Goal: Transaction & Acquisition: Obtain resource

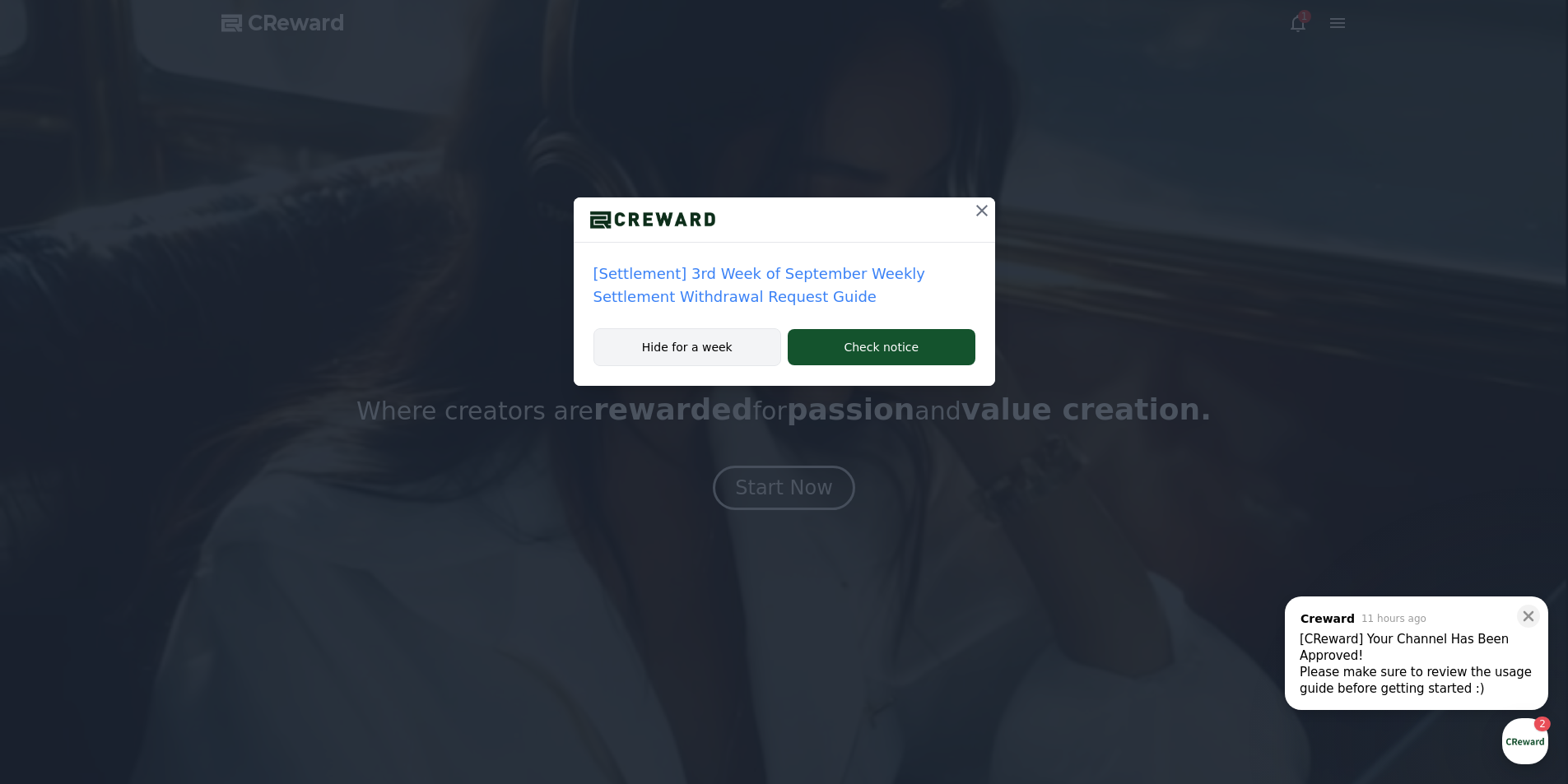
click at [708, 352] on button "Hide for a week" at bounding box center [688, 348] width 188 height 38
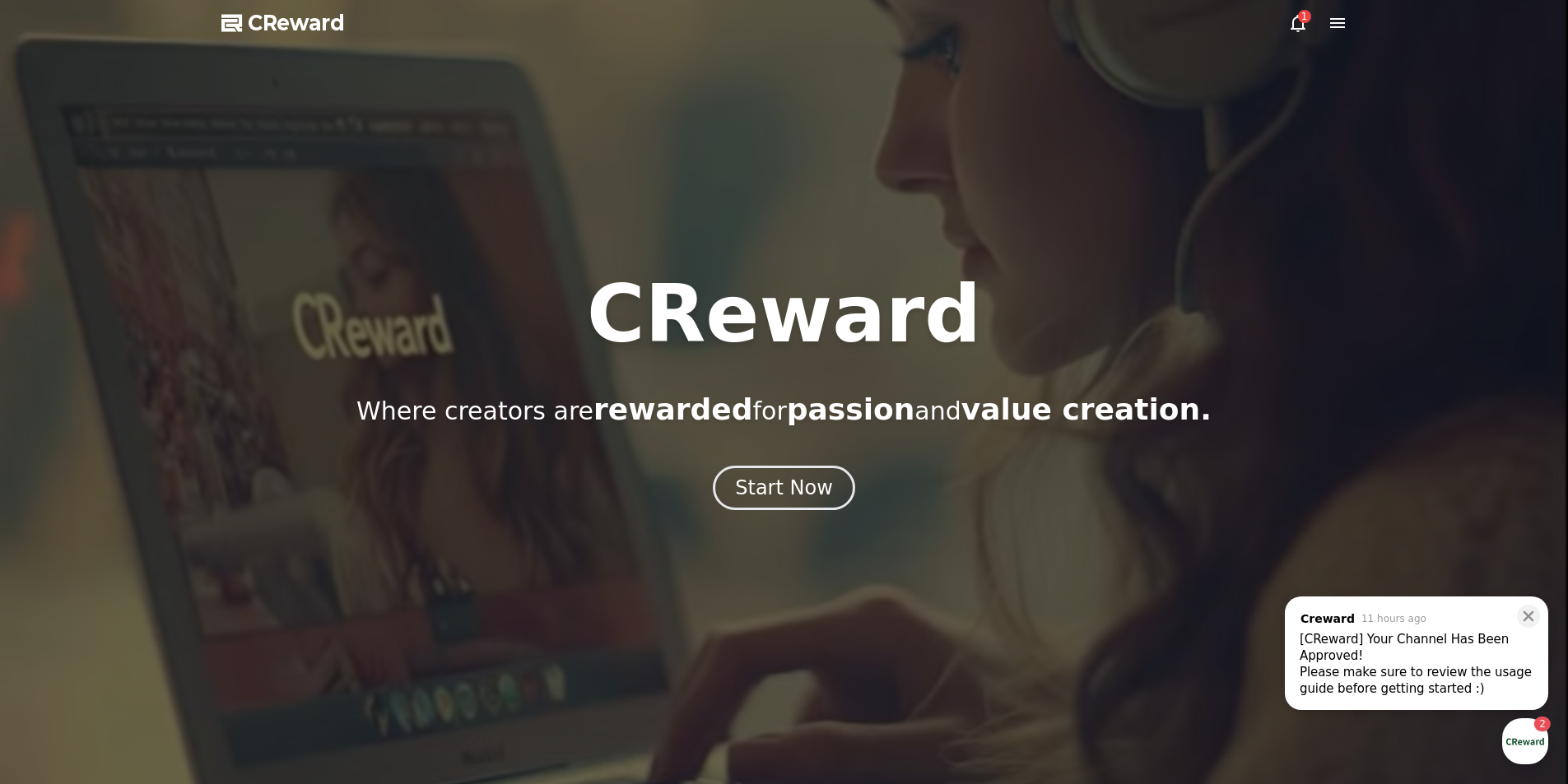
click at [1305, 30] on icon at bounding box center [1298, 22] width 20 height 20
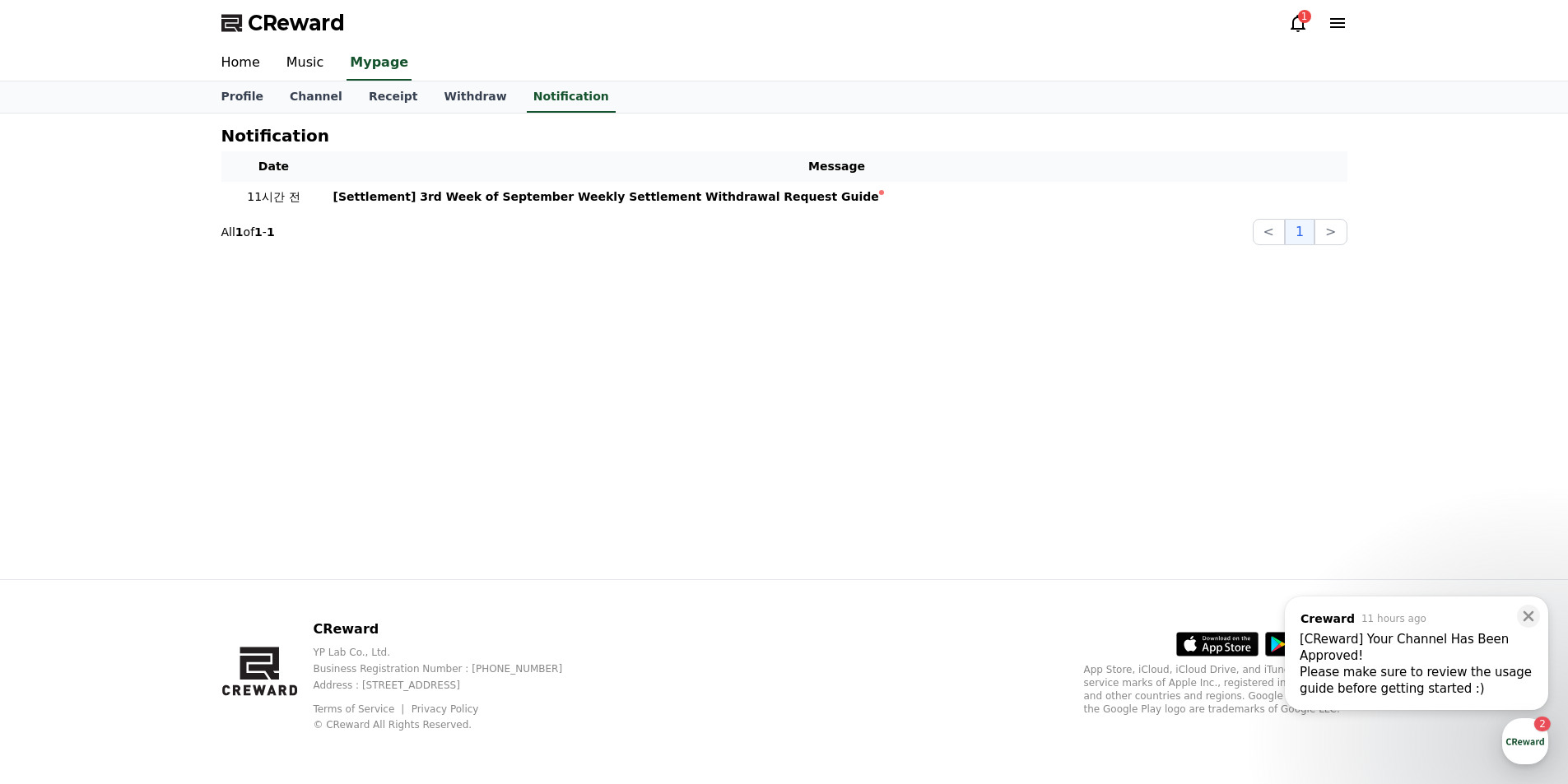
click at [1297, 19] on icon at bounding box center [1298, 22] width 20 height 20
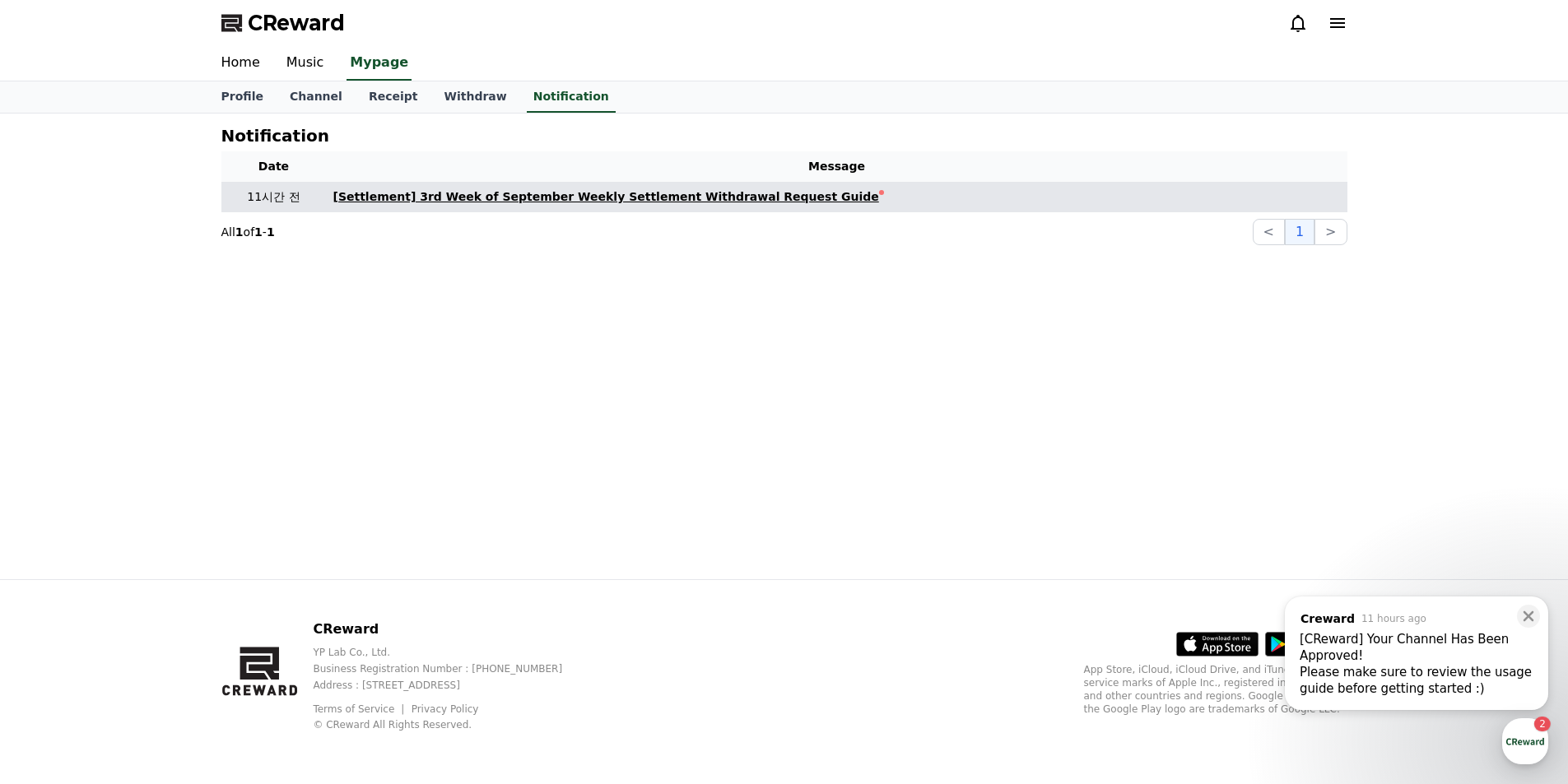
click at [574, 204] on div "[Settlement] 3rd Week of September Weekly Settlement Withdrawal Request Guide" at bounding box center [606, 197] width 545 height 17
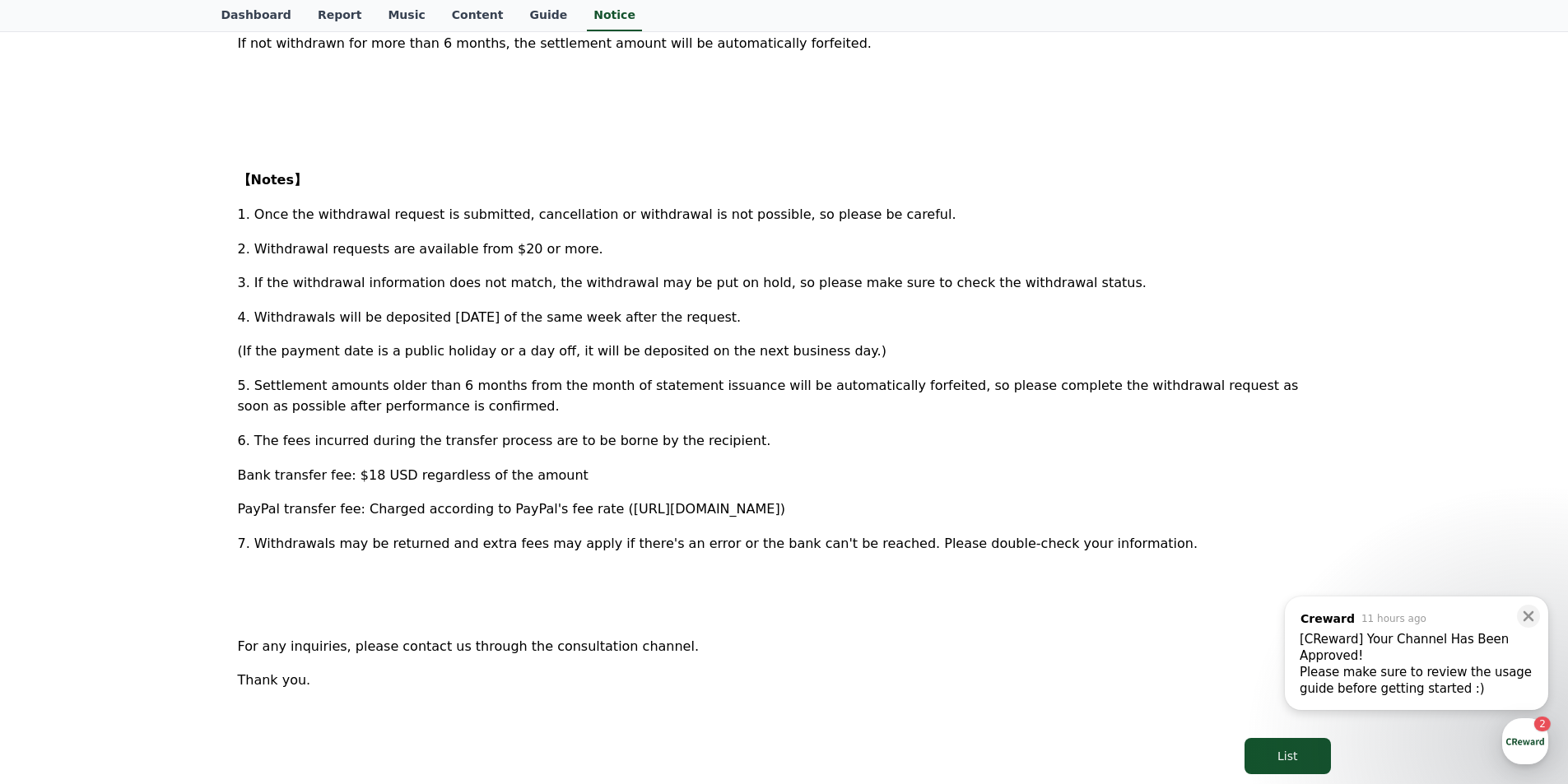
scroll to position [740, 0]
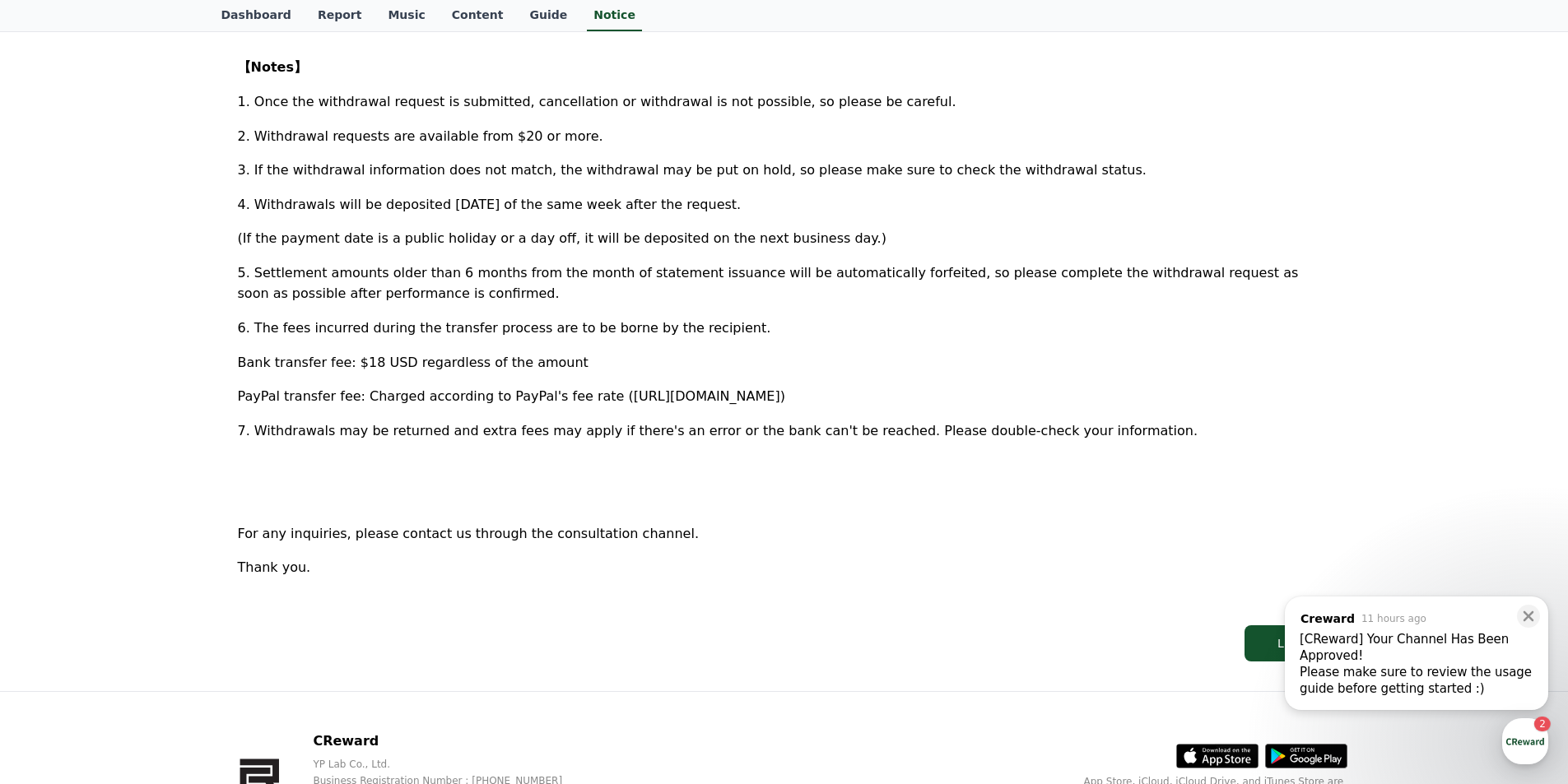
drag, startPoint x: 179, startPoint y: 590, endPoint x: 186, endPoint y: 583, distance: 9.9
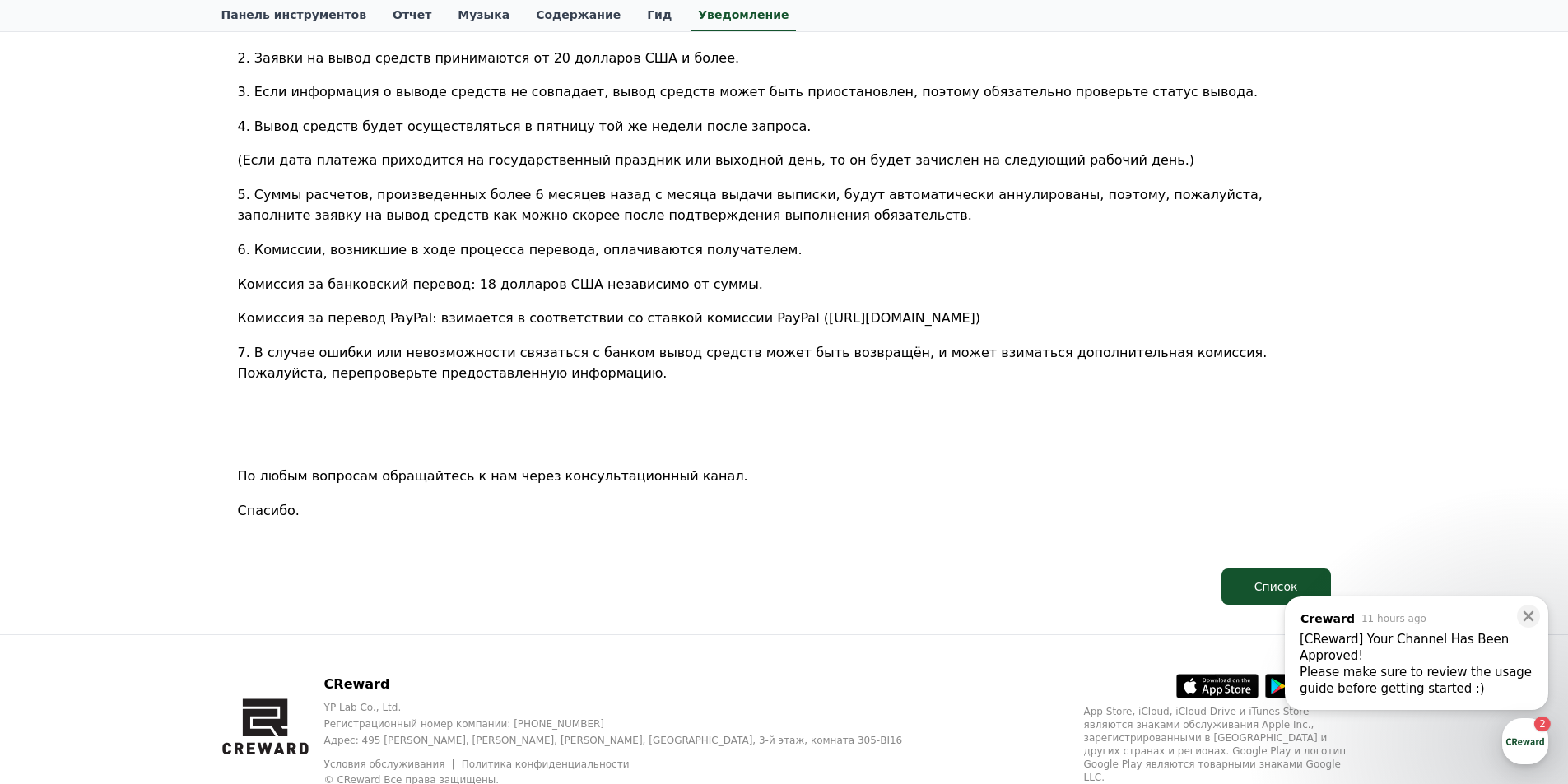
scroll to position [874, 0]
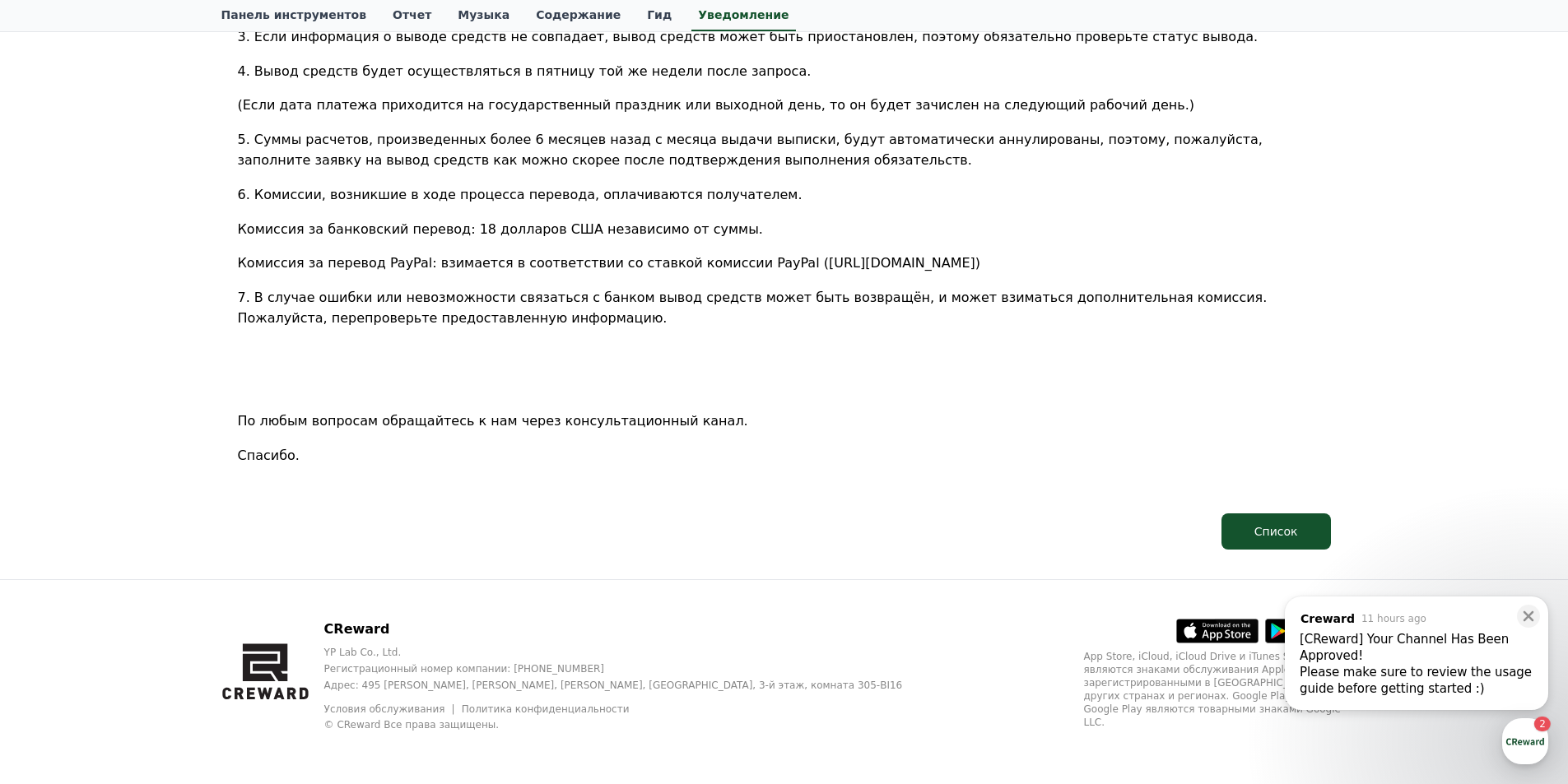
drag, startPoint x: 773, startPoint y: 591, endPoint x: 781, endPoint y: 579, distance: 14.4
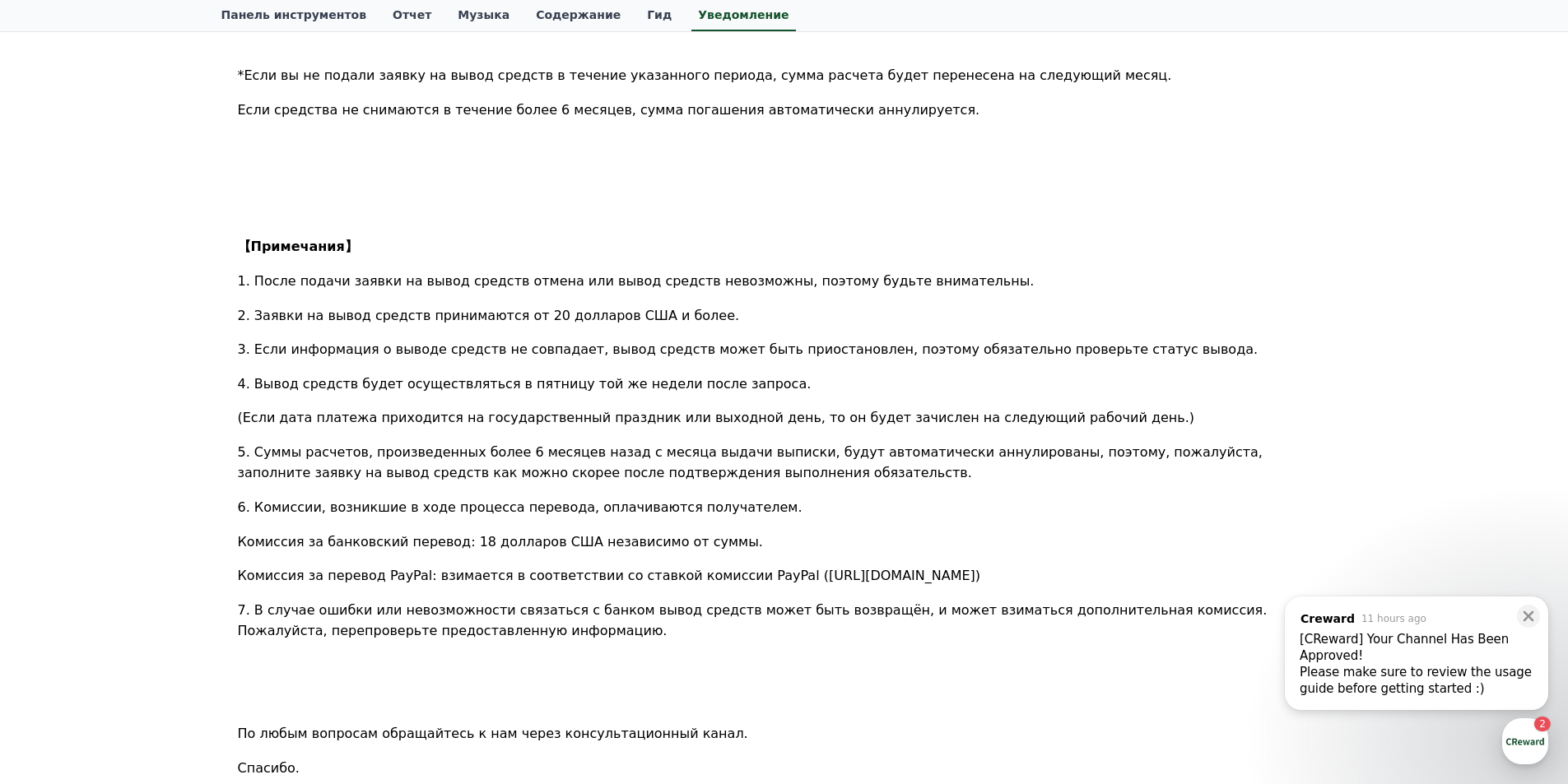
scroll to position [0, 0]
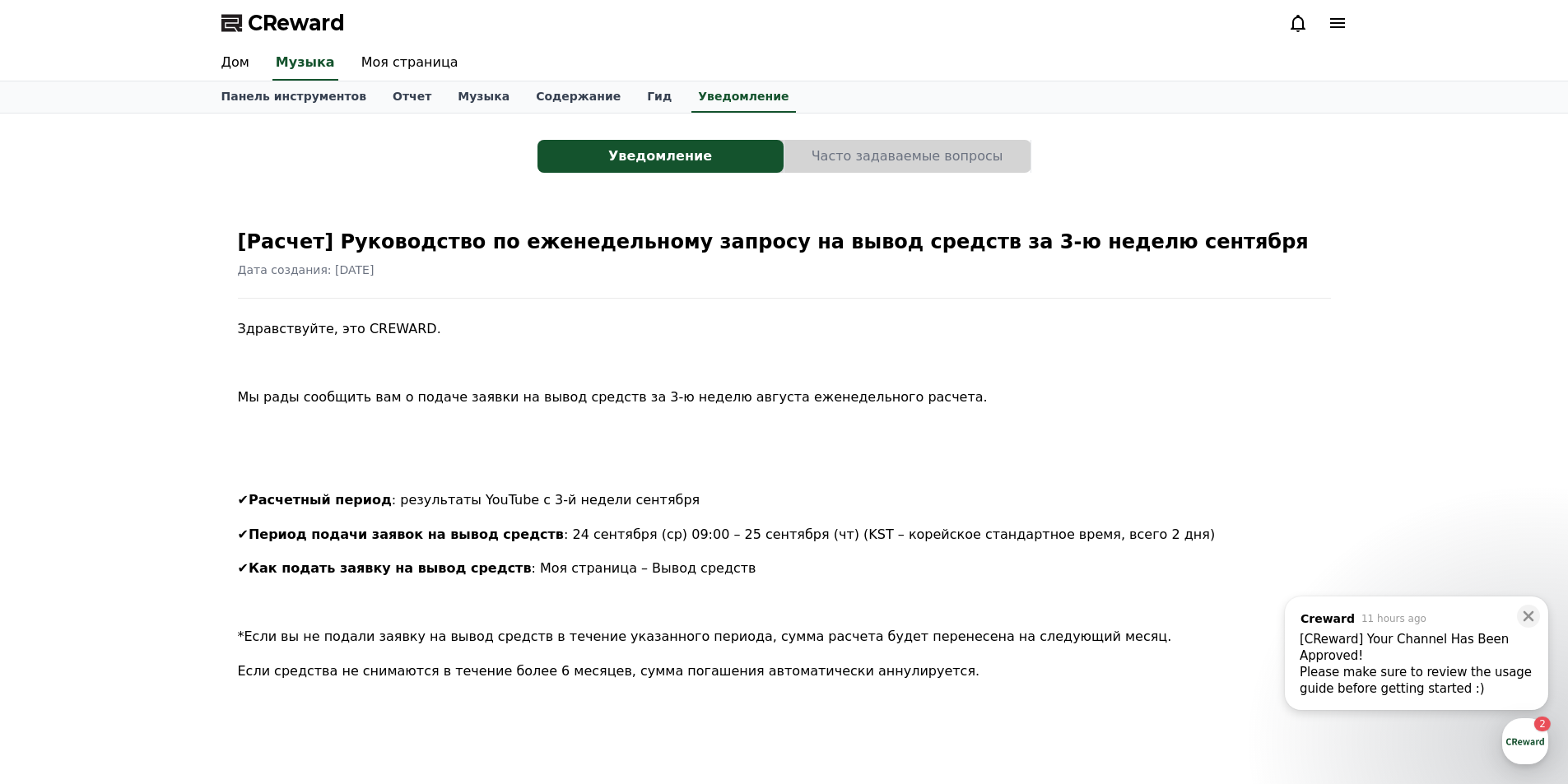
click at [1356, 23] on div "CReward" at bounding box center [784, 22] width 1152 height 46
click at [1332, 23] on icon at bounding box center [1337, 22] width 15 height 9
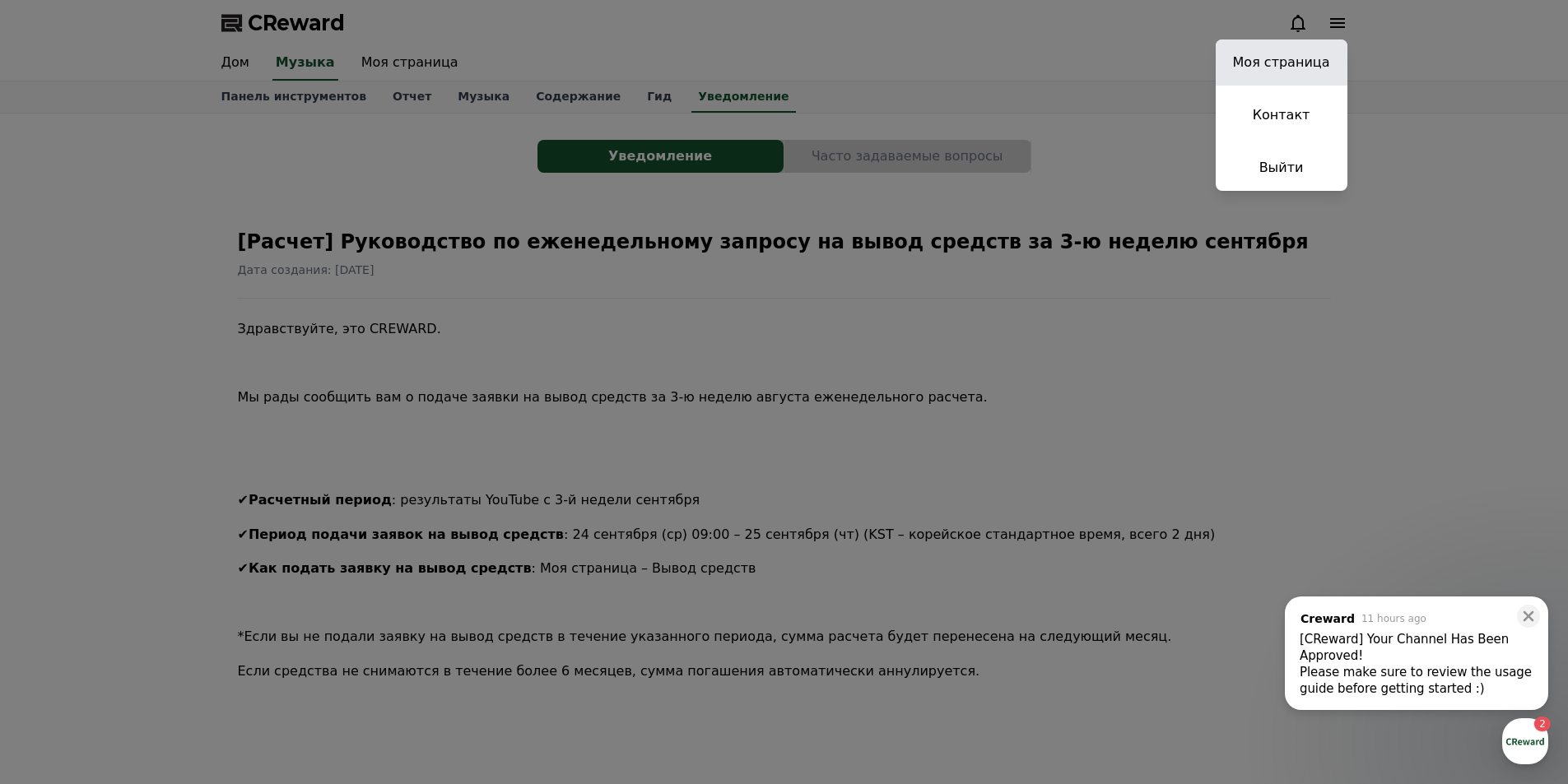
click at [1325, 75] on link "Моя страница" at bounding box center [1281, 62] width 132 height 46
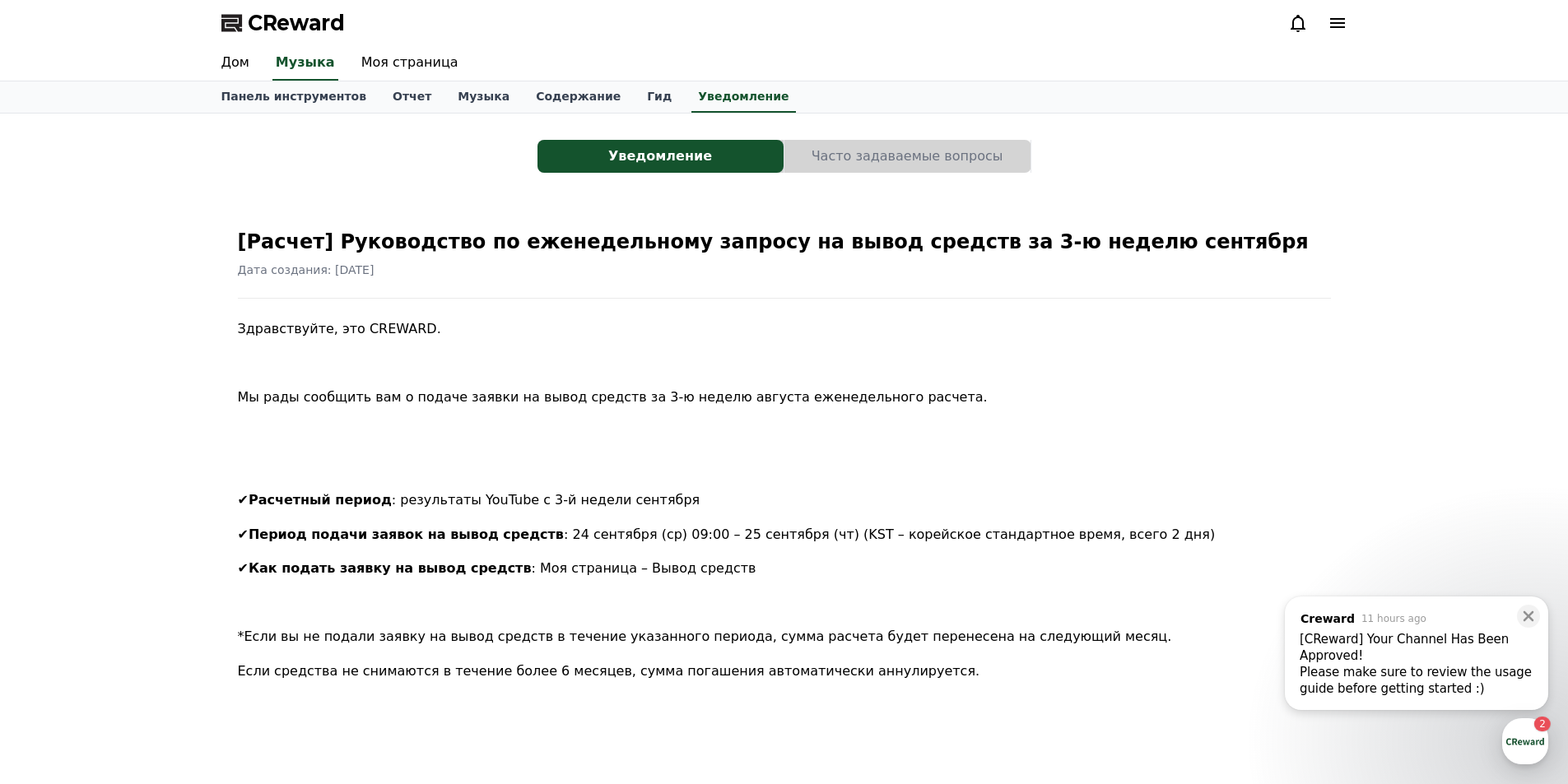
select select "**********"
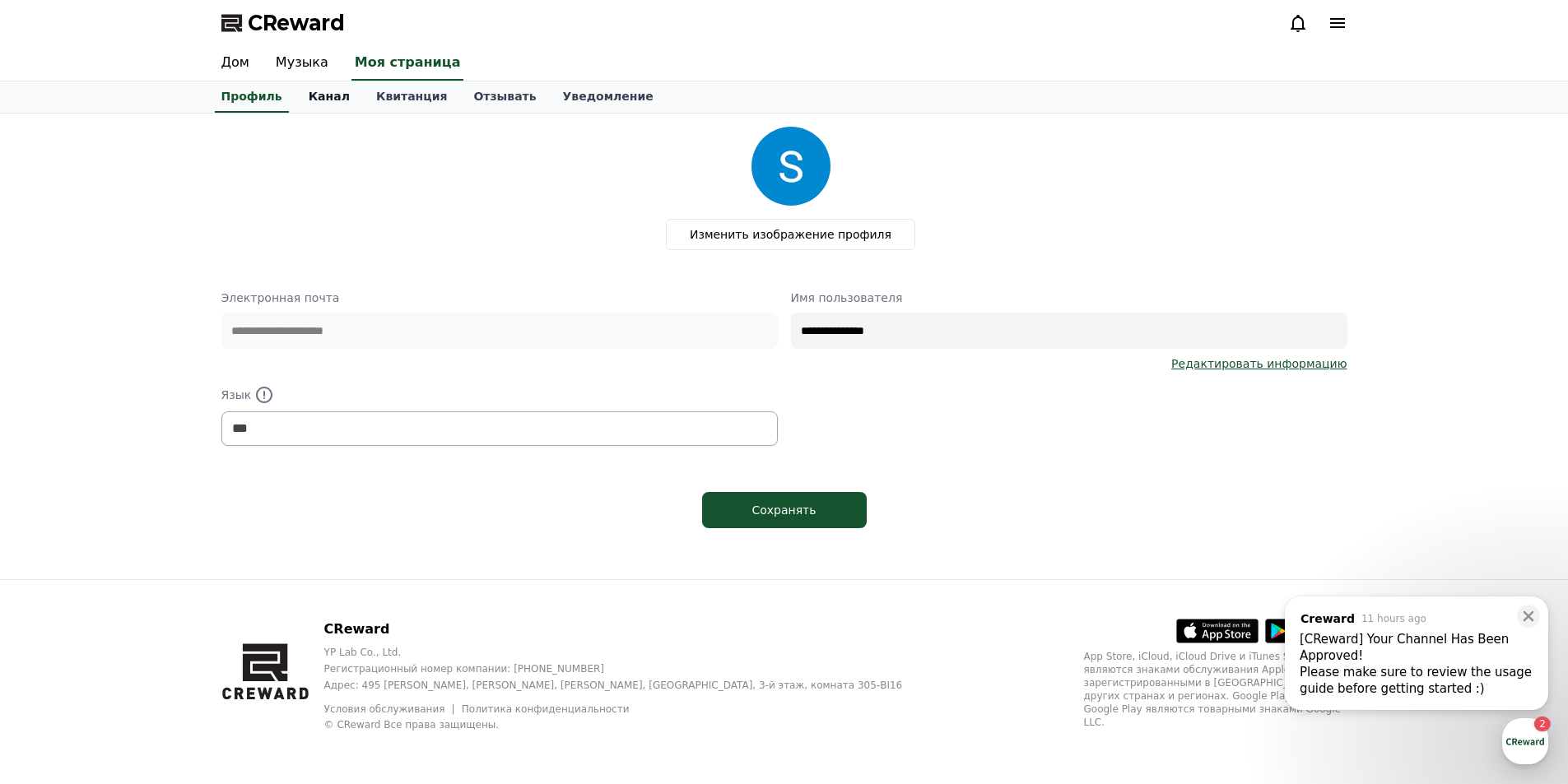
click at [317, 102] on font "Канал" at bounding box center [330, 96] width 41 height 13
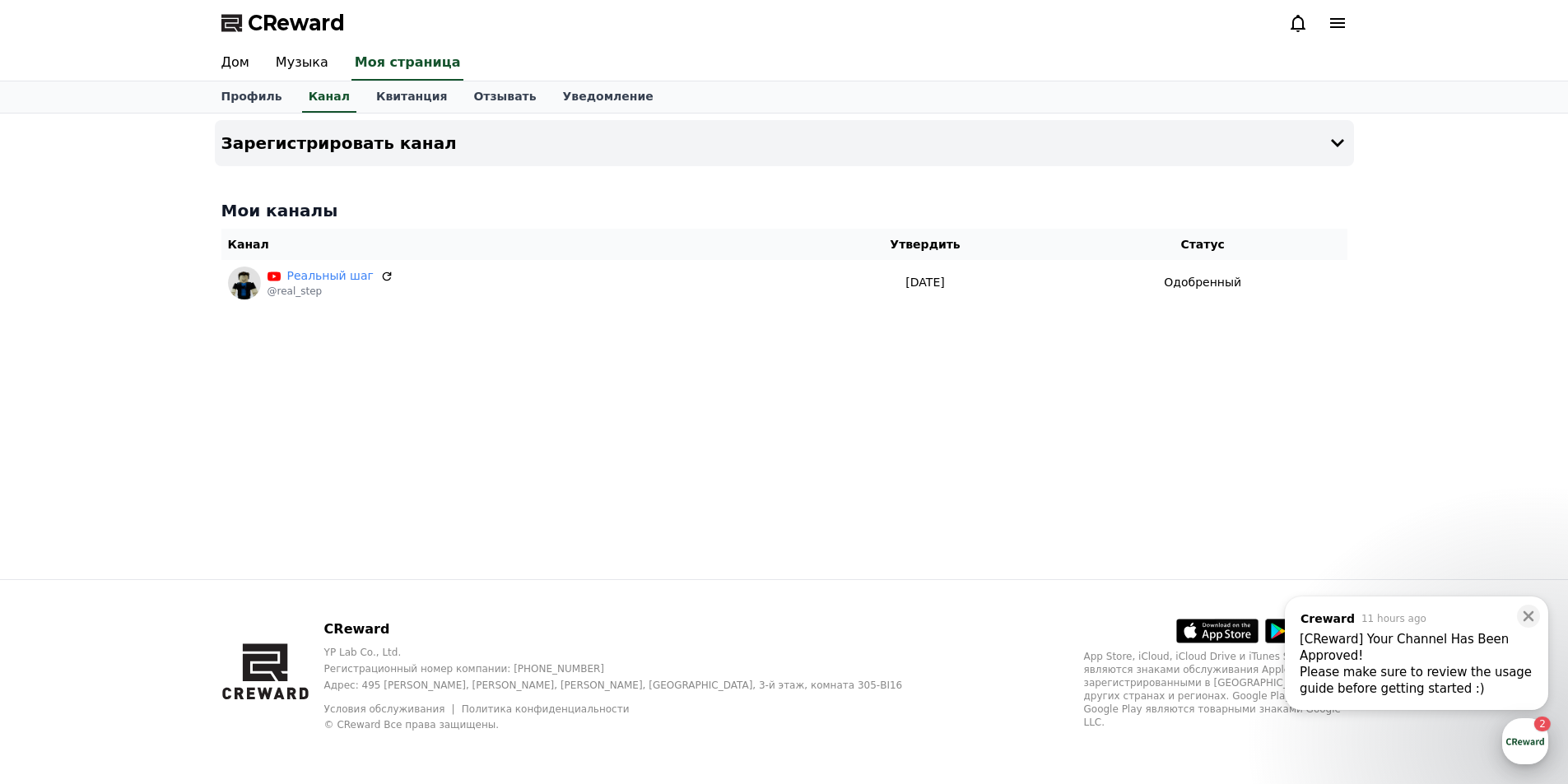
click at [1529, 730] on div "button" at bounding box center [1525, 741] width 46 height 46
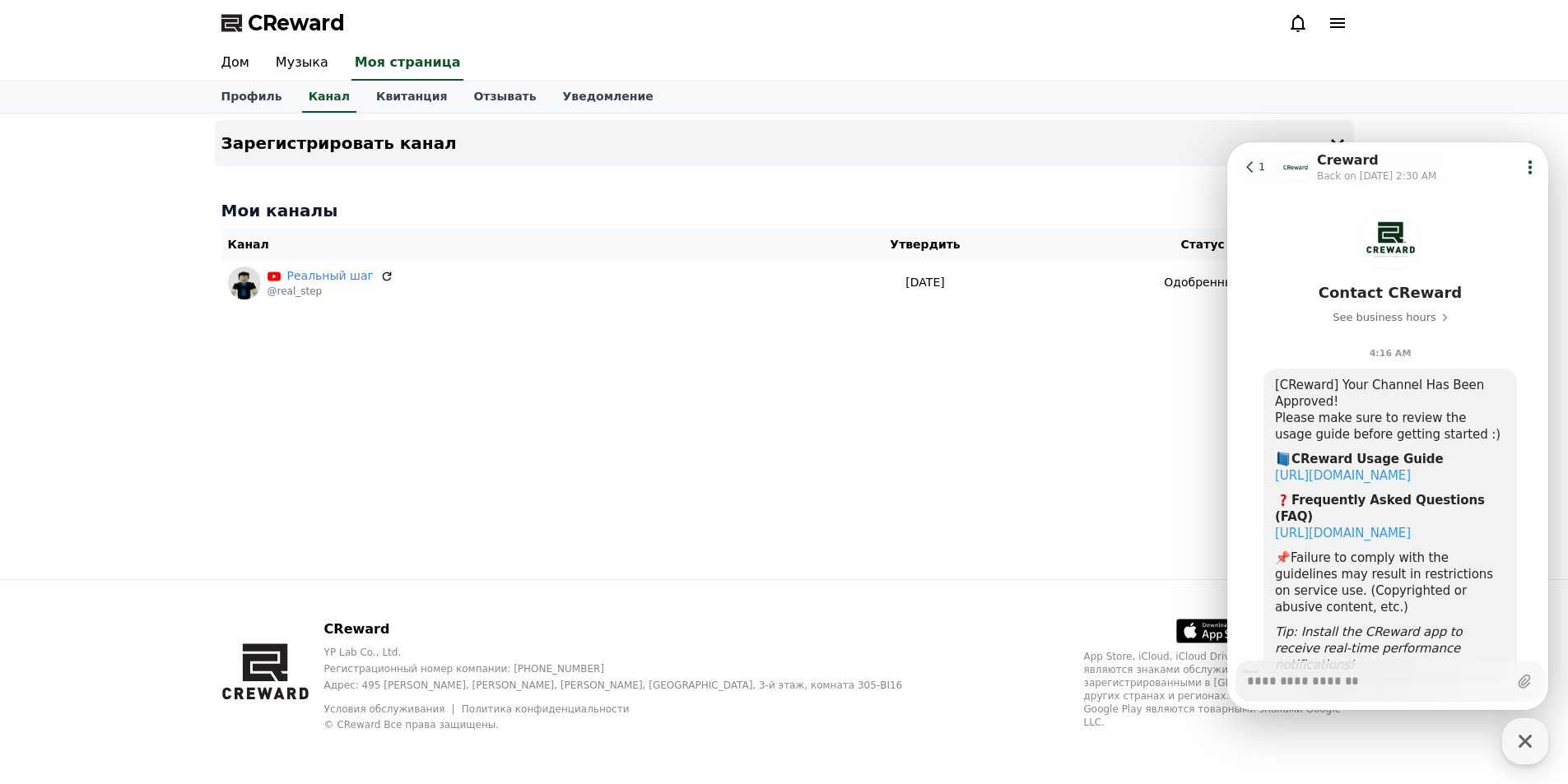
scroll to position [67, 0]
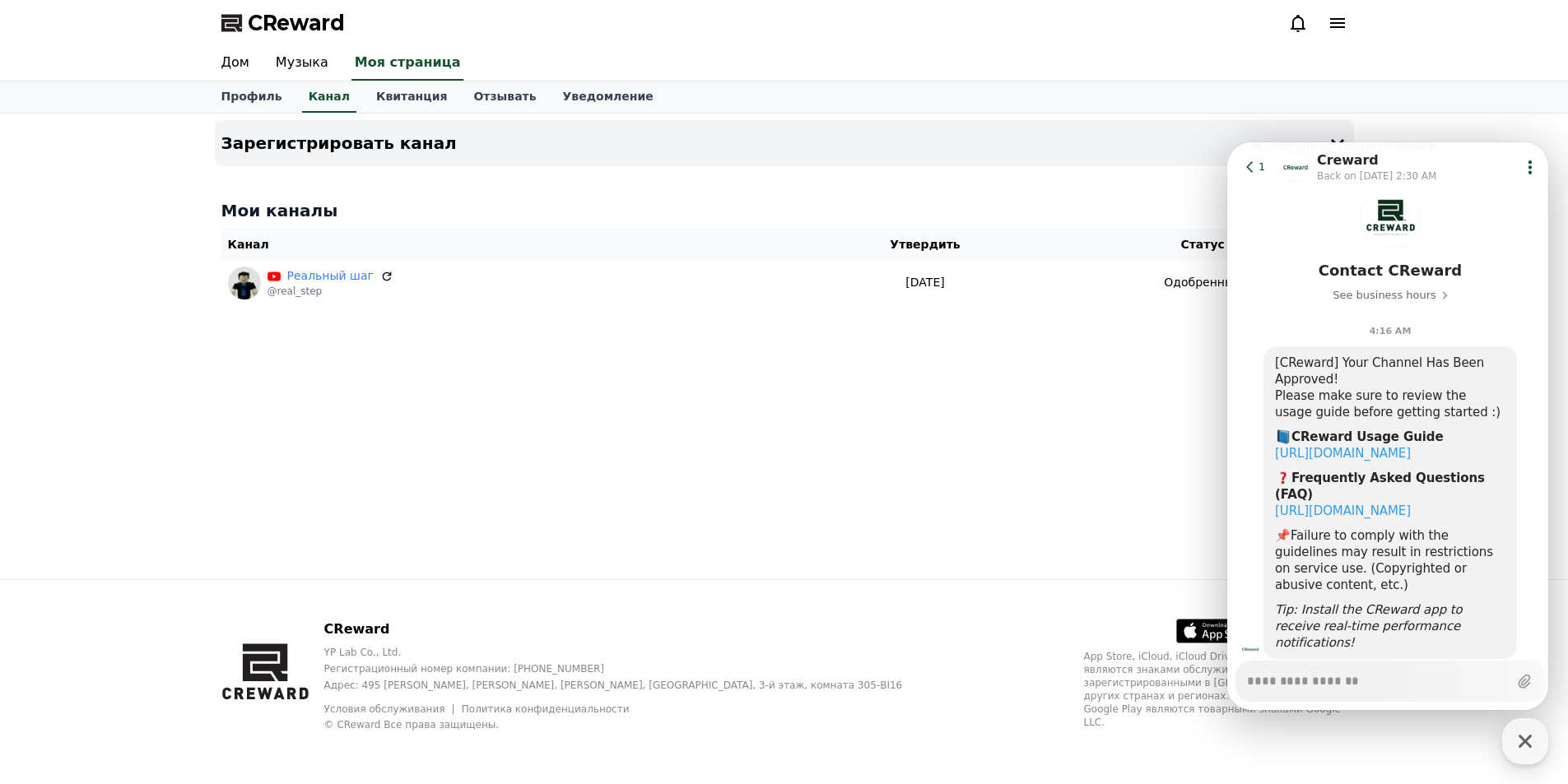
click at [1250, 154] on button "Go to previous page 1" at bounding box center [1257, 167] width 44 height 33
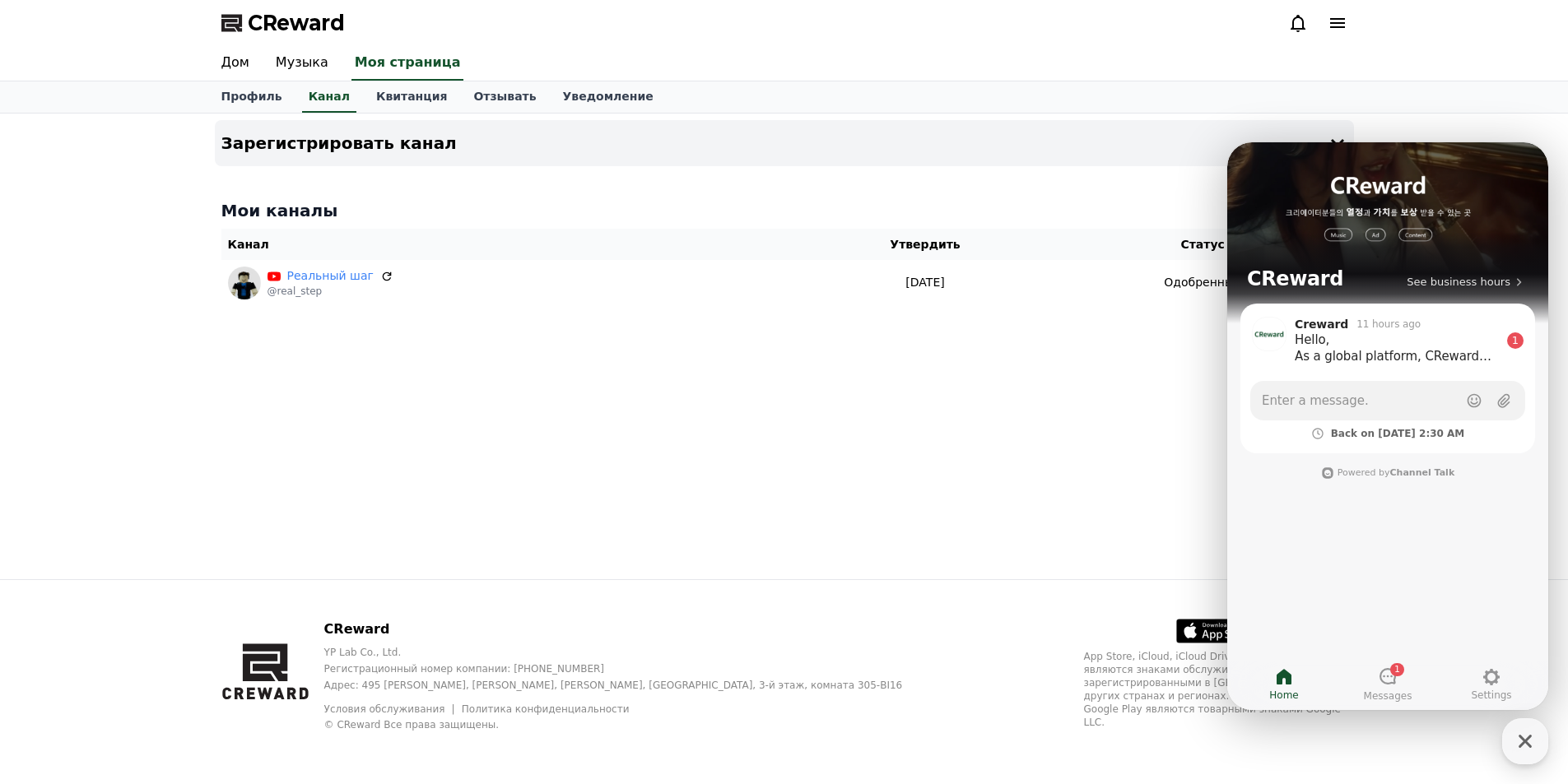
click at [1365, 649] on div "CReward See business hours Creward 11 hours ago Hello, As a global platform, CR…" at bounding box center [1388, 426] width 321 height 568
click at [1380, 666] on link "1 Messages" at bounding box center [1388, 685] width 104 height 41
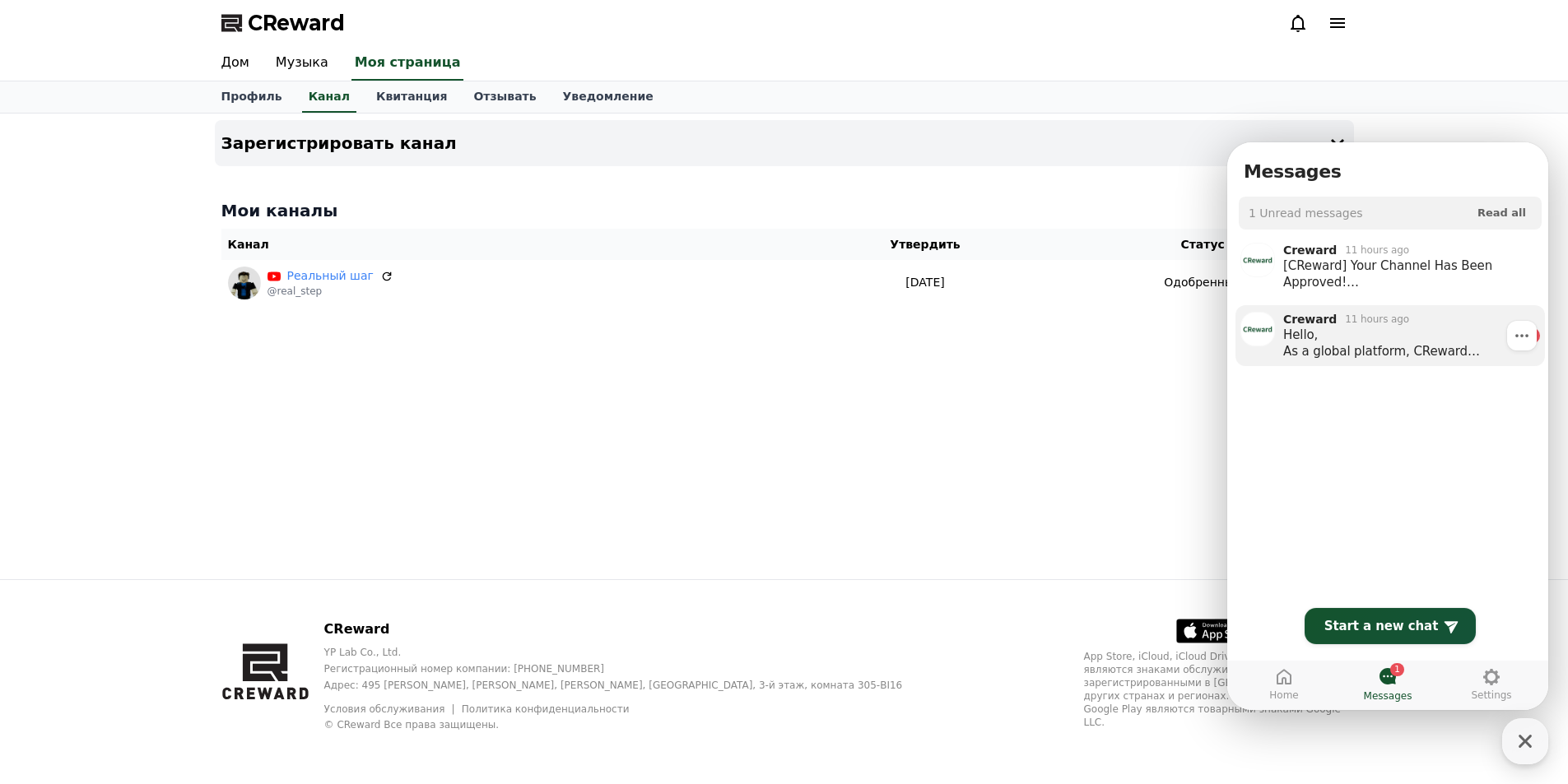
click at [1368, 344] on div "Hello, As a global platform, CReward supports both bank transfers and PayPal." at bounding box center [1400, 343] width 234 height 33
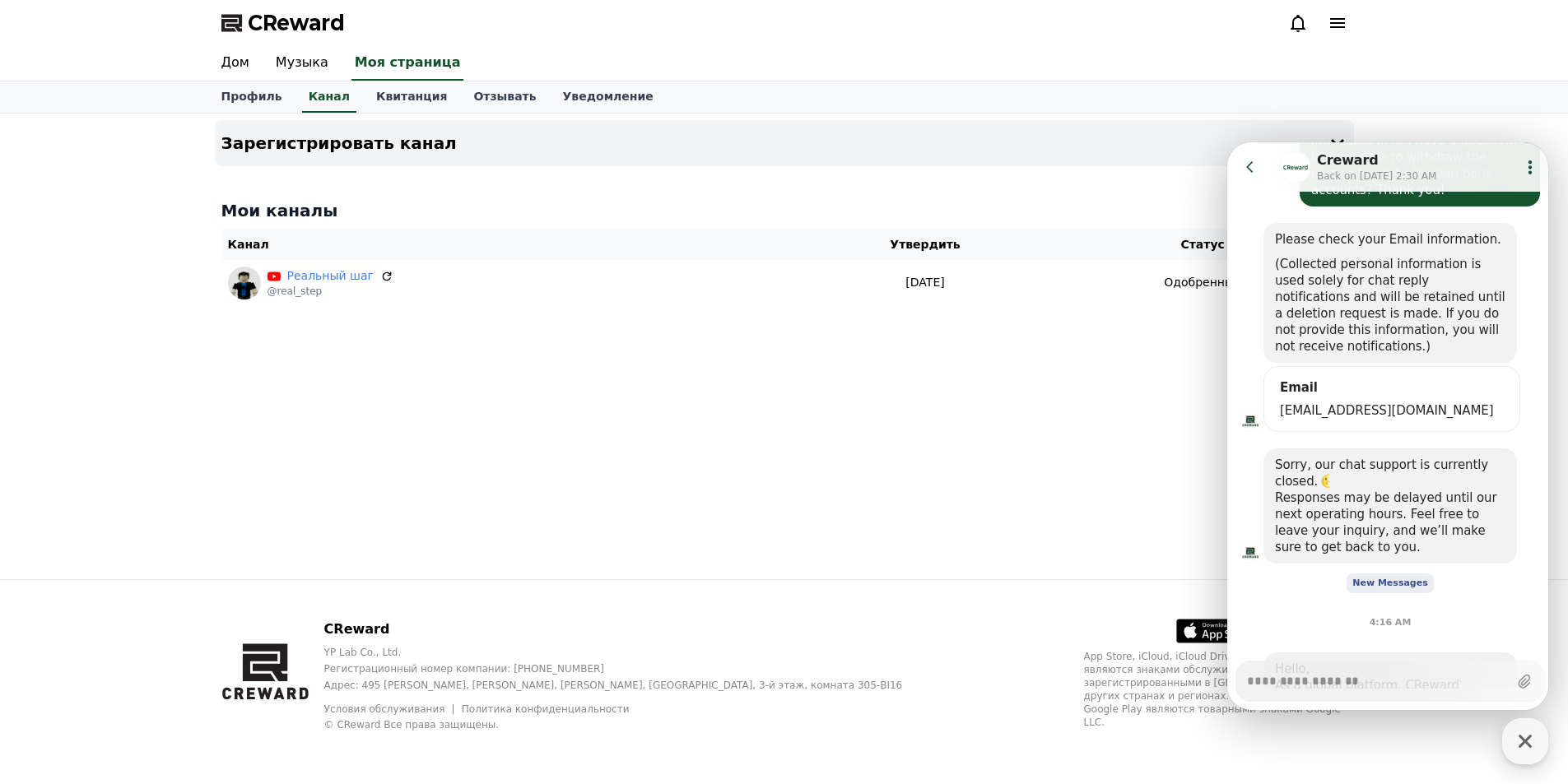
scroll to position [480, 0]
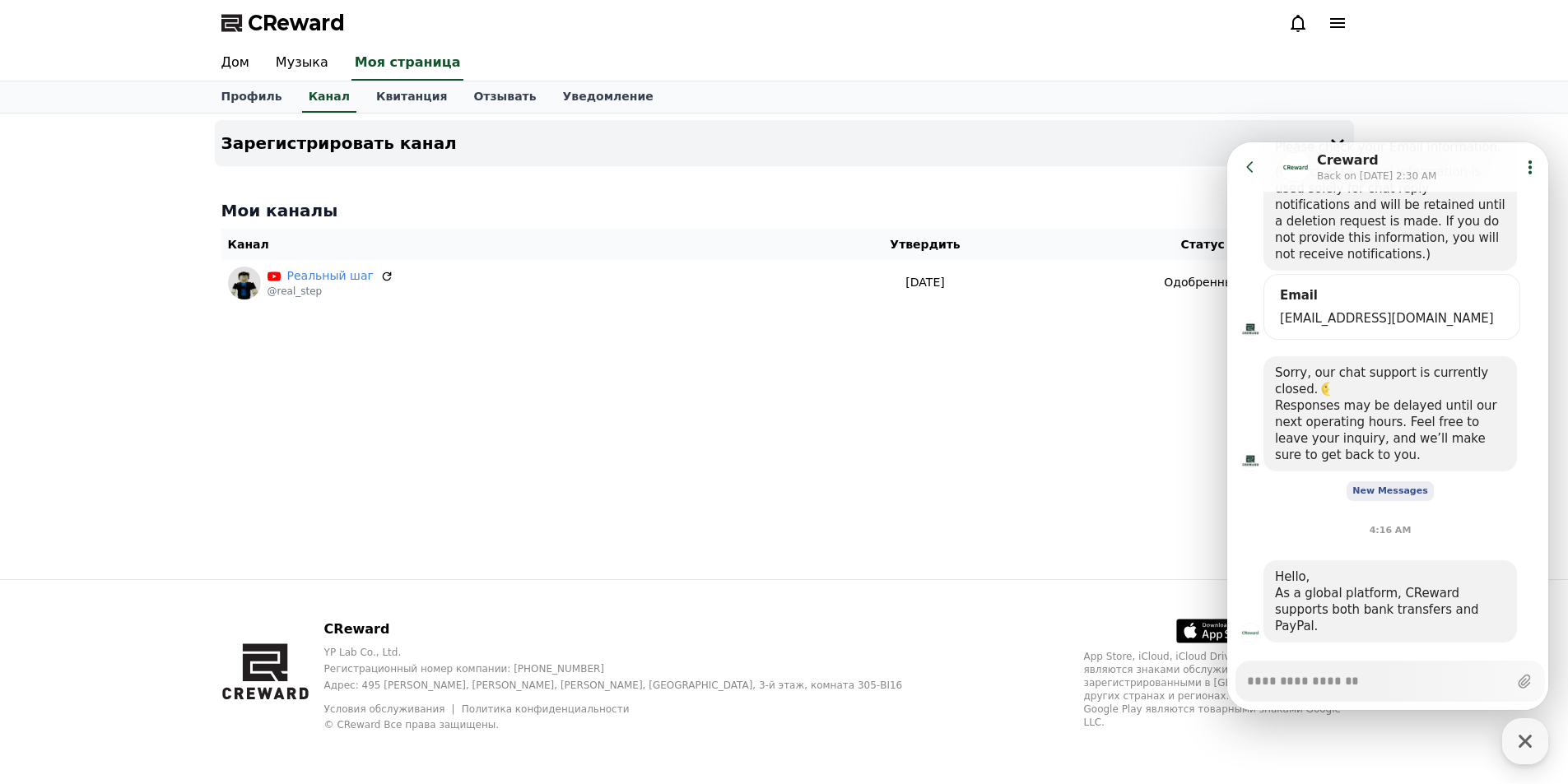
type textarea "*"
drag, startPoint x: 1307, startPoint y: 600, endPoint x: 1401, endPoint y: 587, distance: 94.9
click at [1384, 594] on div "As a global platform, CReward supports both bank transfers and PayPal." at bounding box center [1389, 609] width 230 height 49
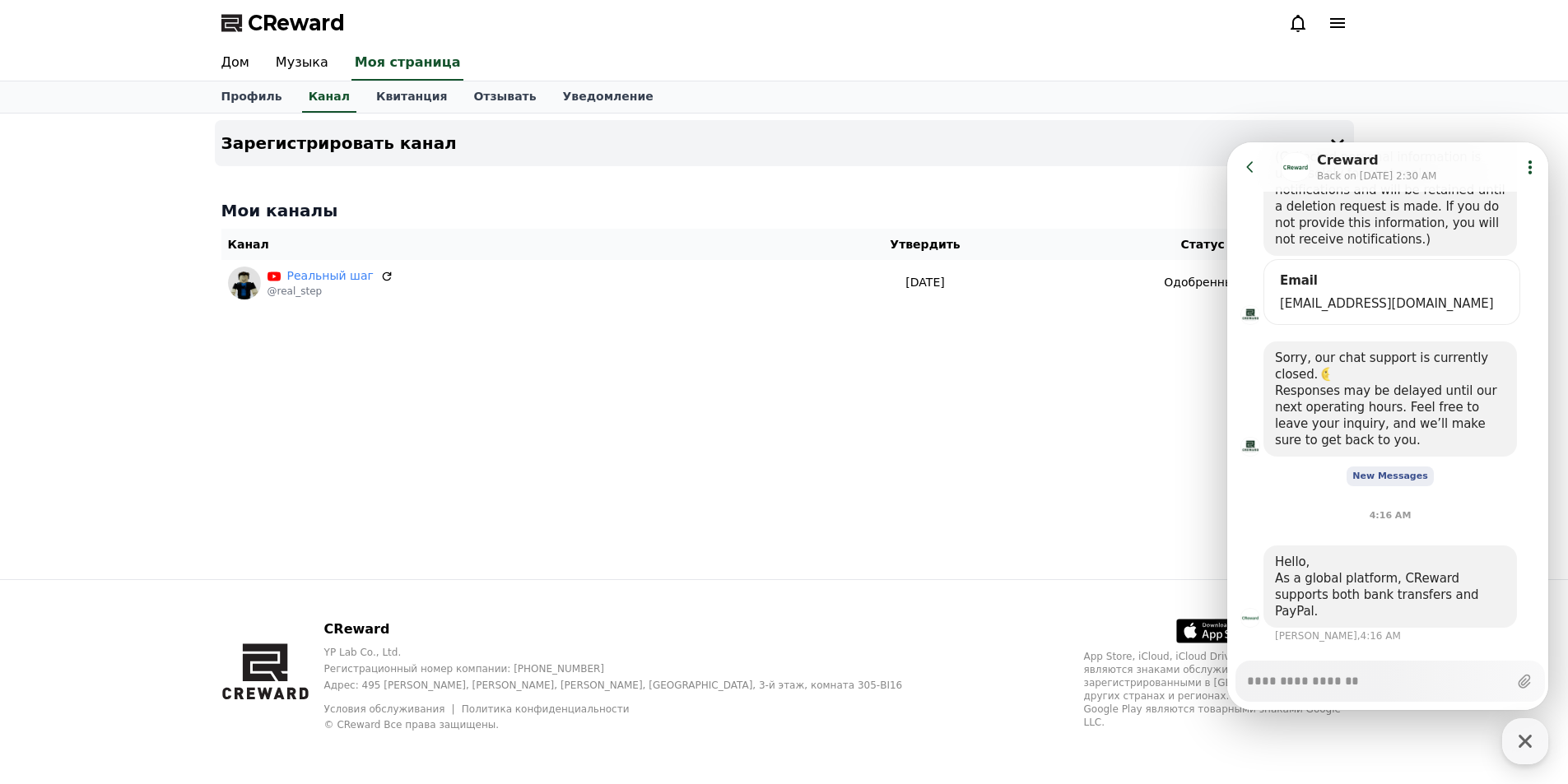
click at [1470, 643] on div at bounding box center [1390, 665] width 326 height 45
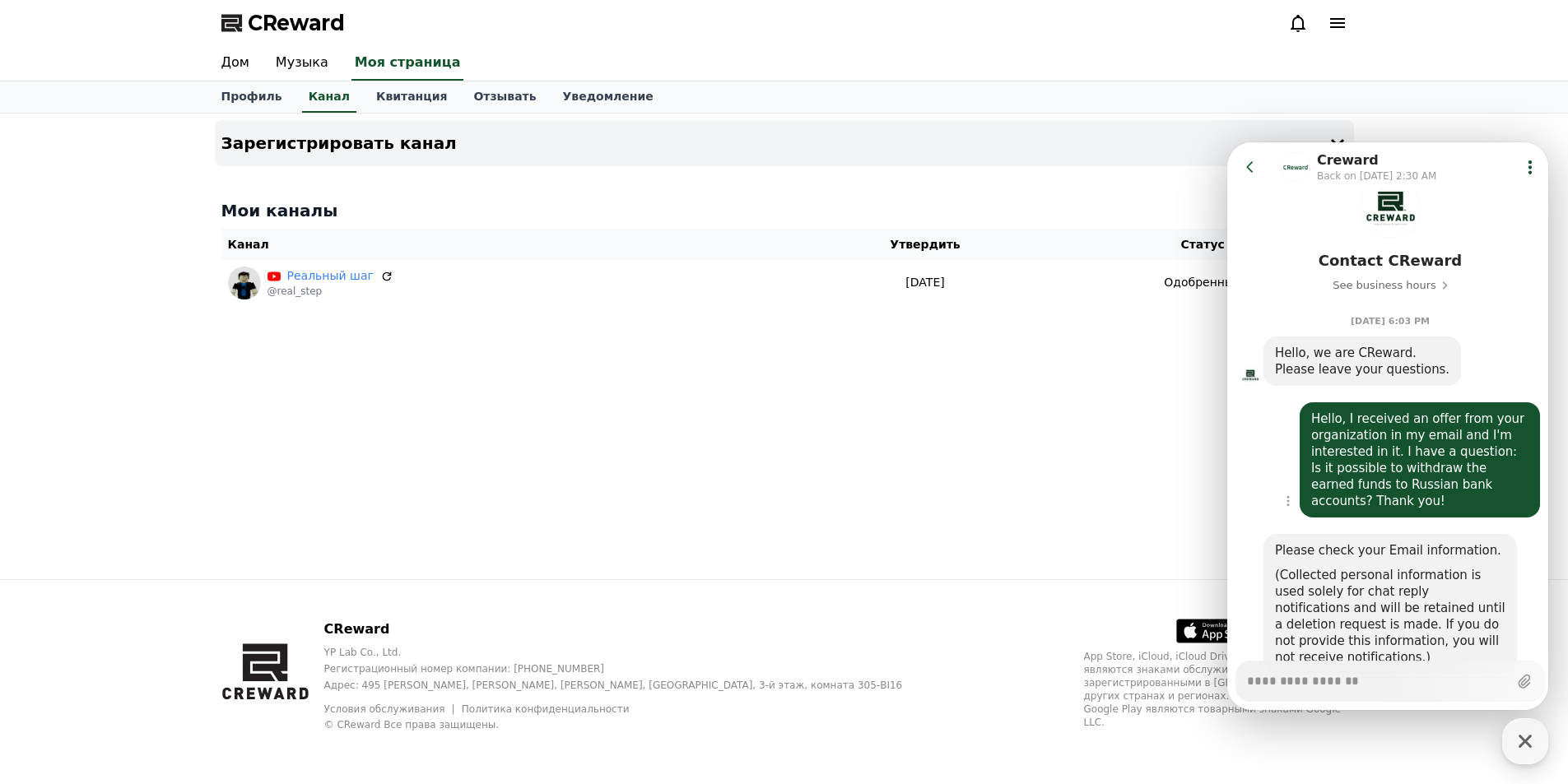
scroll to position [0, 0]
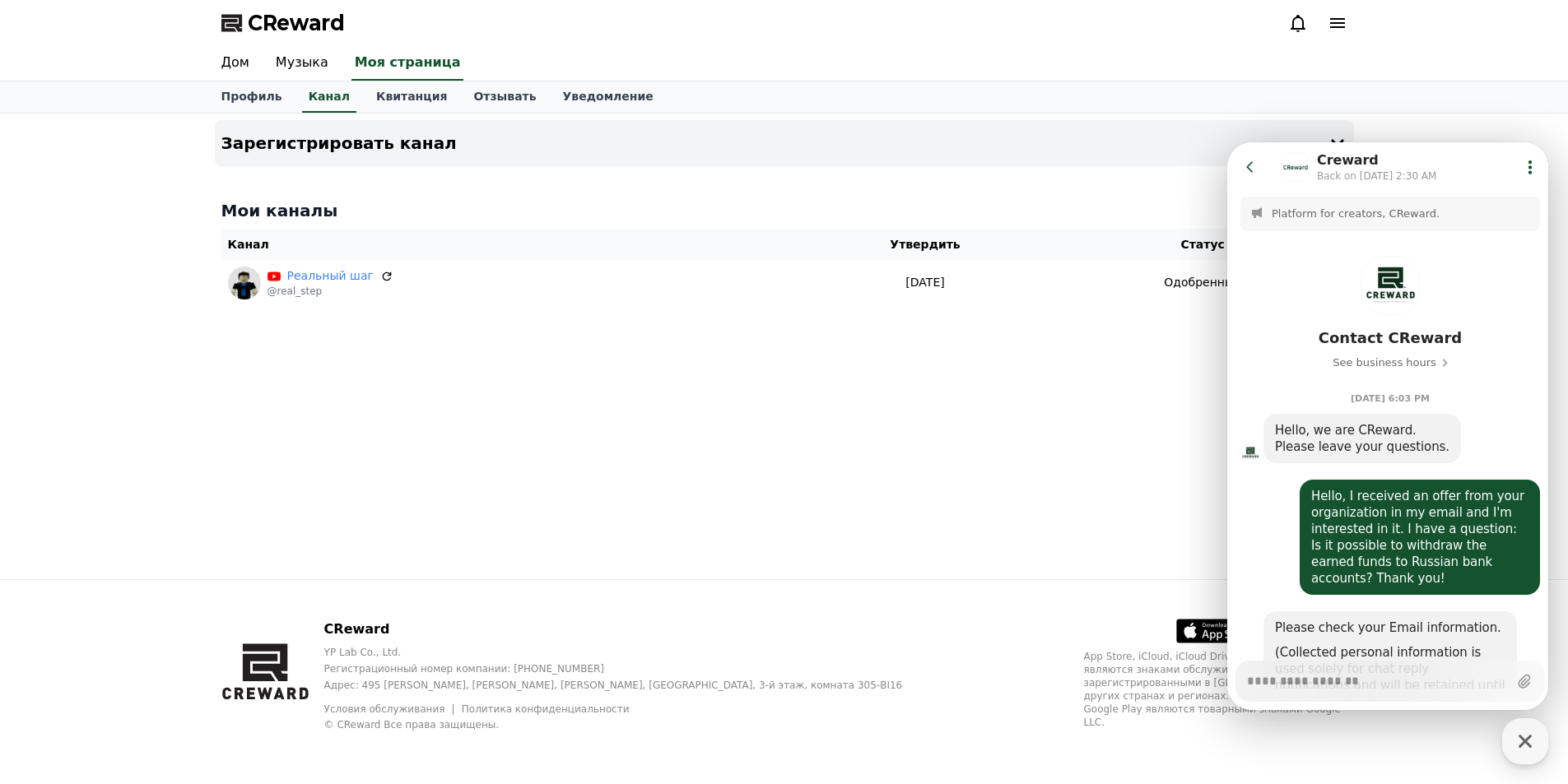
click at [1241, 169] on button "Go to previous page" at bounding box center [1257, 167] width 44 height 33
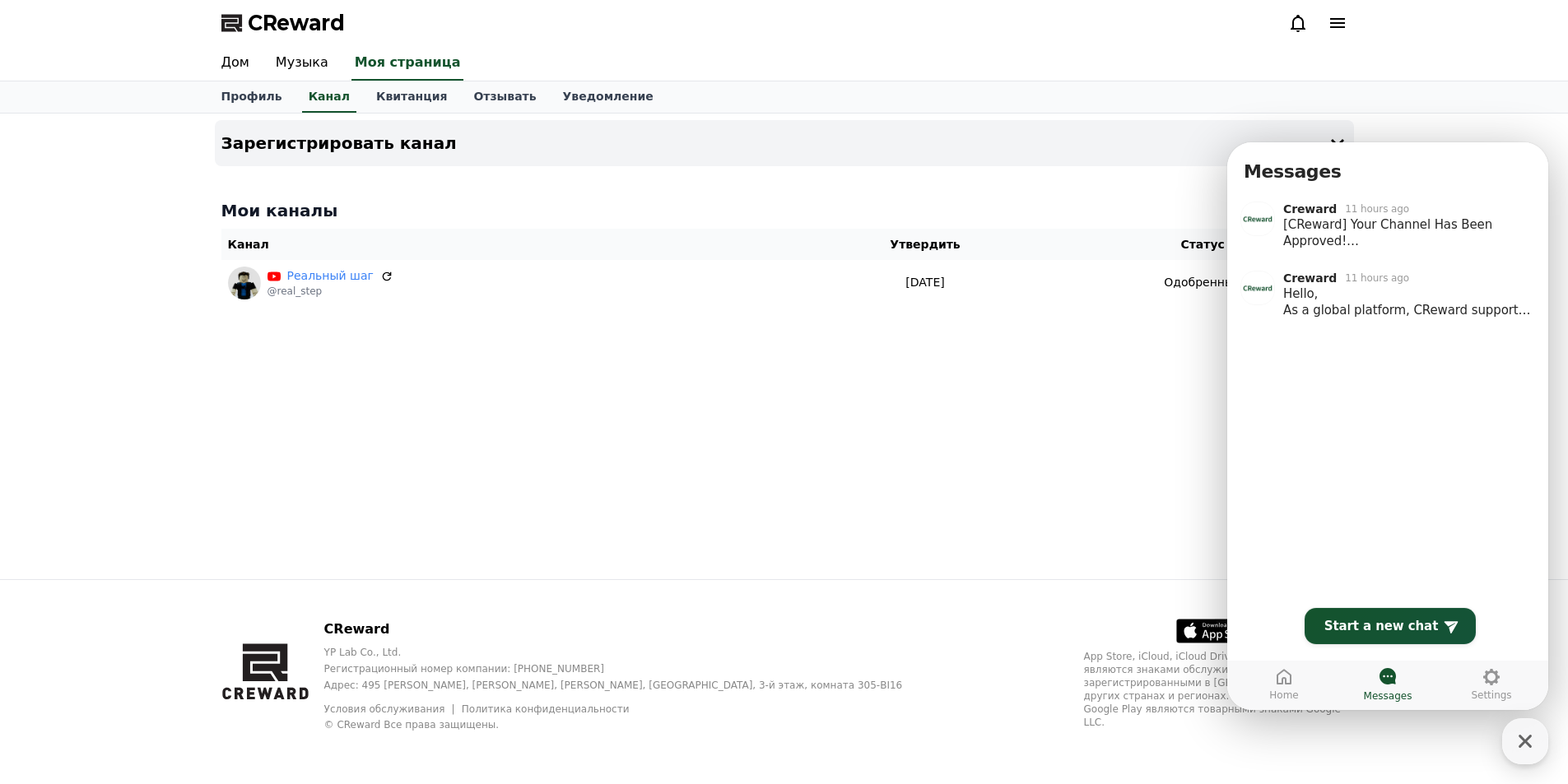
click at [1465, 66] on div "Дом Музыка Моя страница" at bounding box center [784, 63] width 1568 height 35
click at [1468, 119] on div "Зарегистрировать канал Мои каналы Канал Утвердить Статус Реальный шаг @real_ste…" at bounding box center [784, 347] width 1568 height 466
click at [1290, 698] on span "Home" at bounding box center [1283, 694] width 28 height 13
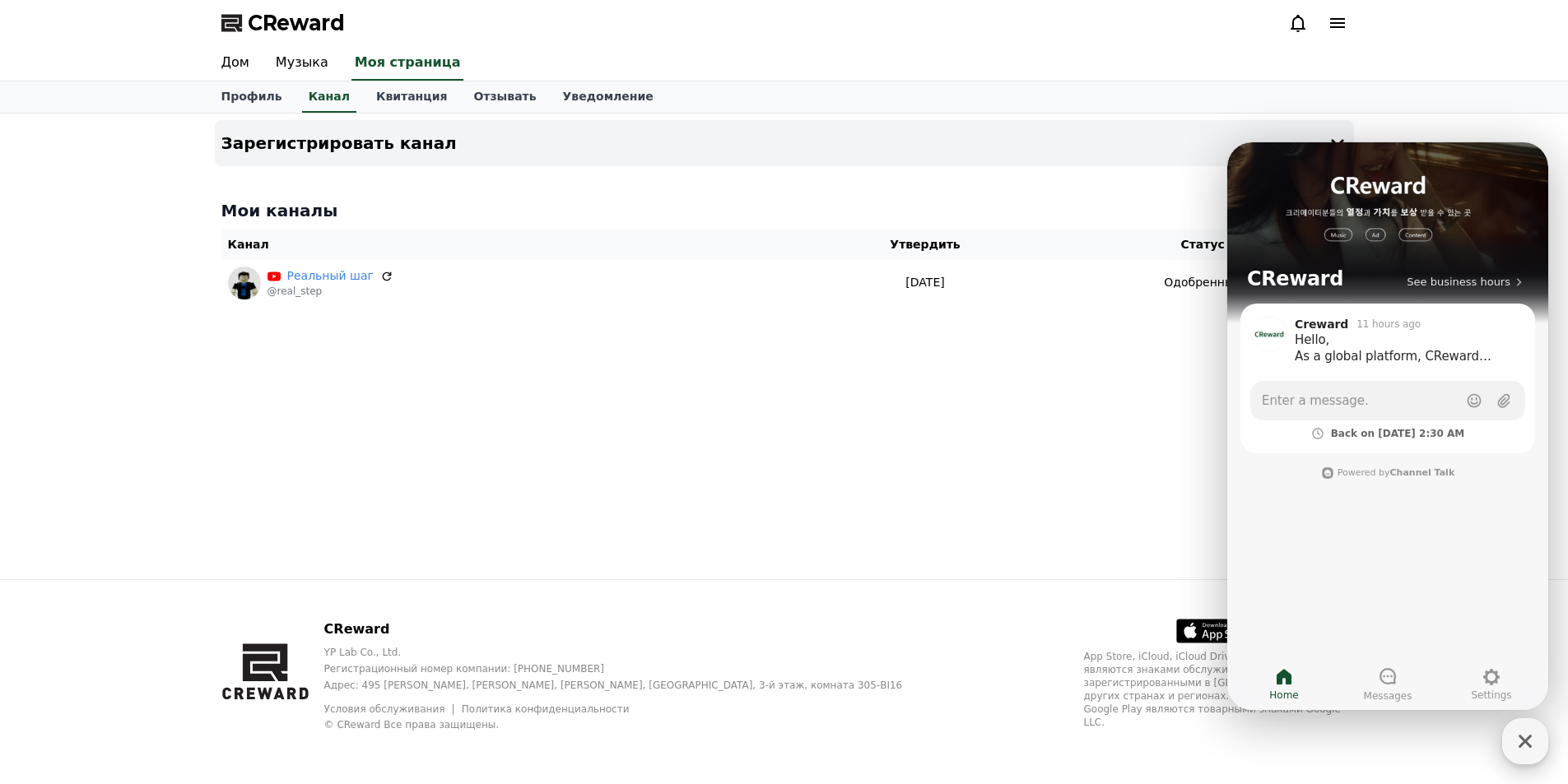
click at [1502, 744] on div "CReward YP Lab Co., Ltd. Регистрационный номер компании: 655-81-03655 Адрес: 49…" at bounding box center [784, 681] width 1568 height 204
click at [1533, 742] on icon "button" at bounding box center [1525, 741] width 29 height 29
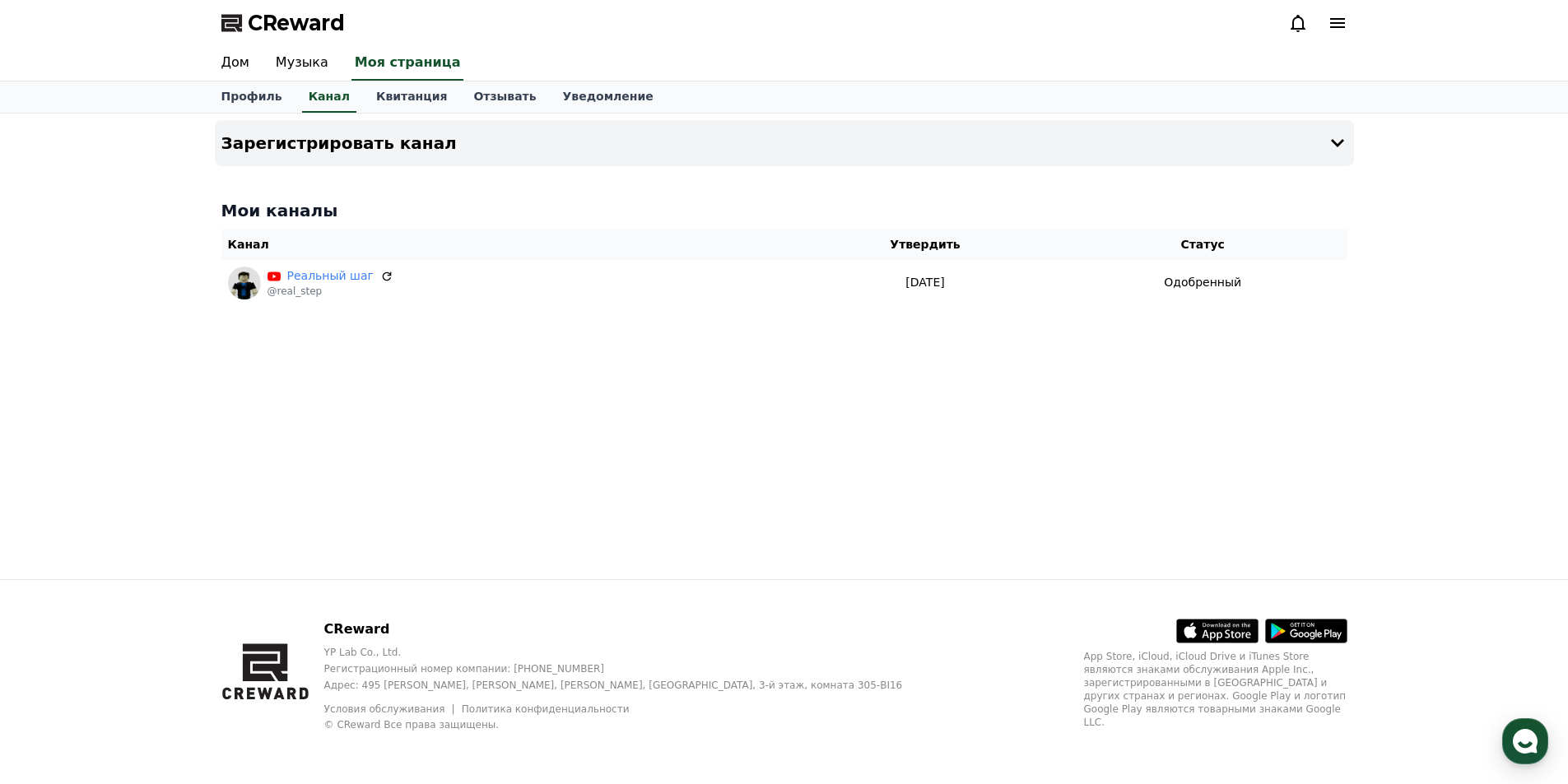
click at [170, 91] on div "Профиль Канал Квитанция Отзывать Уведомление" at bounding box center [784, 97] width 1568 height 32
click at [316, 65] on font "Музыка" at bounding box center [301, 62] width 53 height 16
click at [255, 110] on link "Профиль" at bounding box center [251, 96] width 87 height 29
click at [245, 60] on font "Дом" at bounding box center [236, 62] width 28 height 16
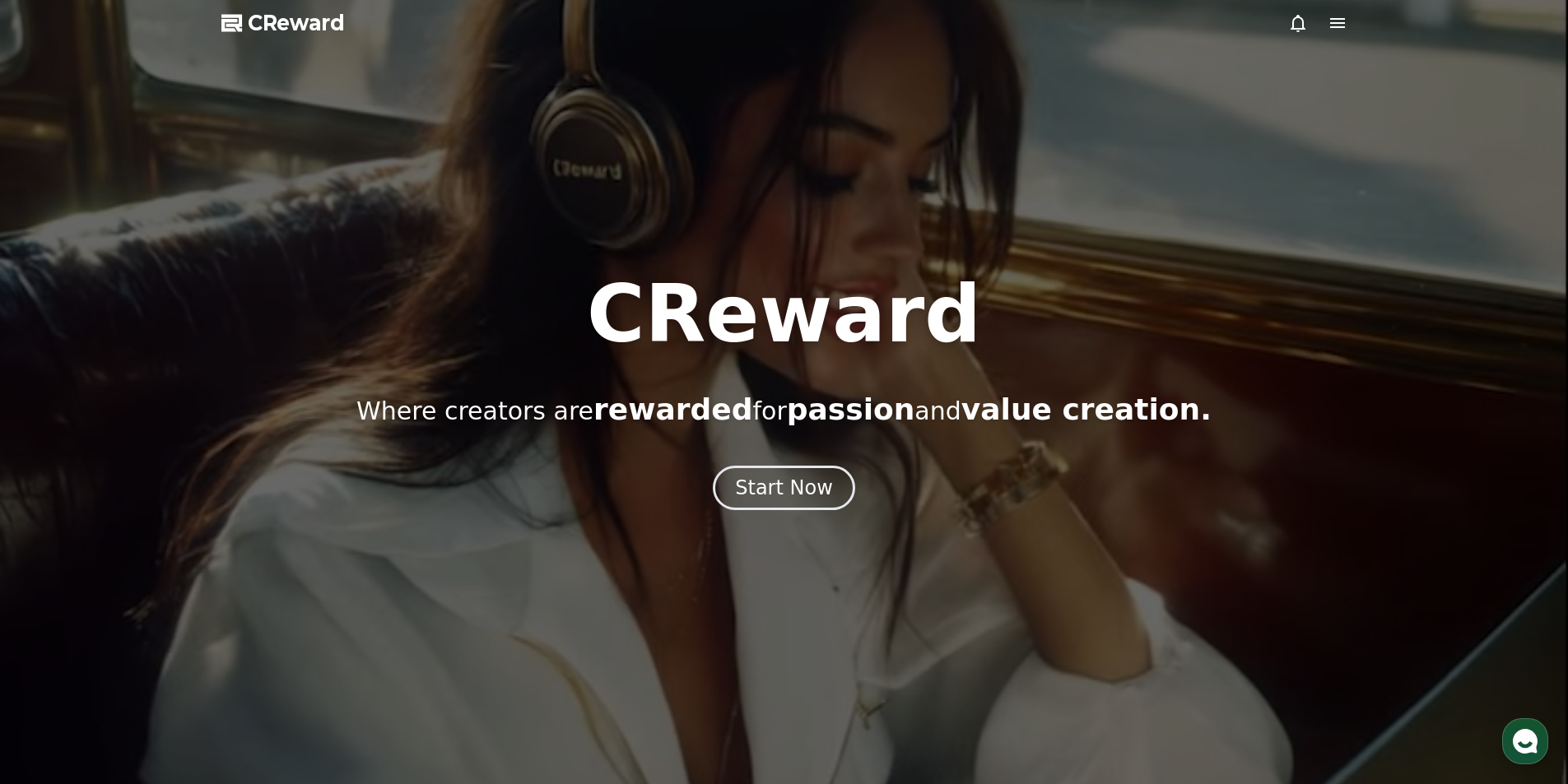
click at [1337, 21] on icon at bounding box center [1337, 22] width 20 height 20
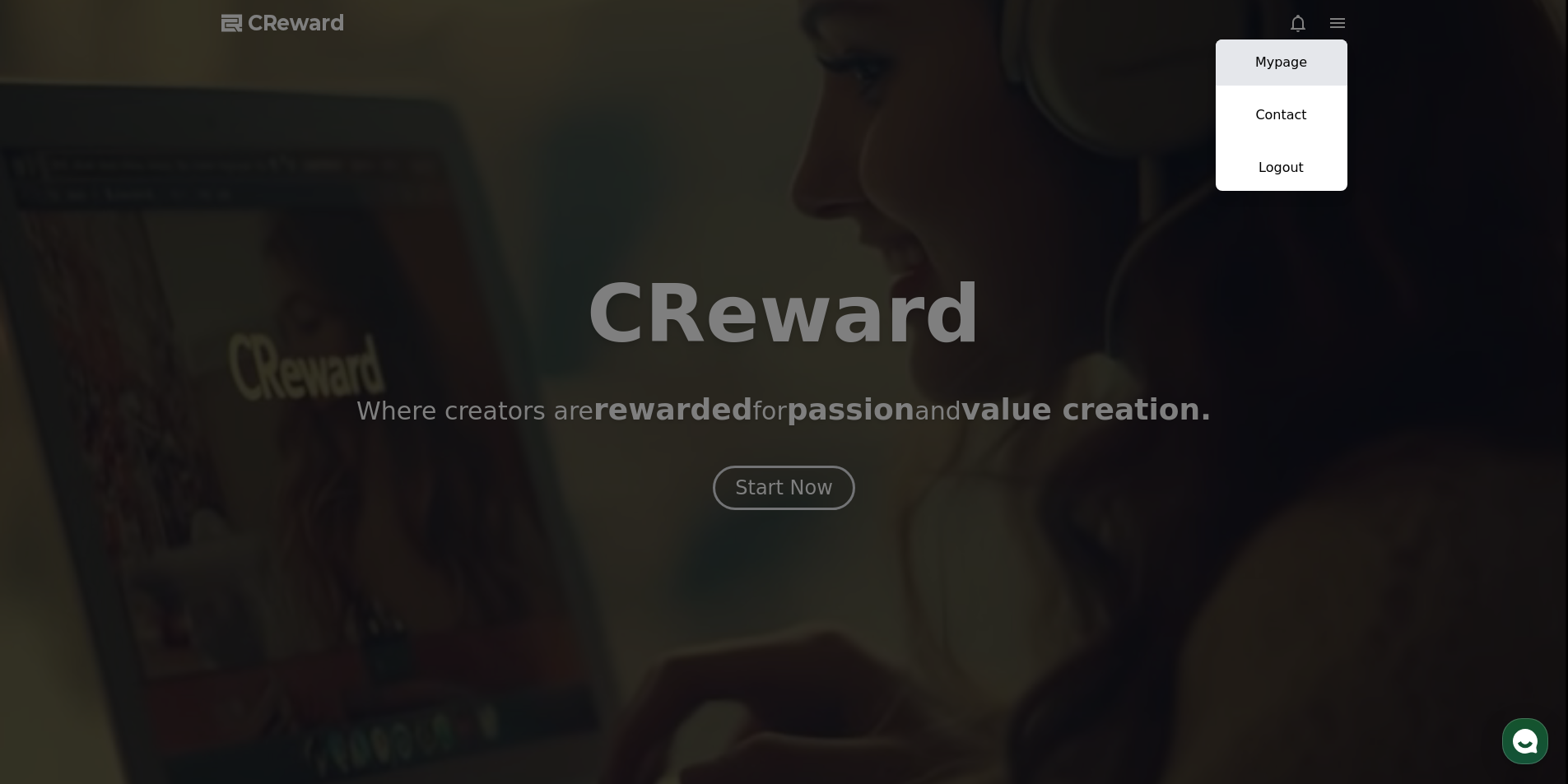
click at [1294, 73] on link "Mypage" at bounding box center [1281, 62] width 132 height 46
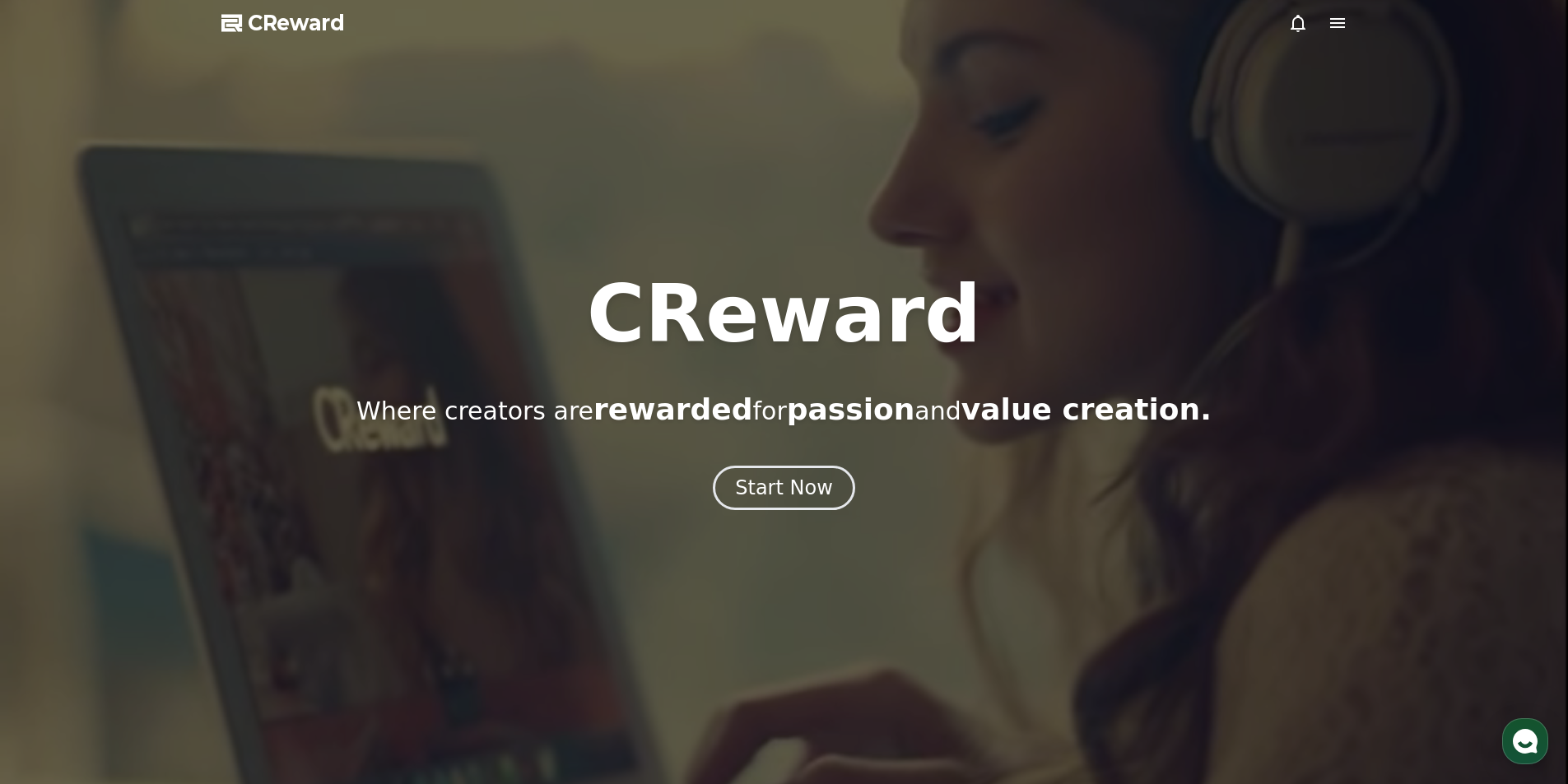
click at [1346, 27] on icon at bounding box center [1337, 22] width 20 height 20
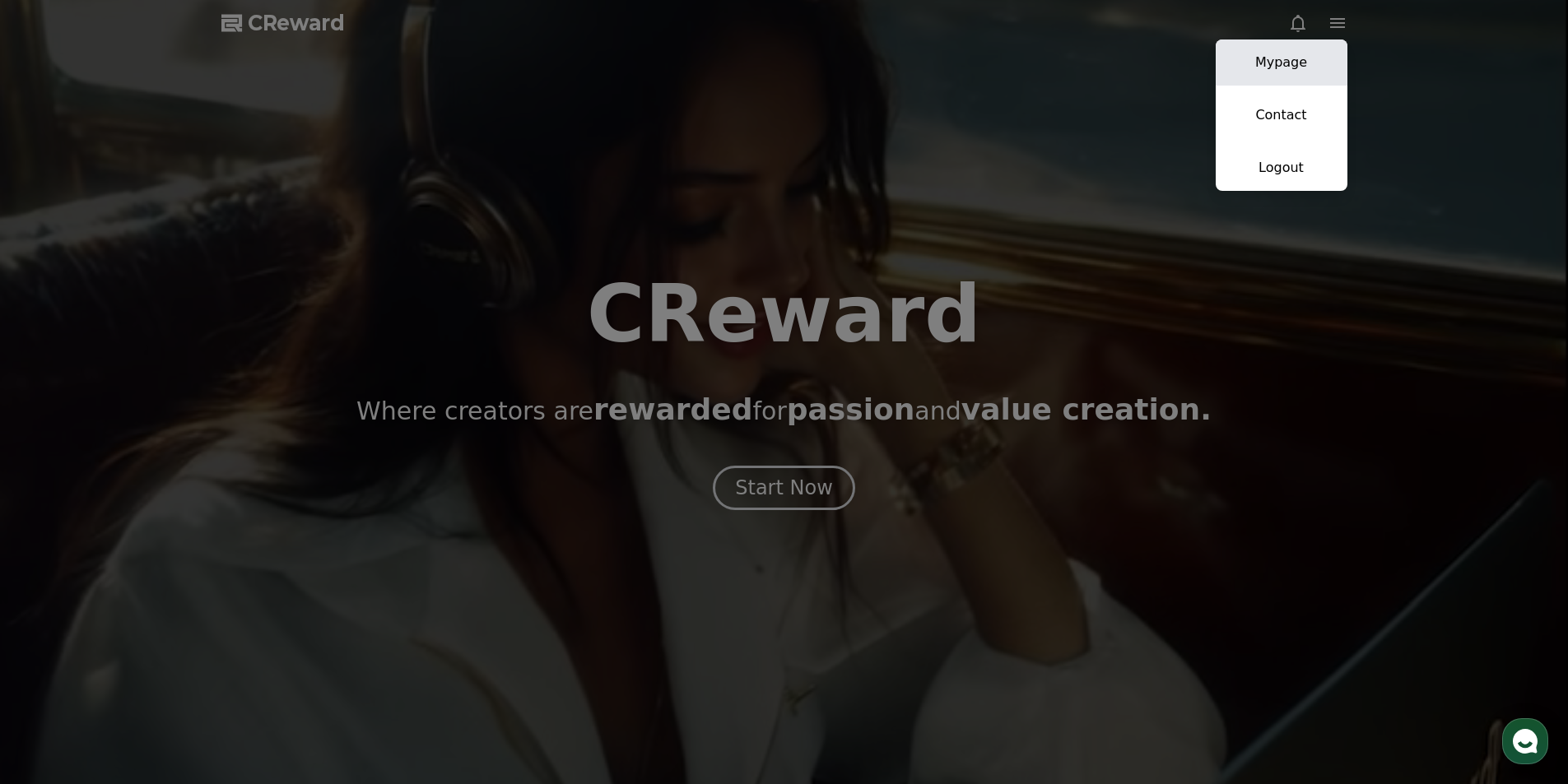
click at [1319, 61] on link "Mypage" at bounding box center [1281, 62] width 132 height 46
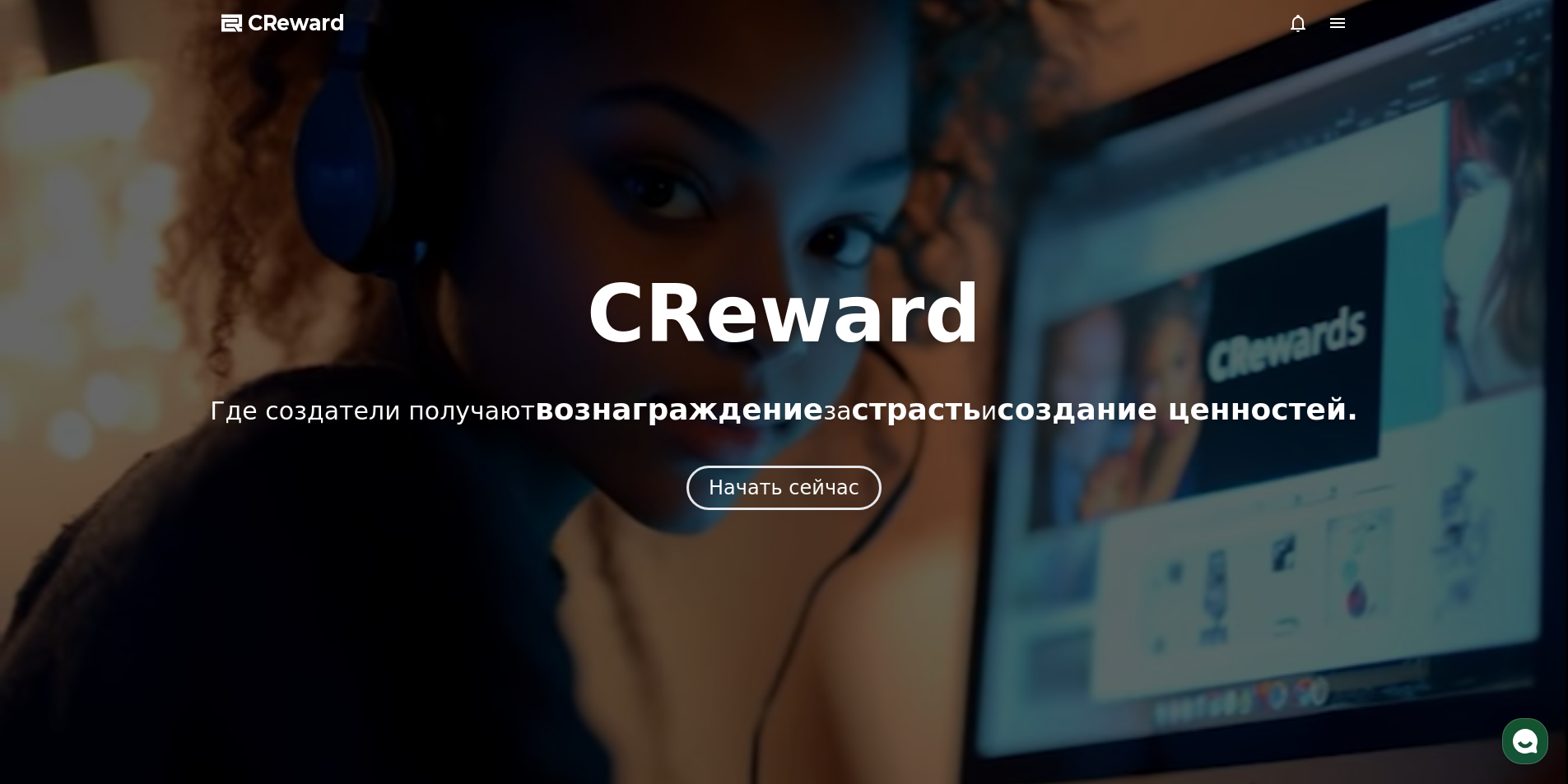
select select "**********"
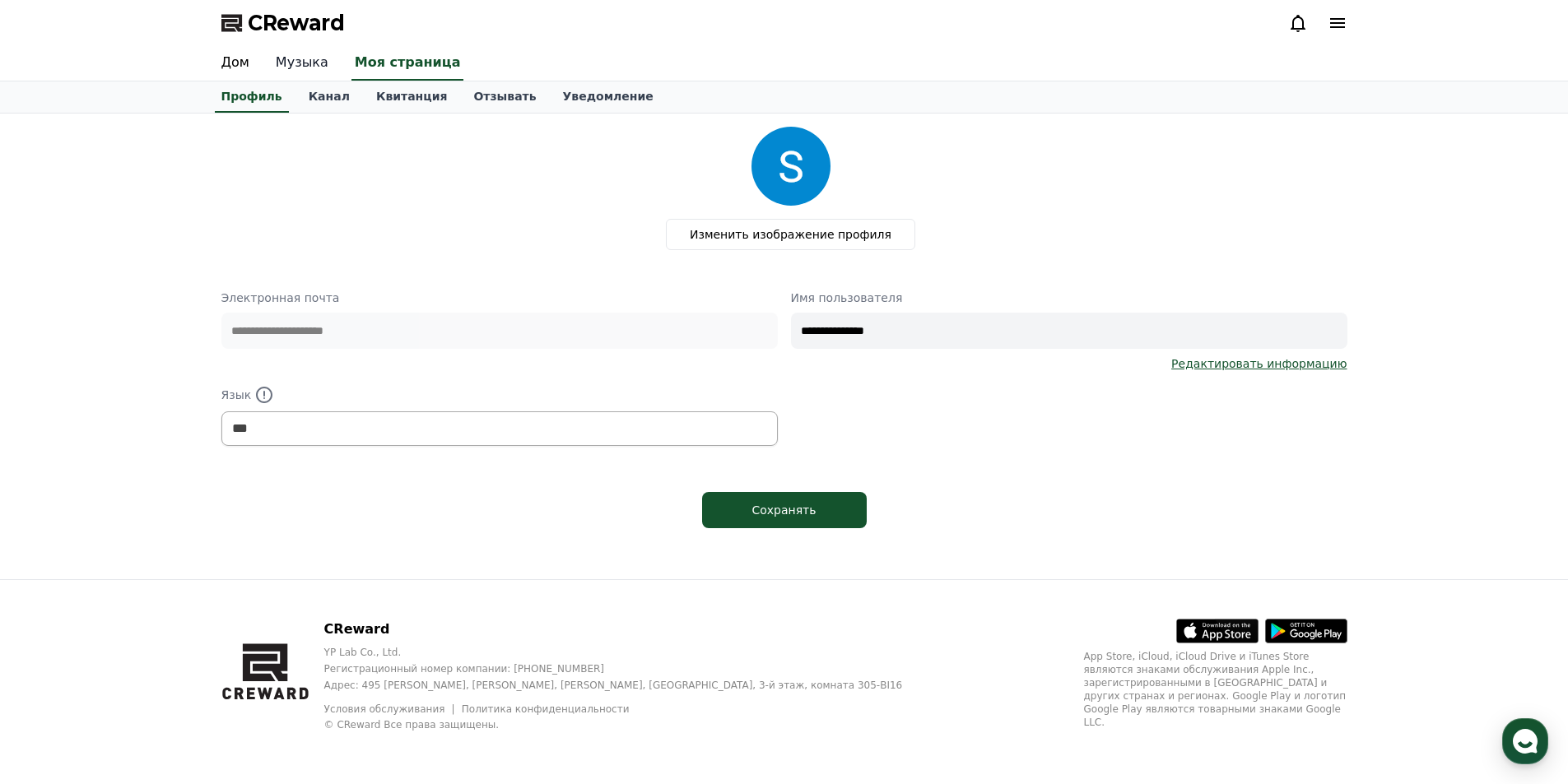
click at [293, 57] on font "Музыка" at bounding box center [301, 62] width 53 height 16
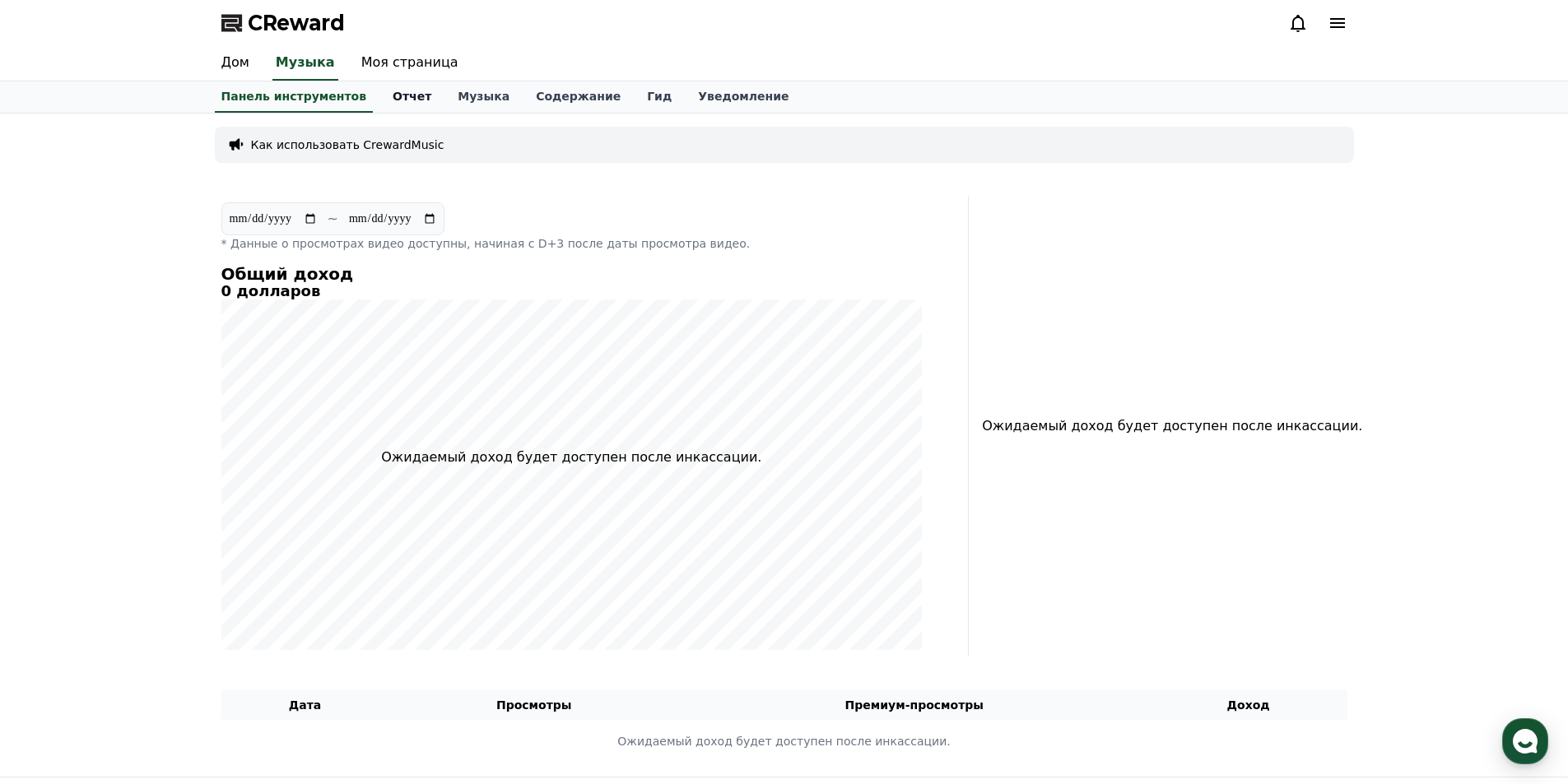
click at [393, 100] on font "Отчет" at bounding box center [412, 96] width 39 height 13
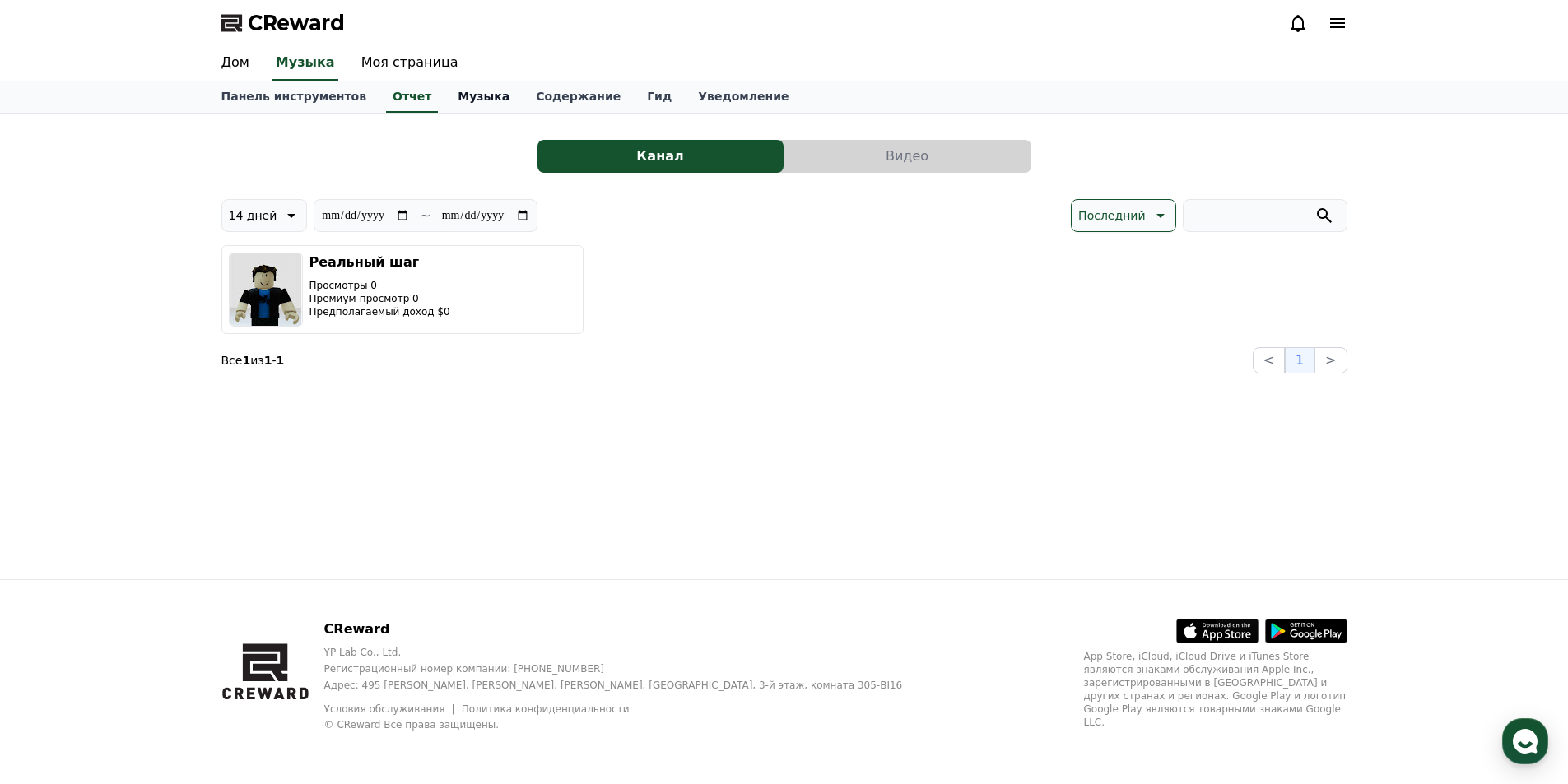
click at [465, 92] on font "Музыка" at bounding box center [483, 96] width 52 height 13
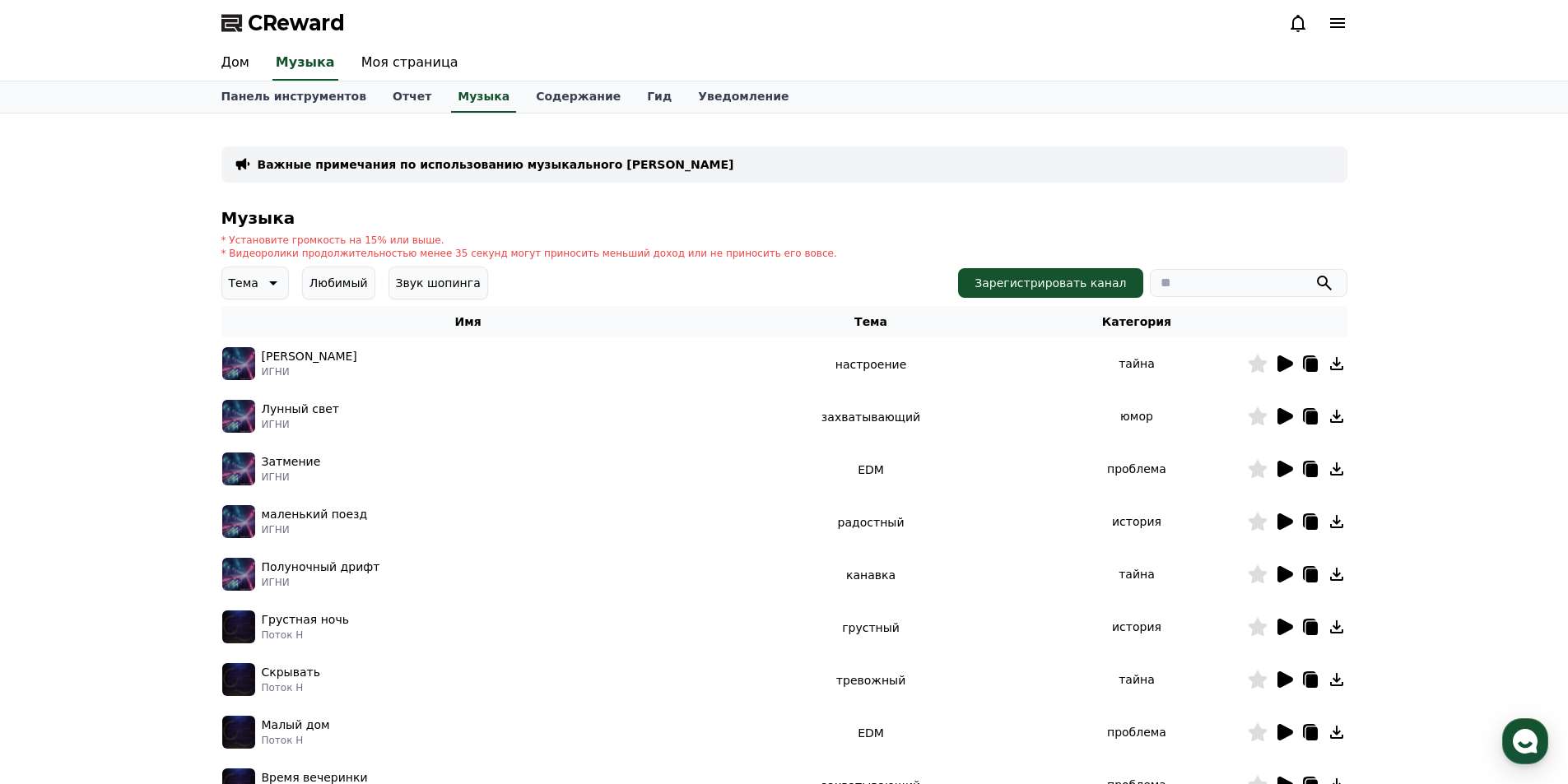
click at [1282, 365] on icon at bounding box center [1285, 363] width 16 height 16
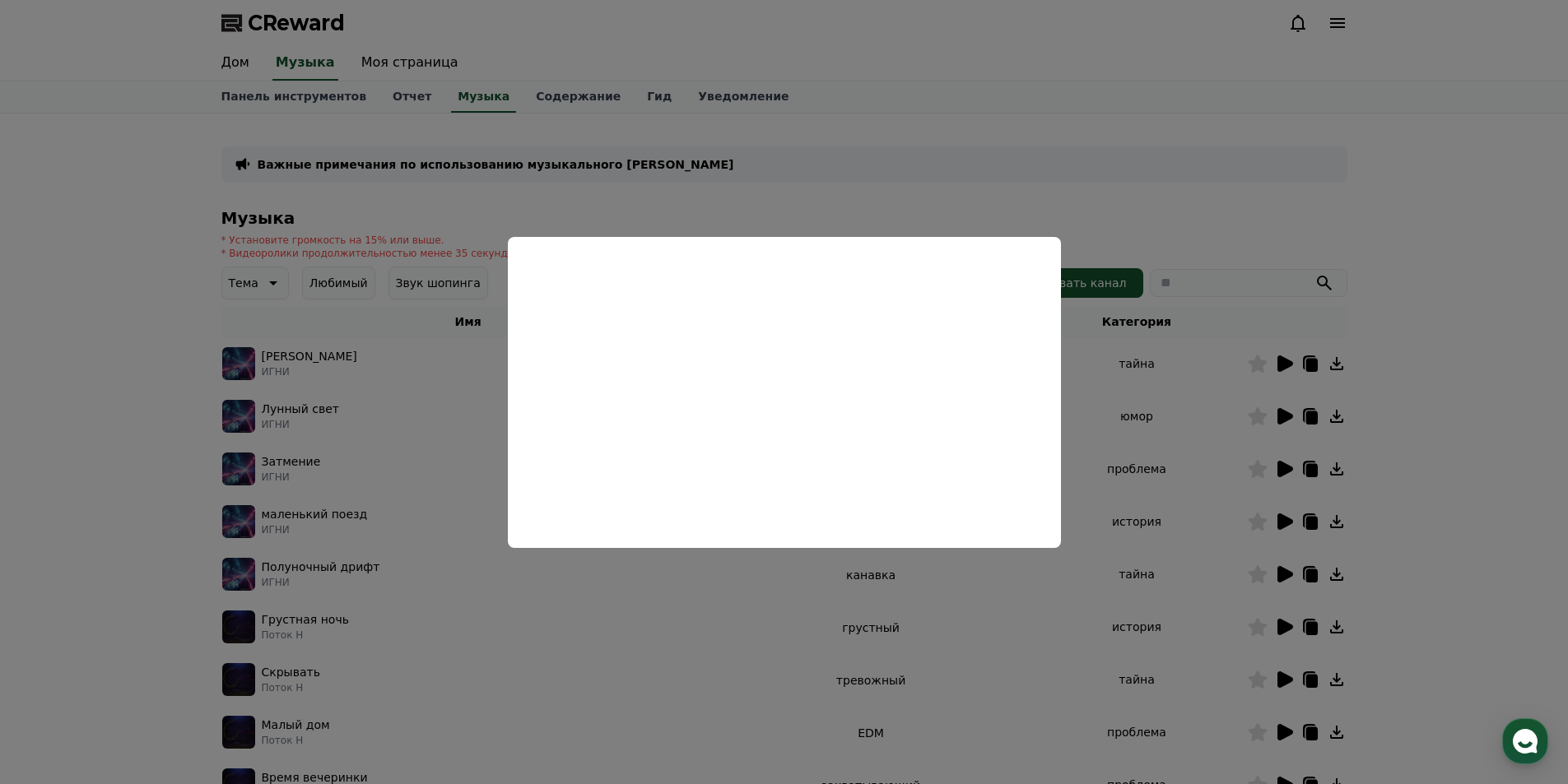
click at [1113, 175] on button "close modal" at bounding box center [784, 392] width 1568 height 784
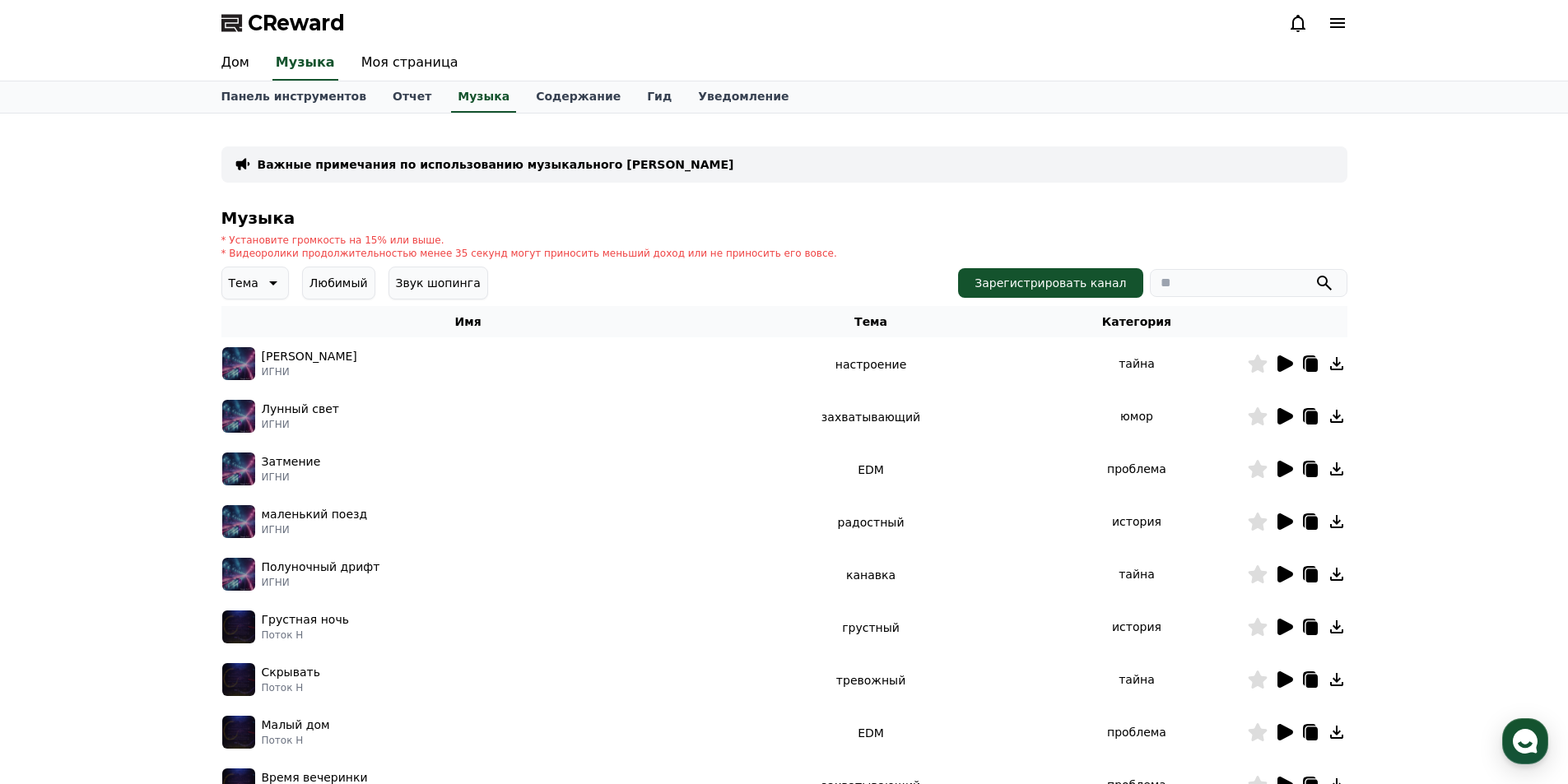
drag, startPoint x: 68, startPoint y: 132, endPoint x: 62, endPoint y: 140, distance: 10.0
click at [68, 133] on div "Важные примечания по использованию музыкального сервиса CReward Музыка * Устано…" at bounding box center [784, 511] width 1568 height 796
click at [1286, 369] on icon at bounding box center [1285, 363] width 16 height 16
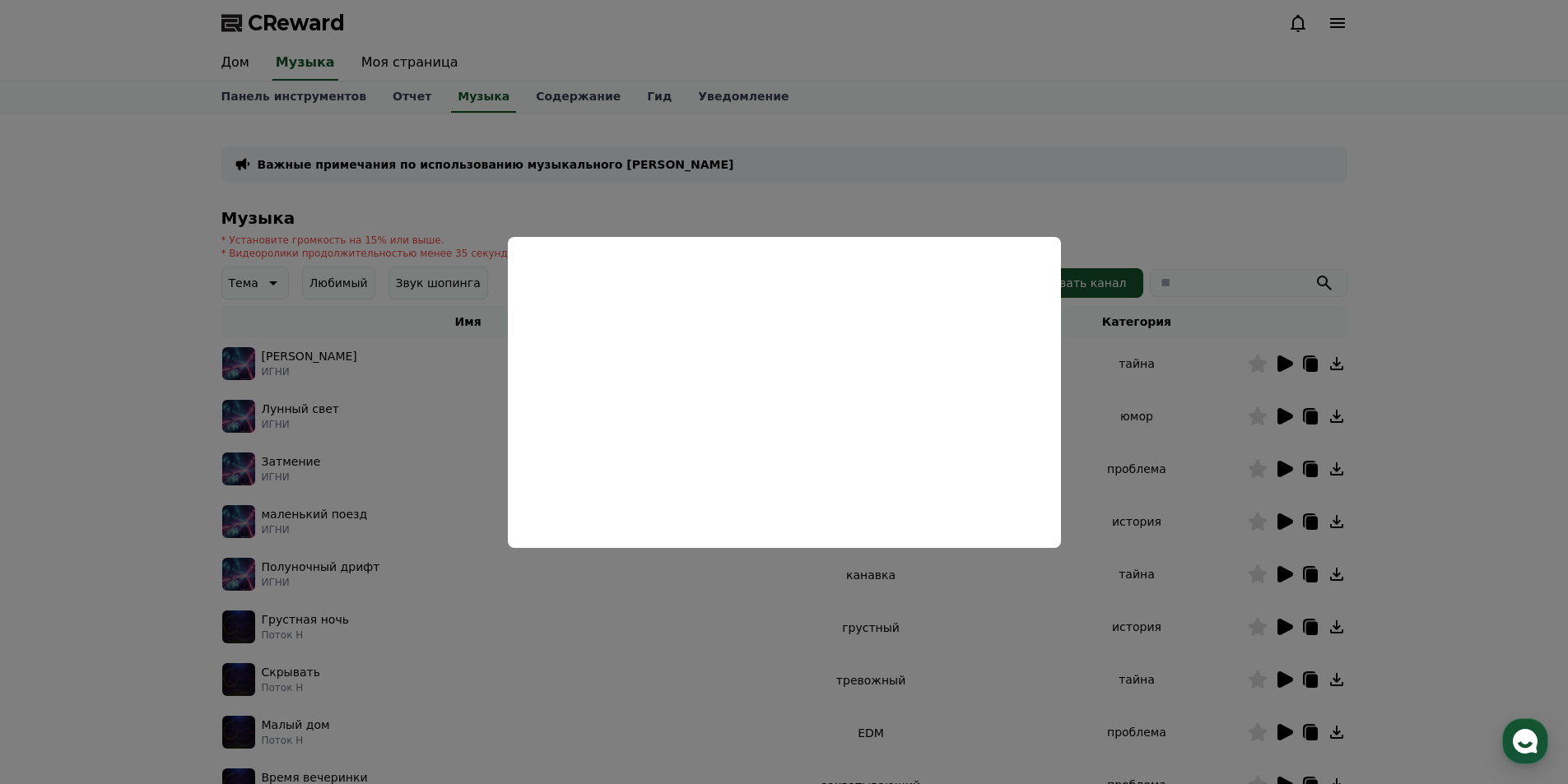
click at [1195, 181] on button "close modal" at bounding box center [784, 392] width 1568 height 784
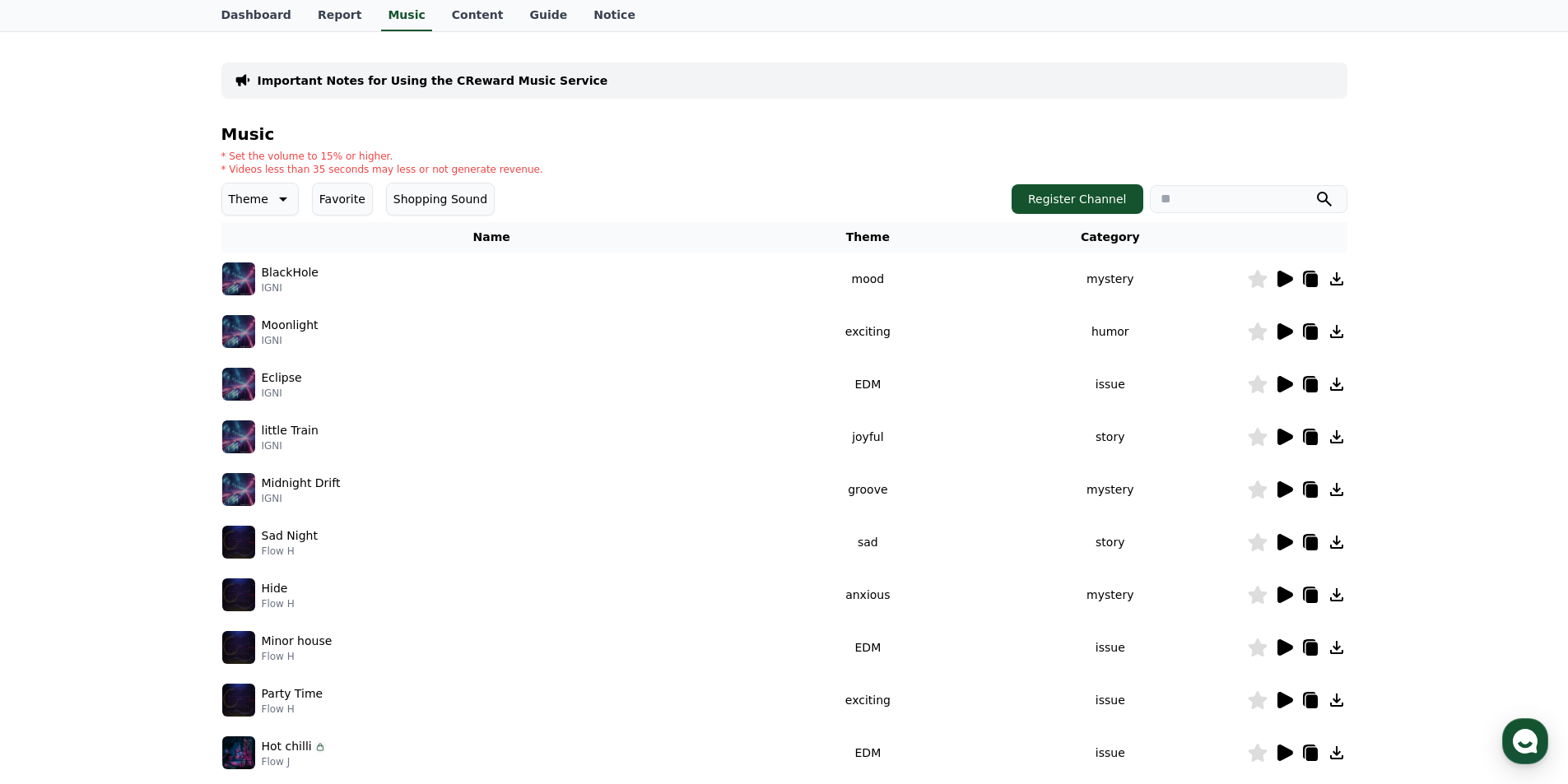
scroll to position [83, 0]
click at [1288, 275] on icon at bounding box center [1285, 279] width 16 height 16
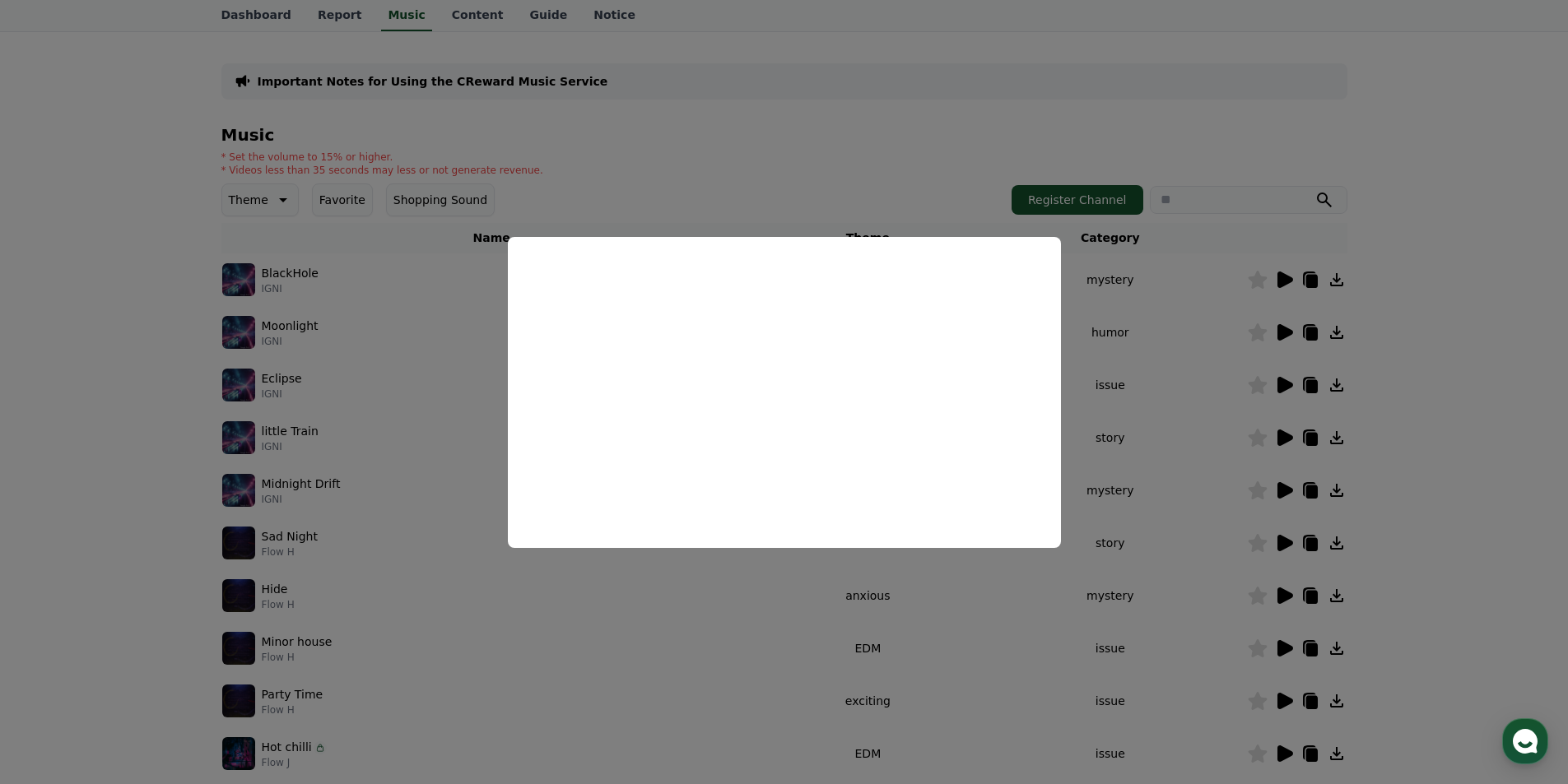
click at [917, 135] on button "close modal" at bounding box center [784, 392] width 1568 height 784
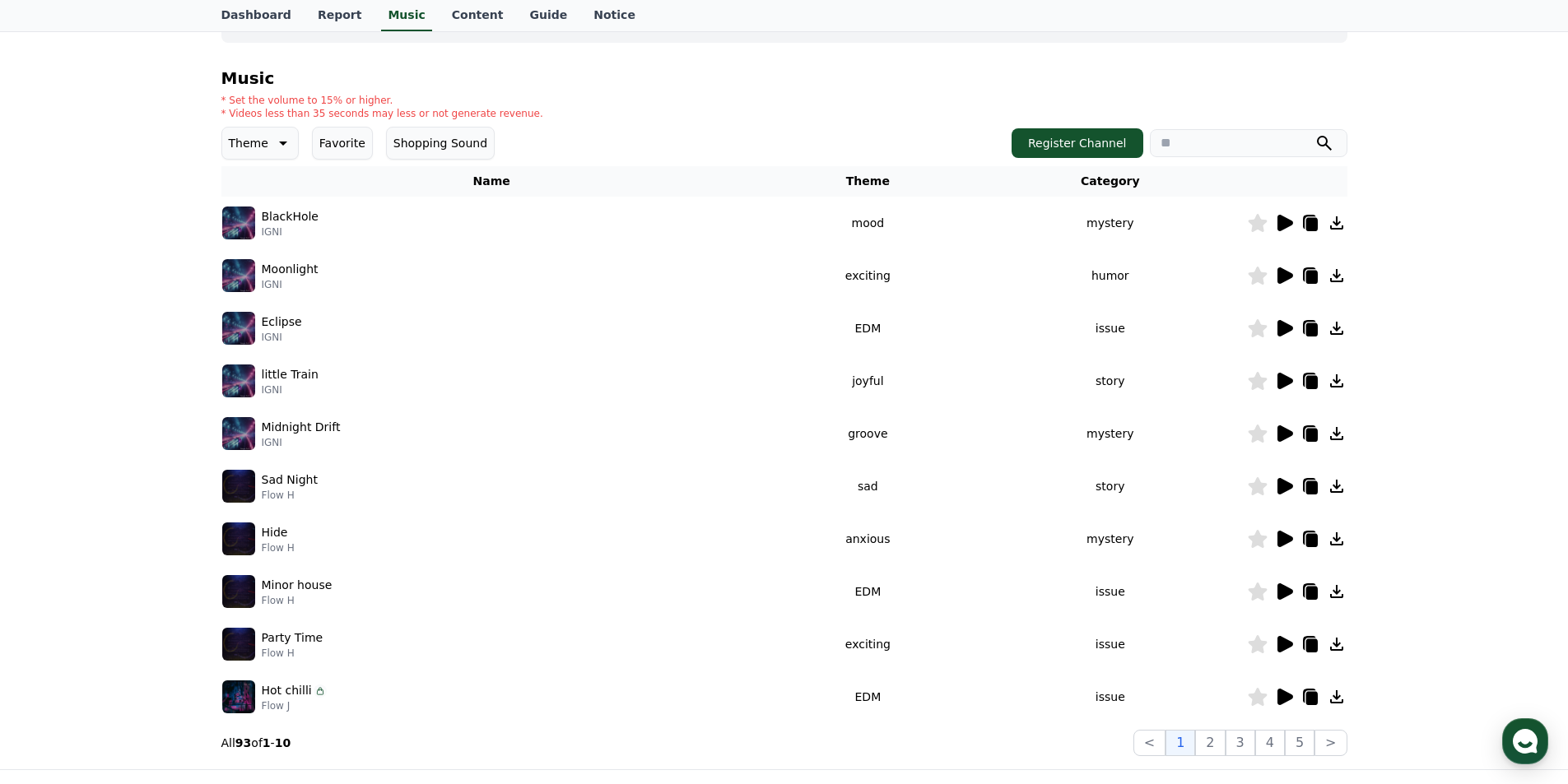
scroll to position [166, 0]
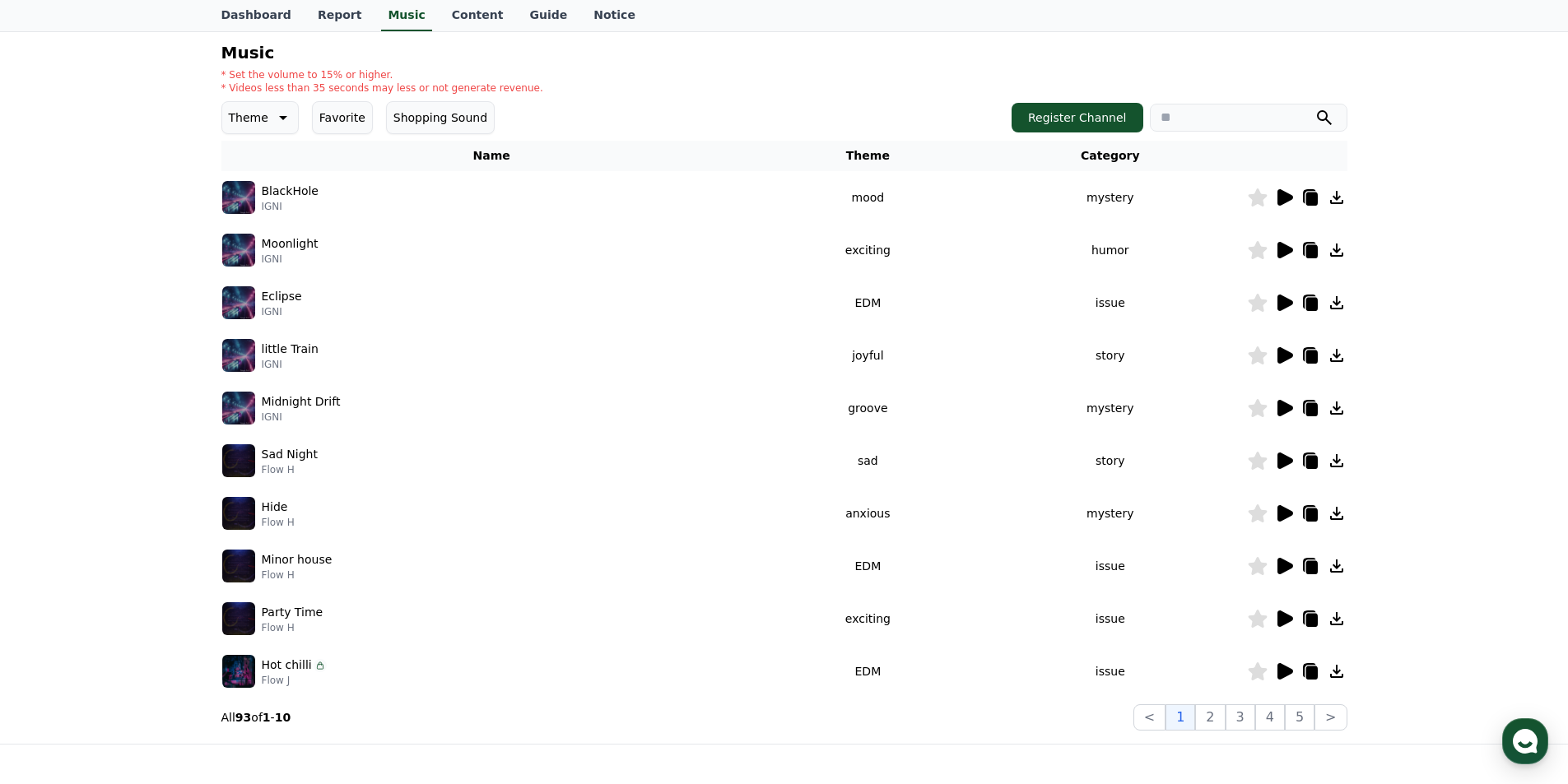
click at [273, 117] on icon at bounding box center [281, 117] width 20 height 20
click at [244, 284] on button "Dark" at bounding box center [243, 290] width 41 height 36
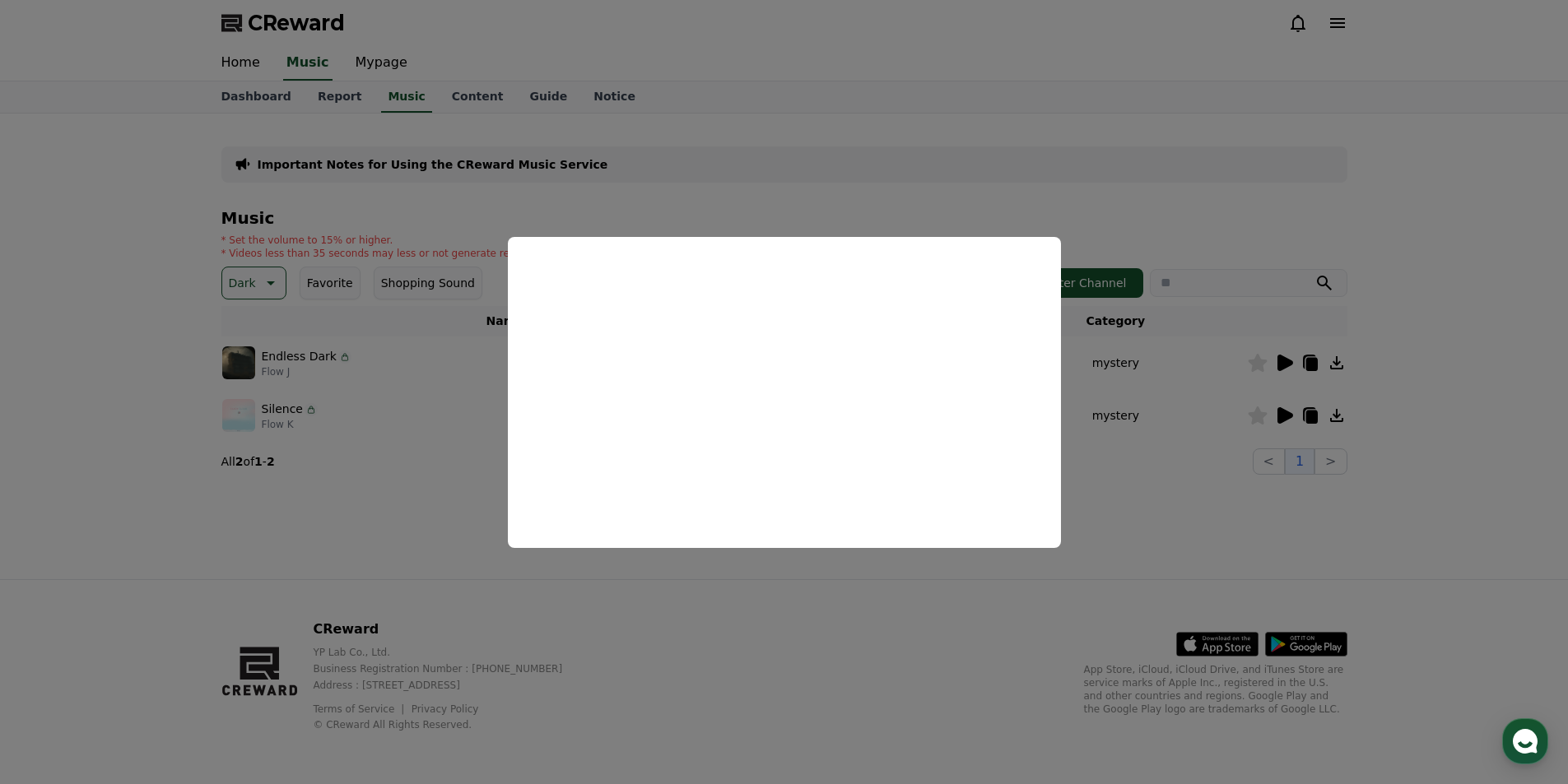
click at [1156, 518] on button "close modal" at bounding box center [784, 392] width 1568 height 784
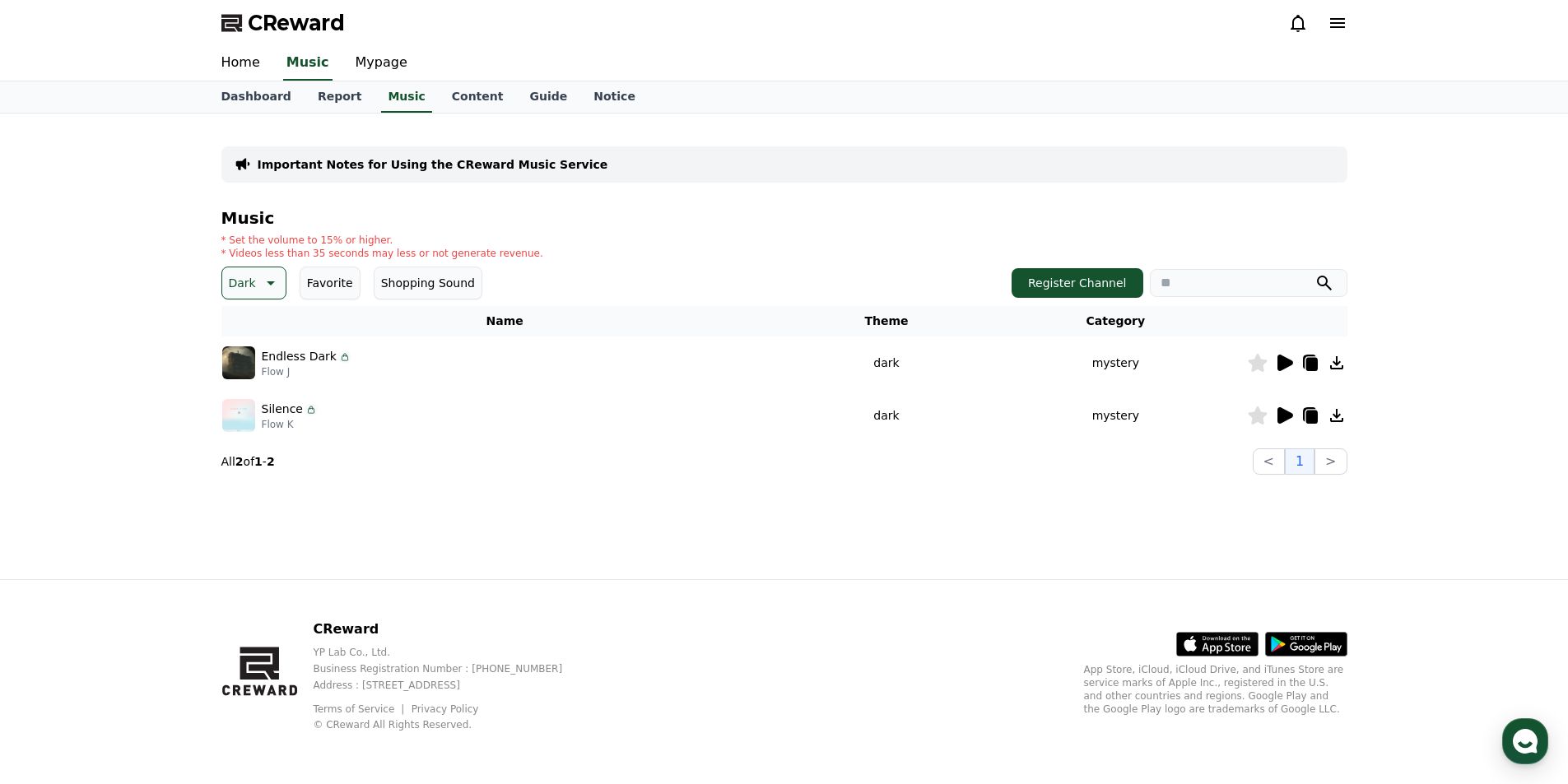
click at [268, 278] on icon at bounding box center [268, 283] width 20 height 20
click at [258, 368] on button "Fantasy" at bounding box center [252, 369] width 58 height 36
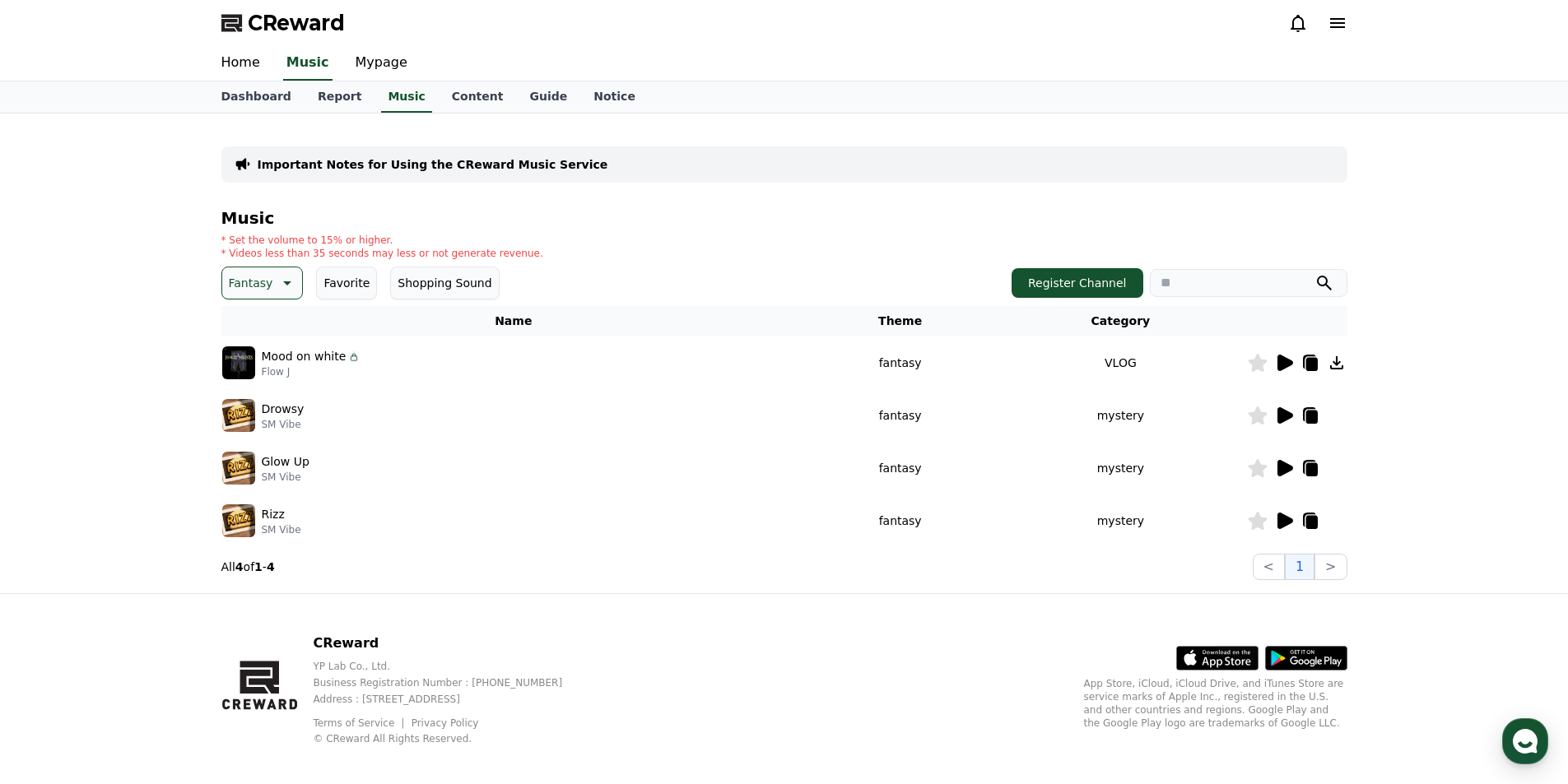
click at [1290, 361] on icon at bounding box center [1285, 362] width 16 height 16
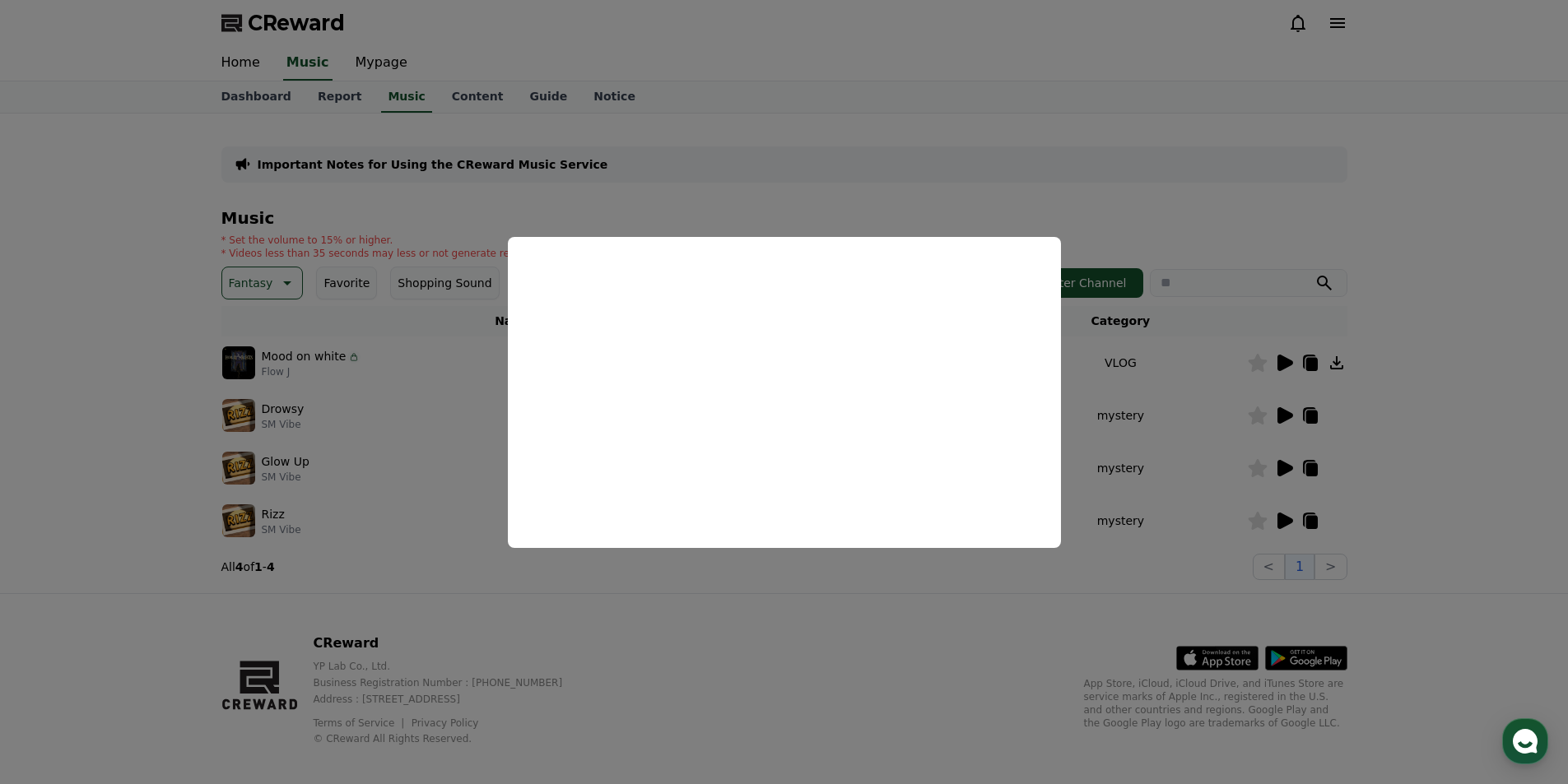
click at [1357, 166] on button "close modal" at bounding box center [784, 392] width 1568 height 784
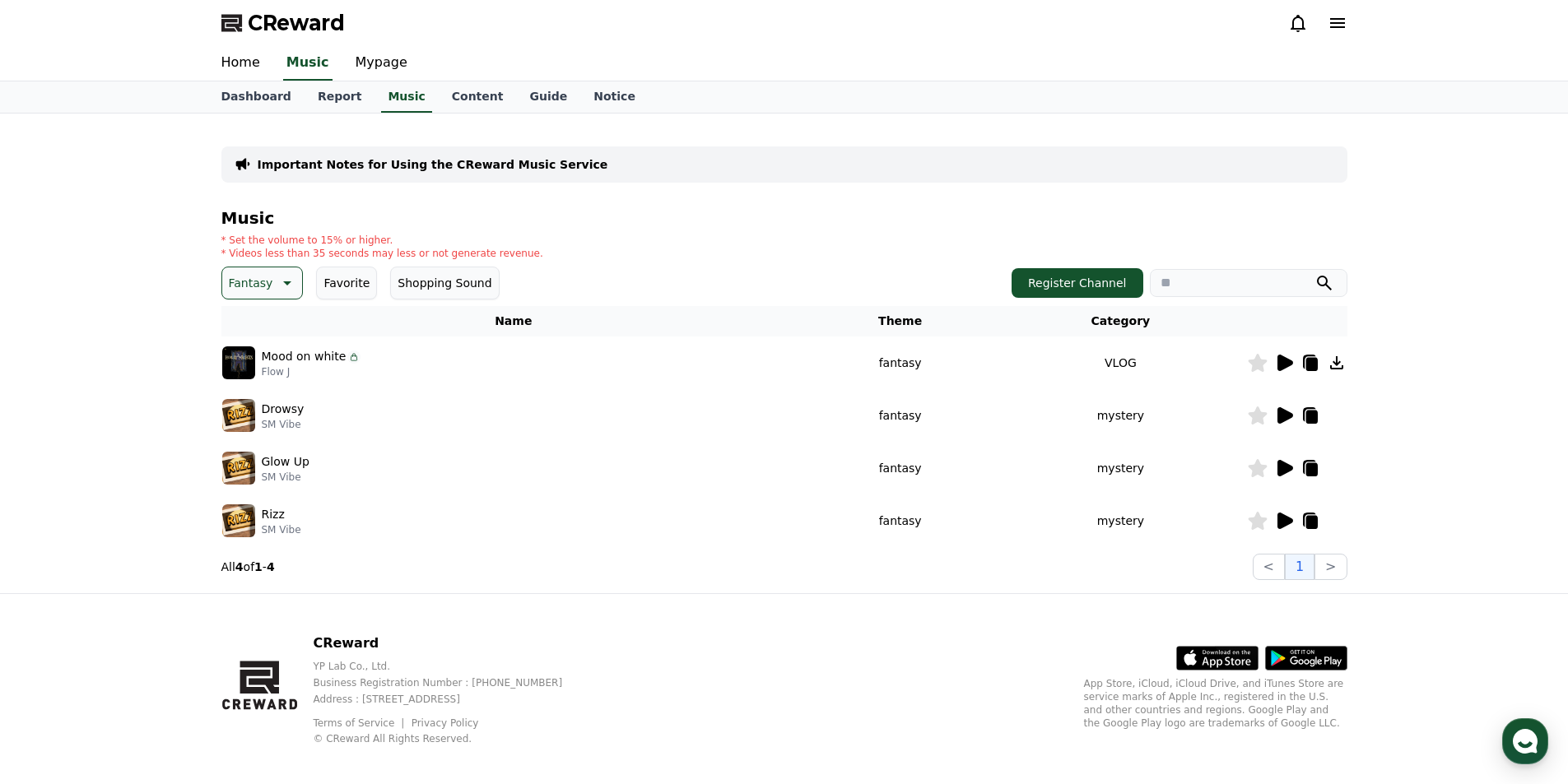
click at [1287, 415] on icon at bounding box center [1285, 415] width 16 height 16
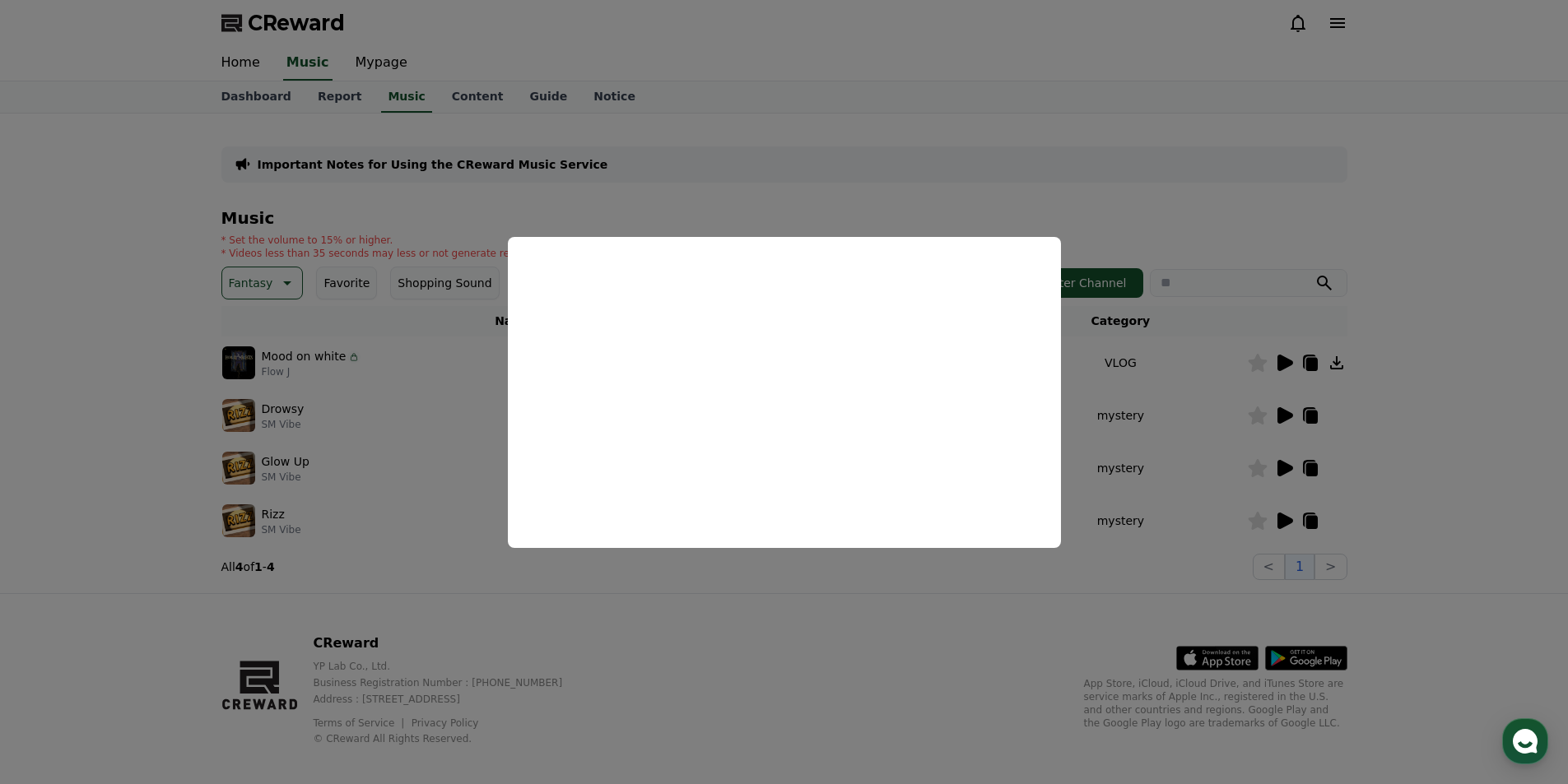
click at [1442, 199] on button "close modal" at bounding box center [784, 392] width 1568 height 784
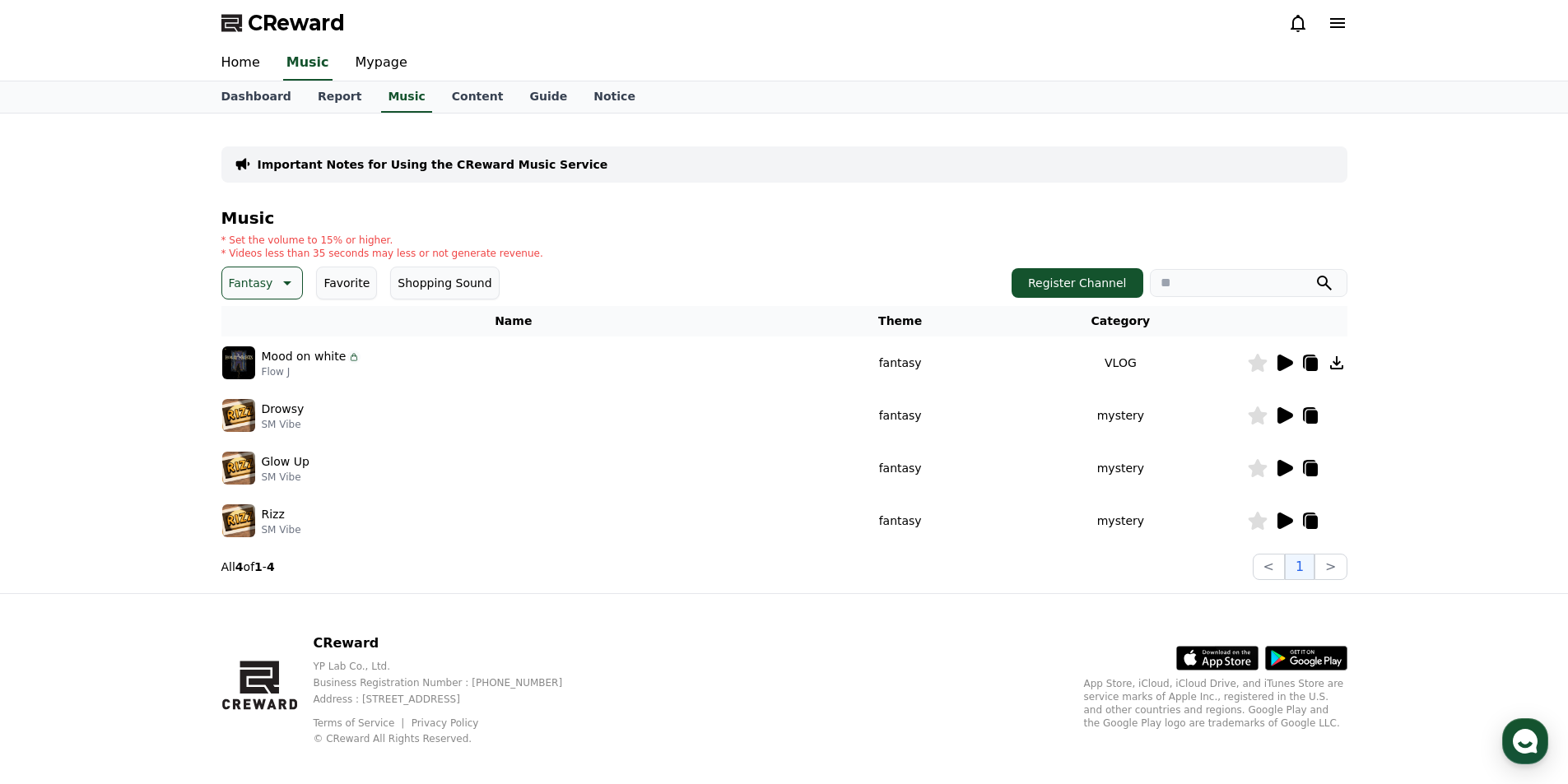
click at [264, 284] on p "Fantasy" at bounding box center [251, 283] width 45 height 23
click at [253, 458] on button "Comic" at bounding box center [248, 461] width 49 height 36
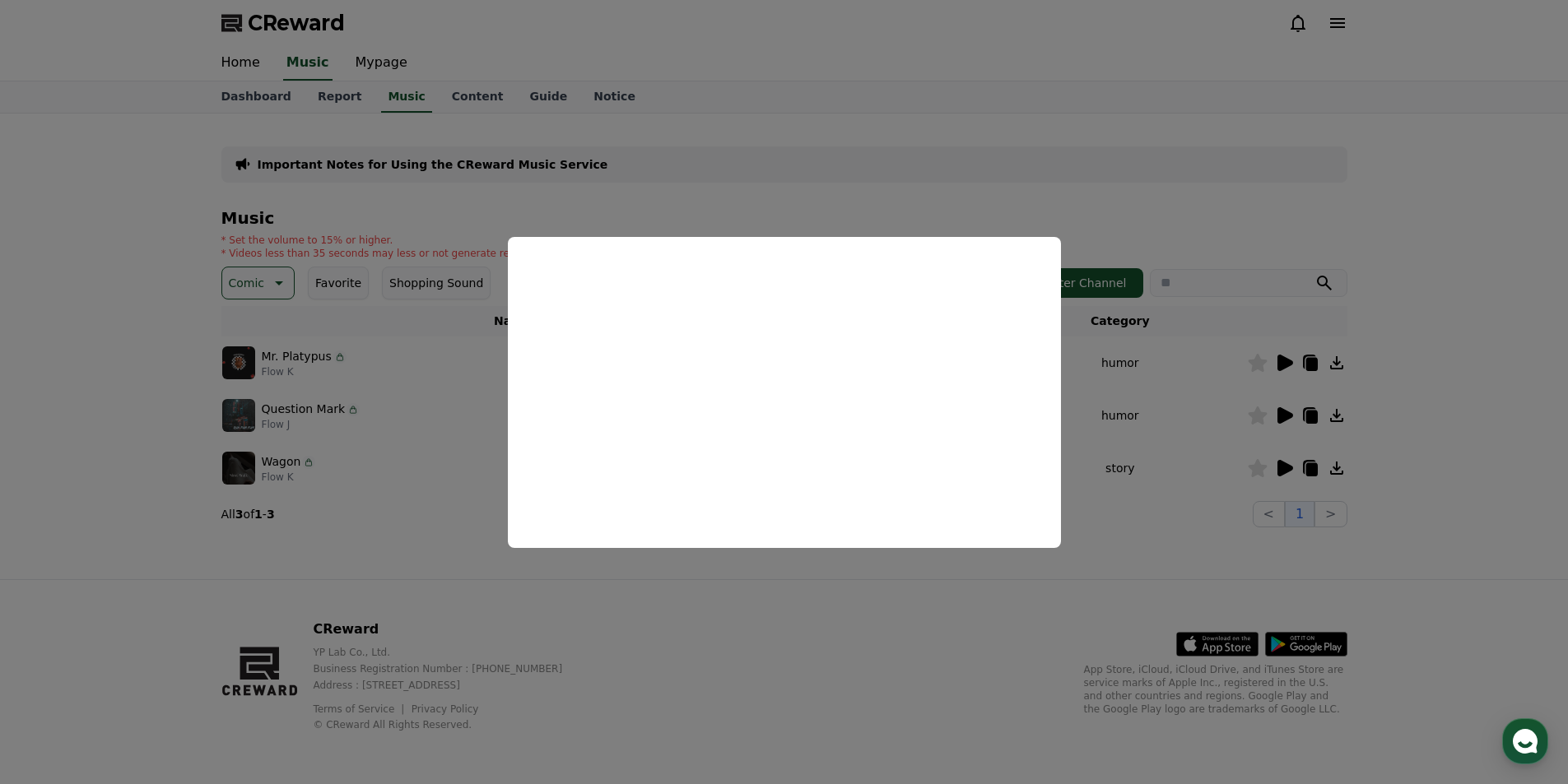
click at [923, 138] on button "close modal" at bounding box center [784, 392] width 1568 height 784
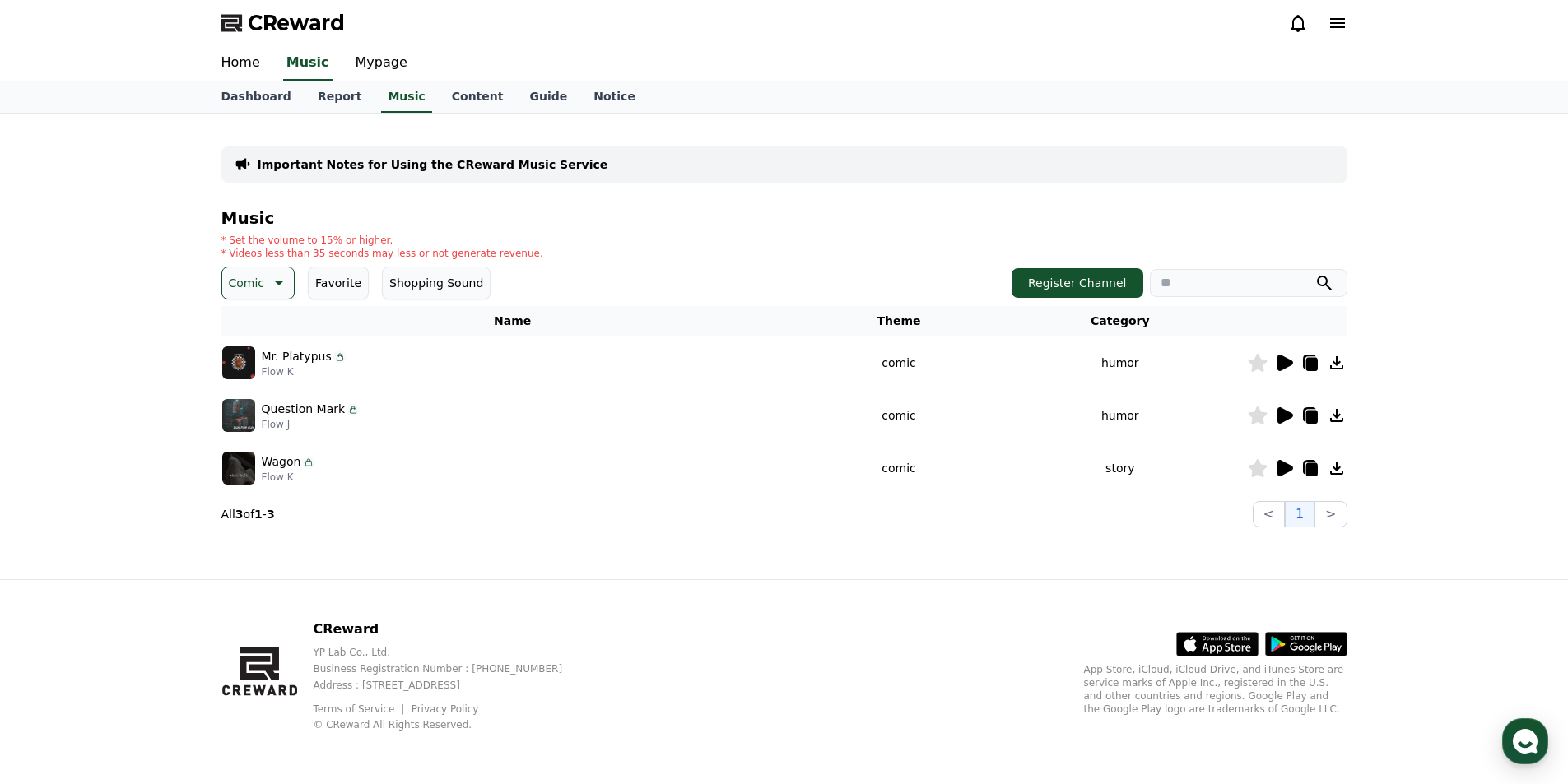
click at [1289, 359] on icon at bounding box center [1283, 362] width 20 height 20
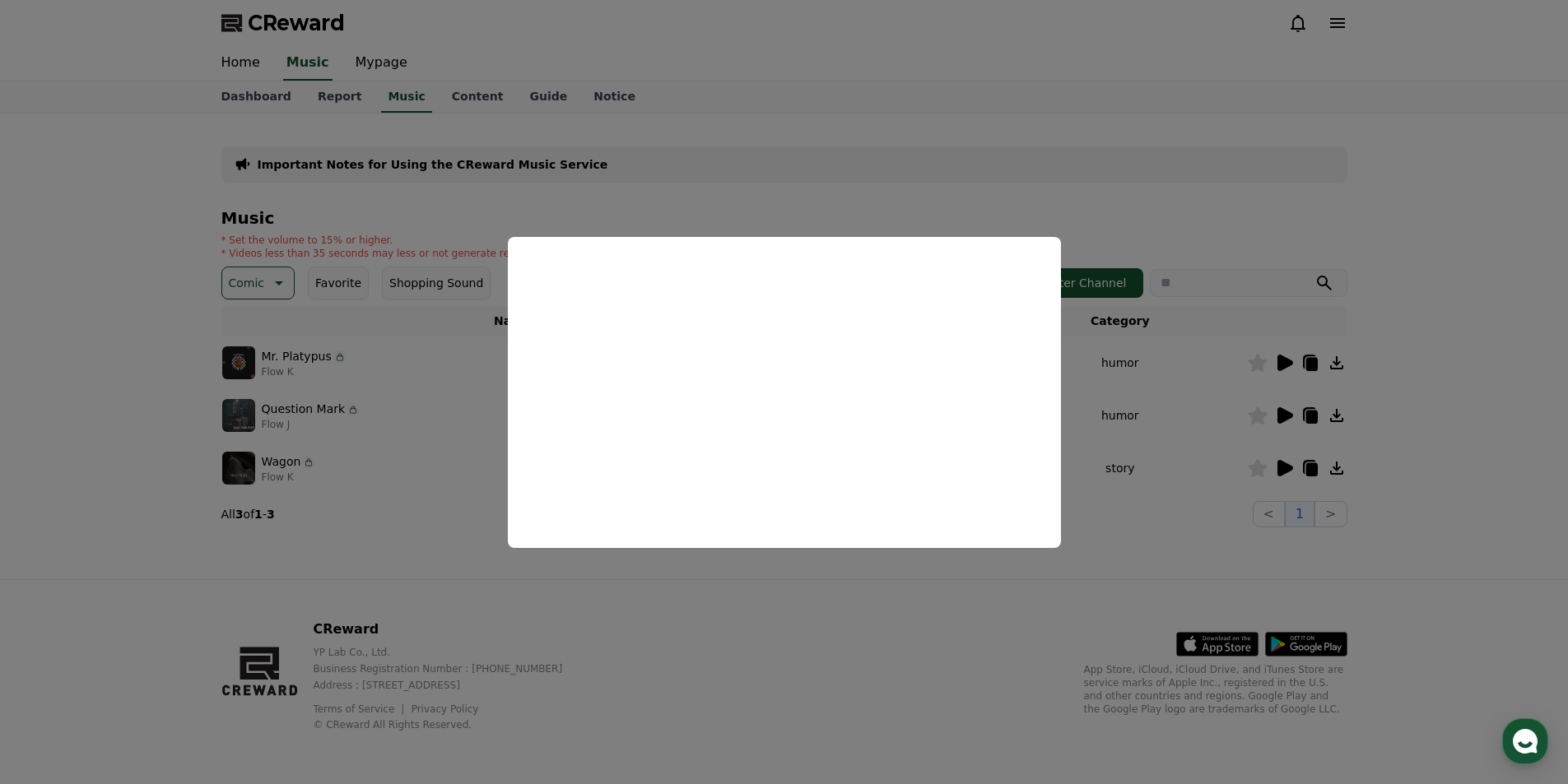
click at [1131, 217] on button "close modal" at bounding box center [784, 392] width 1568 height 784
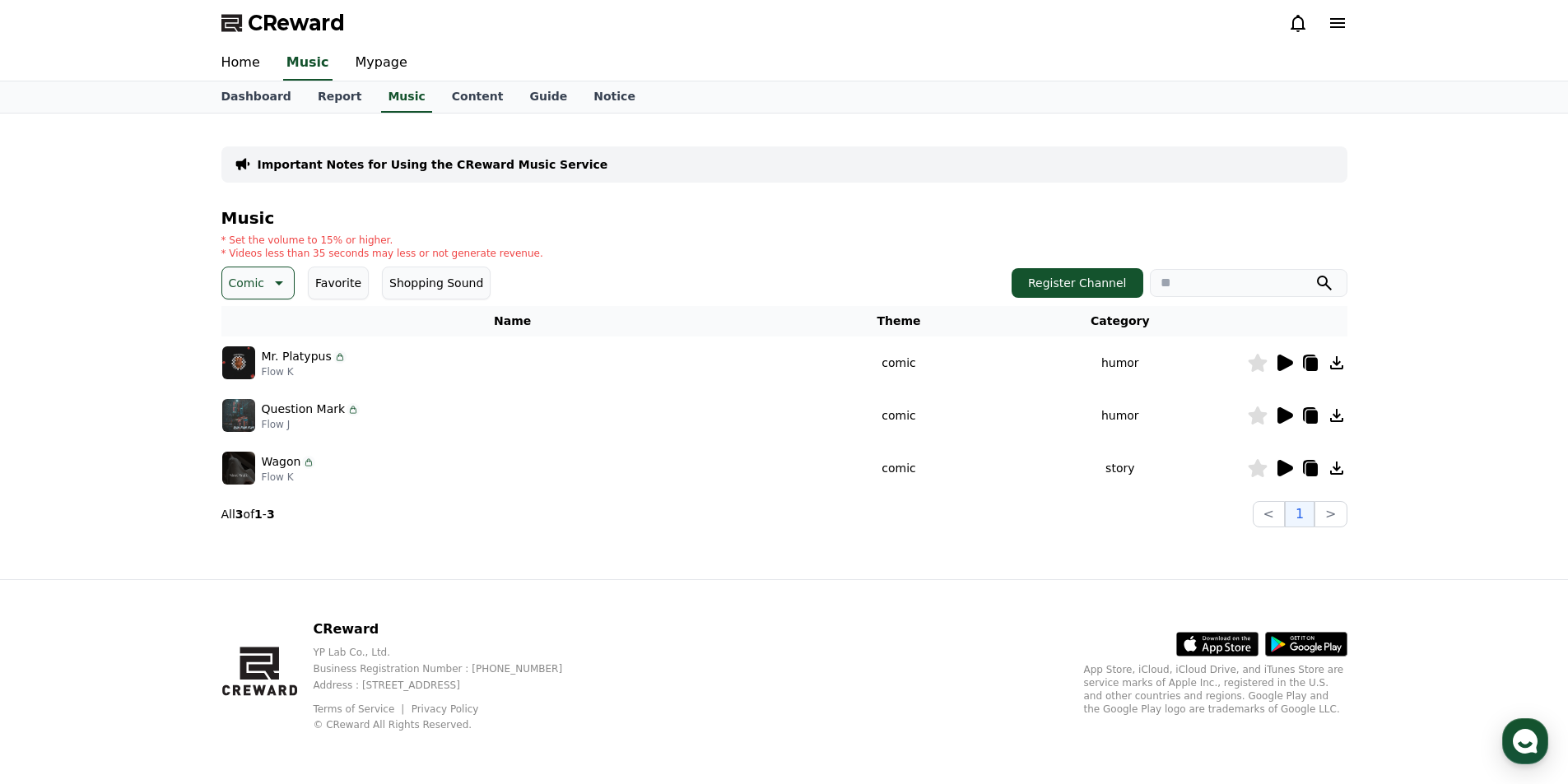
click at [268, 285] on icon at bounding box center [277, 283] width 20 height 20
click at [254, 328] on button "Cute" at bounding box center [243, 333] width 41 height 36
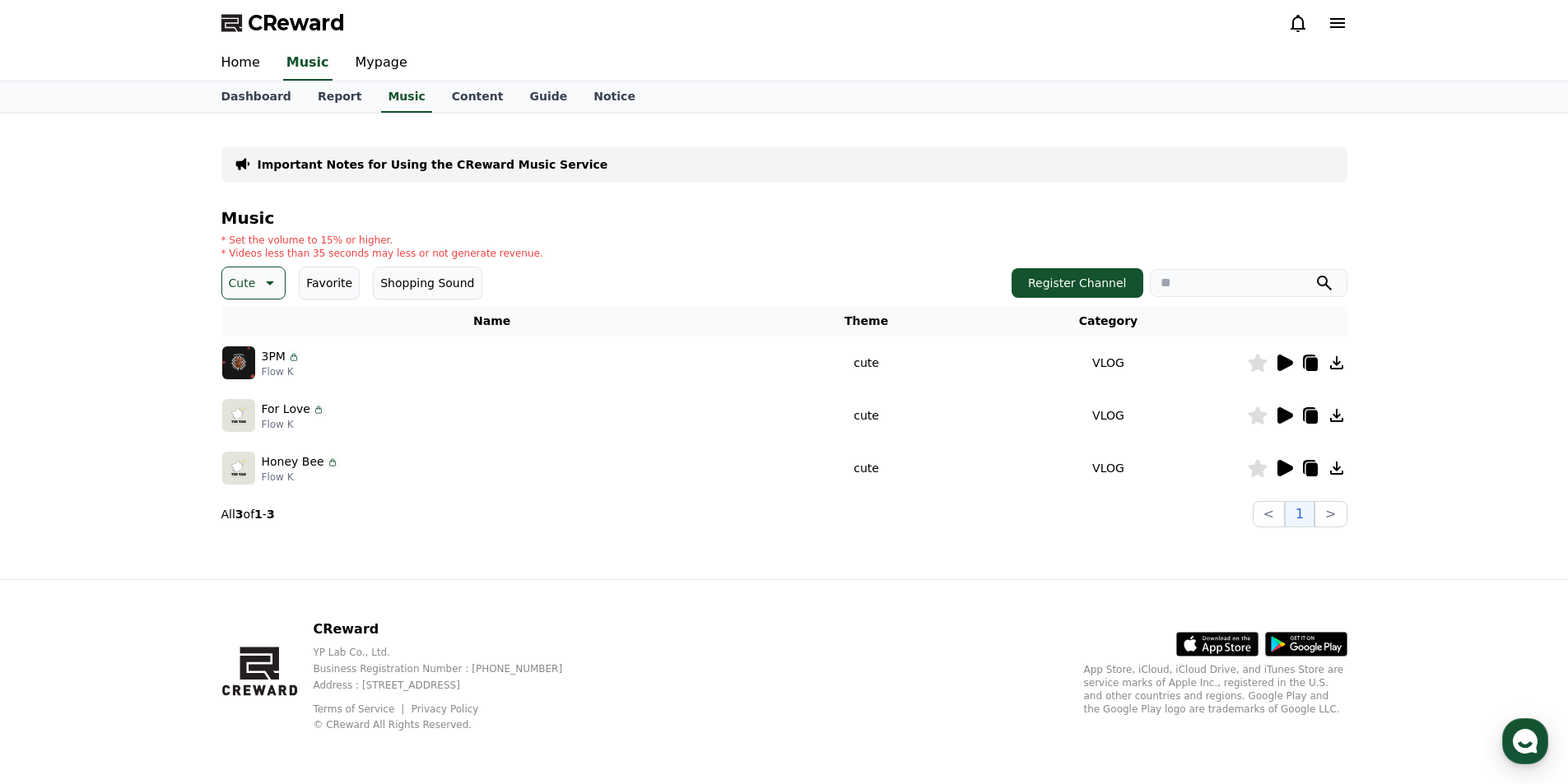
click at [1283, 365] on icon at bounding box center [1285, 362] width 16 height 16
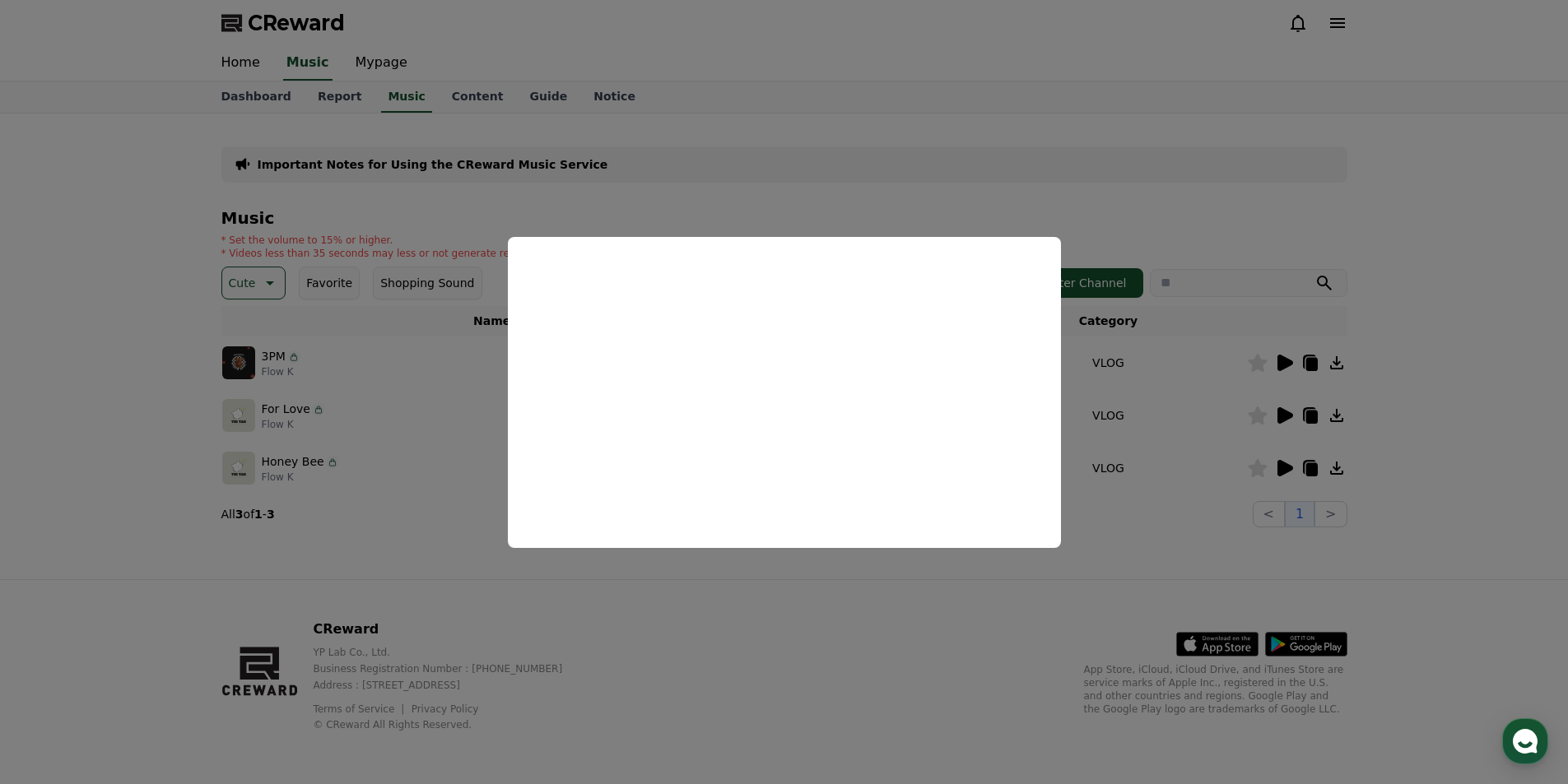
click at [1188, 218] on button "close modal" at bounding box center [784, 392] width 1568 height 784
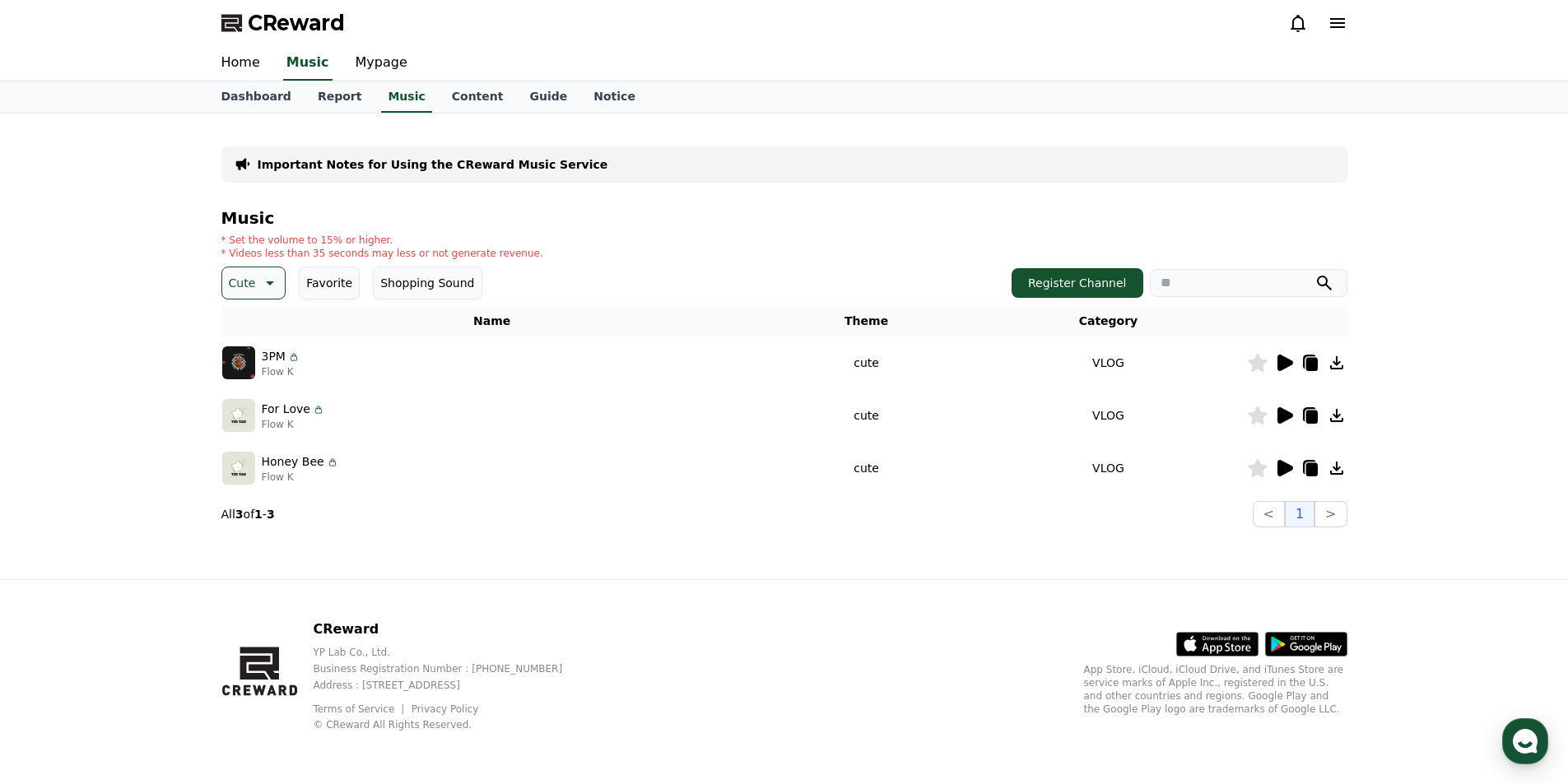
click at [1279, 414] on icon at bounding box center [1285, 415] width 16 height 16
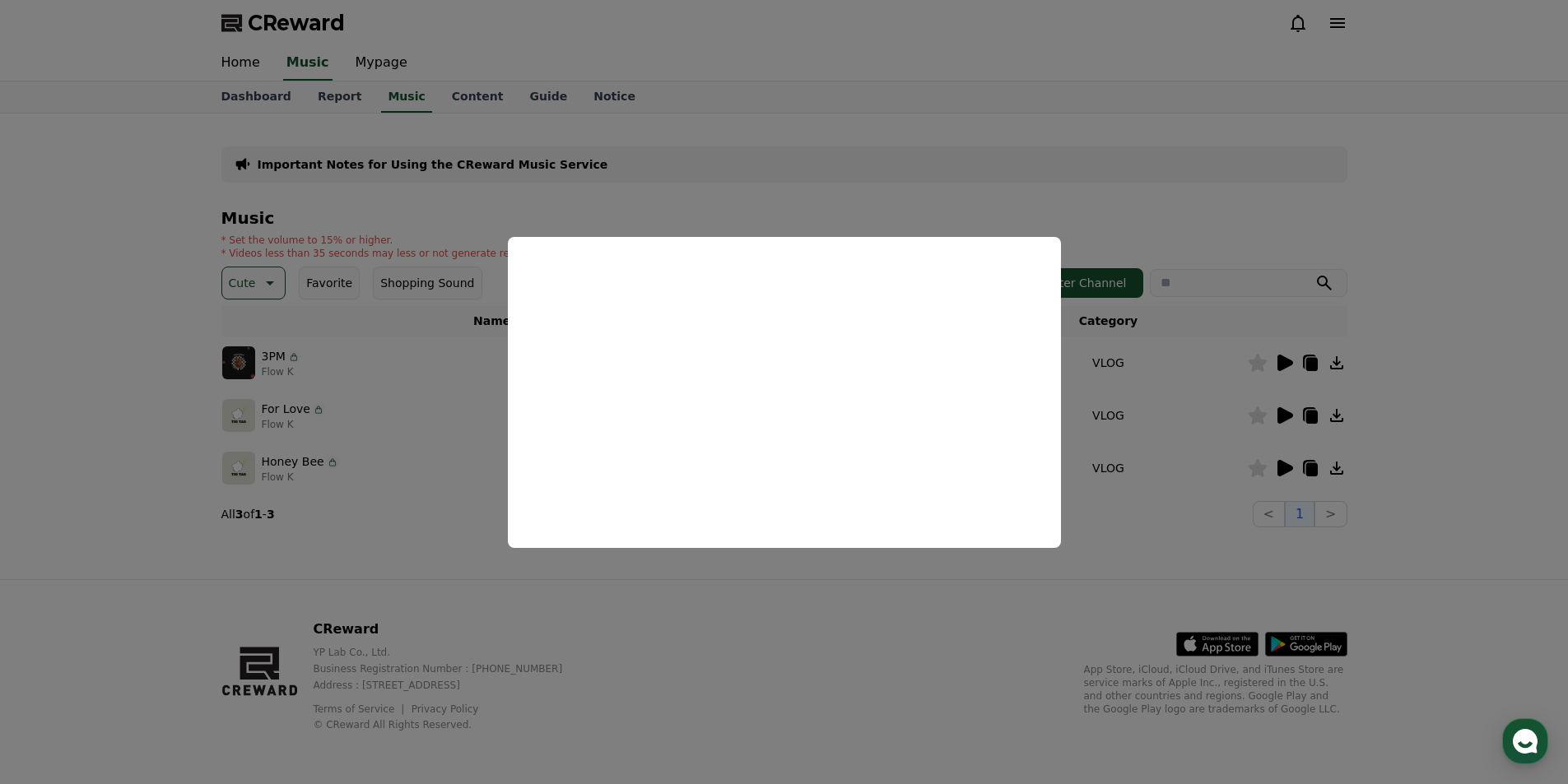
click at [939, 90] on button "close modal" at bounding box center [784, 392] width 1568 height 784
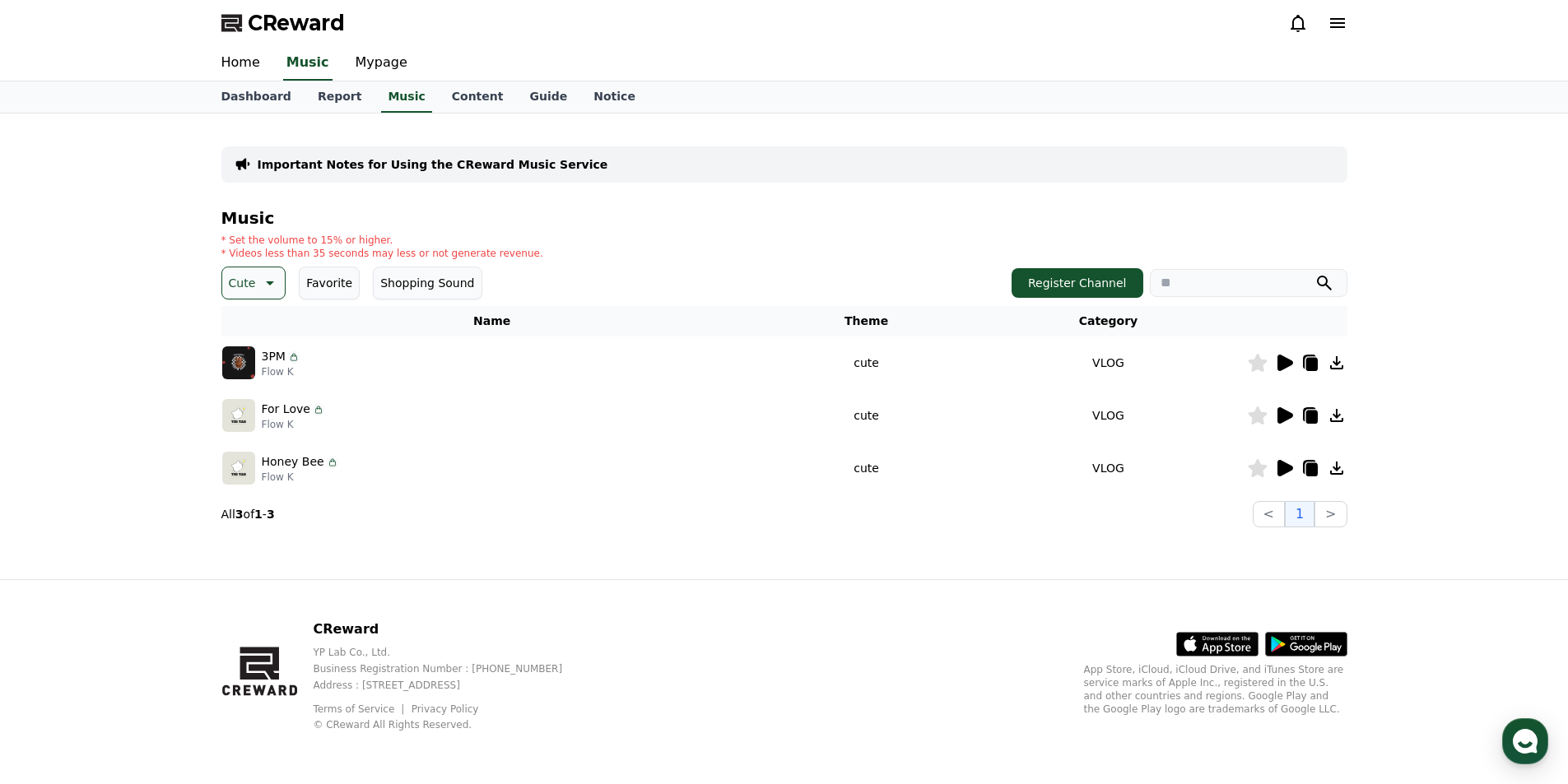
click at [1281, 467] on icon at bounding box center [1285, 467] width 16 height 16
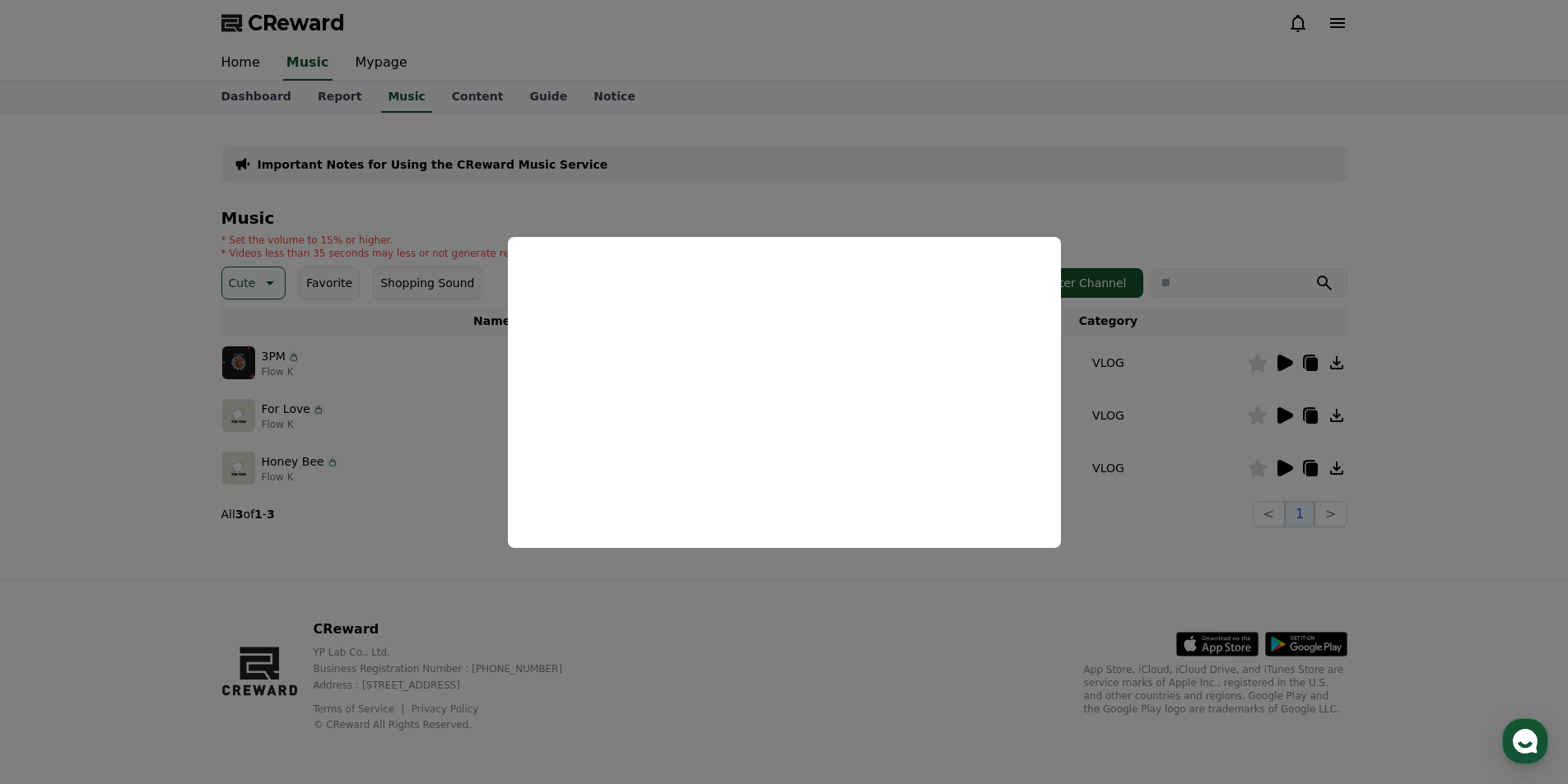
click at [1345, 177] on button "close modal" at bounding box center [784, 392] width 1568 height 784
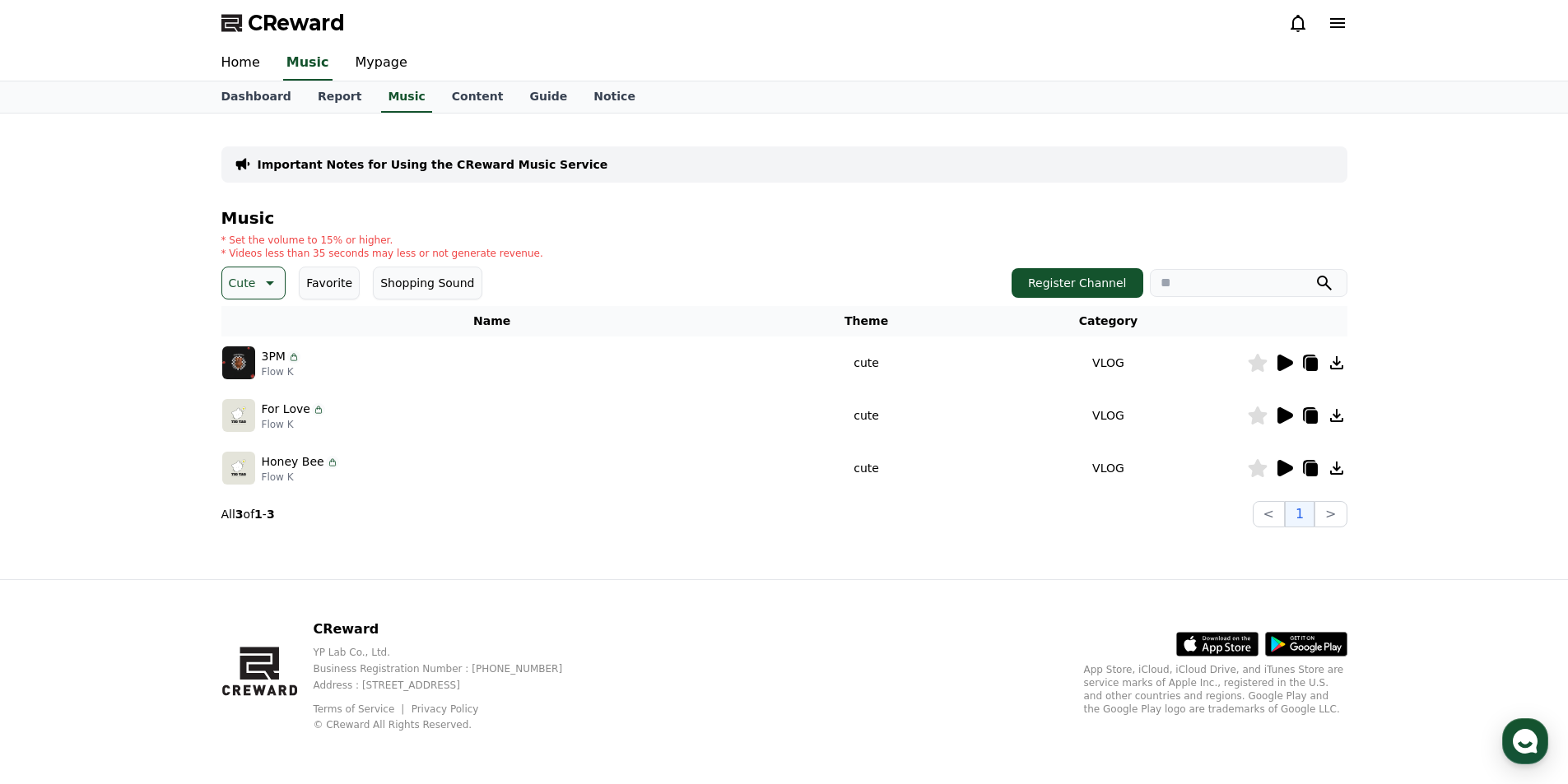
click at [275, 296] on button "Cute" at bounding box center [254, 283] width 65 height 33
click at [260, 409] on button "Bright" at bounding box center [248, 416] width 48 height 36
click at [1288, 361] on icon at bounding box center [1285, 362] width 16 height 16
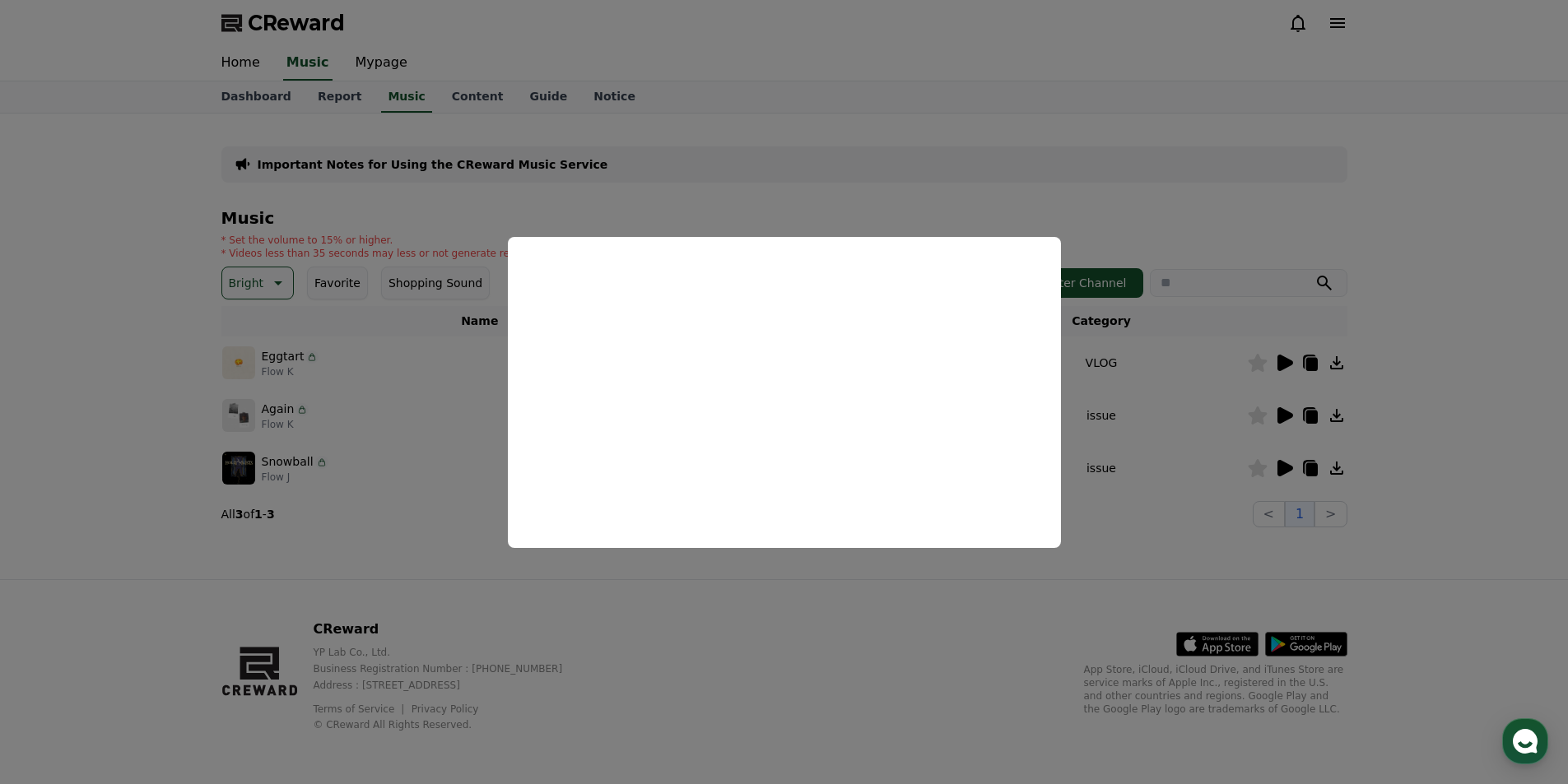
click at [959, 110] on button "close modal" at bounding box center [784, 392] width 1568 height 784
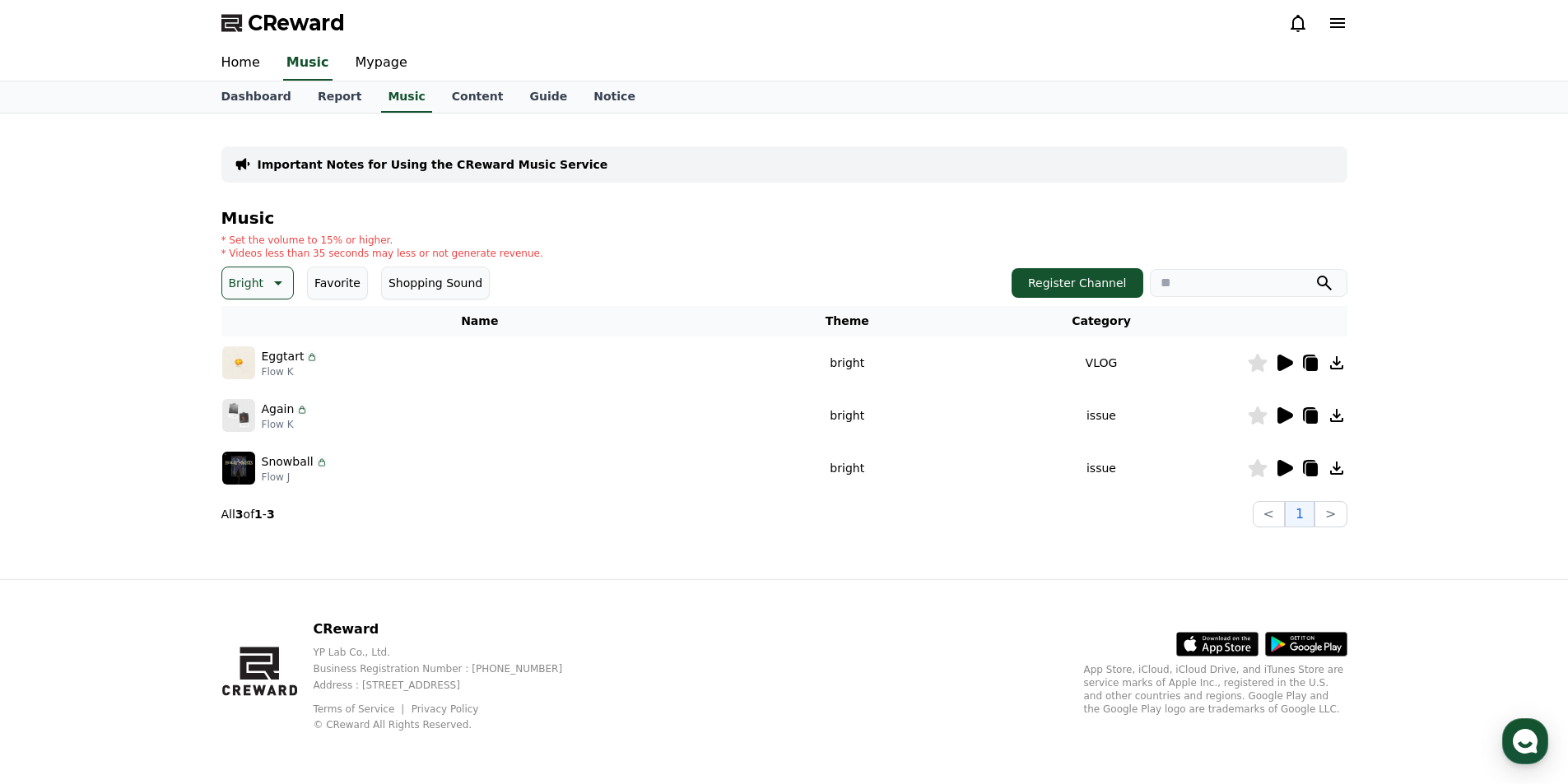
click at [1288, 415] on icon at bounding box center [1285, 415] width 16 height 16
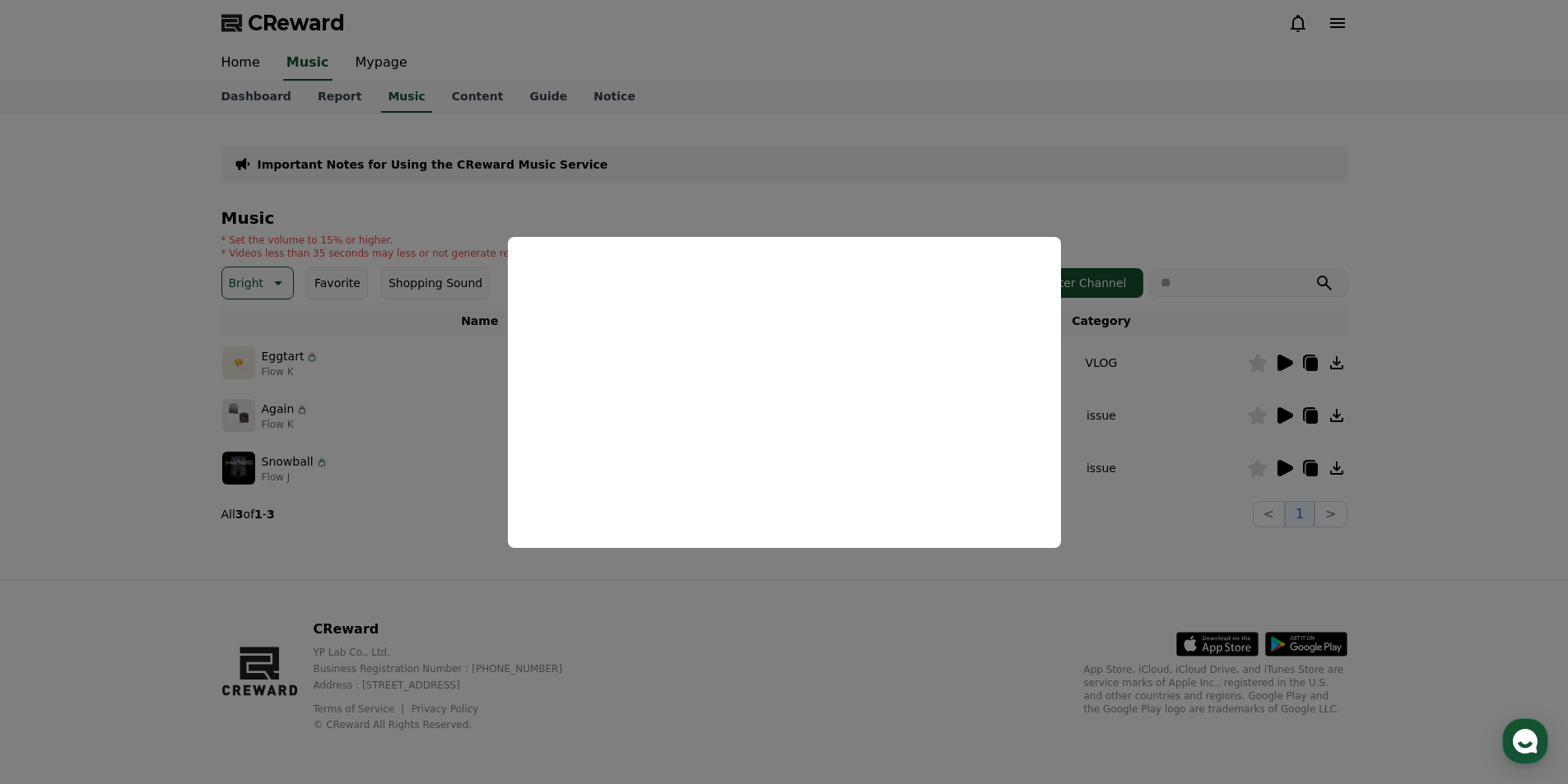
click at [777, 185] on button "close modal" at bounding box center [784, 392] width 1568 height 784
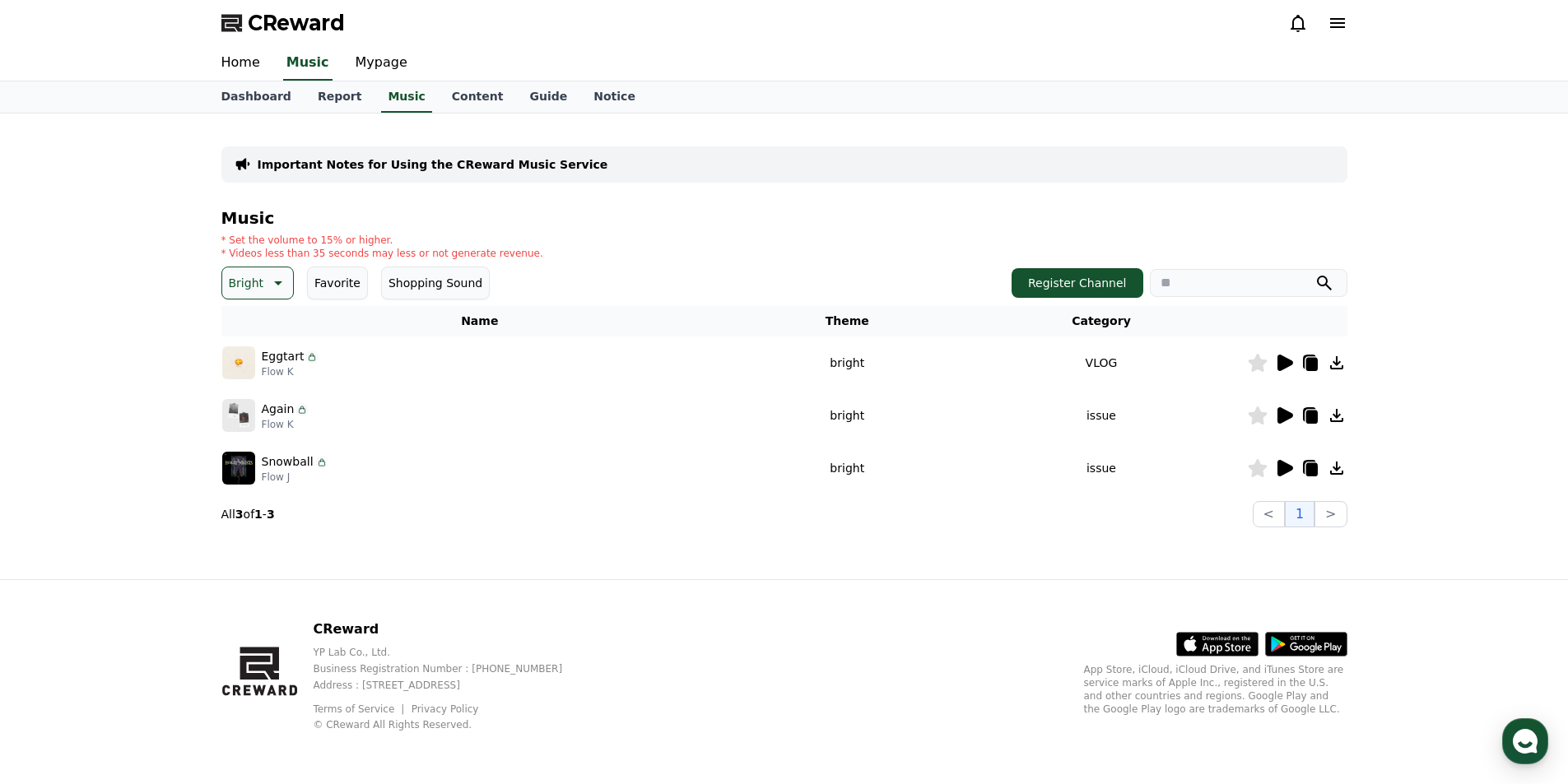
click at [1288, 469] on icon at bounding box center [1285, 467] width 16 height 16
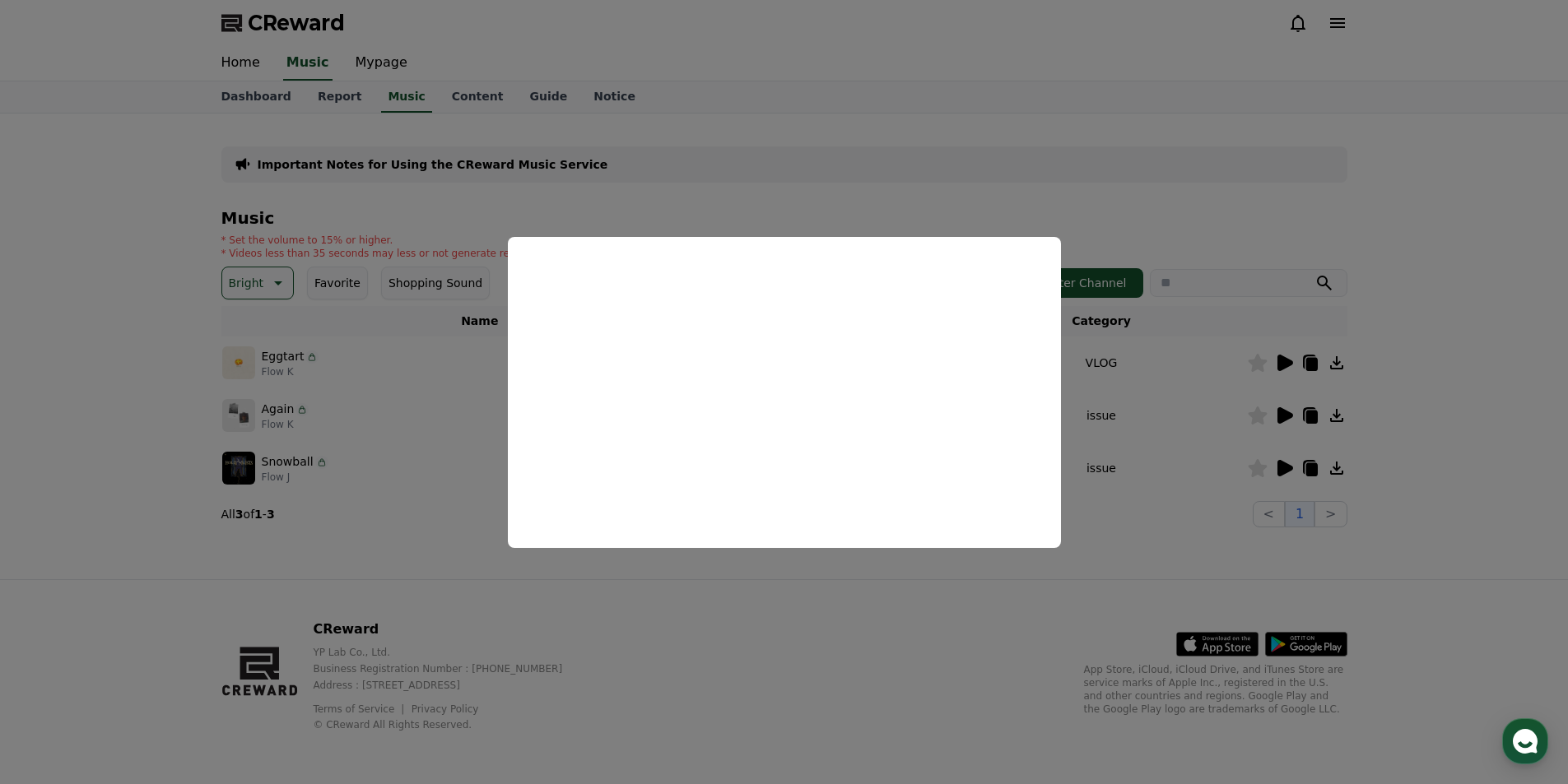
click at [148, 583] on button "close modal" at bounding box center [784, 392] width 1568 height 784
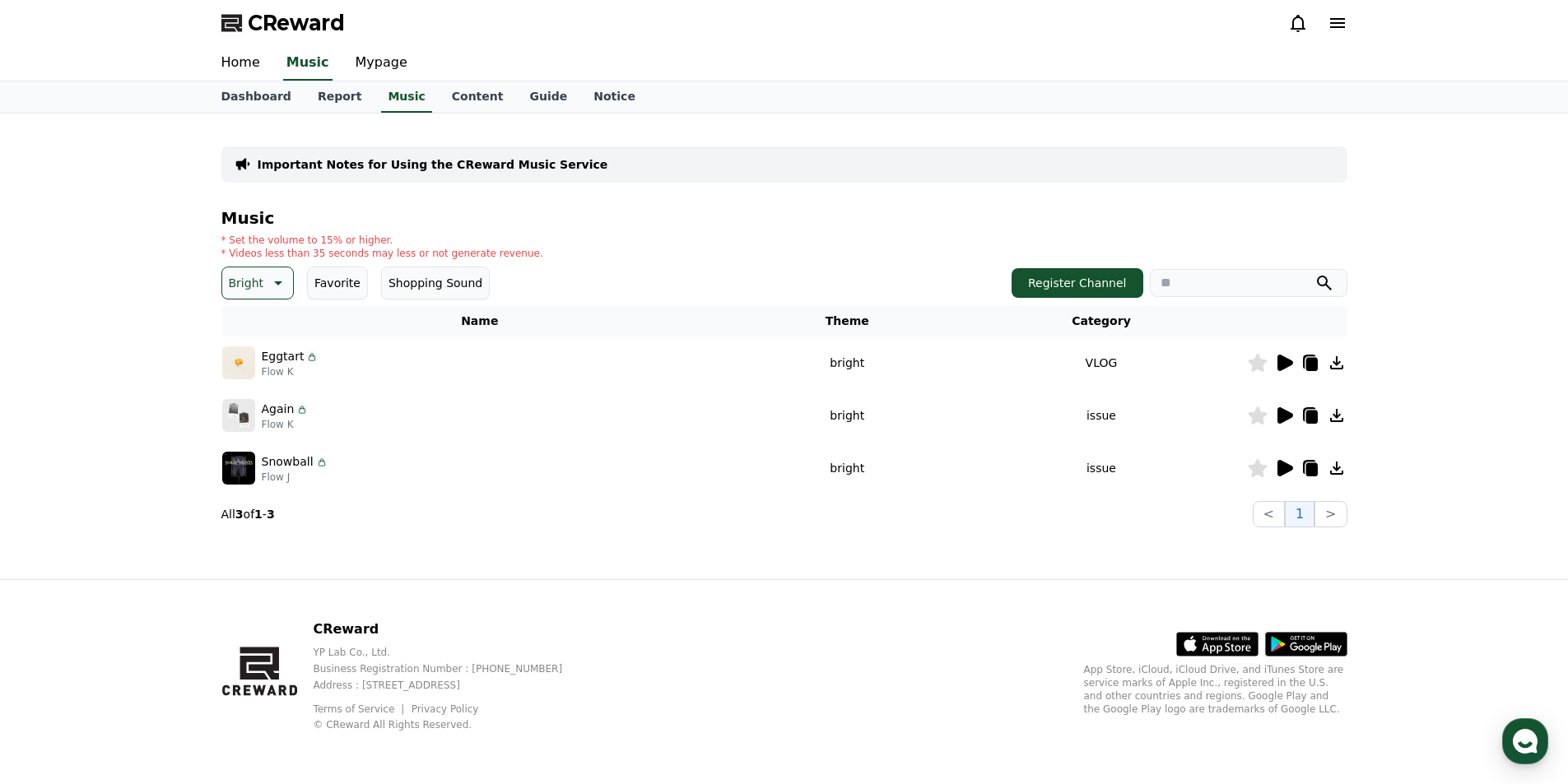
click at [1284, 475] on icon at bounding box center [1283, 467] width 20 height 20
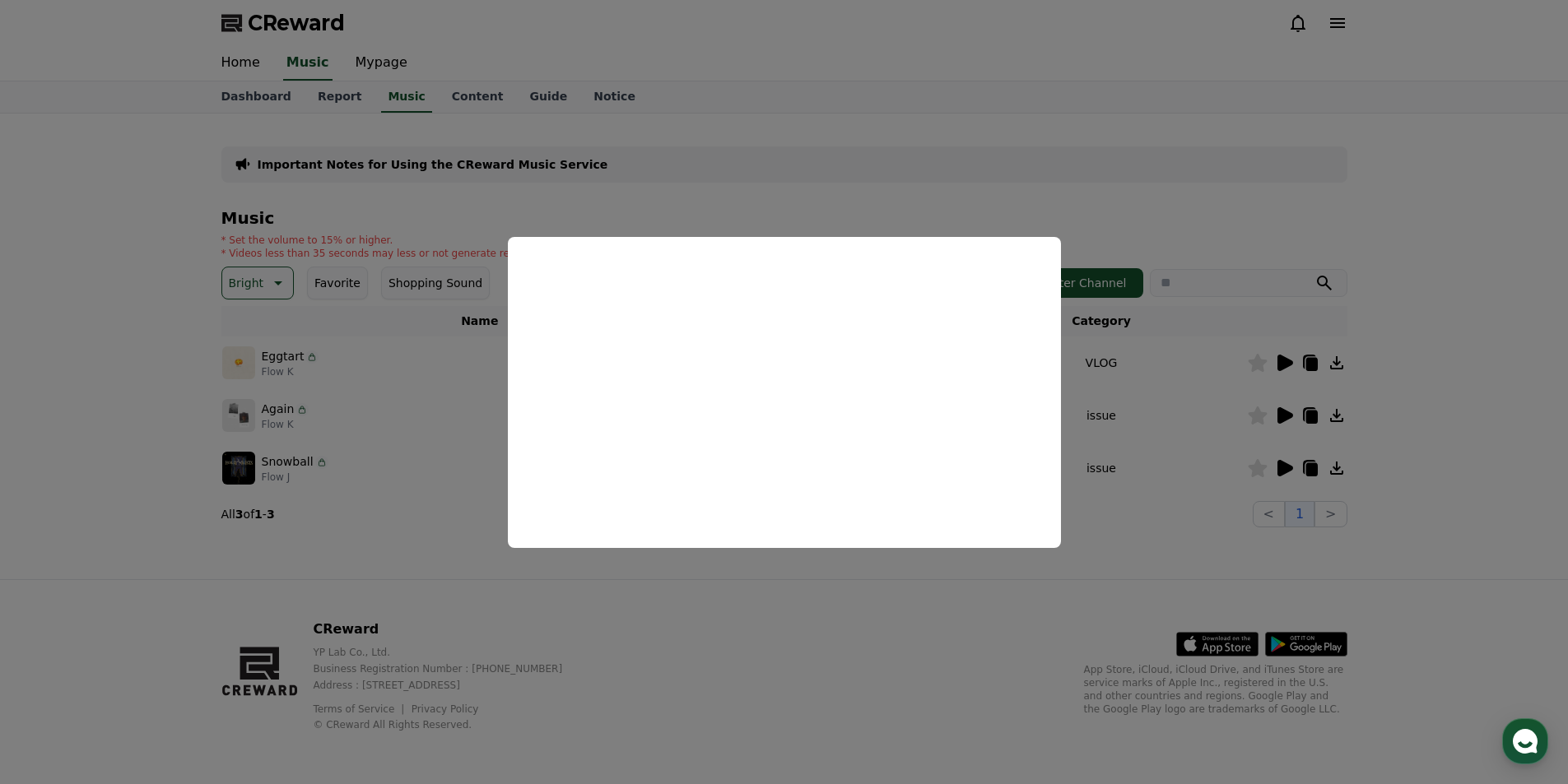
click at [1389, 404] on button "close modal" at bounding box center [784, 392] width 1568 height 784
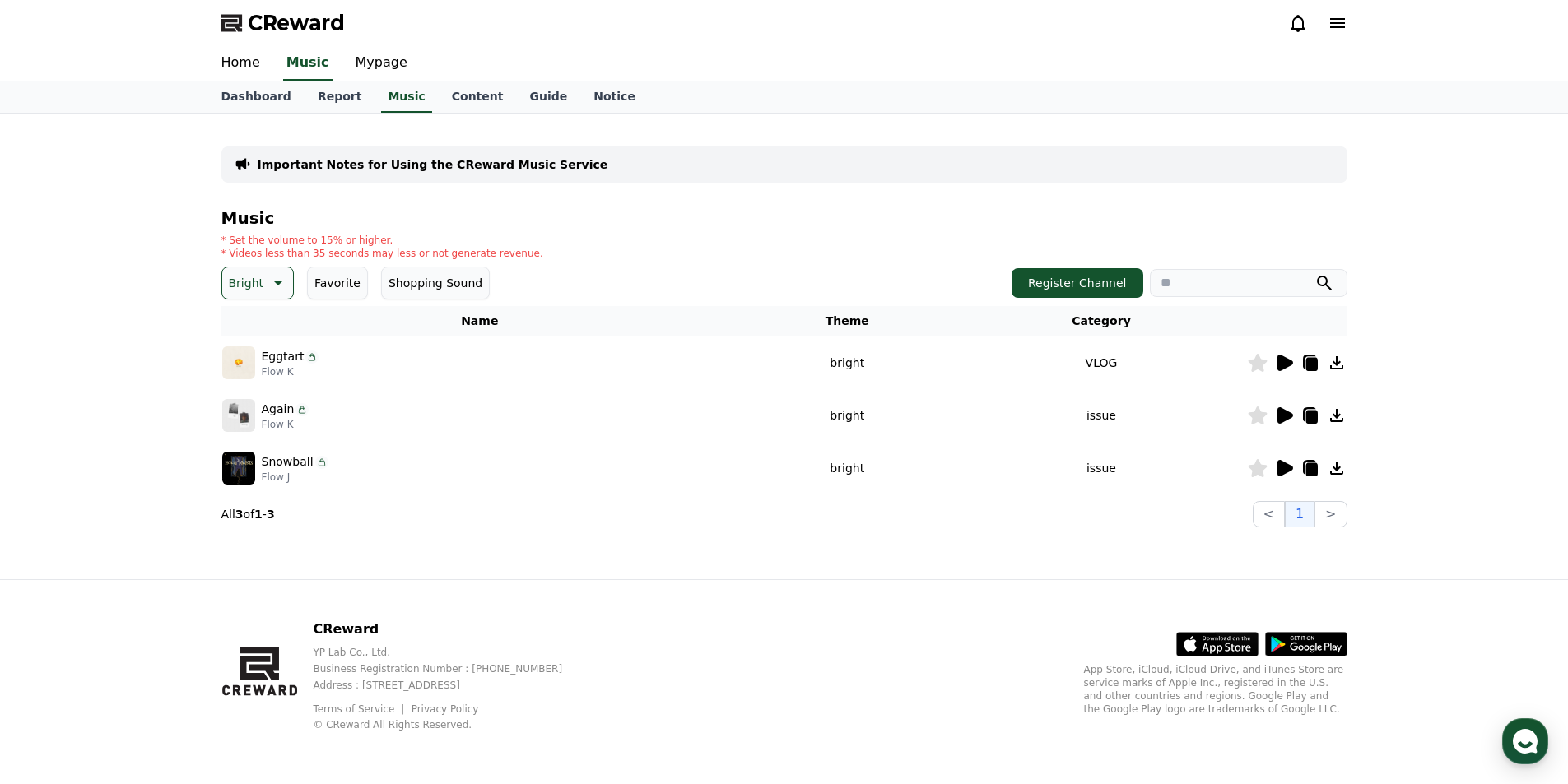
click at [260, 291] on button "Bright" at bounding box center [258, 283] width 73 height 33
click at [259, 316] on div "All Fantasy Curiosity Dark Bright Popping Exciting Twist Majestic Dramatic Joyf…" at bounding box center [257, 733] width 68 height 849
click at [259, 318] on div "All Fantasy Curiosity Dark Bright Popping Exciting Twist Majestic Dramatic Joyf…" at bounding box center [257, 733] width 68 height 849
click at [258, 325] on div "All Fantasy Curiosity Dark Bright Popping Exciting Twist Majestic Dramatic Joyf…" at bounding box center [257, 733] width 68 height 849
click at [234, 335] on button "All" at bounding box center [236, 327] width 27 height 36
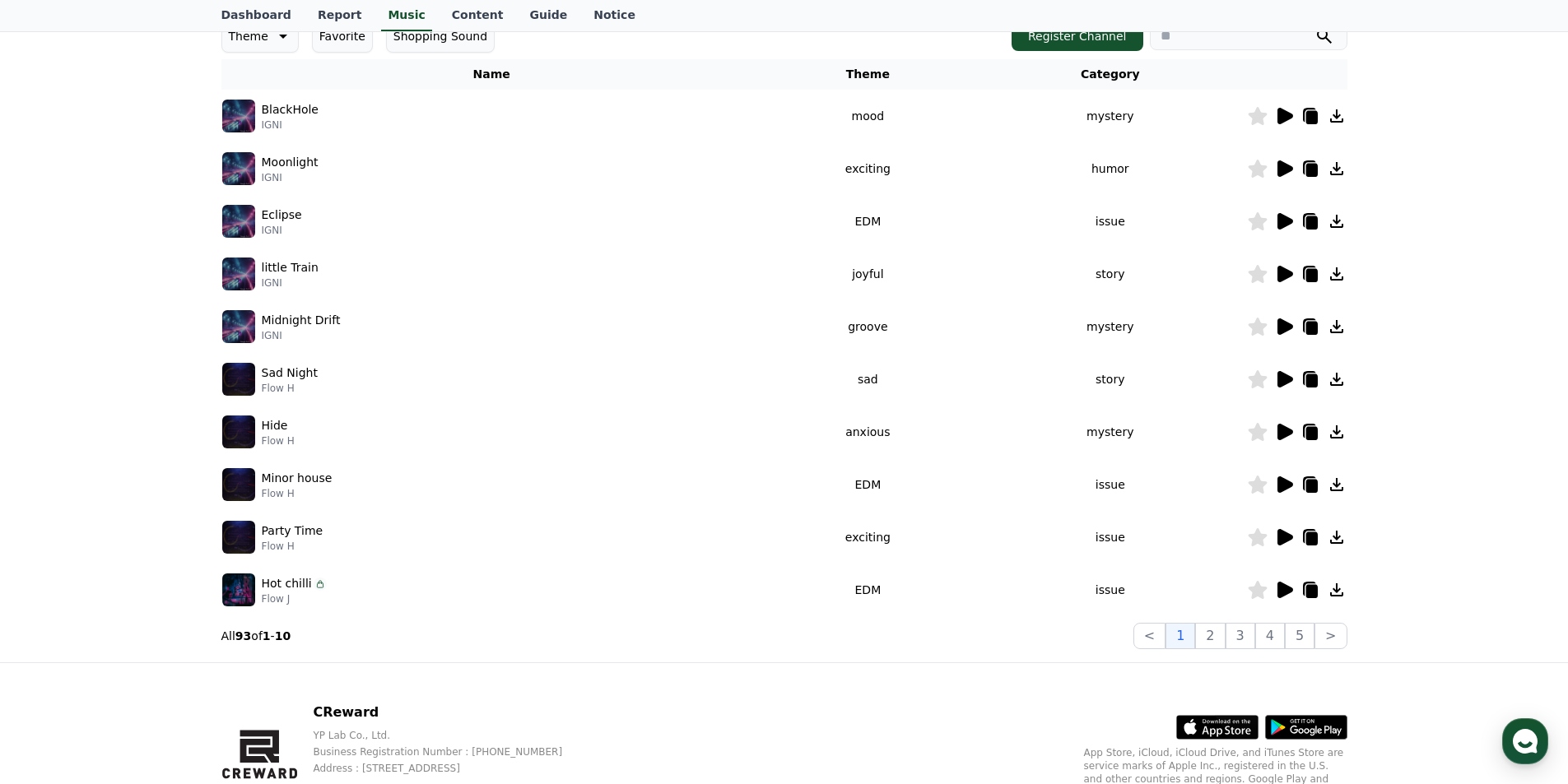
click at [1277, 121] on icon at bounding box center [1285, 116] width 16 height 16
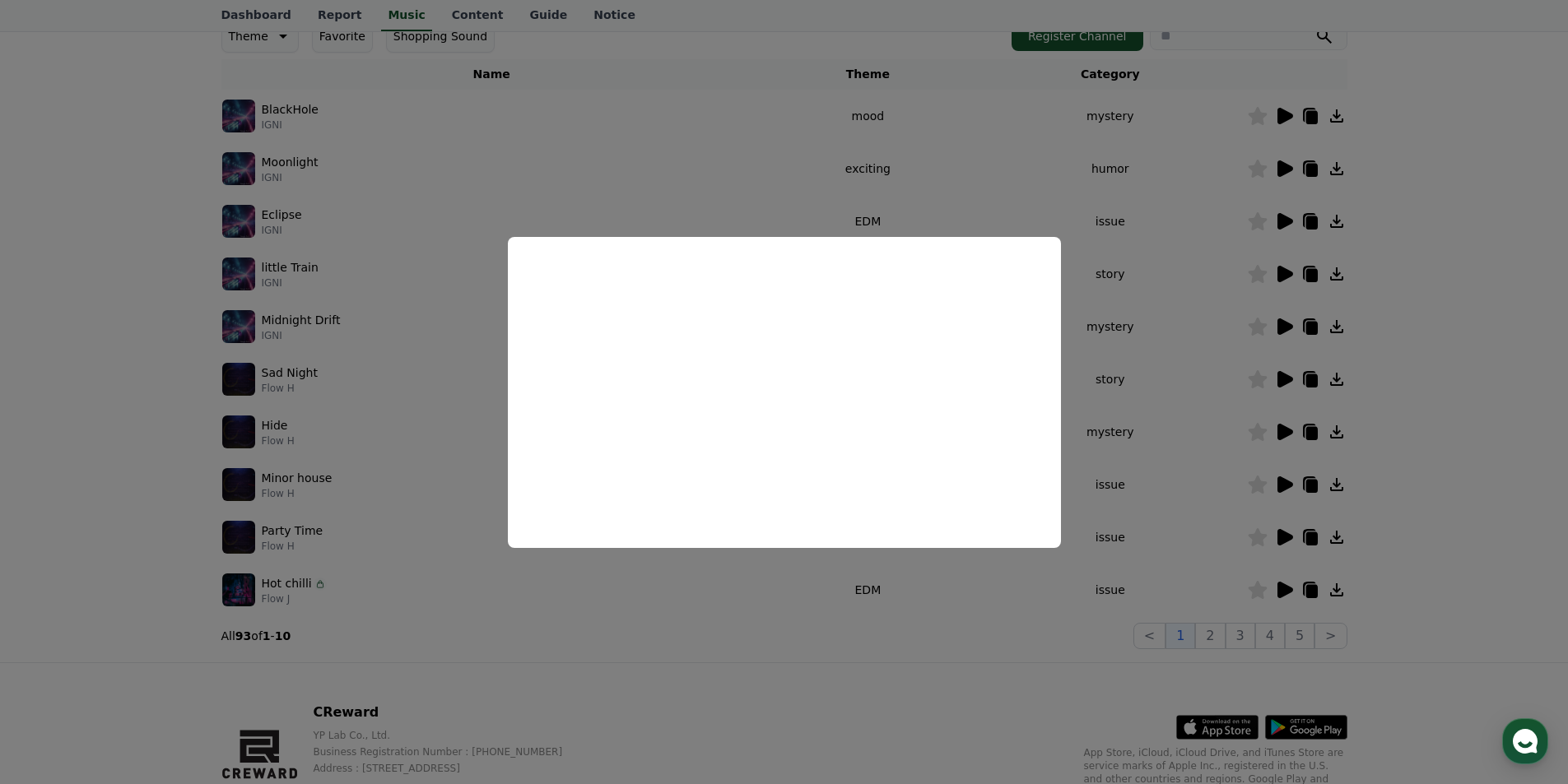
click at [1502, 293] on button "close modal" at bounding box center [784, 392] width 1568 height 784
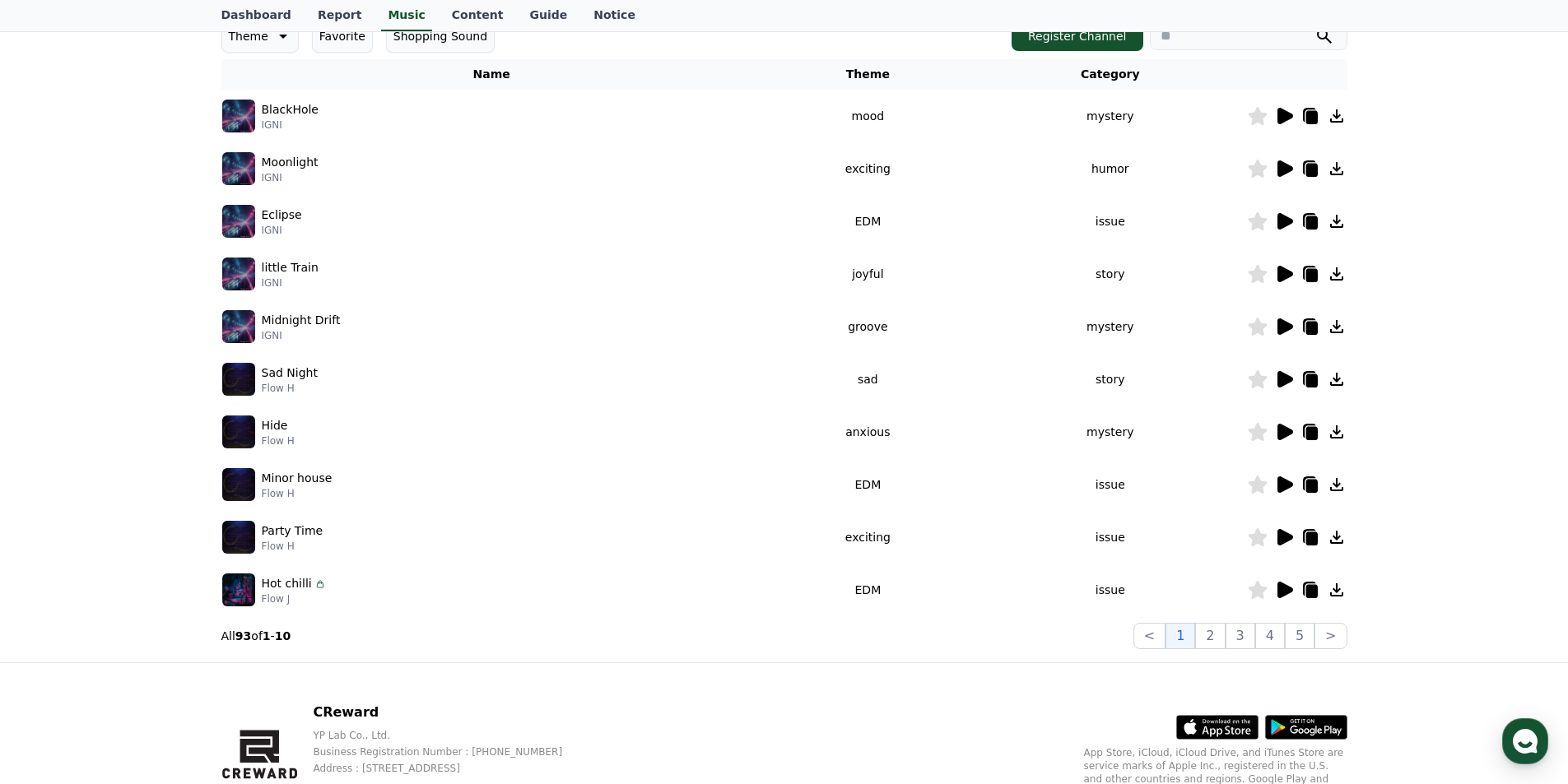
click at [1289, 168] on icon at bounding box center [1285, 168] width 16 height 16
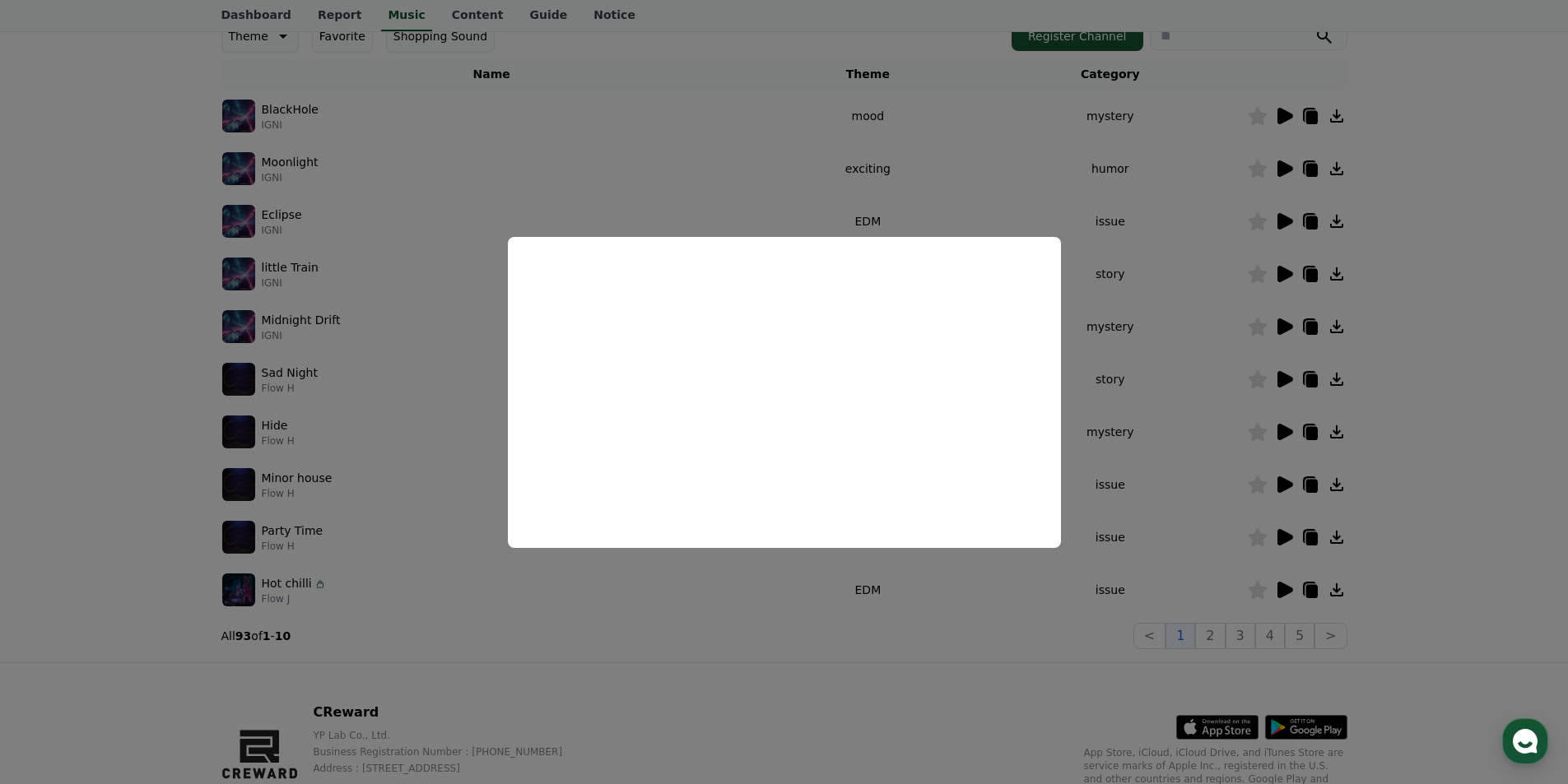
click at [1408, 360] on button "close modal" at bounding box center [784, 392] width 1568 height 784
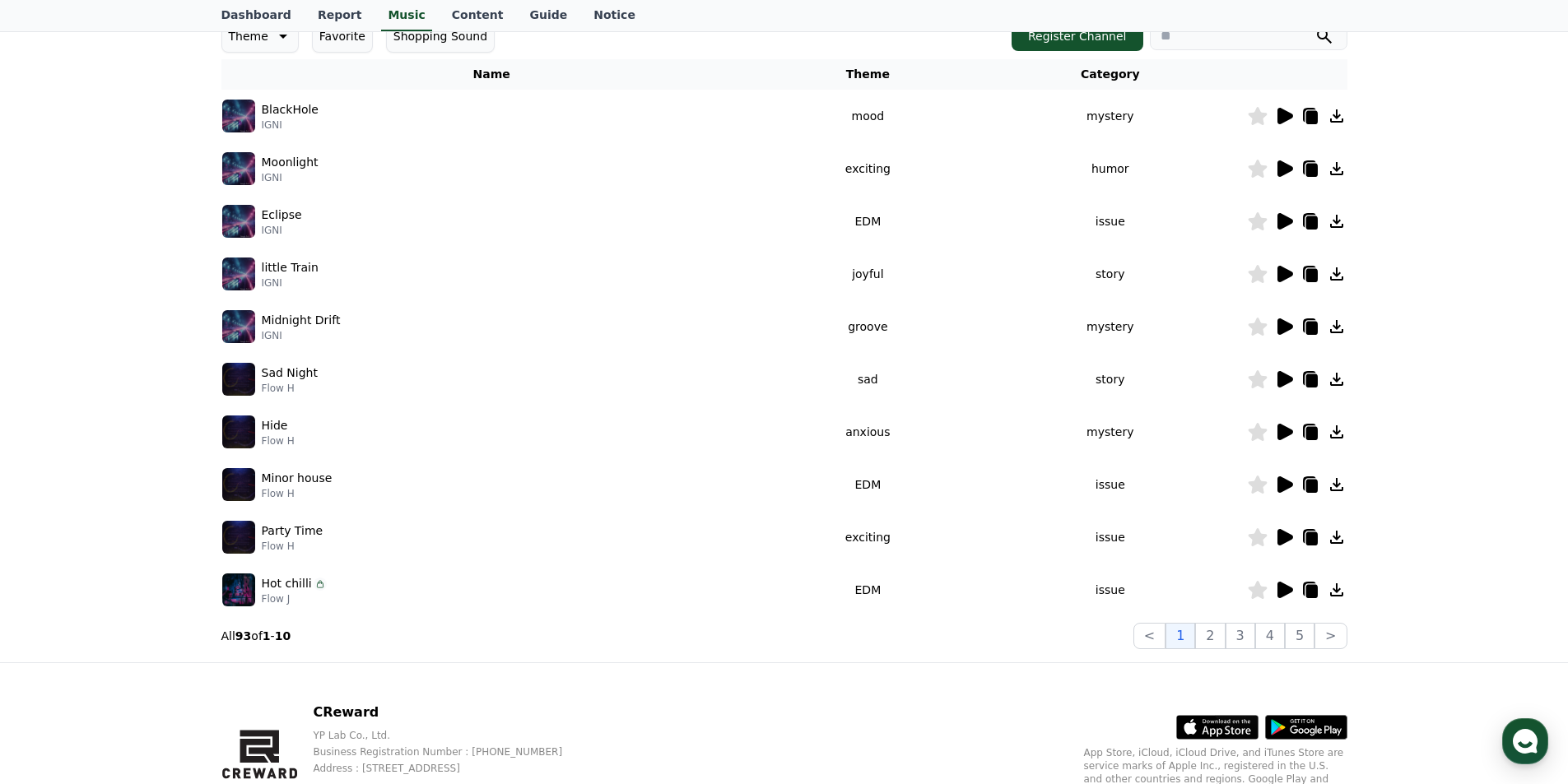
click at [1289, 213] on icon at bounding box center [1283, 221] width 20 height 20
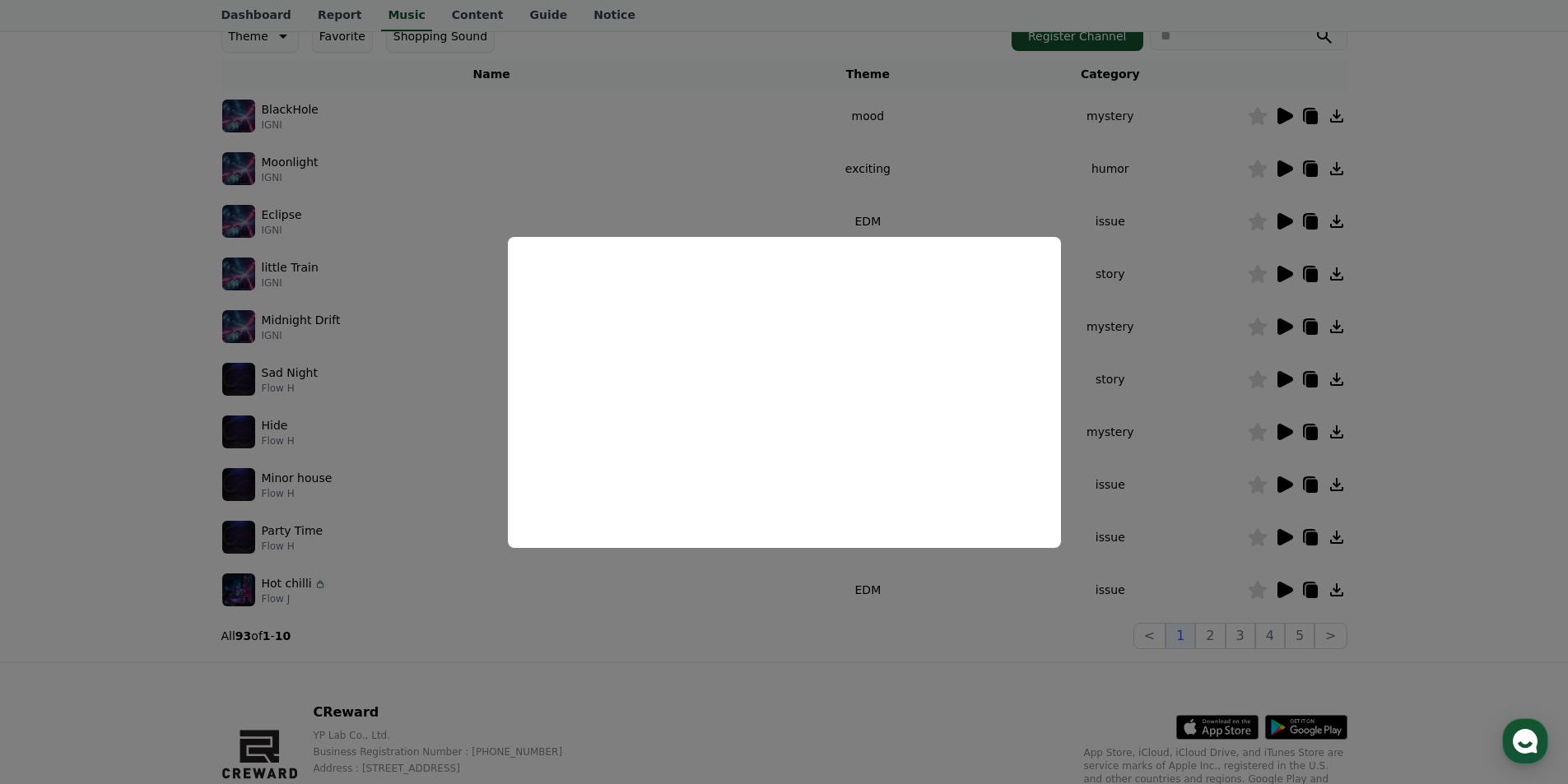
click at [1517, 341] on button "close modal" at bounding box center [784, 392] width 1568 height 784
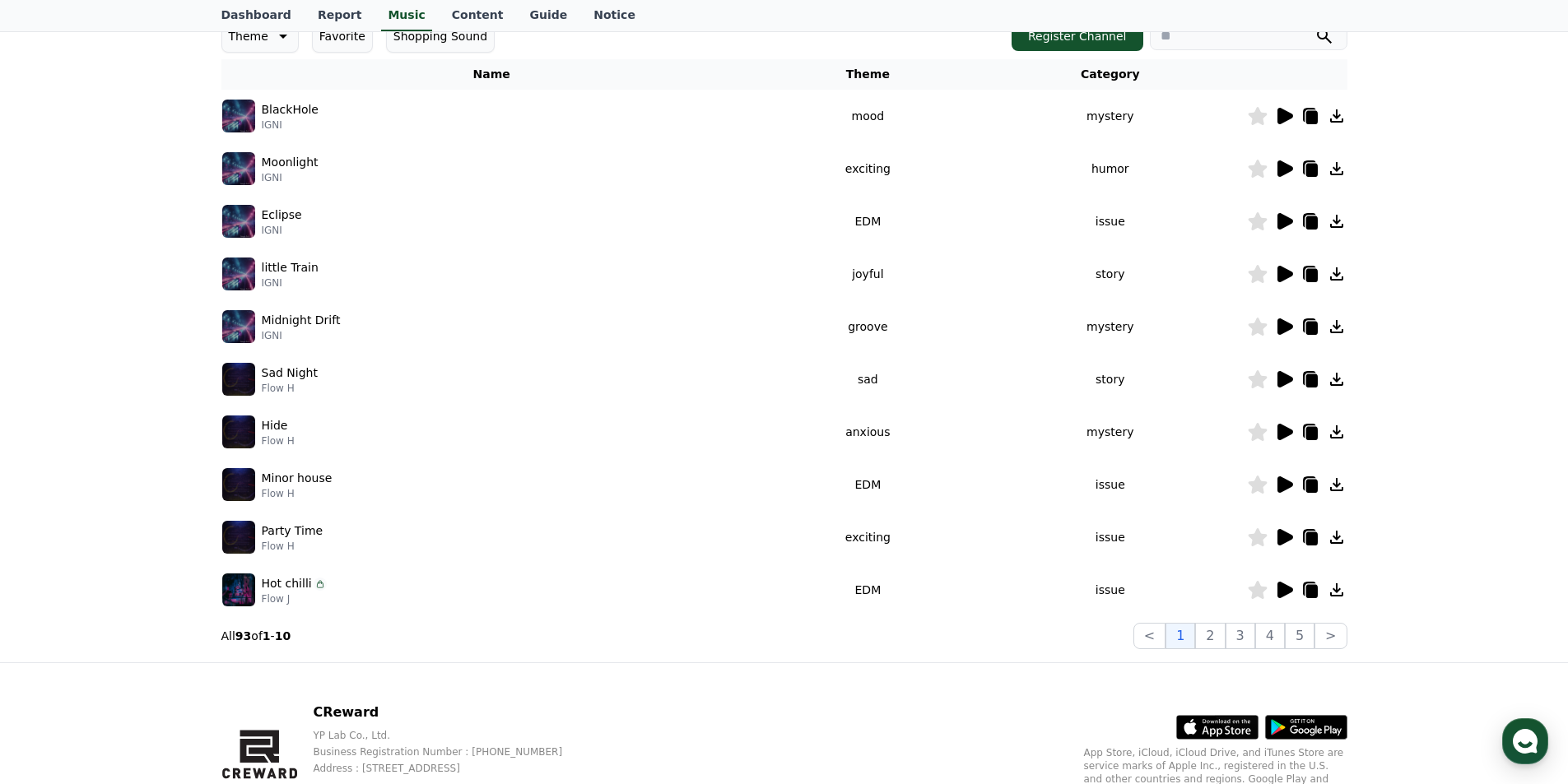
click at [1281, 271] on icon at bounding box center [1285, 273] width 16 height 16
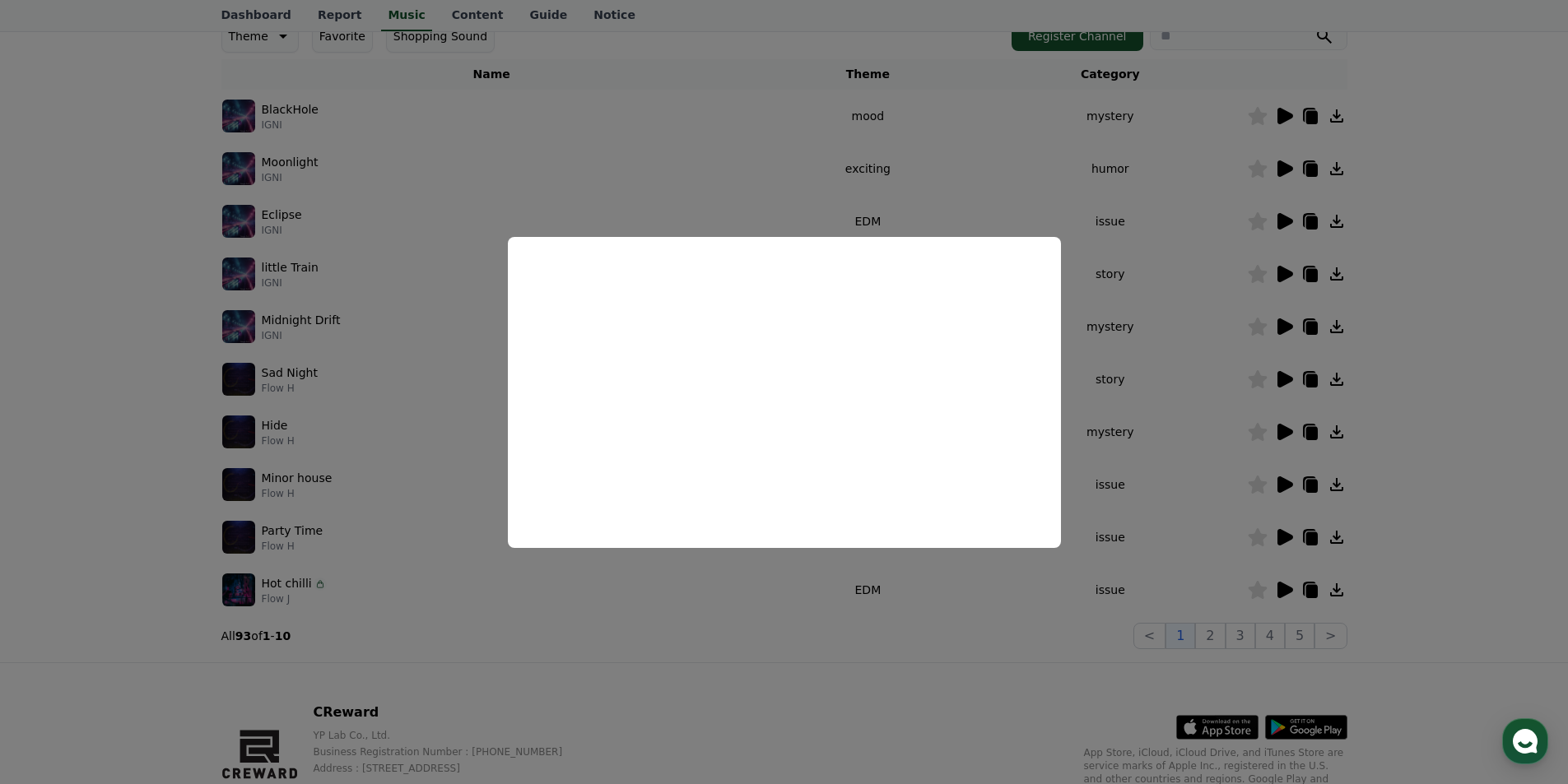
click at [770, 176] on button "close modal" at bounding box center [784, 392] width 1568 height 784
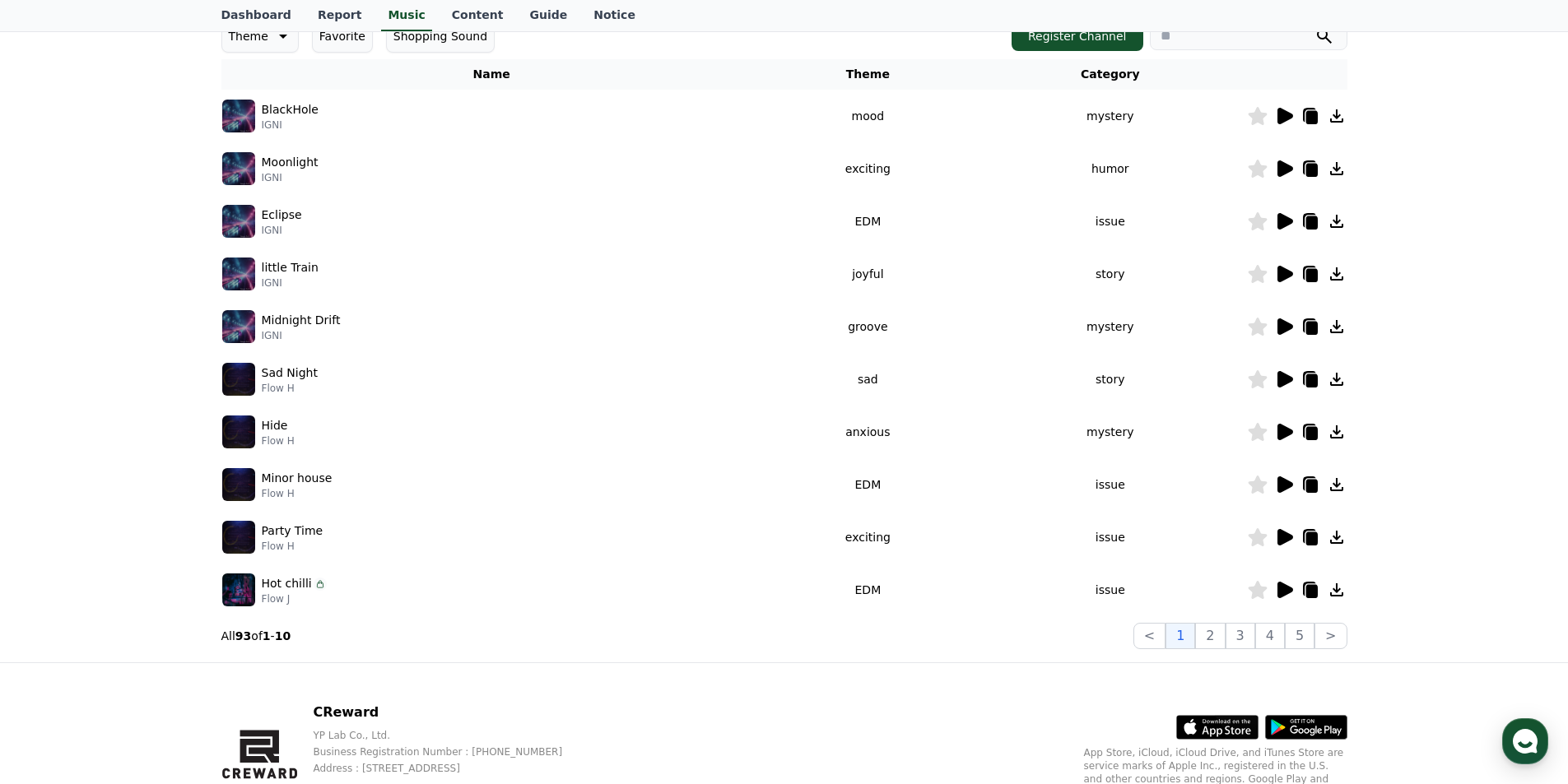
scroll to position [329, 0]
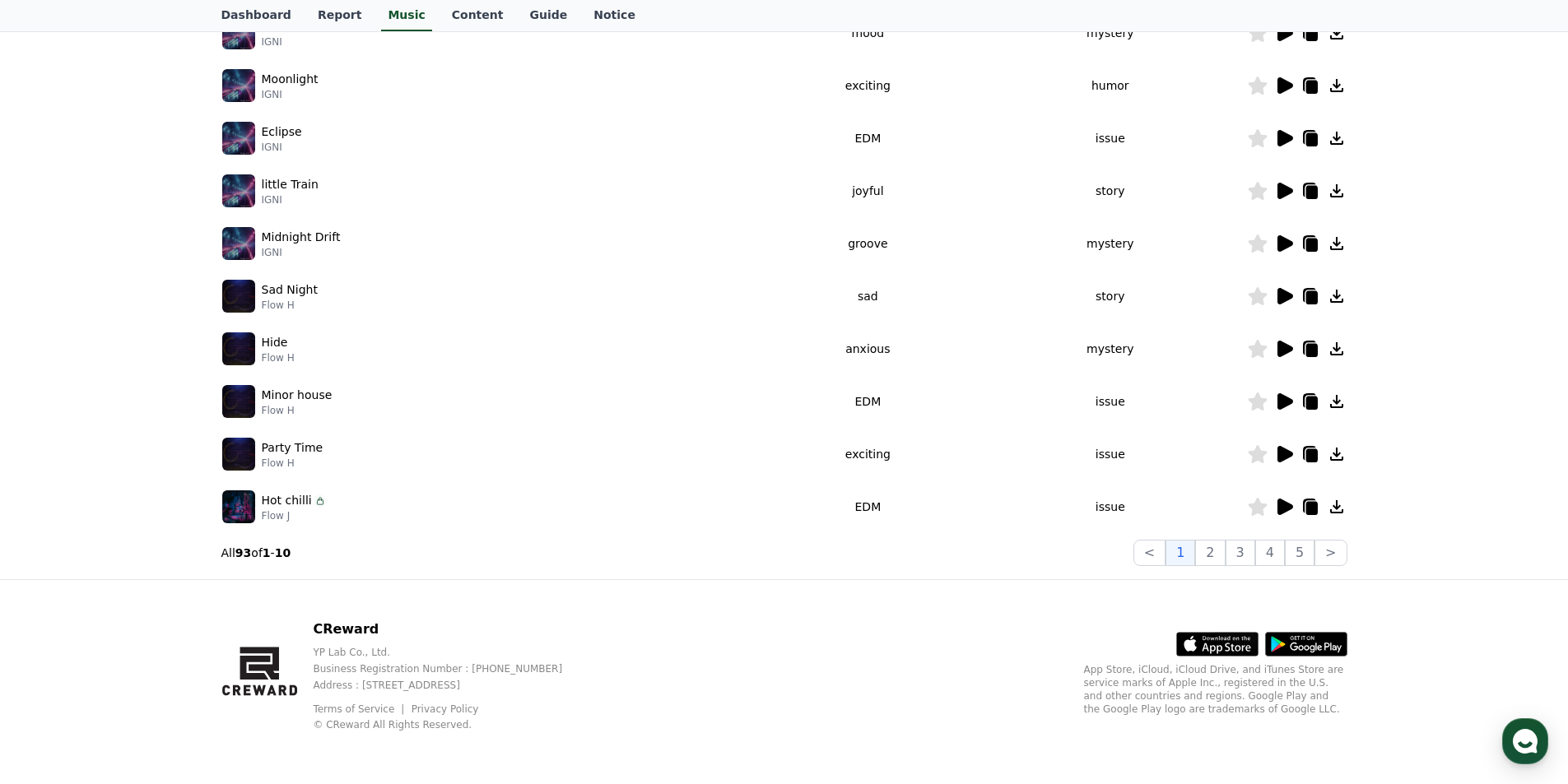
click at [1281, 502] on icon at bounding box center [1285, 506] width 16 height 16
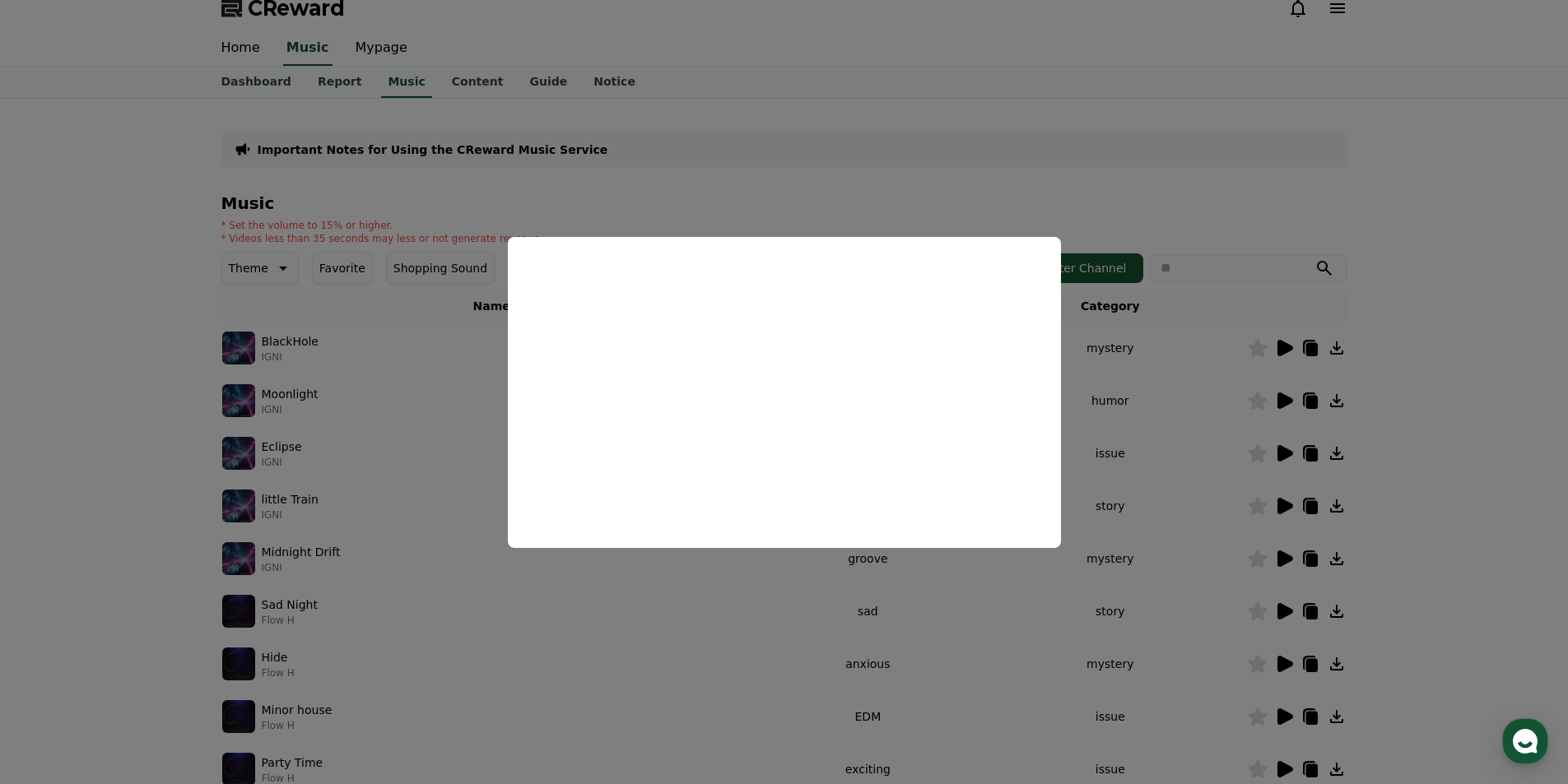
scroll to position [0, 0]
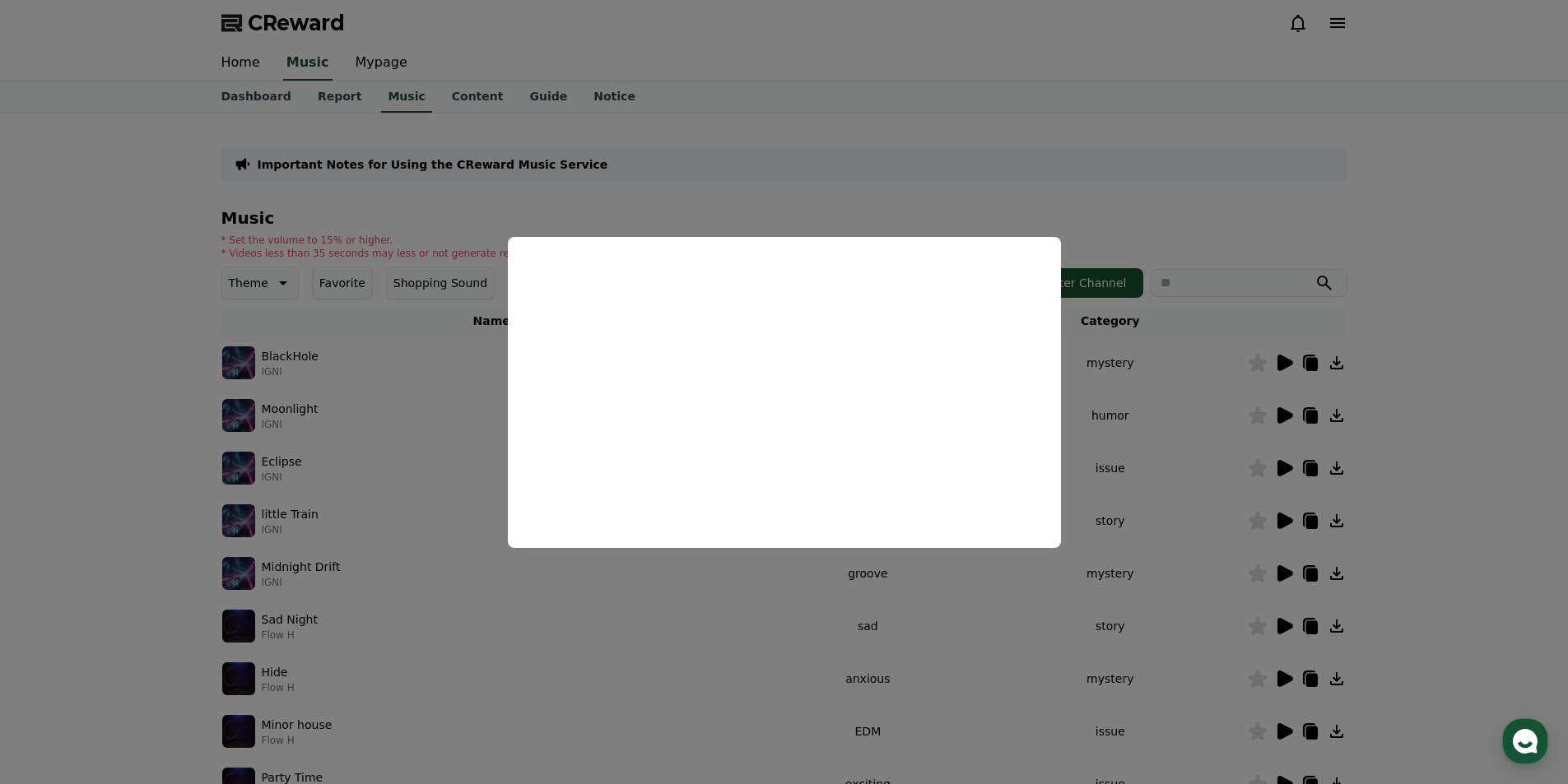
click at [44, 361] on button "close modal" at bounding box center [784, 392] width 1568 height 784
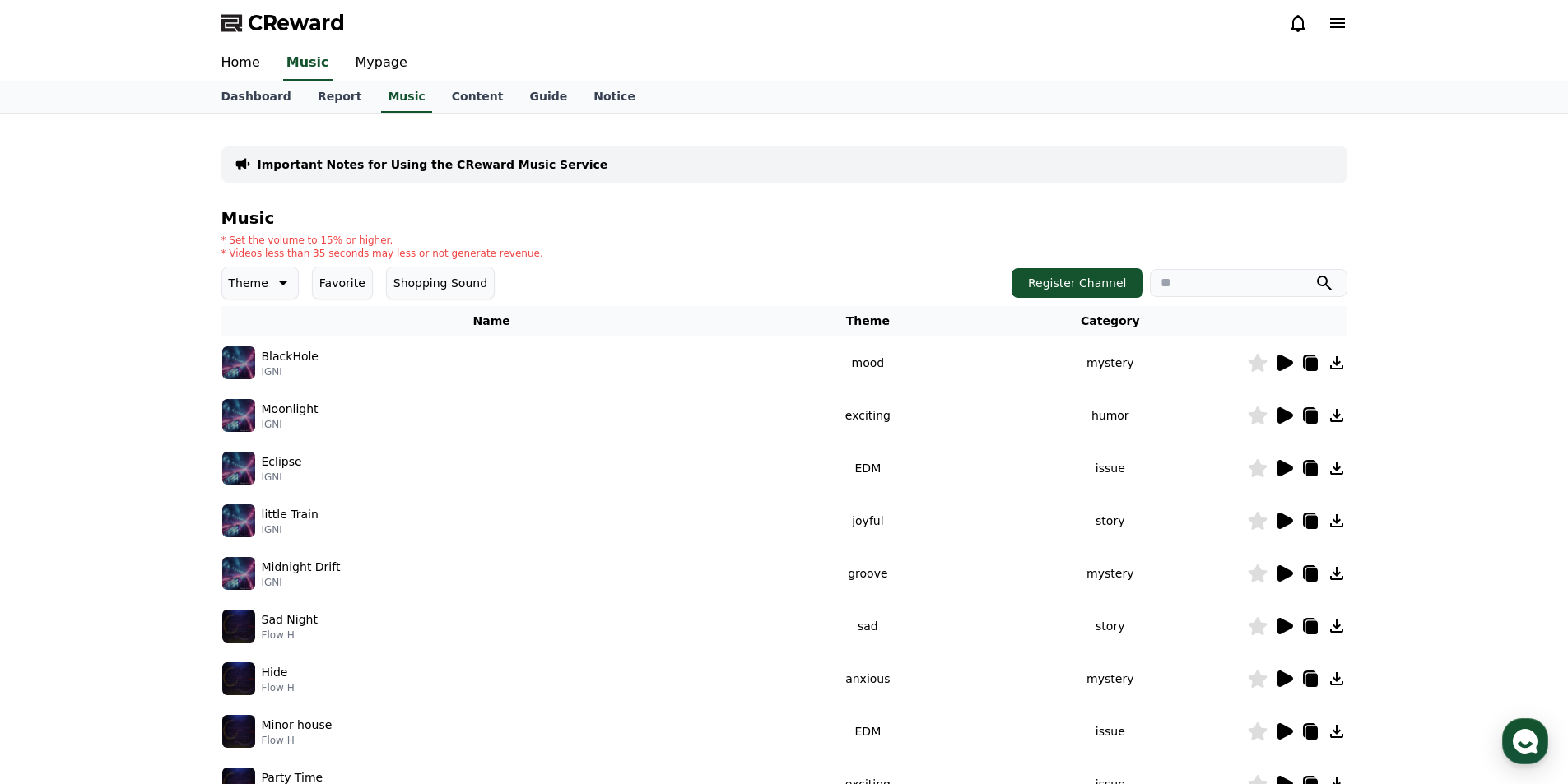
click at [1280, 348] on td at bounding box center [1297, 362] width 100 height 53
click at [1281, 354] on icon at bounding box center [1283, 362] width 20 height 20
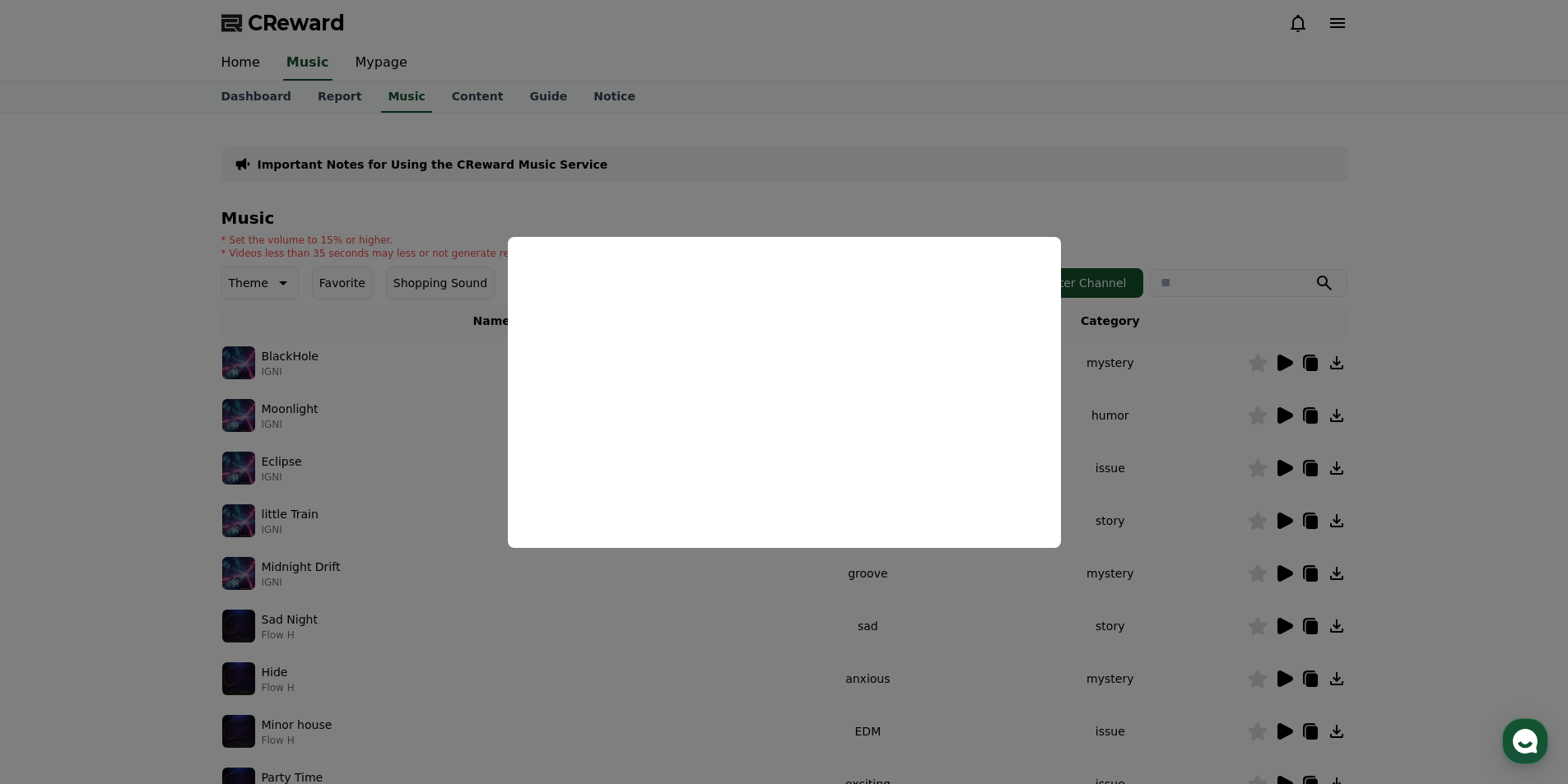
click at [1395, 323] on button "close modal" at bounding box center [784, 392] width 1568 height 784
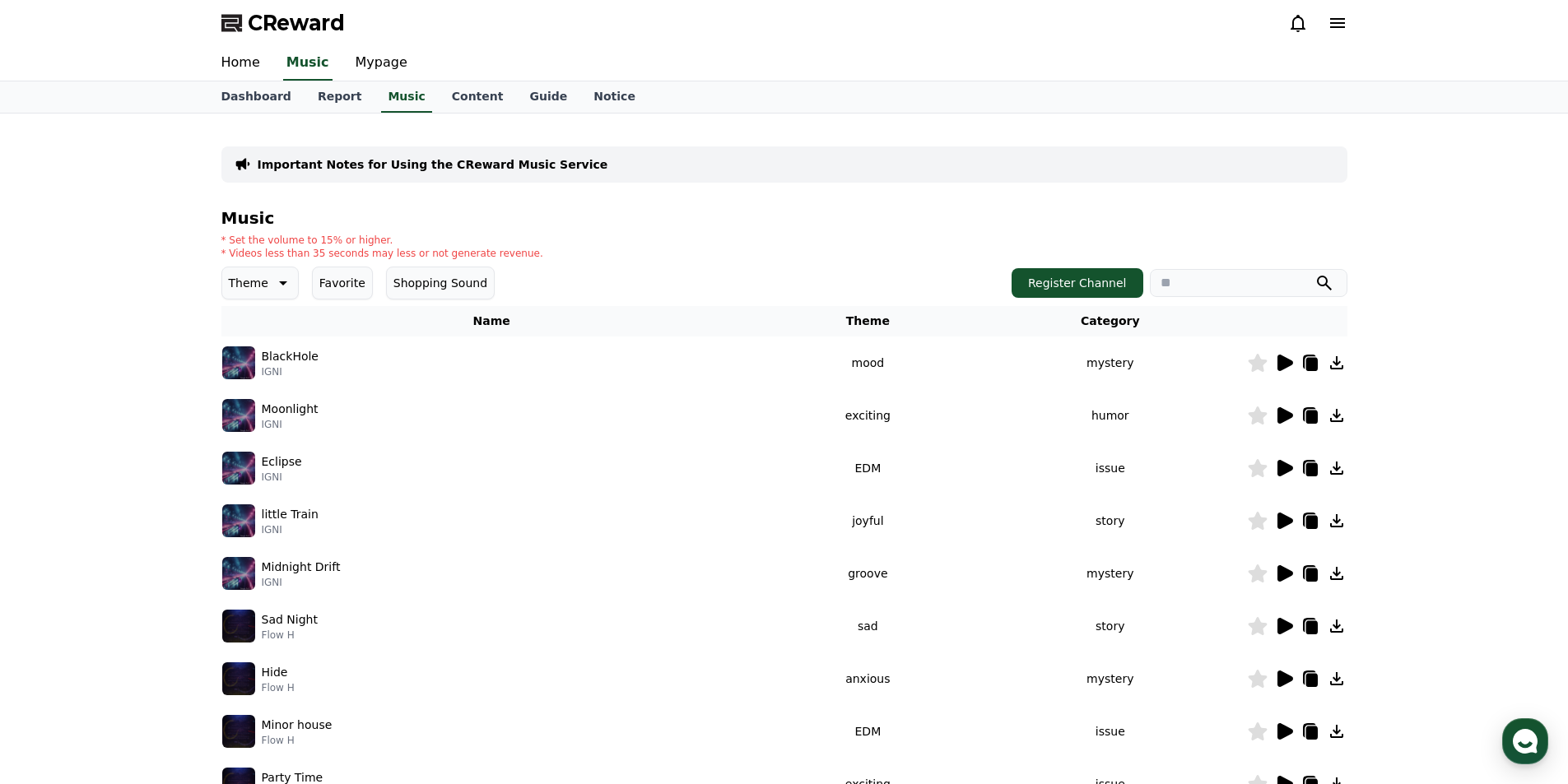
click at [1282, 361] on icon at bounding box center [1285, 362] width 16 height 16
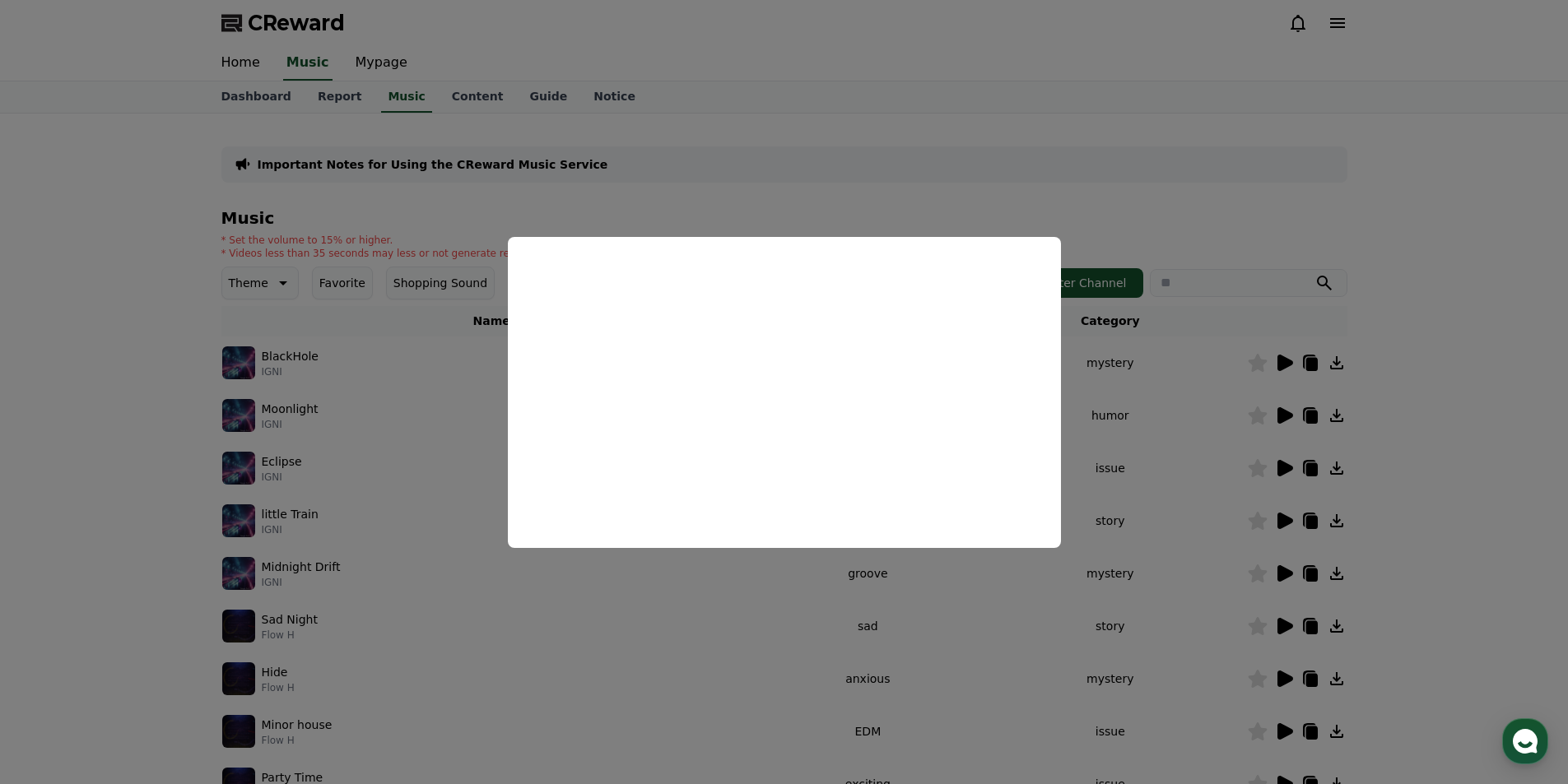
click at [1123, 123] on button "close modal" at bounding box center [784, 392] width 1568 height 784
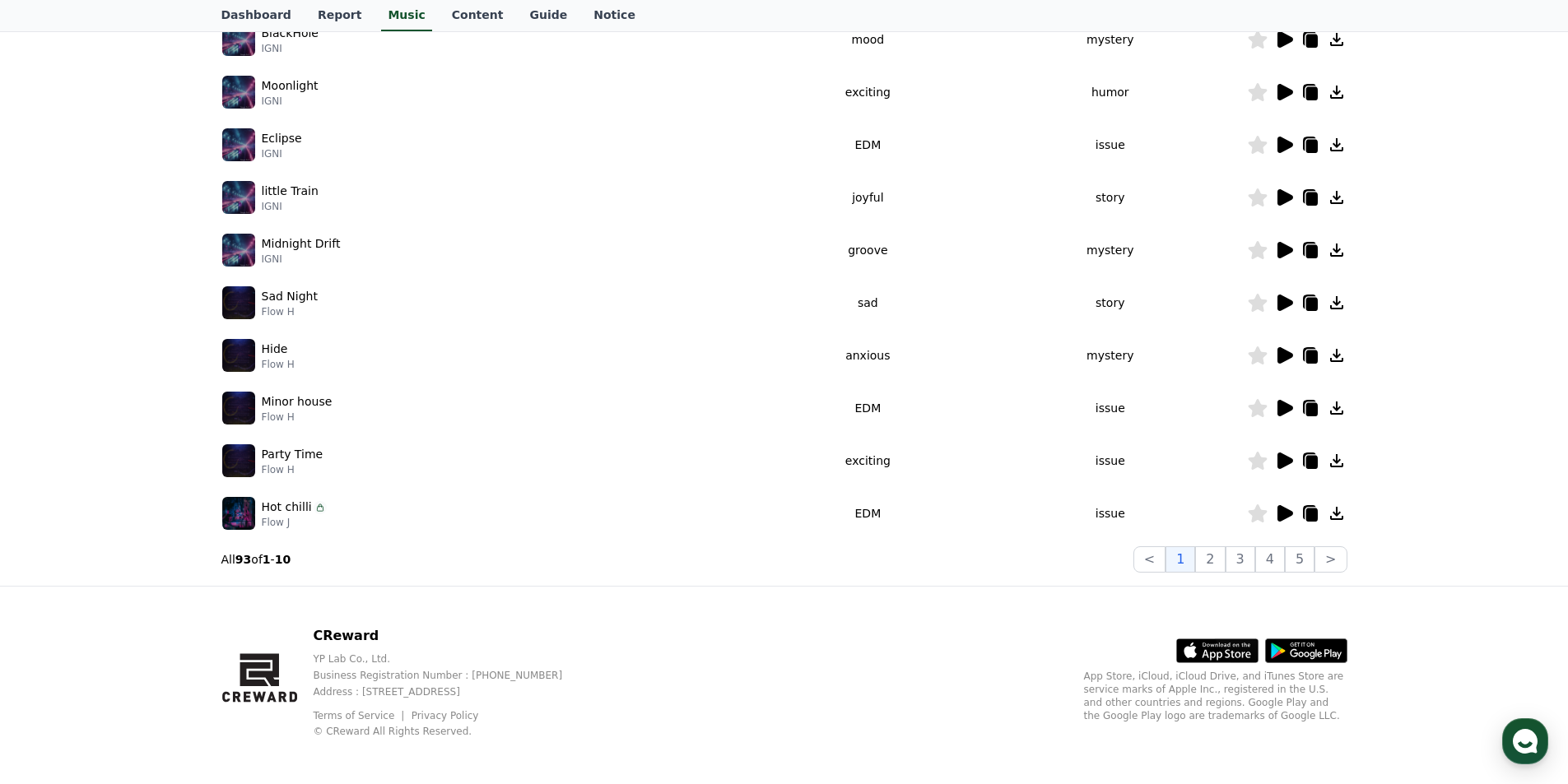
scroll to position [329, 0]
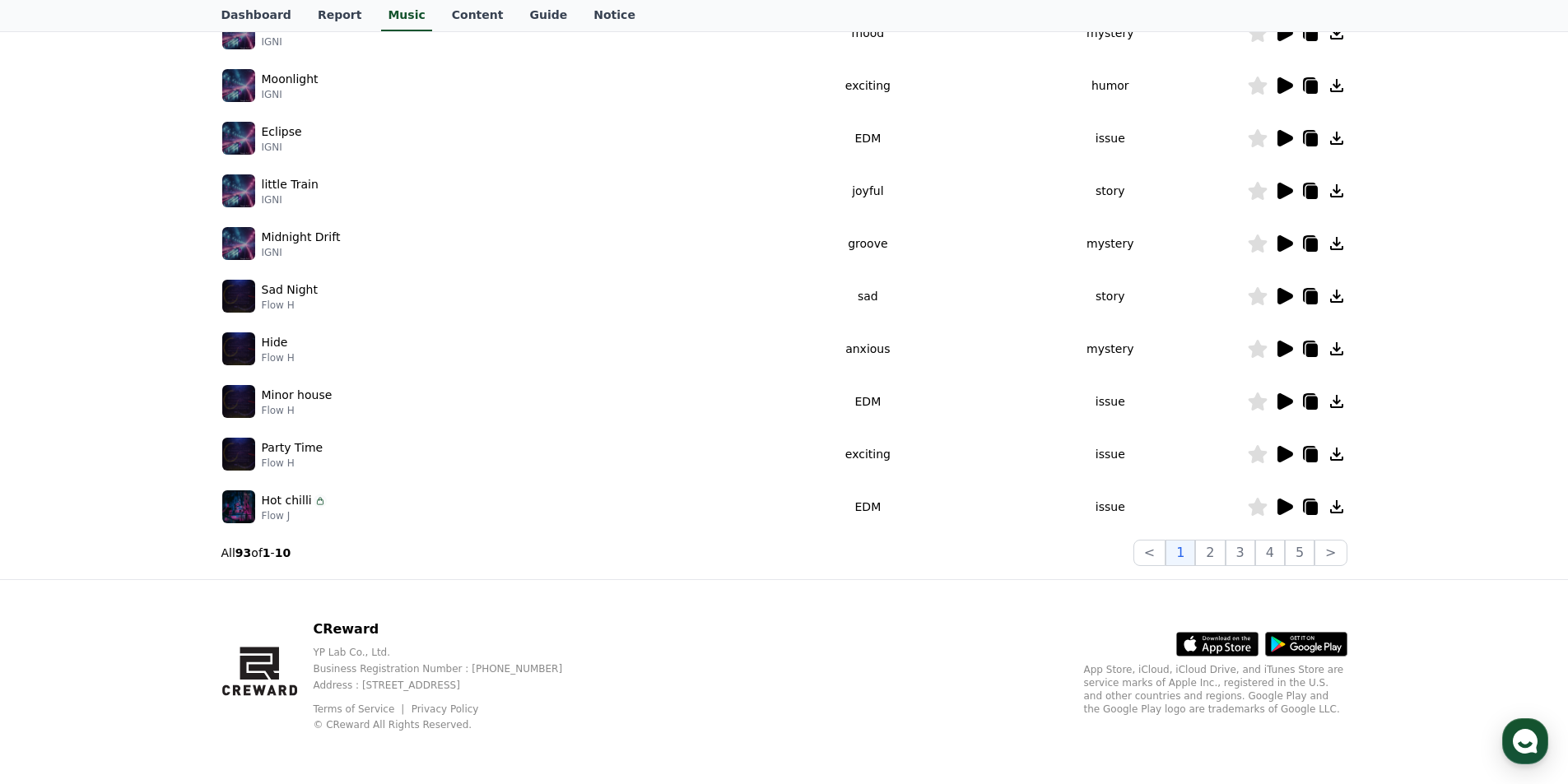
click at [1282, 507] on icon at bounding box center [1285, 506] width 16 height 16
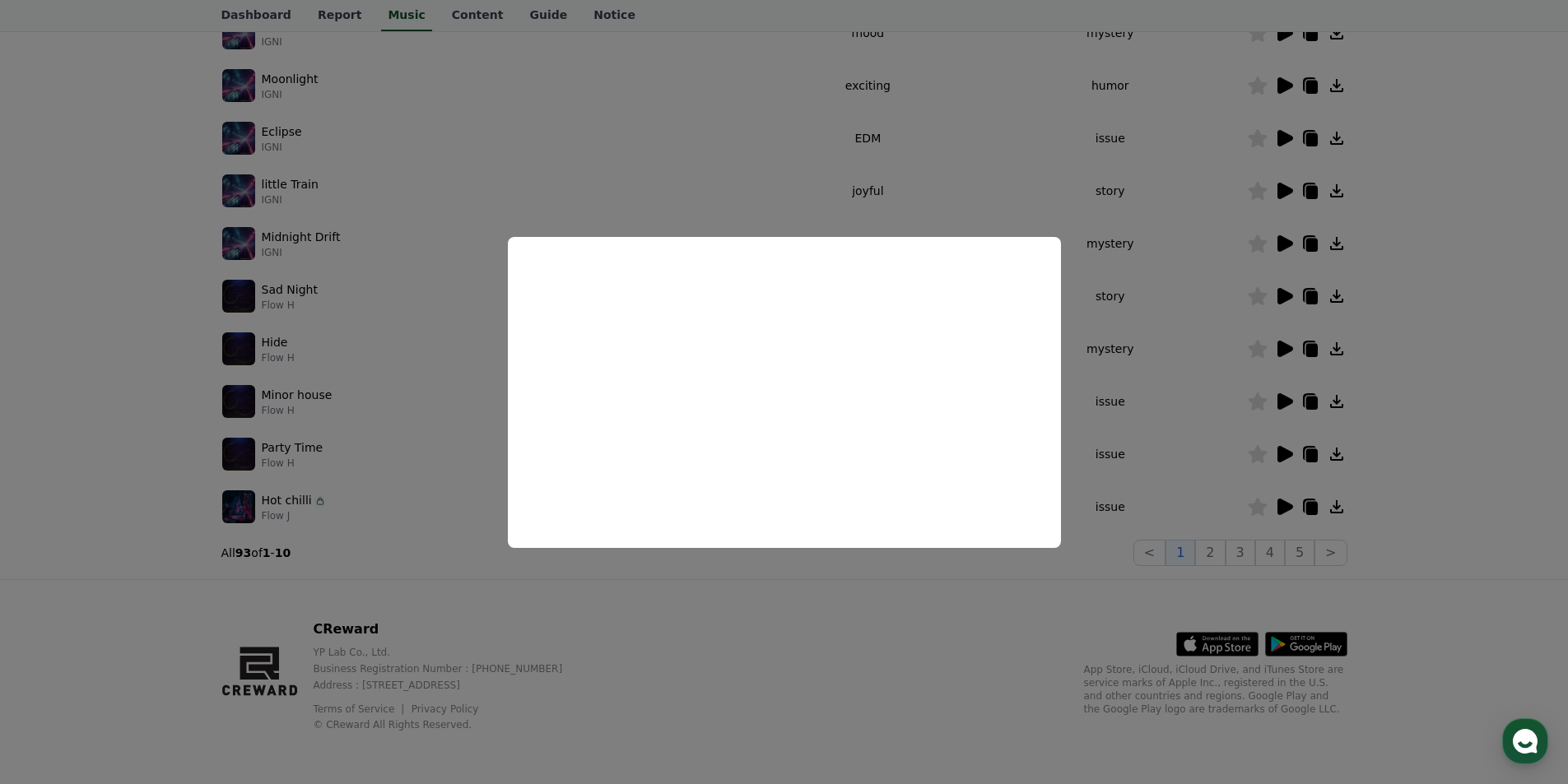
click at [146, 424] on button "close modal" at bounding box center [784, 392] width 1568 height 784
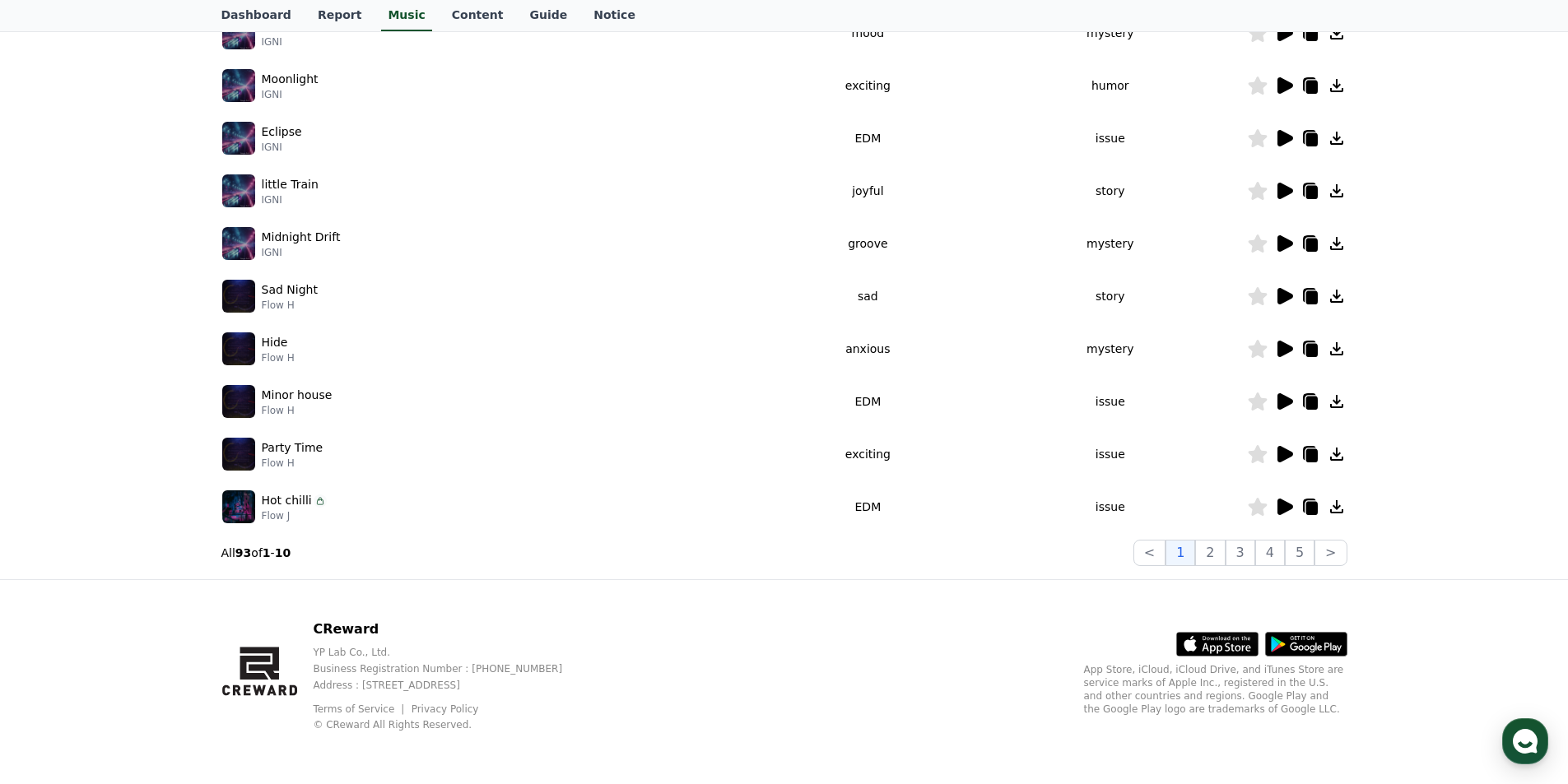
click at [1288, 295] on icon at bounding box center [1285, 296] width 16 height 16
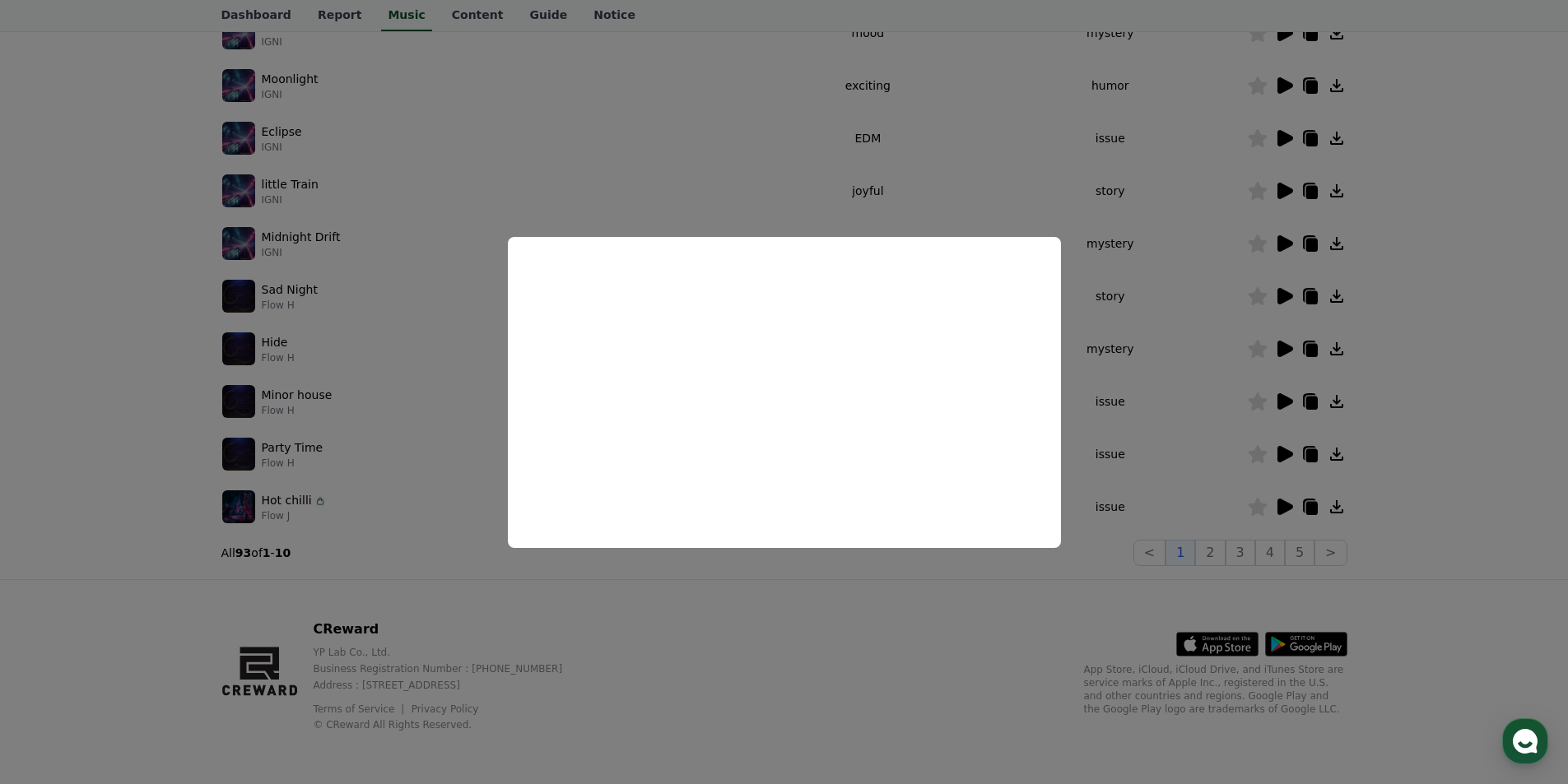
click at [1445, 448] on button "close modal" at bounding box center [784, 392] width 1568 height 784
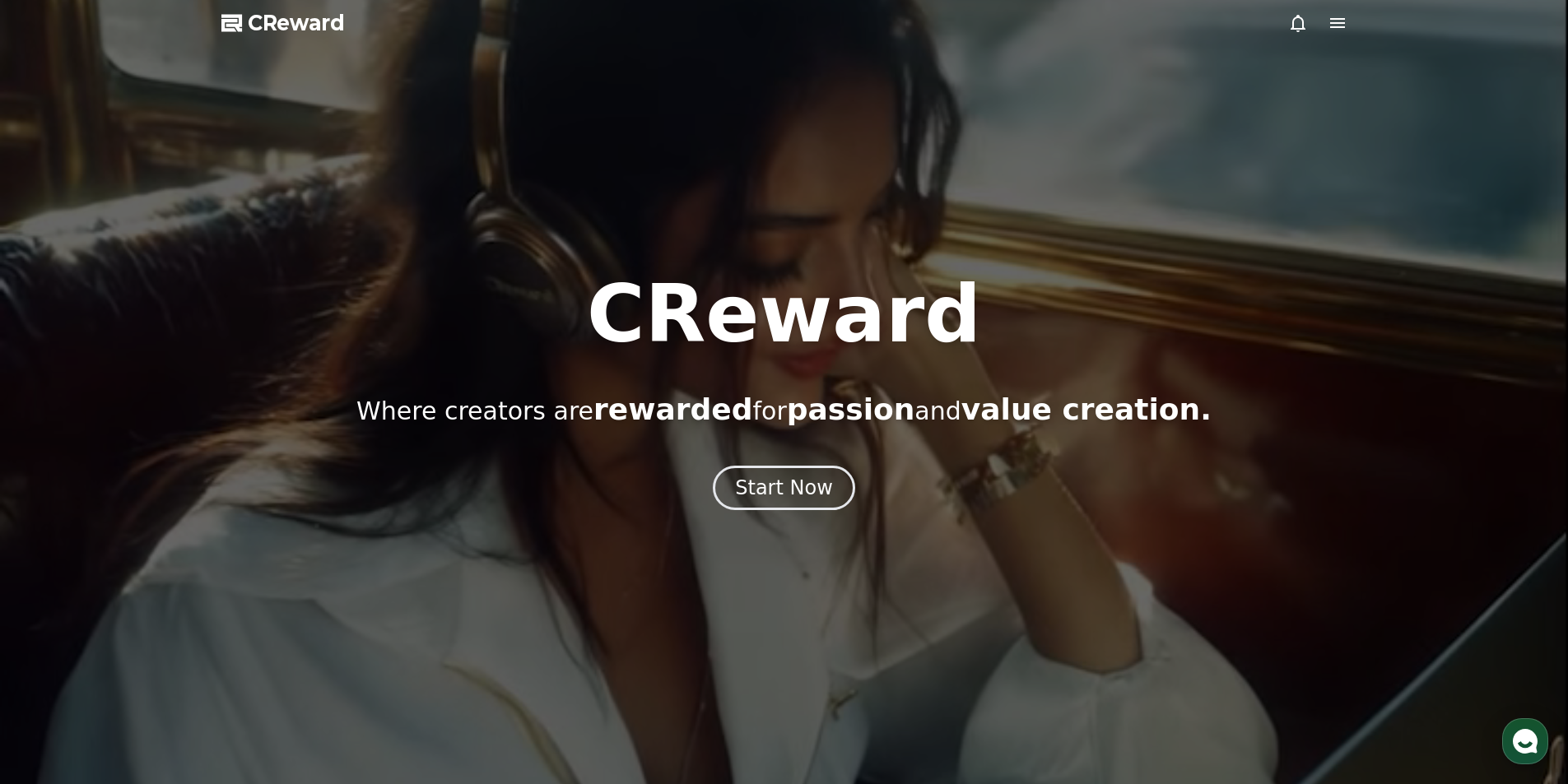
click at [1325, 23] on div at bounding box center [1318, 22] width 60 height 20
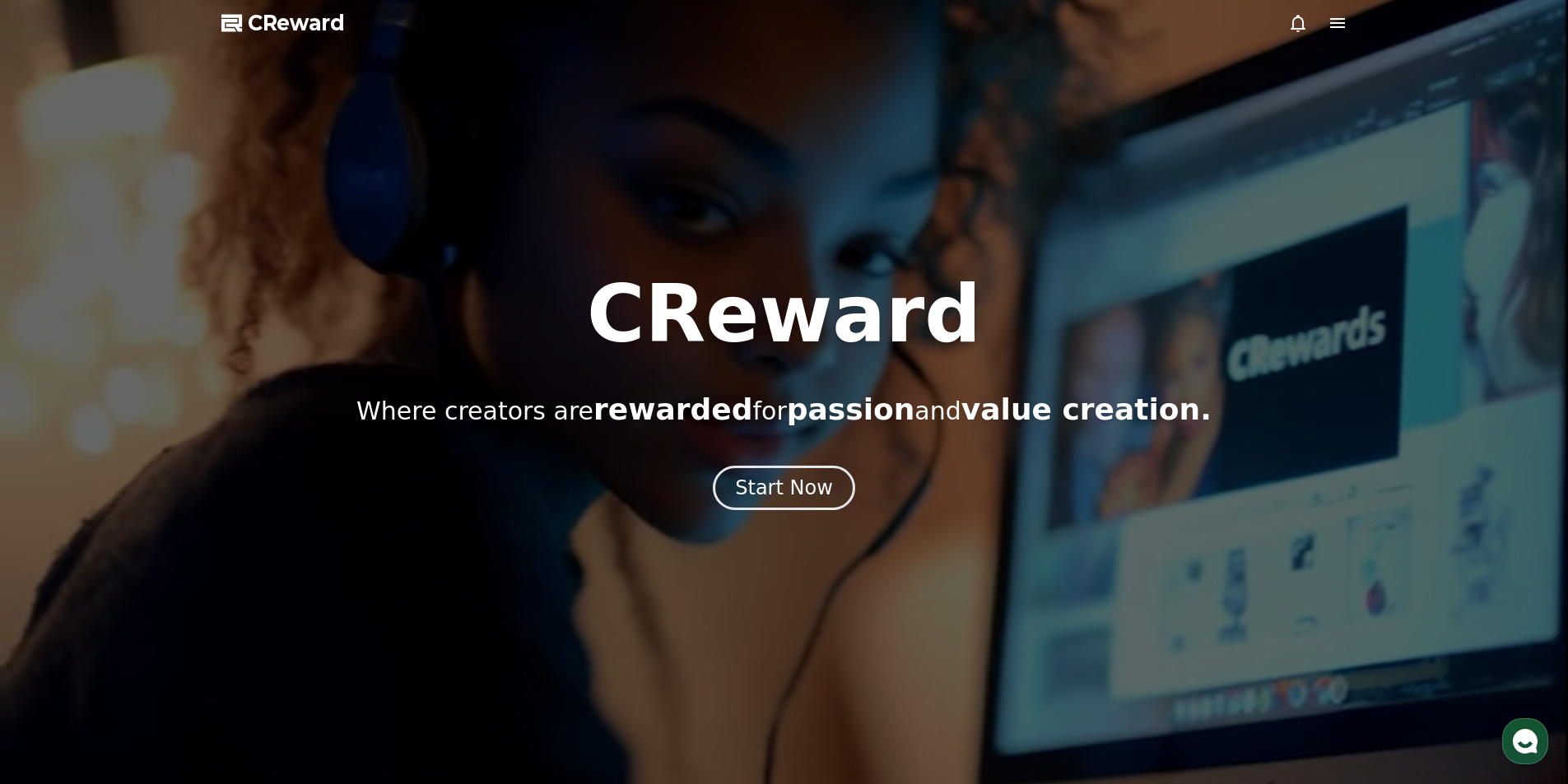
click at [1325, 23] on div at bounding box center [1318, 22] width 60 height 20
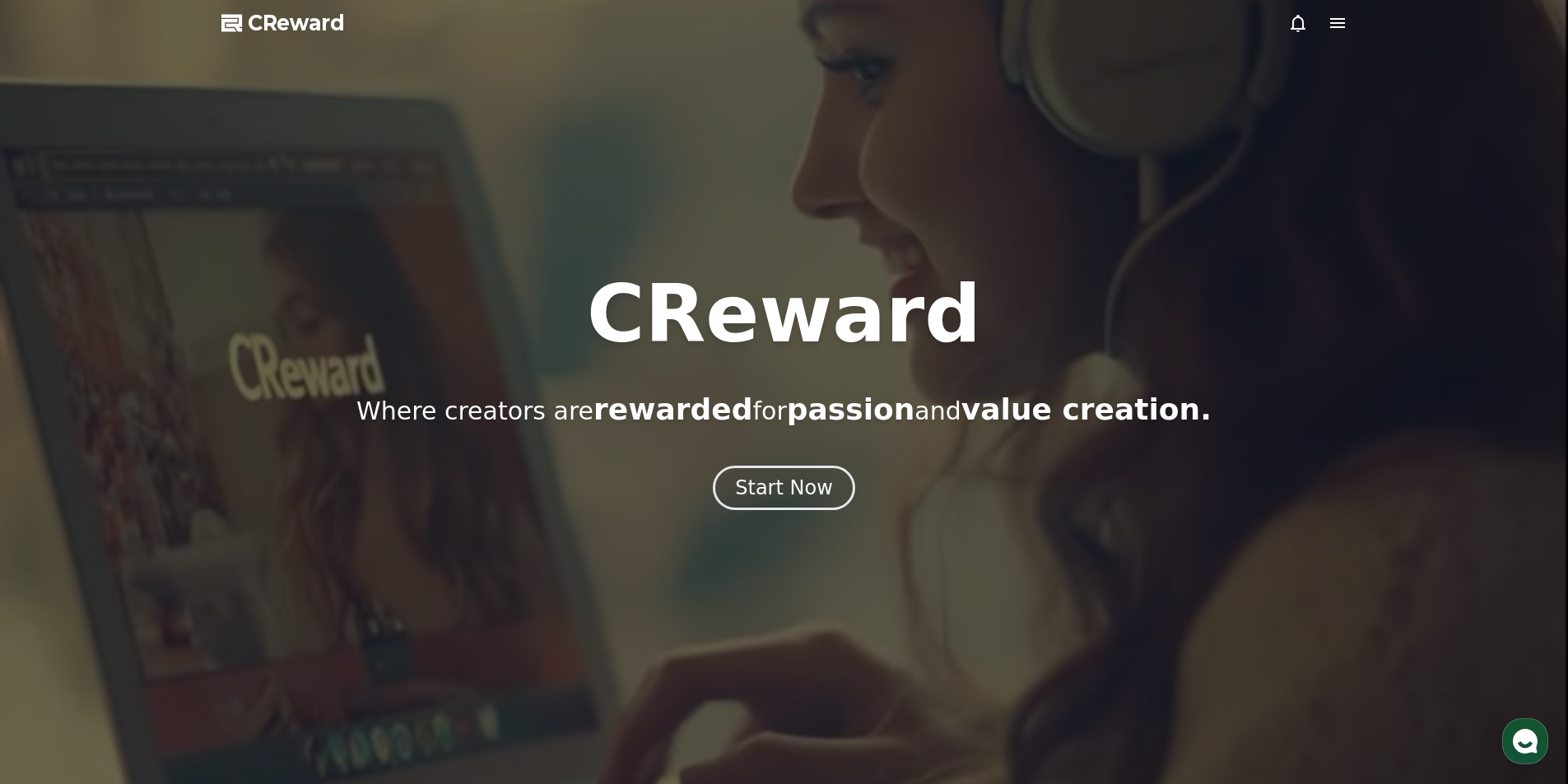
click at [1330, 22] on icon at bounding box center [1337, 22] width 15 height 9
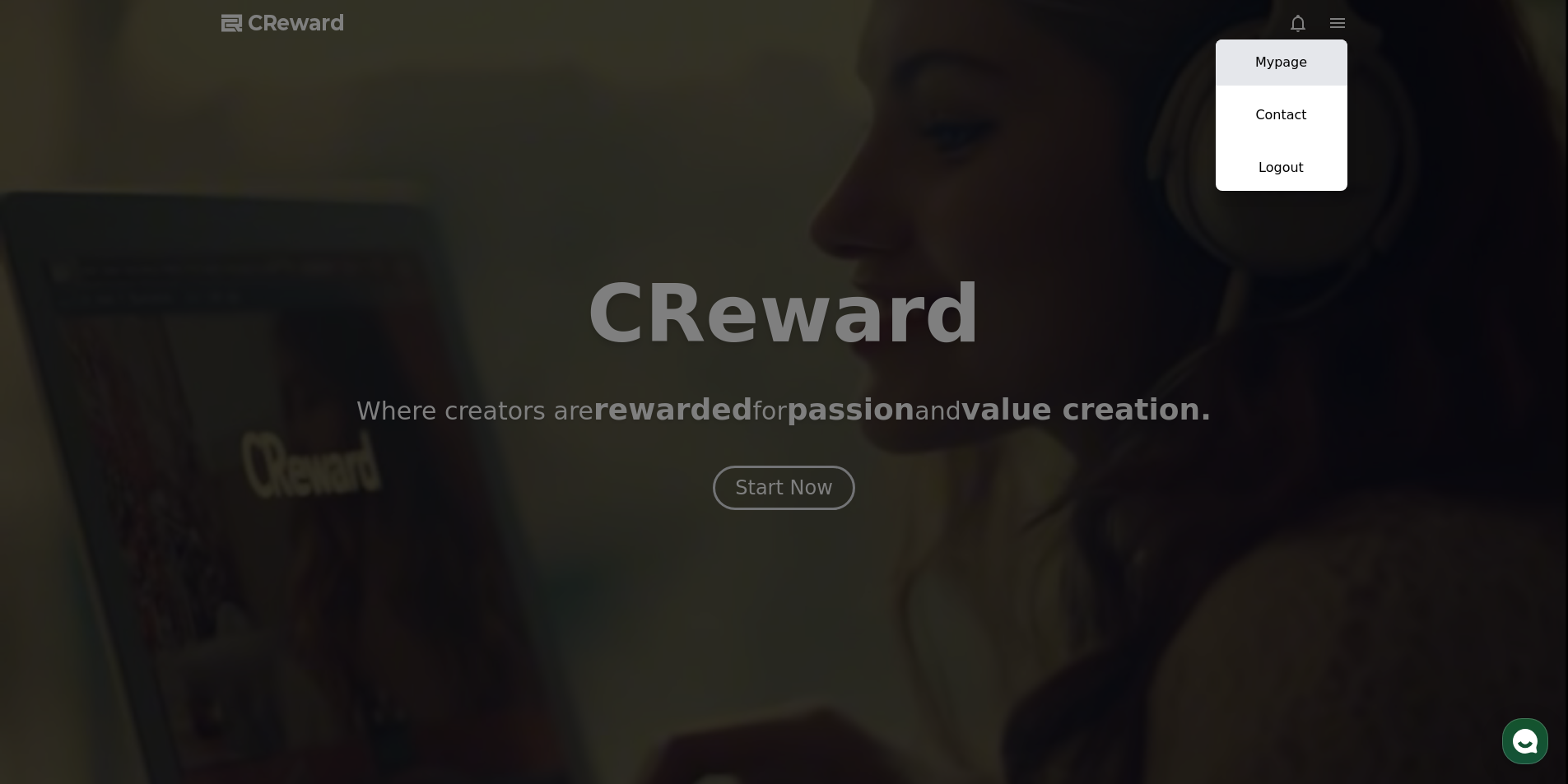
click at [1315, 50] on link "Mypage" at bounding box center [1281, 62] width 132 height 46
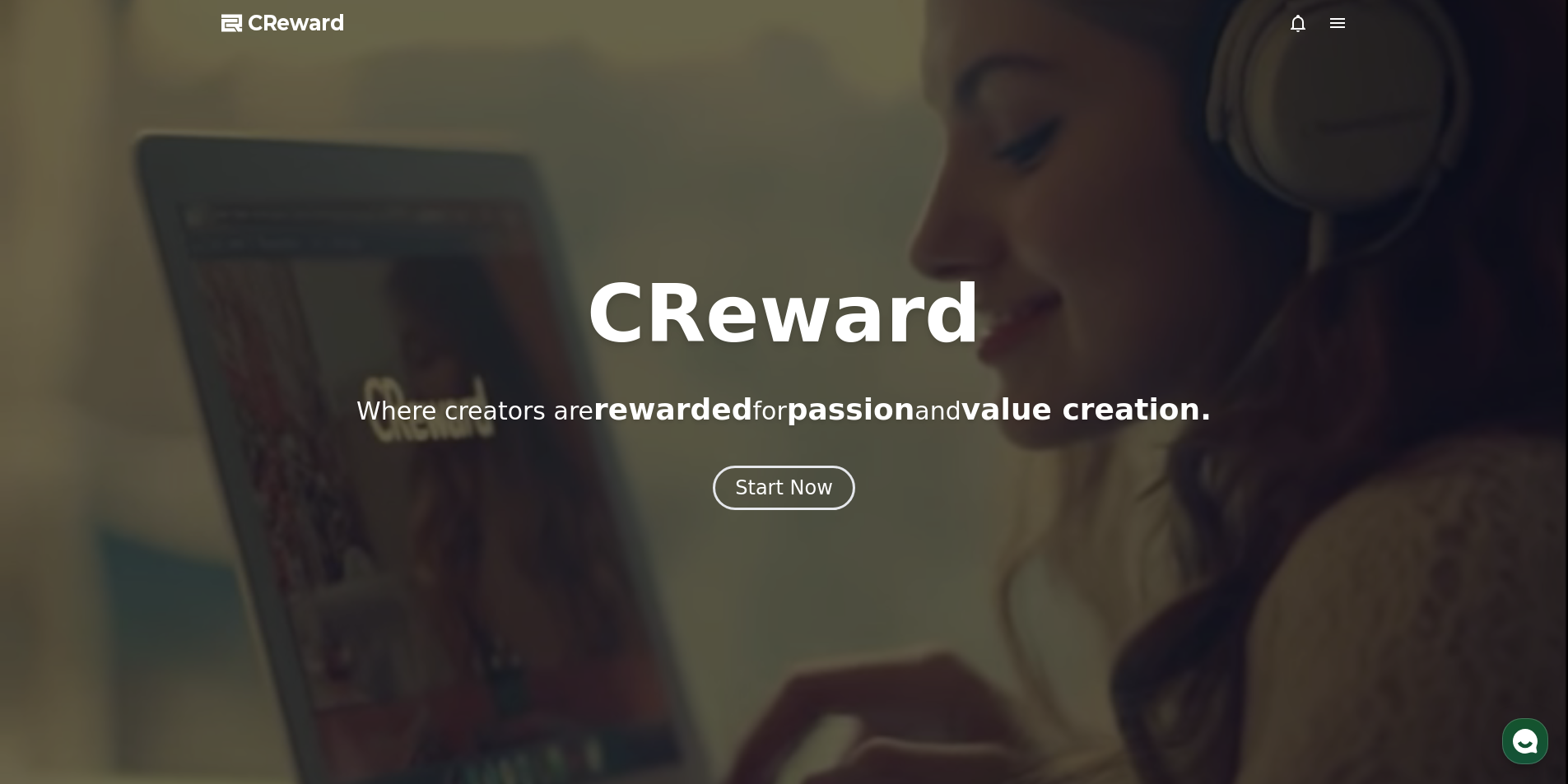
select select "**********"
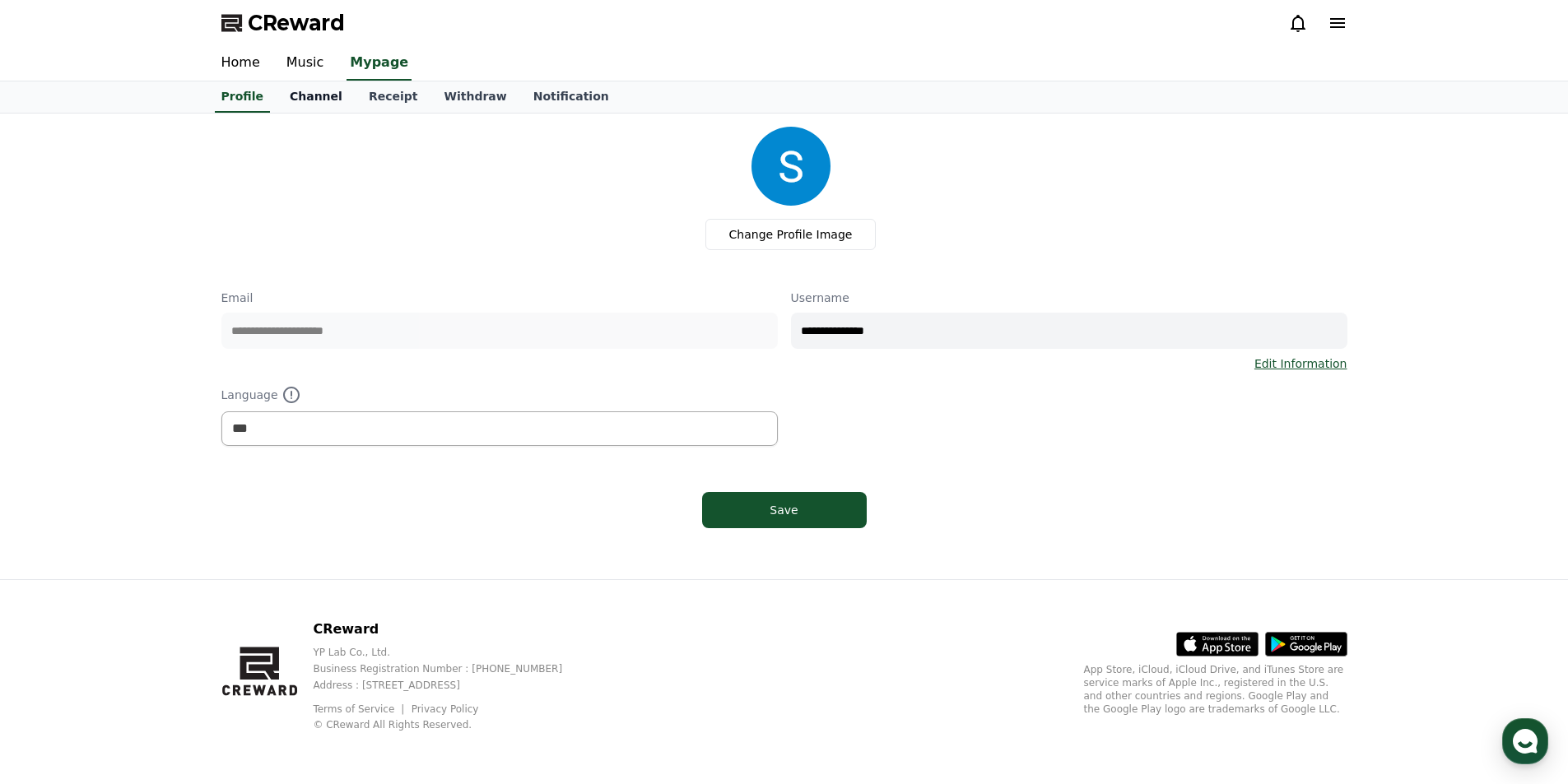
click at [332, 102] on link "Channel" at bounding box center [316, 97] width 79 height 31
click at [356, 95] on link "Receipt" at bounding box center [394, 97] width 76 height 31
click at [281, 58] on link "Music" at bounding box center [305, 63] width 64 height 34
click at [262, 65] on link "Home" at bounding box center [240, 63] width 65 height 34
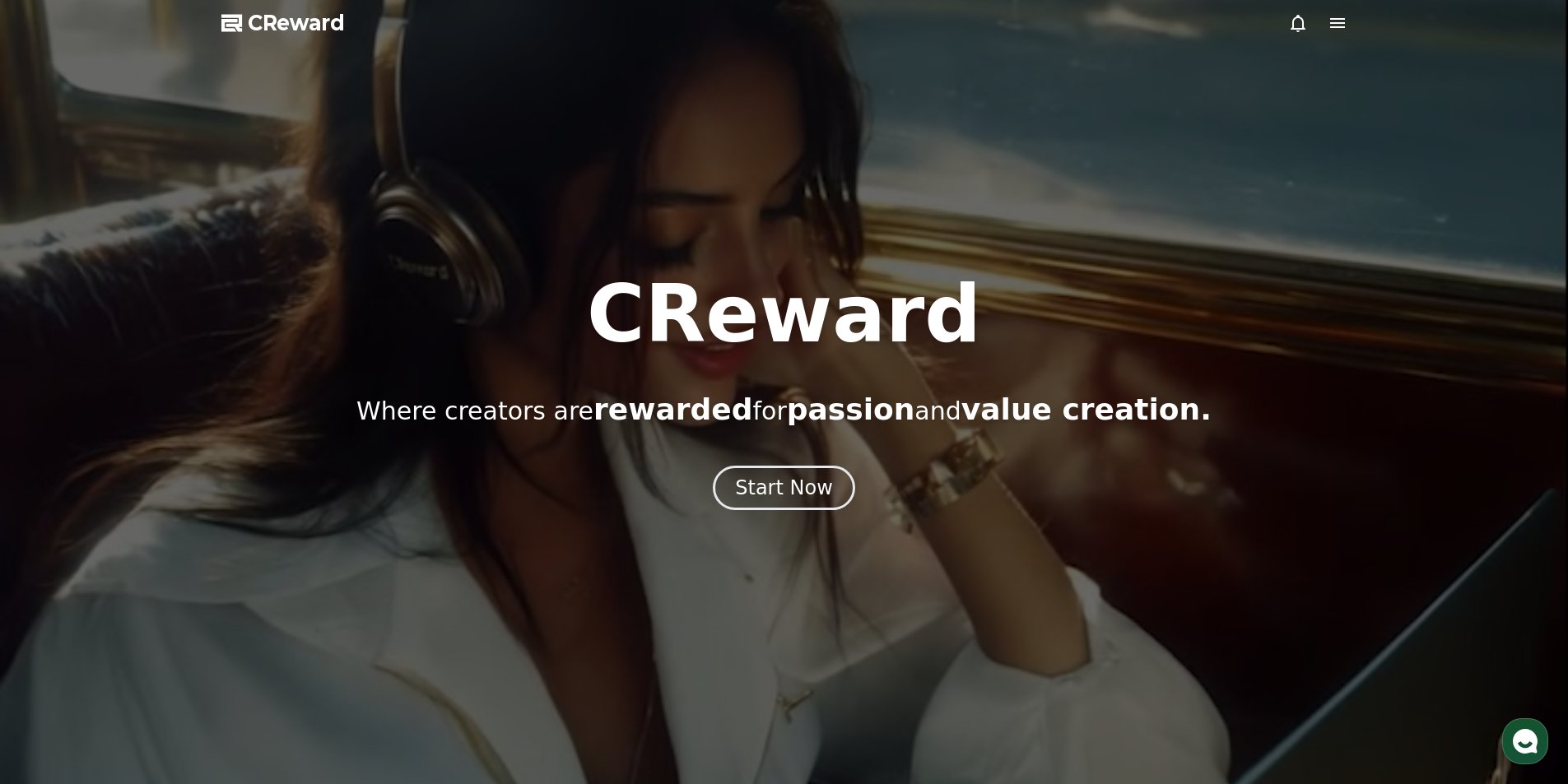
click at [1330, 27] on icon at bounding box center [1337, 22] width 15 height 9
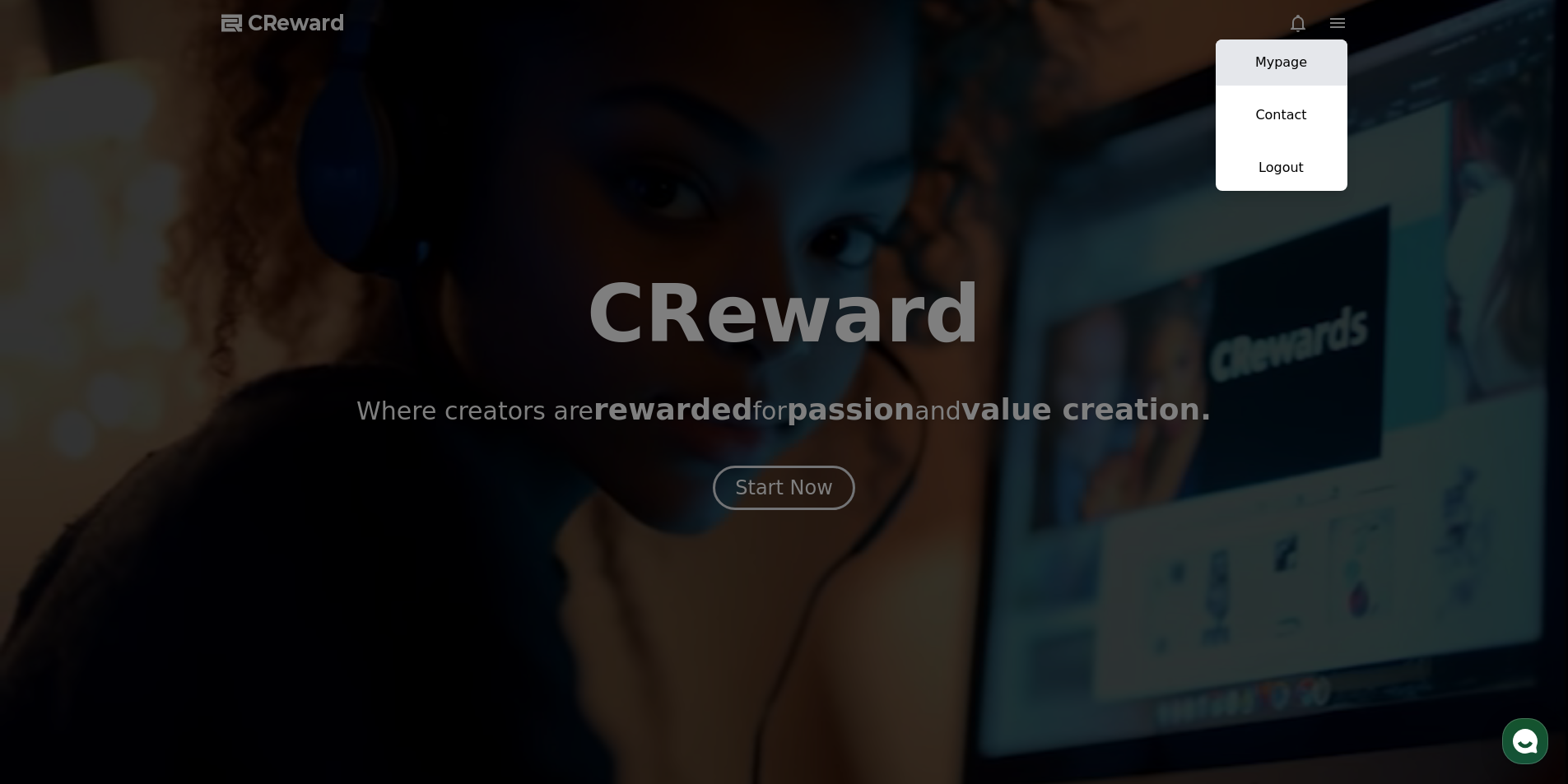
click at [1298, 80] on link "Mypage" at bounding box center [1281, 62] width 132 height 46
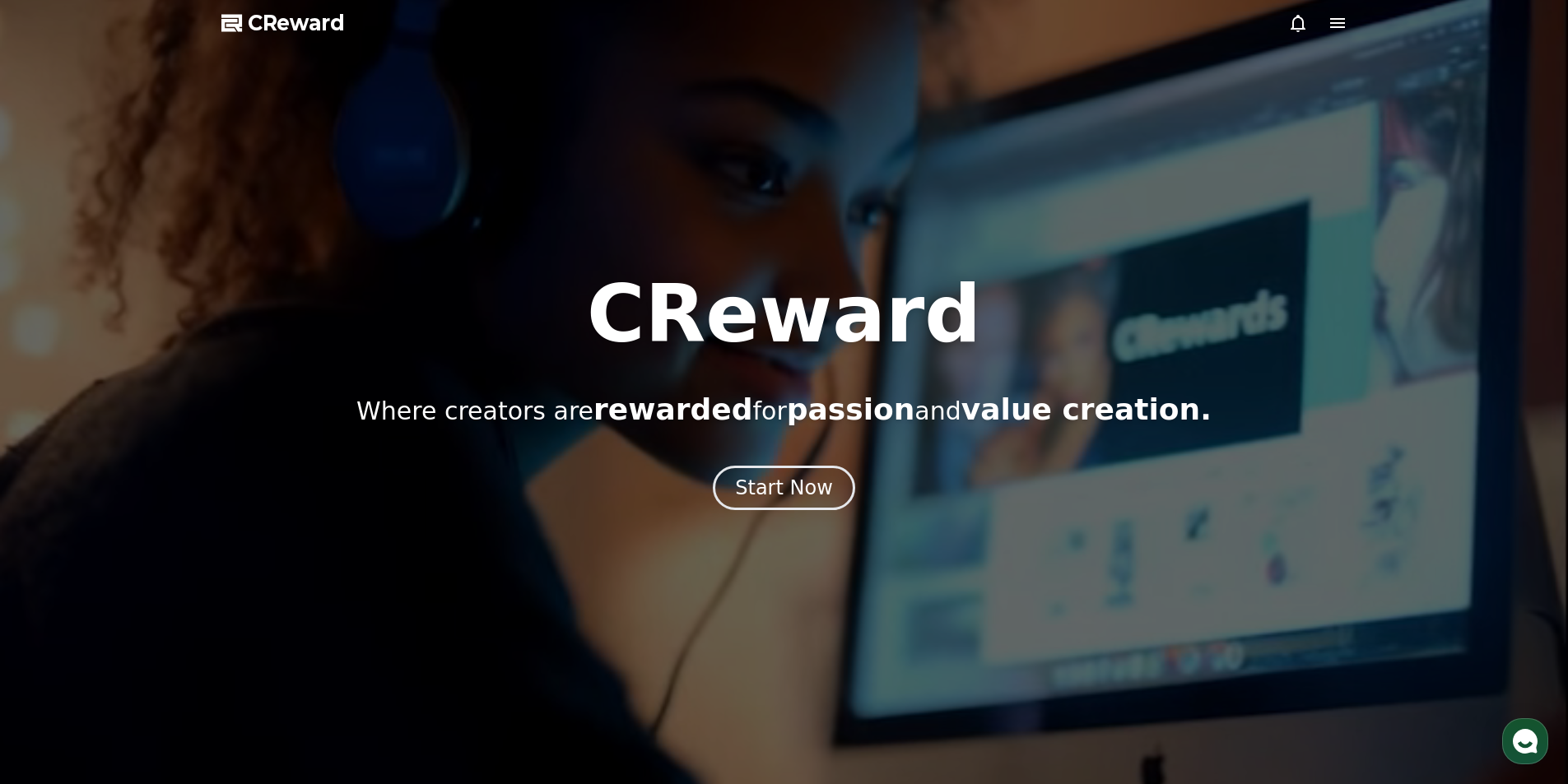
click at [1349, 16] on div at bounding box center [784, 392] width 1568 height 784
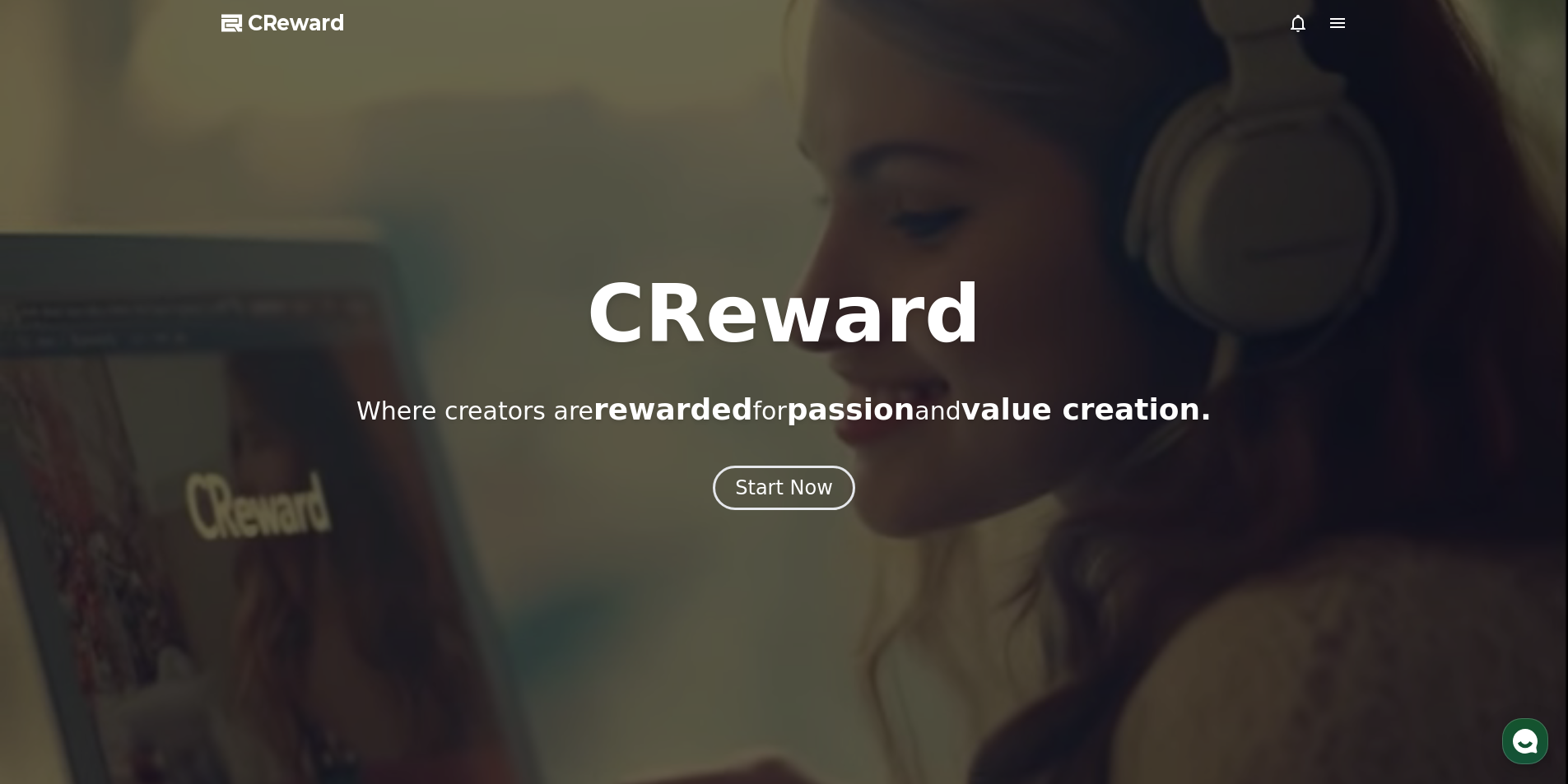
click at [1341, 24] on icon at bounding box center [1337, 22] width 15 height 9
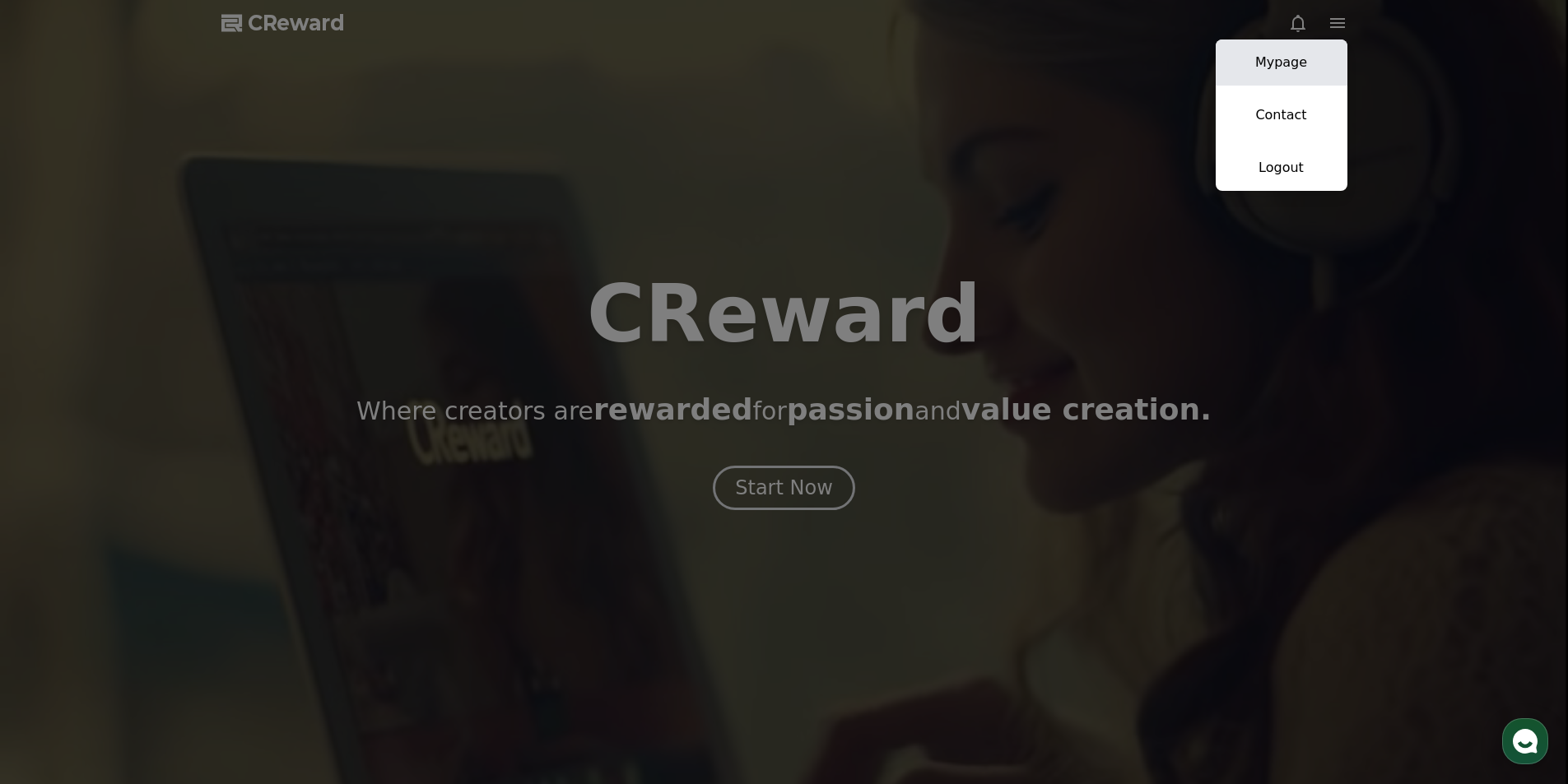
click at [1328, 64] on link "Mypage" at bounding box center [1281, 62] width 132 height 46
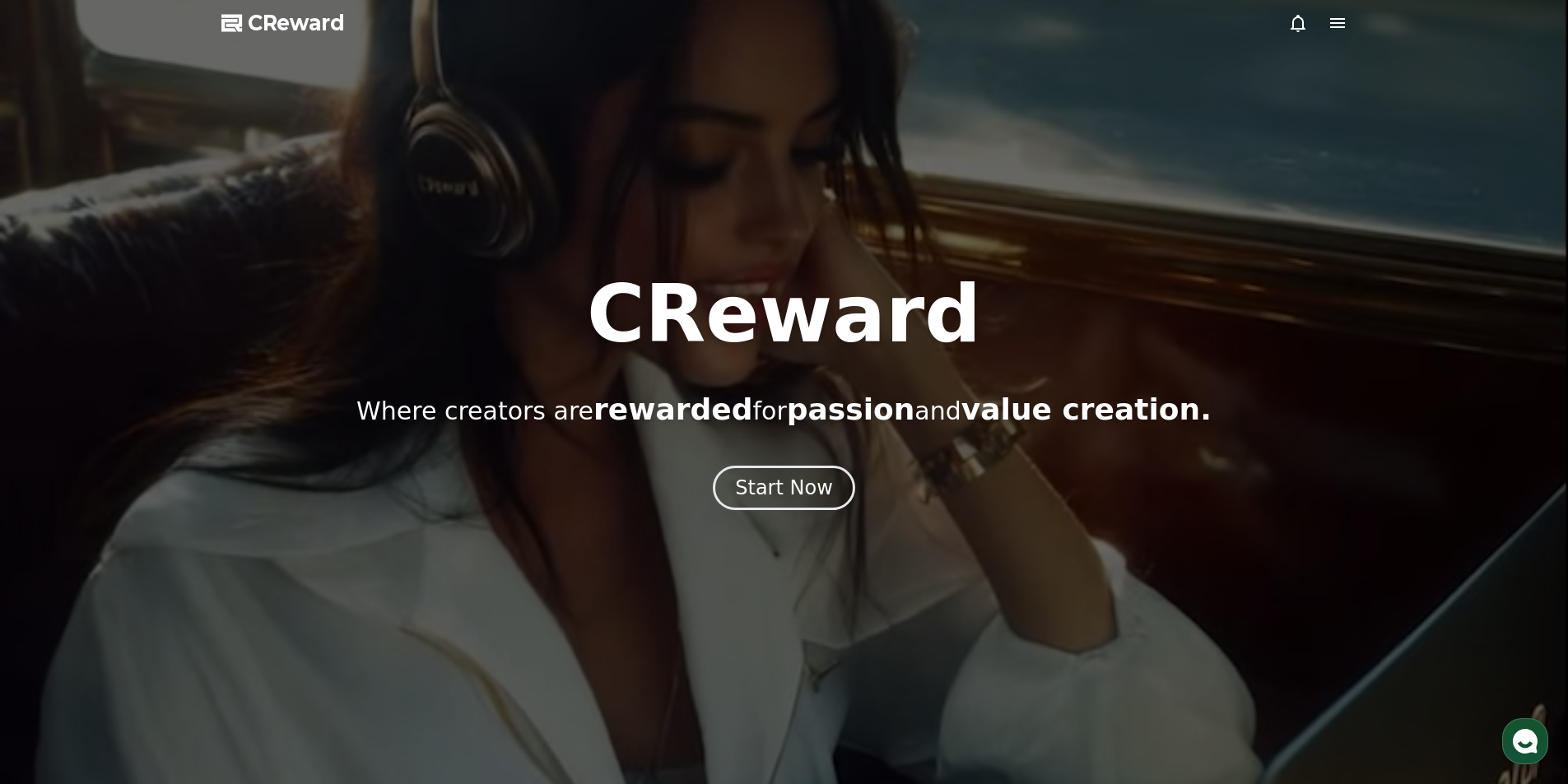
select select "**********"
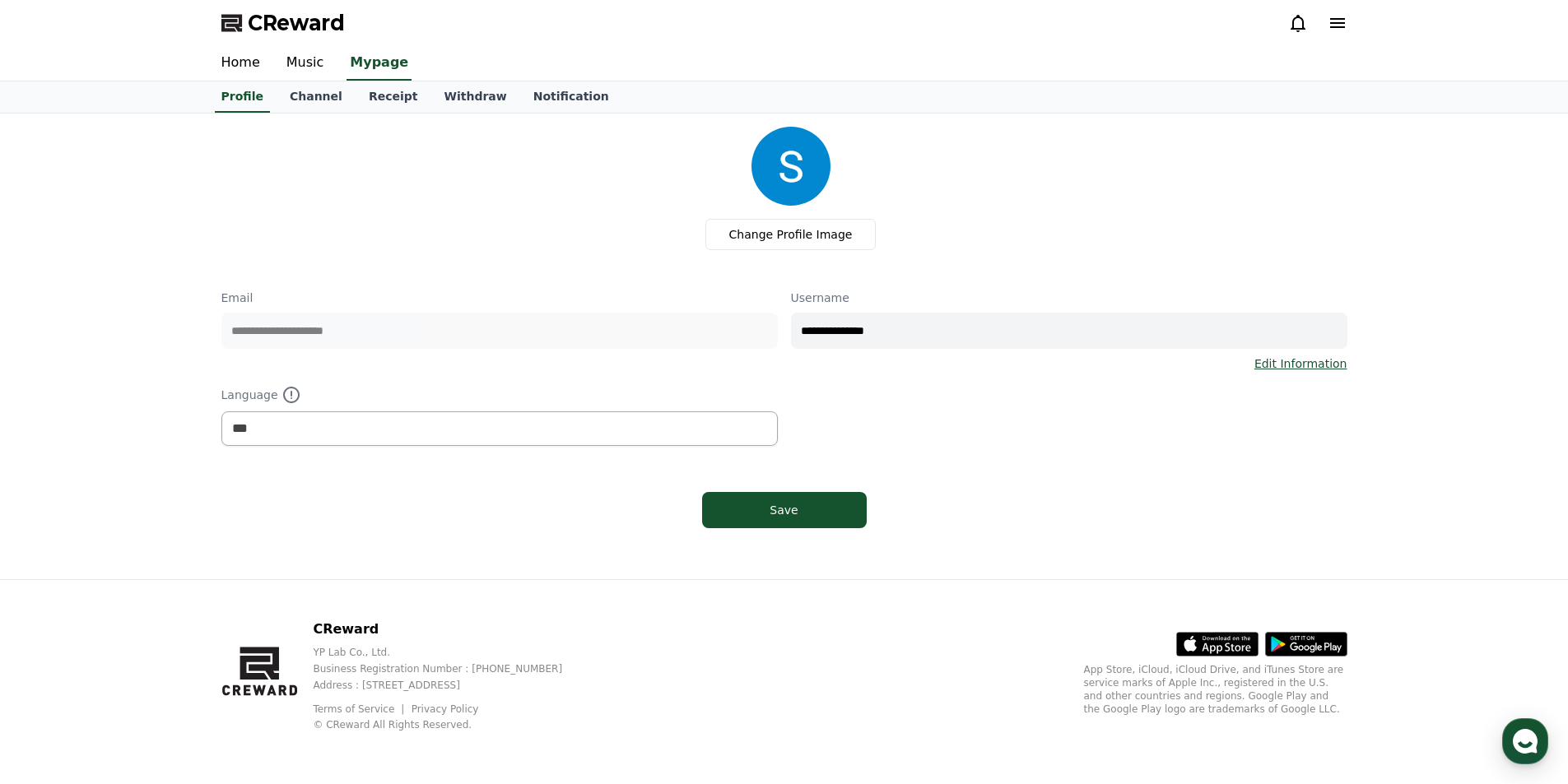
click at [1303, 180] on div "Change Profile Image" at bounding box center [790, 188] width 1112 height 123
click at [322, 98] on link "Channel" at bounding box center [316, 97] width 79 height 31
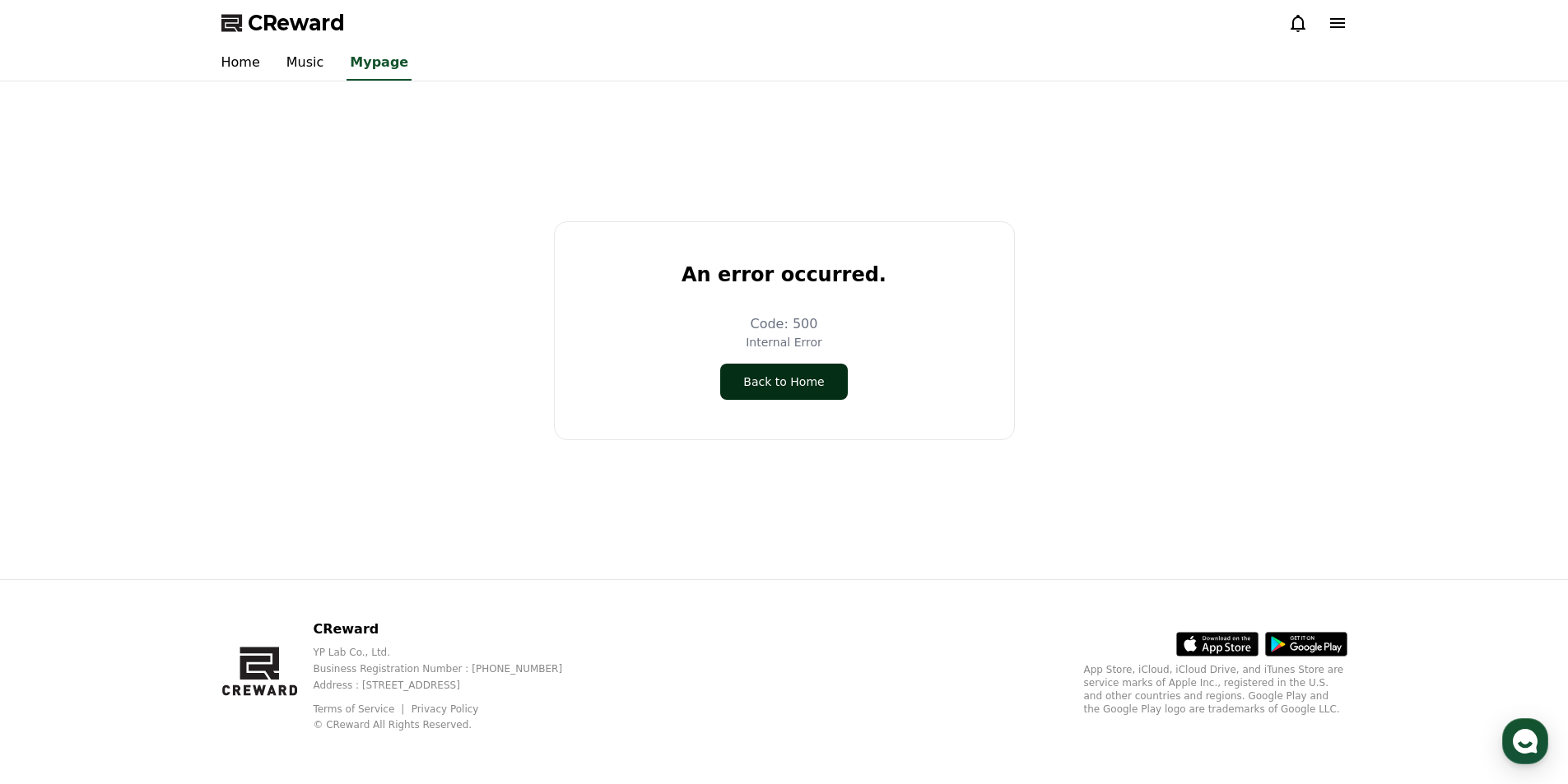
click at [827, 381] on button "Back to Home" at bounding box center [784, 382] width 127 height 36
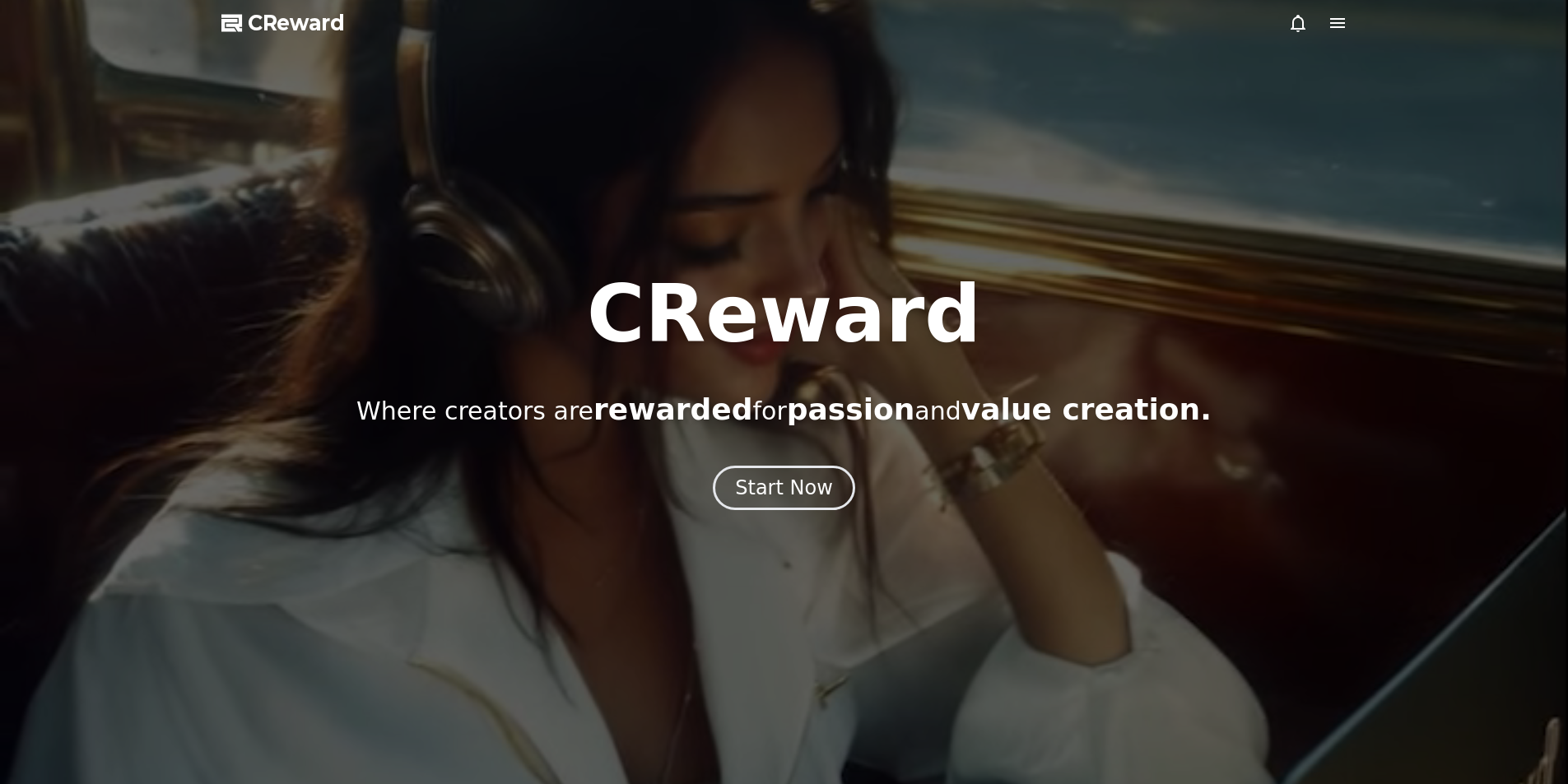
click at [1341, 23] on icon at bounding box center [1337, 22] width 15 height 9
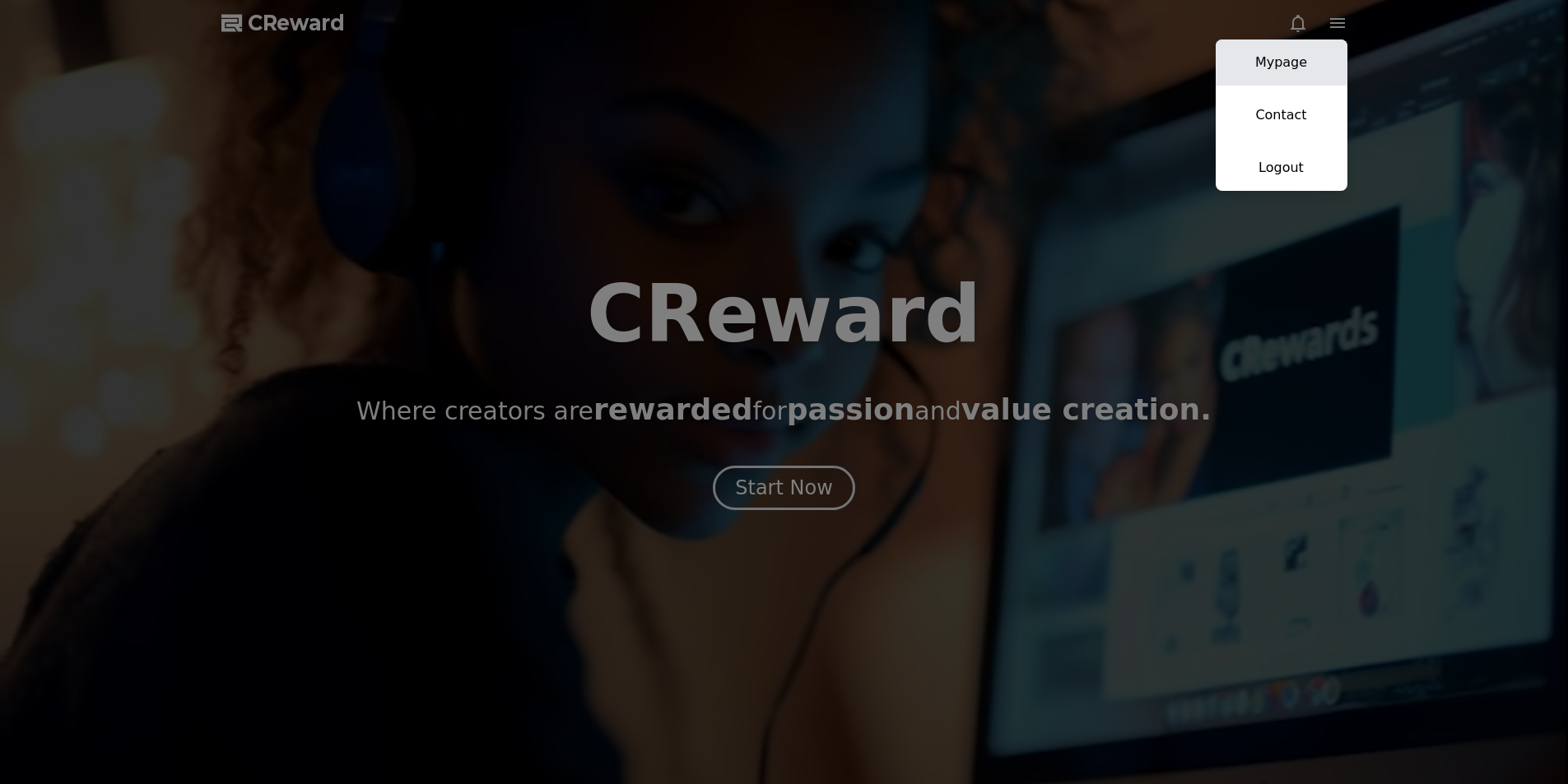
click at [1278, 67] on link "Mypage" at bounding box center [1281, 62] width 132 height 46
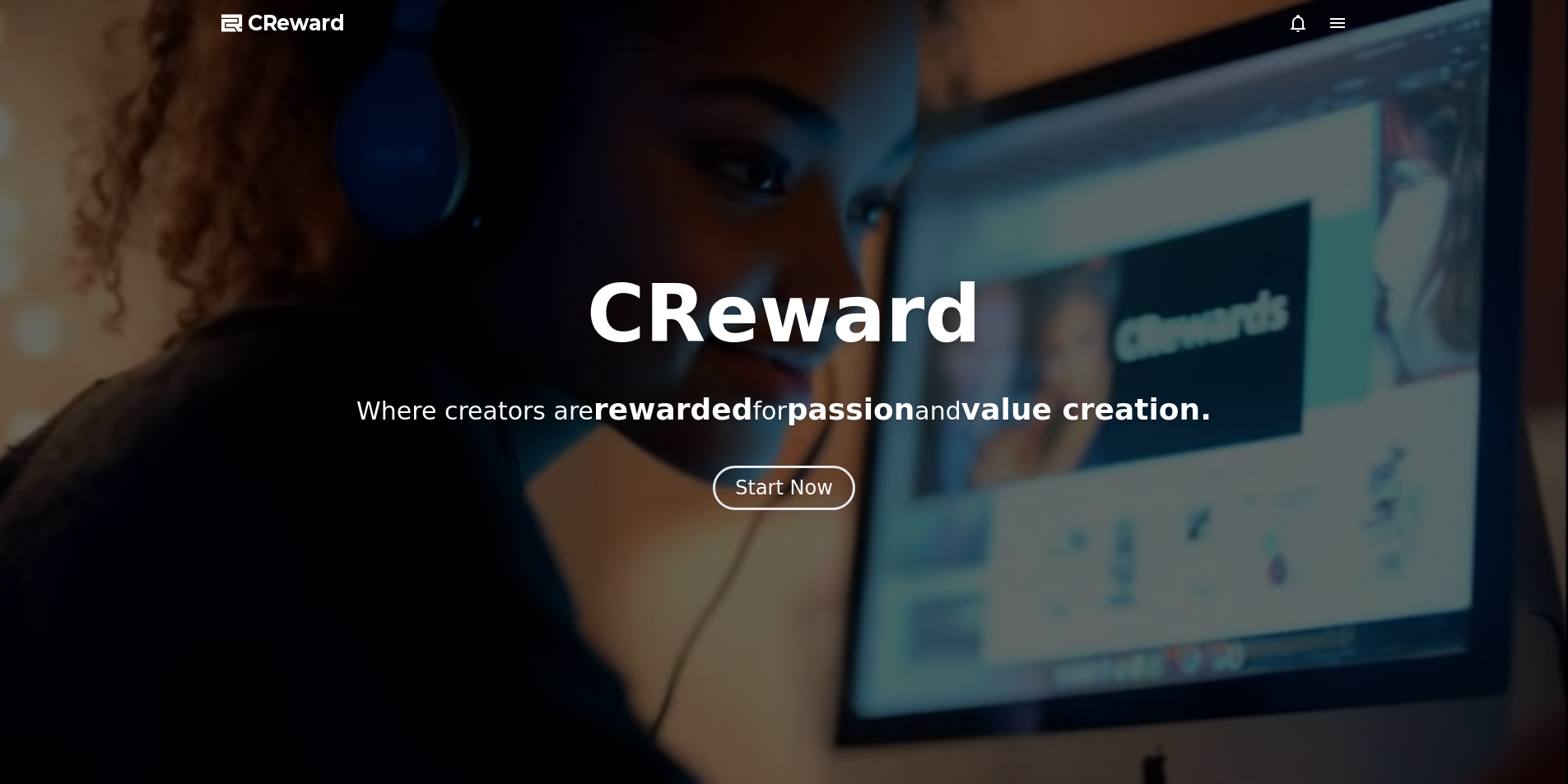
select select "**********"
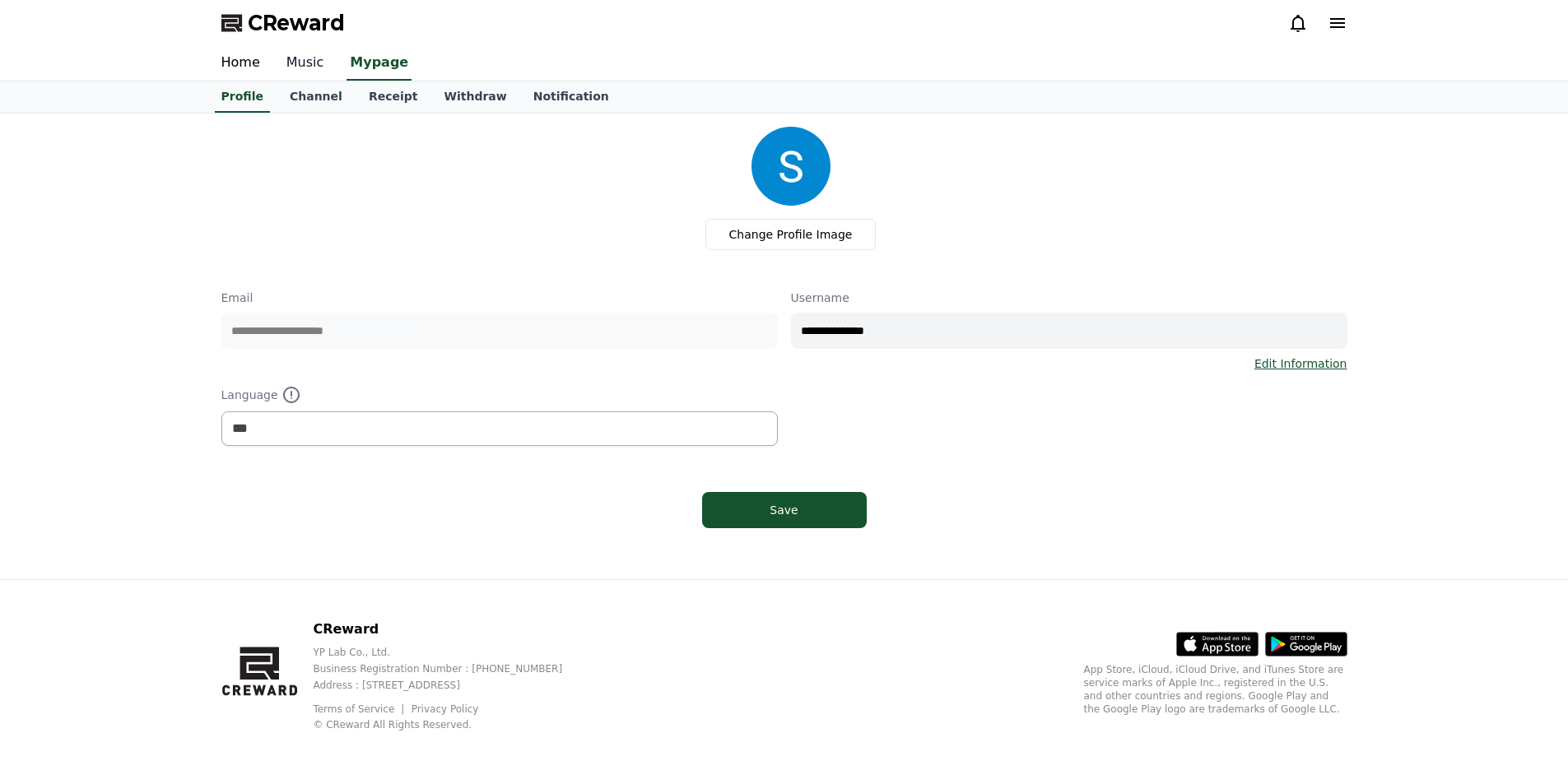
click at [280, 65] on link "Music" at bounding box center [305, 63] width 64 height 34
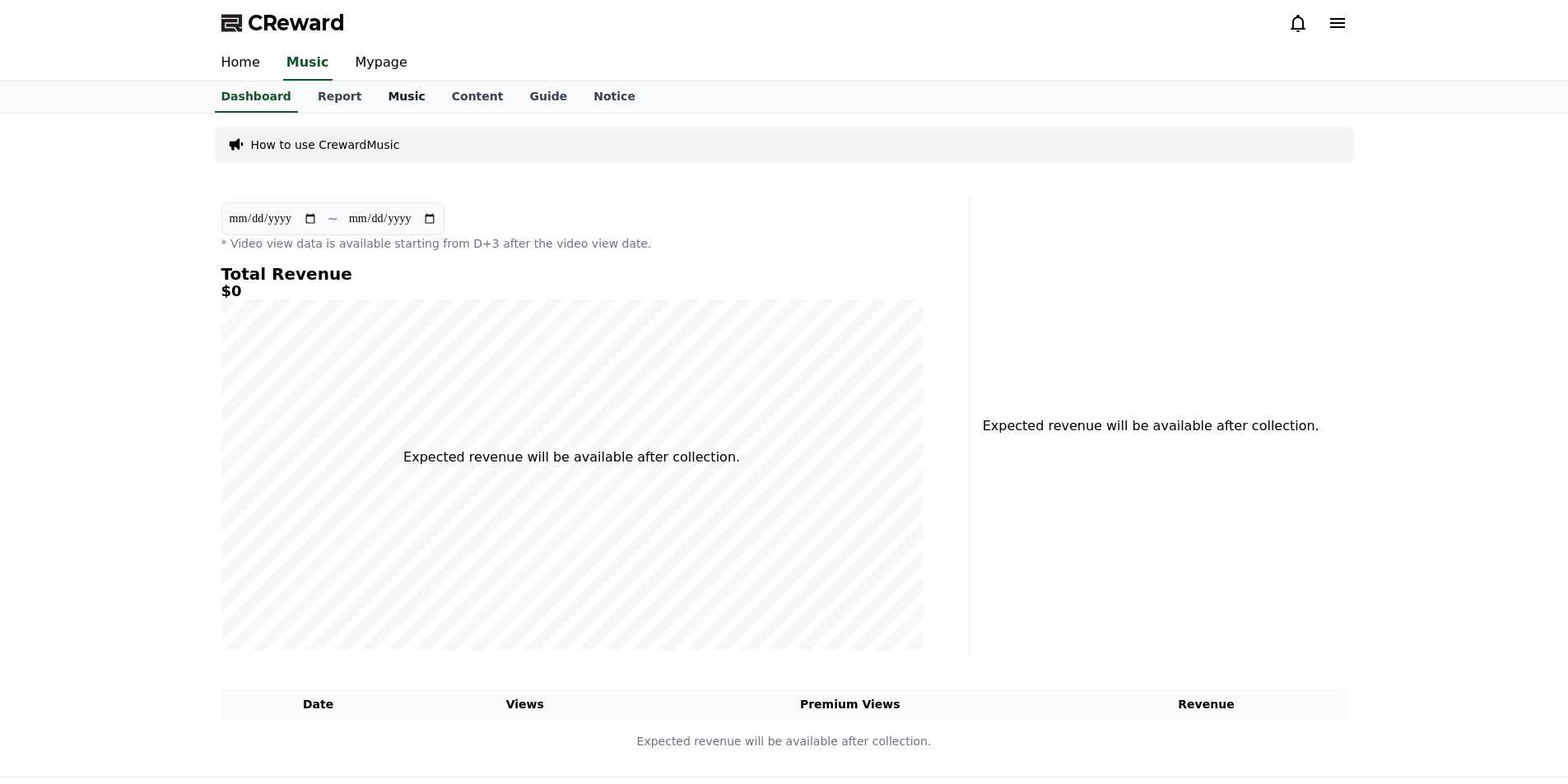
click at [387, 97] on link "Music" at bounding box center [406, 97] width 63 height 31
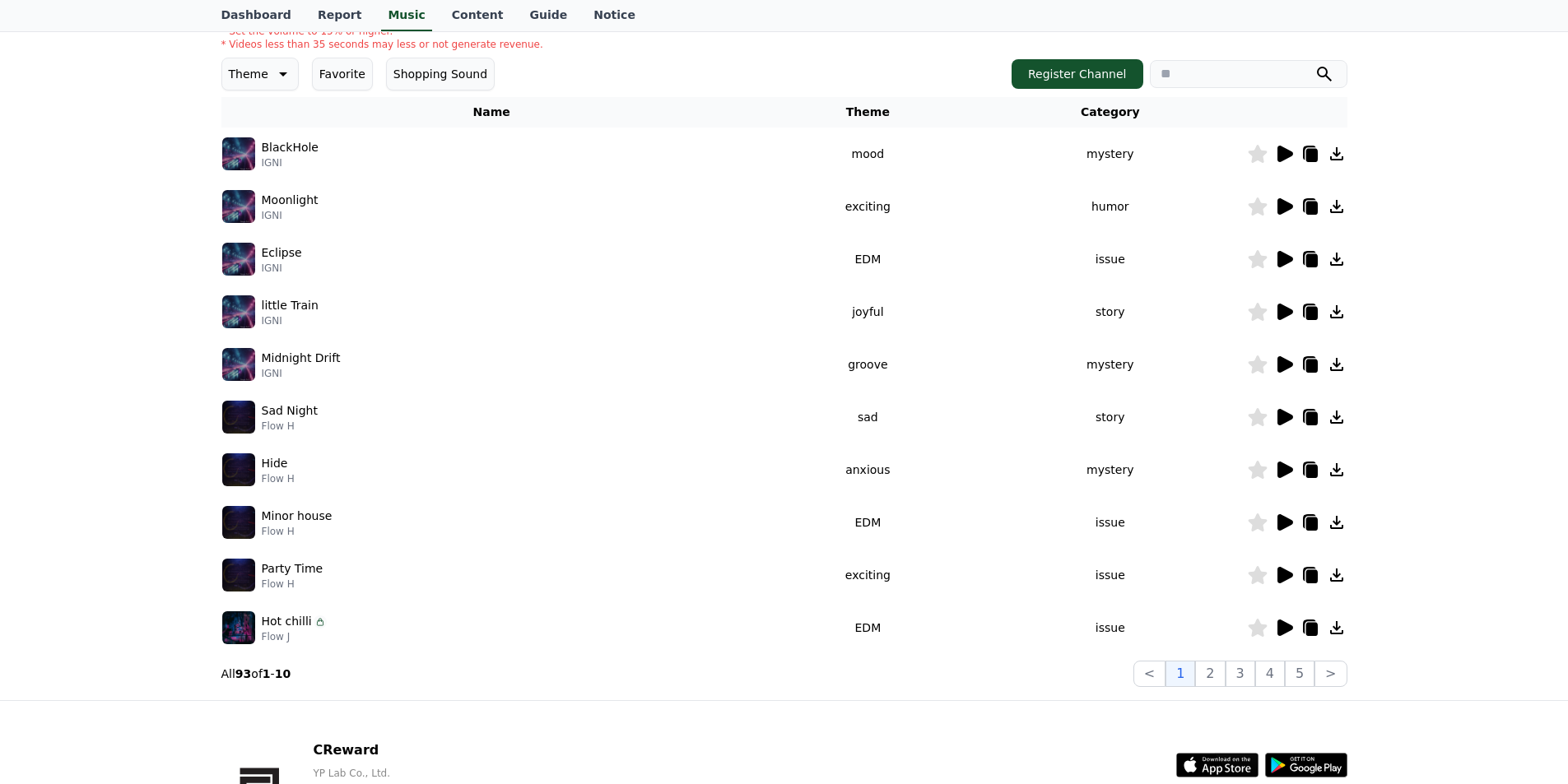
scroll to position [83, 0]
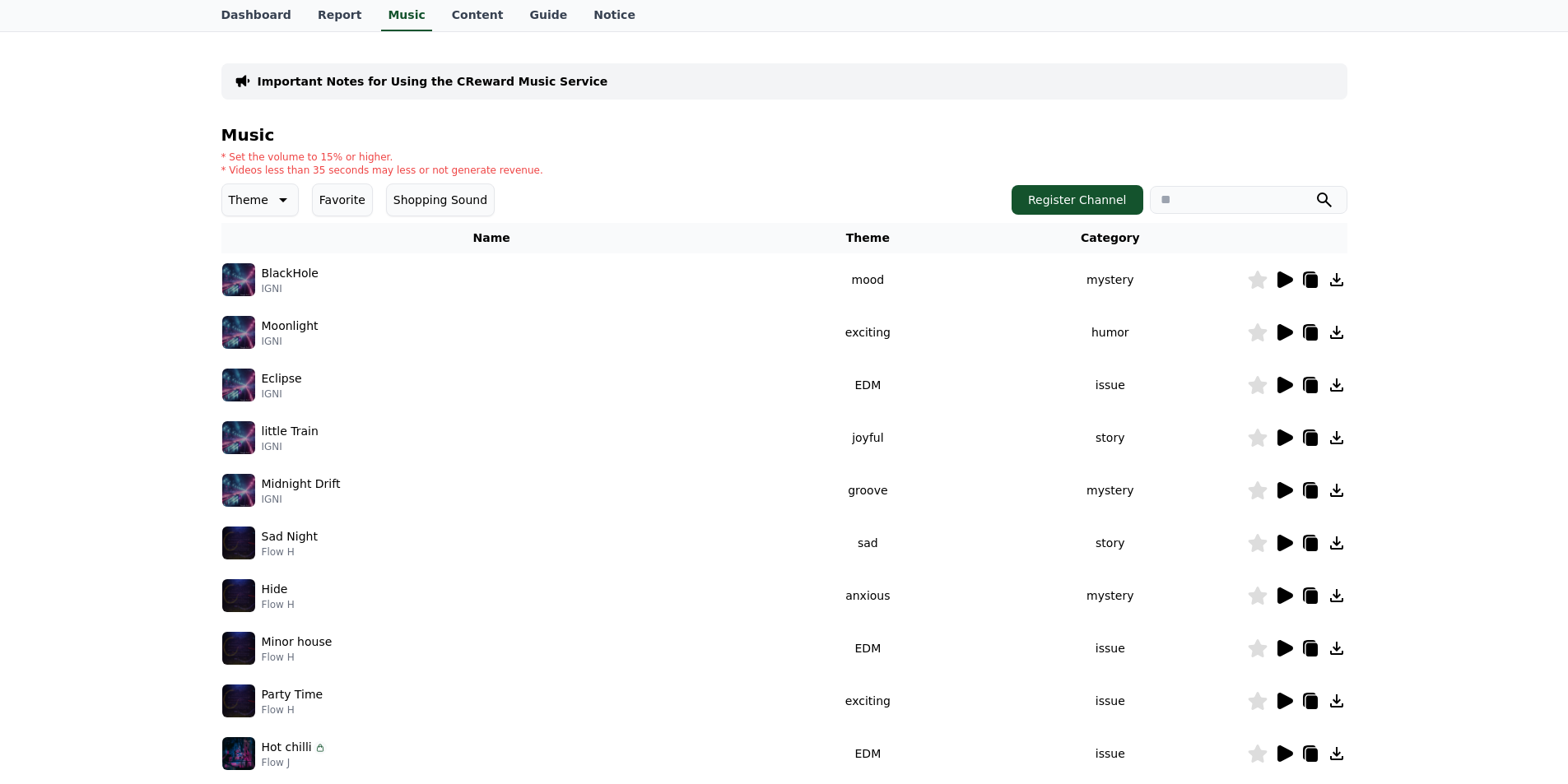
click at [339, 203] on button "Favorite" at bounding box center [342, 200] width 61 height 33
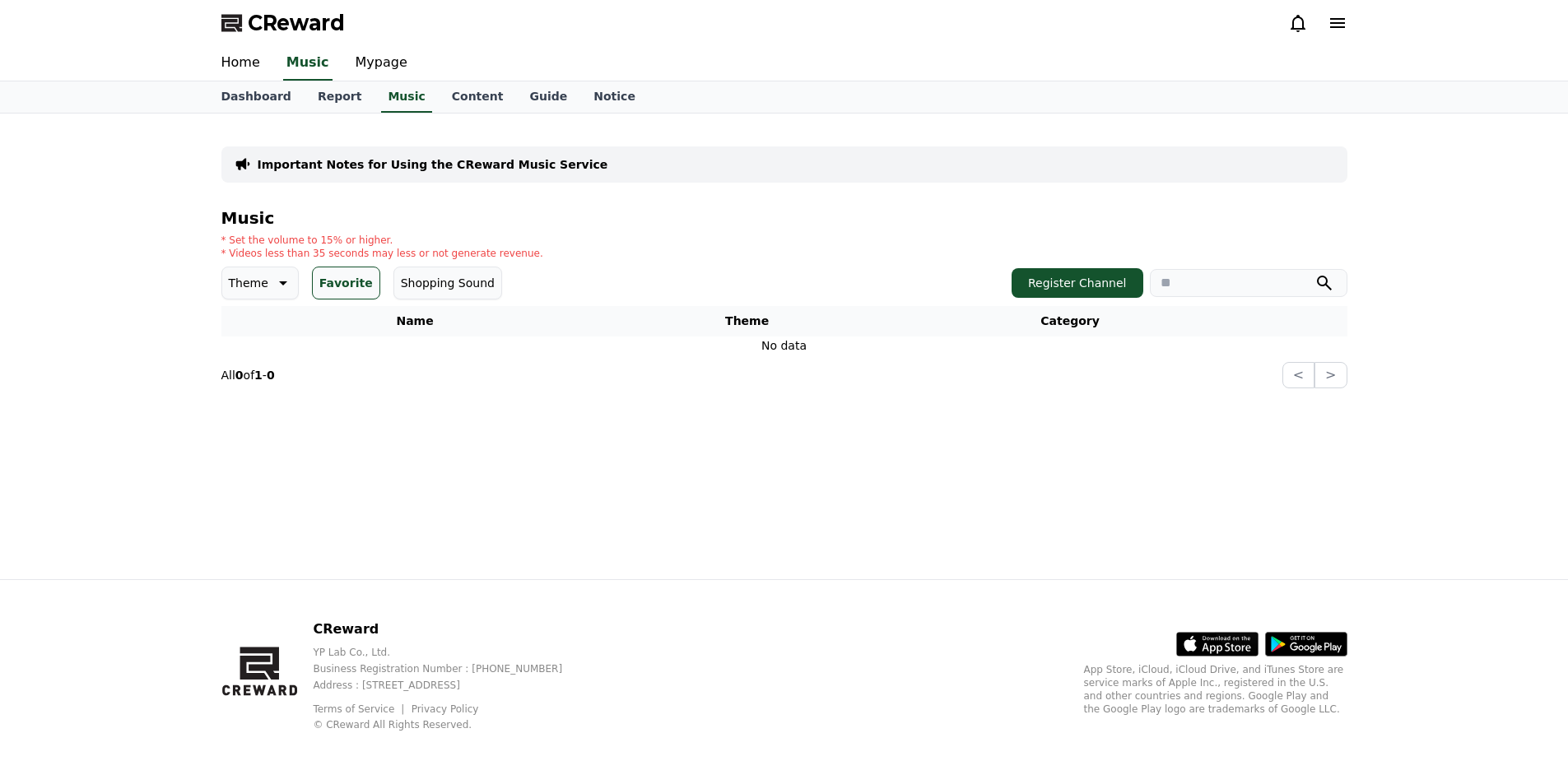
click at [324, 291] on button "Favorite" at bounding box center [345, 283] width 68 height 33
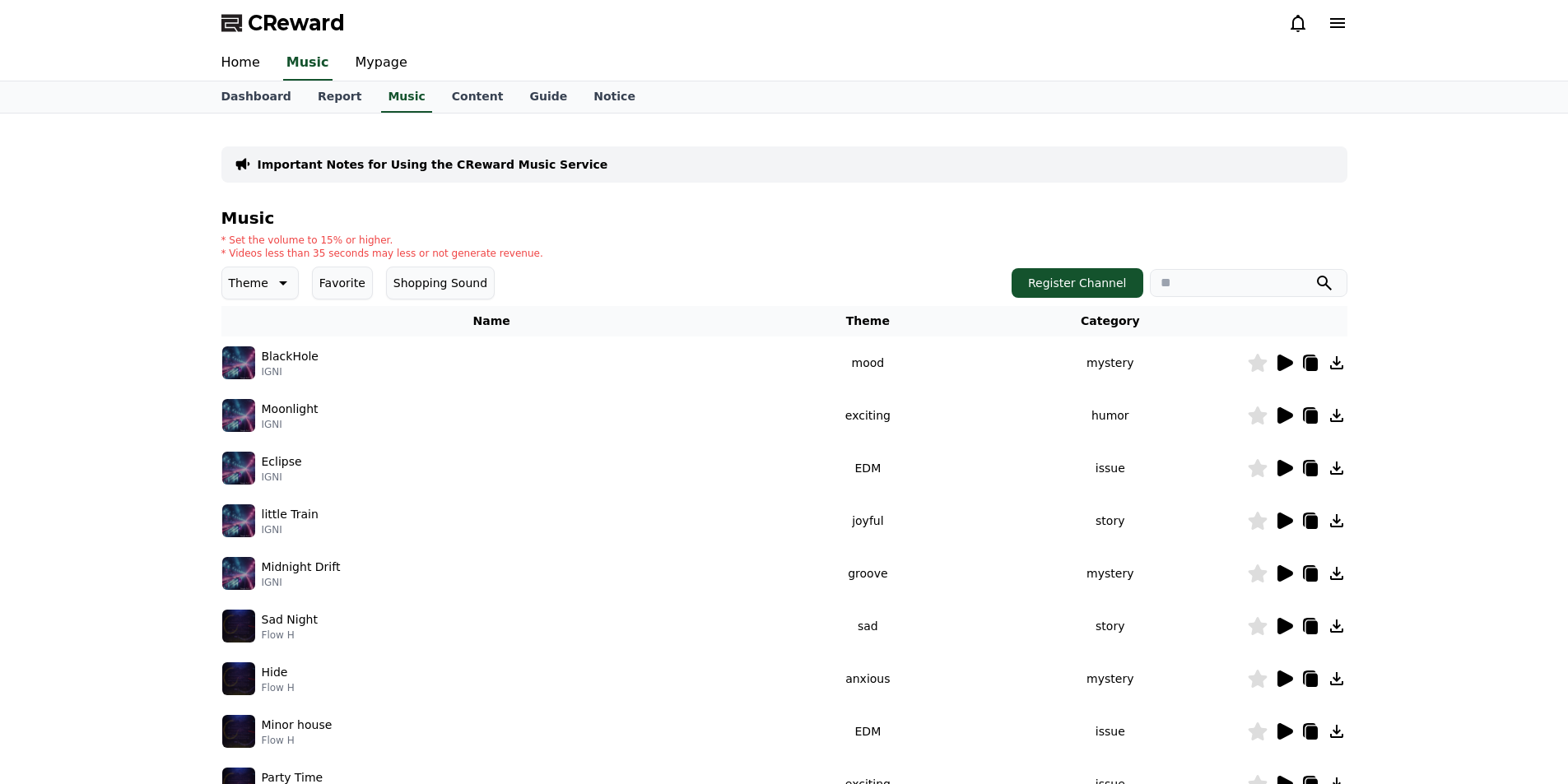
click at [401, 285] on button "Shopping Sound" at bounding box center [440, 283] width 109 height 33
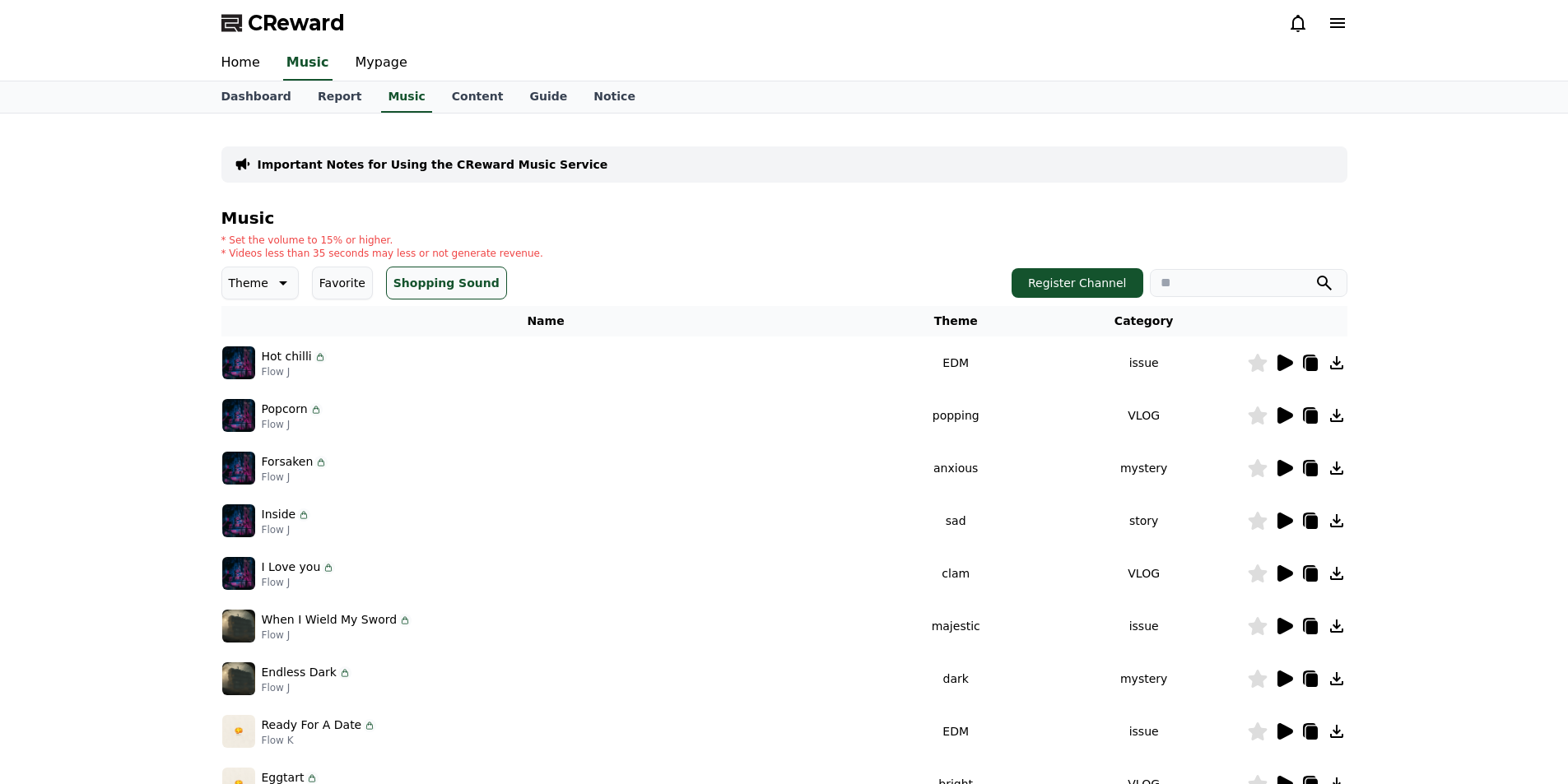
click at [1290, 423] on icon at bounding box center [1283, 415] width 20 height 20
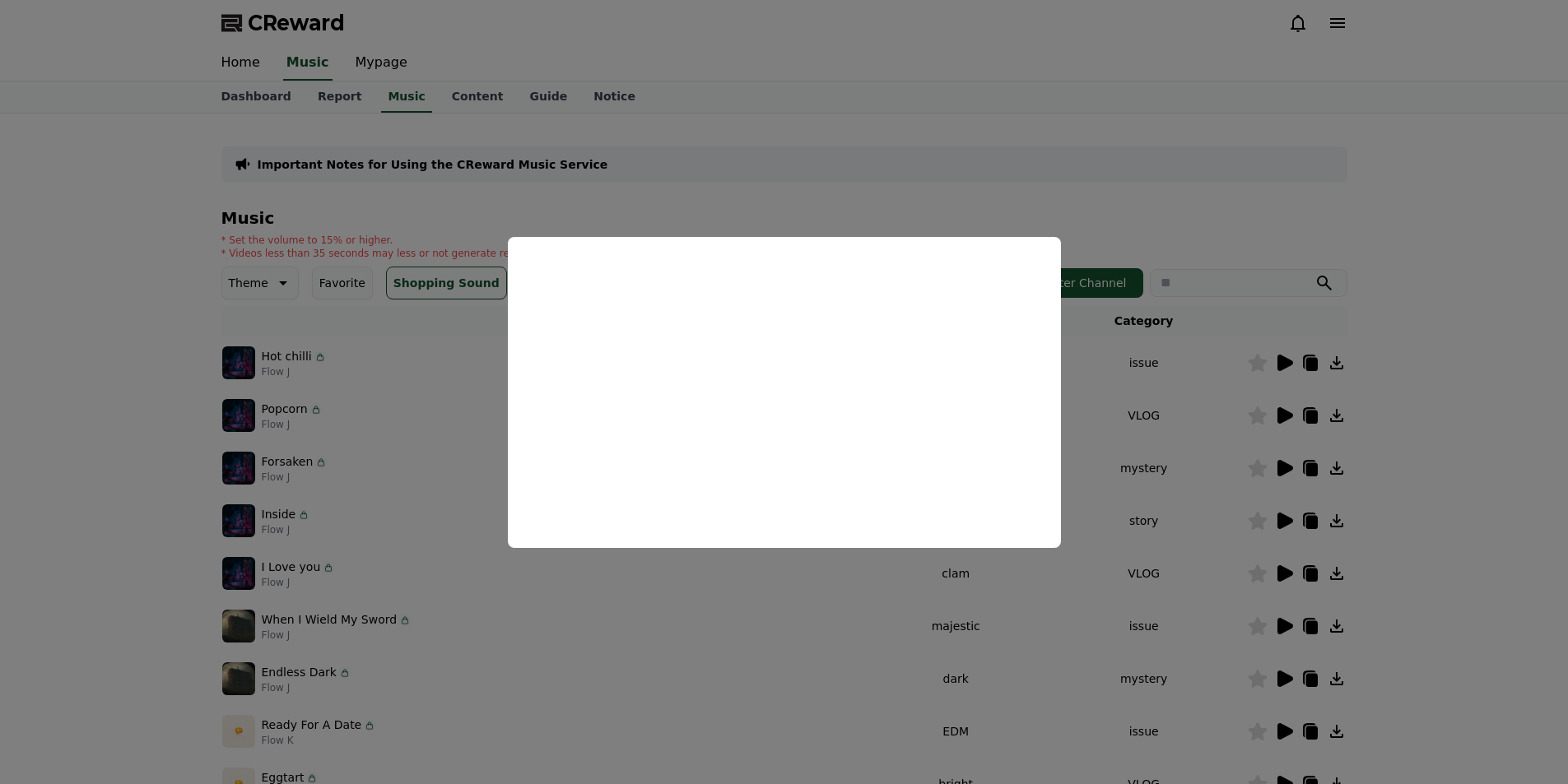
click at [306, 506] on button "close modal" at bounding box center [784, 392] width 1568 height 784
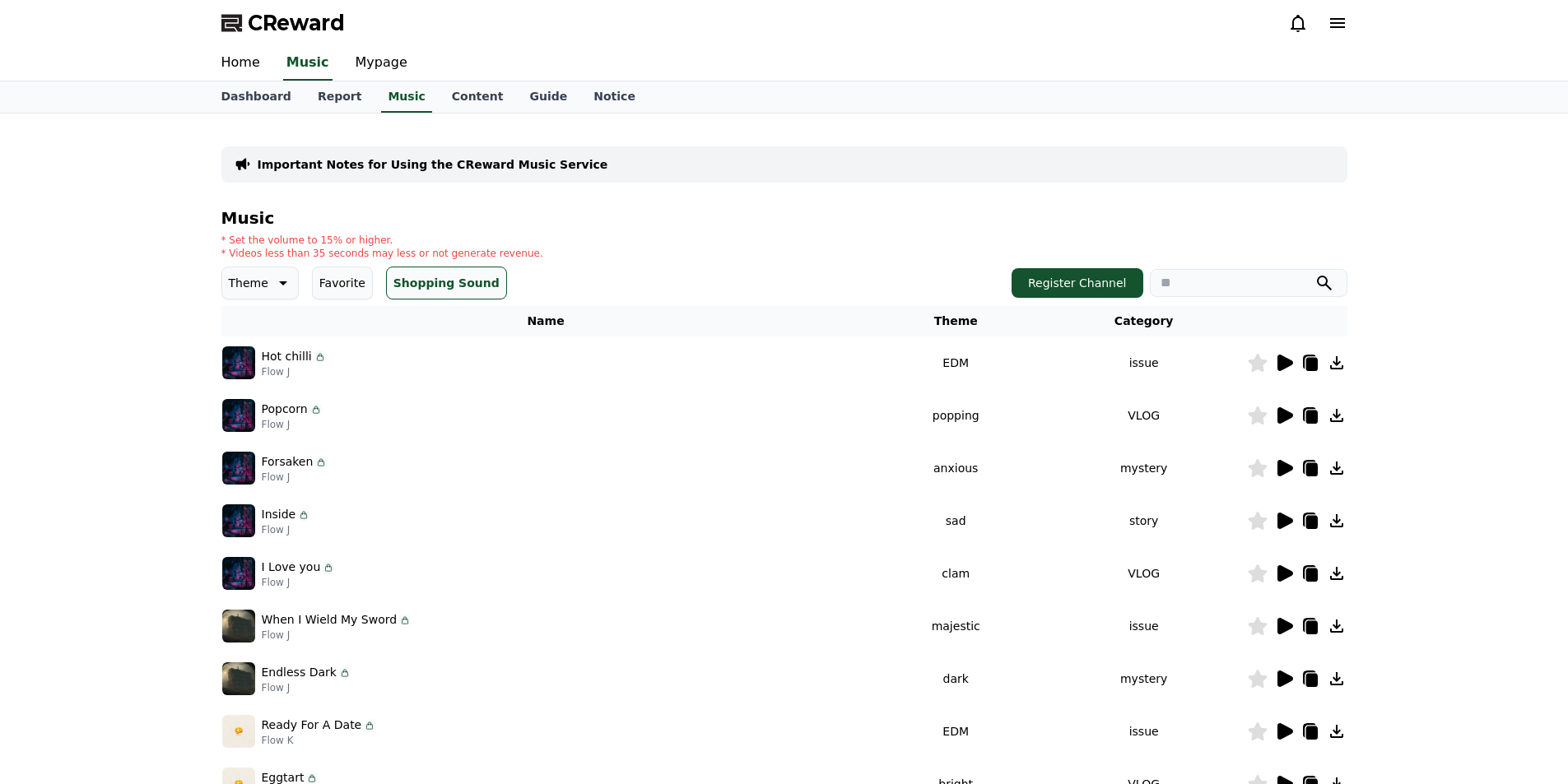
click at [1287, 729] on icon at bounding box center [1285, 731] width 16 height 16
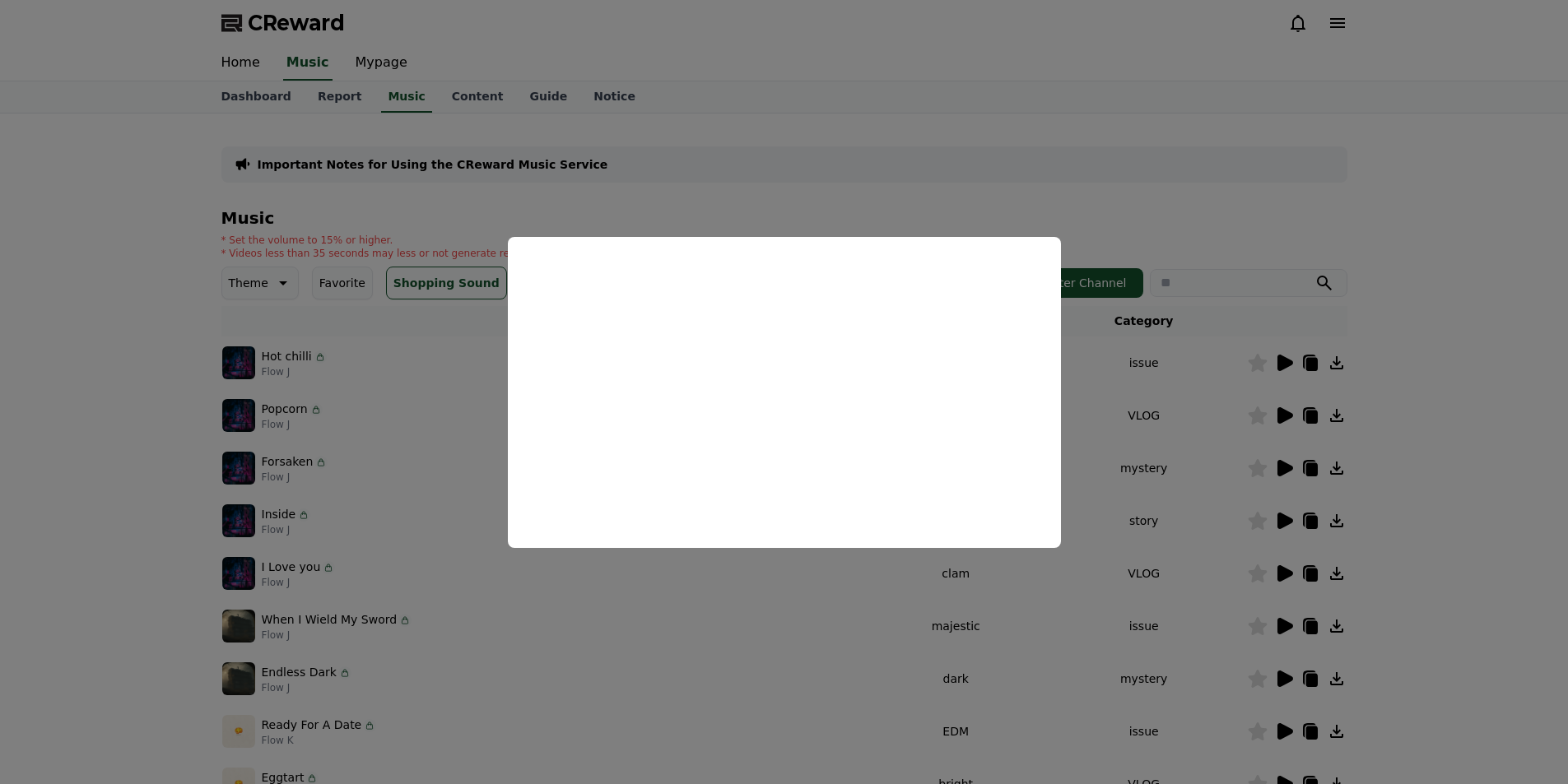
click at [168, 407] on button "close modal" at bounding box center [784, 392] width 1568 height 784
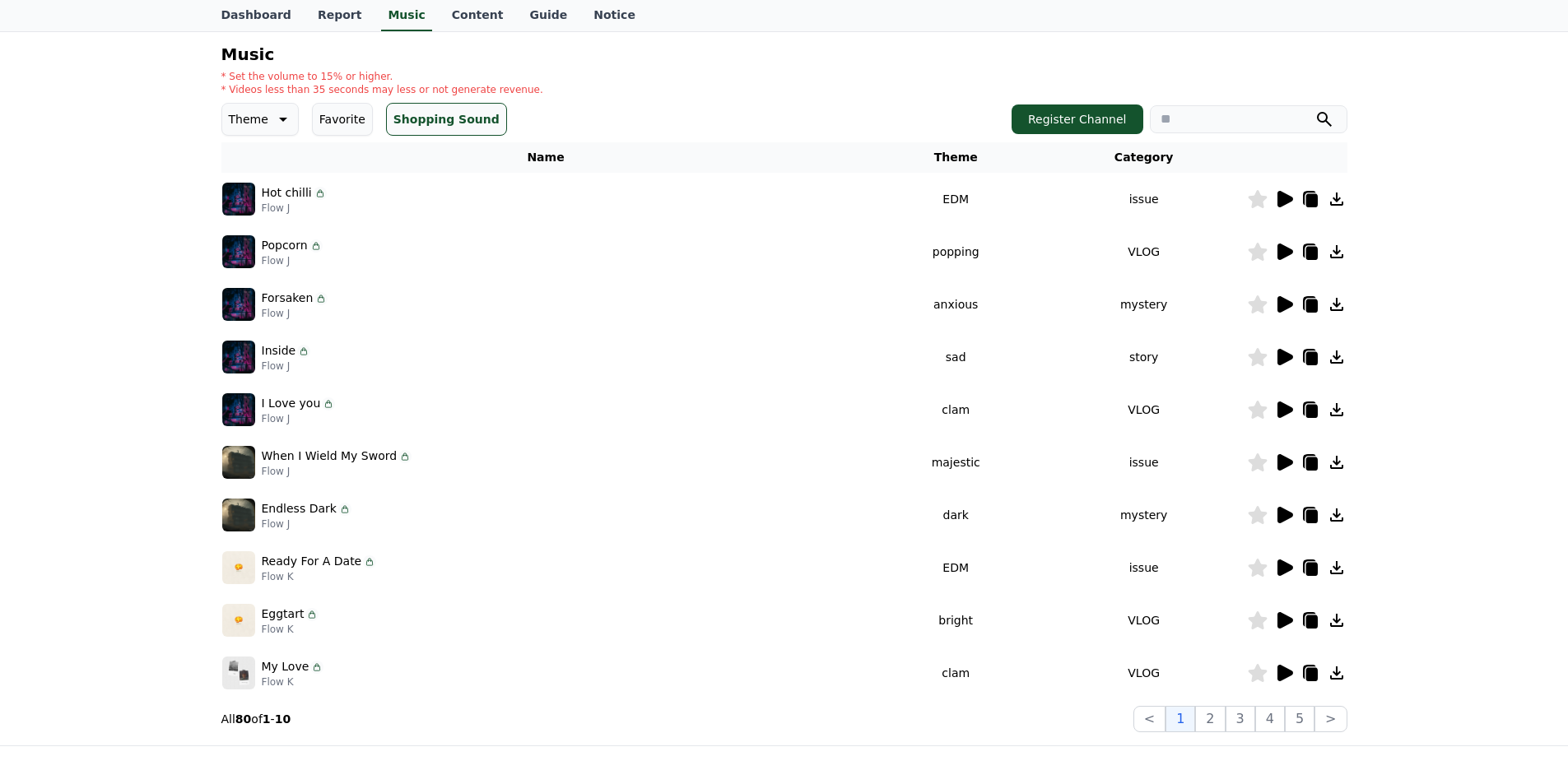
scroll to position [165, 0]
click at [1287, 626] on icon at bounding box center [1283, 619] width 20 height 20
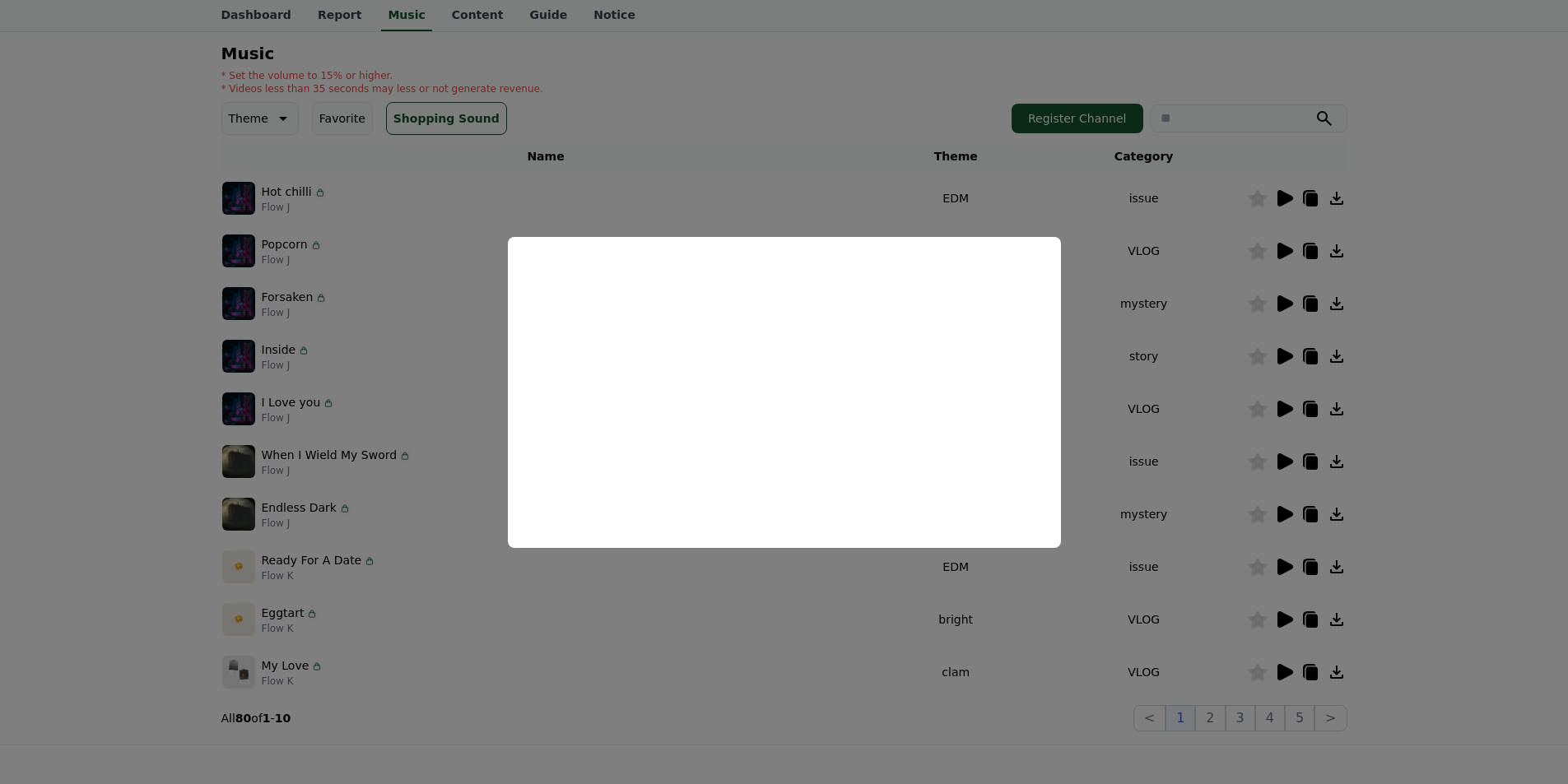
click at [47, 411] on button "close modal" at bounding box center [784, 392] width 1568 height 784
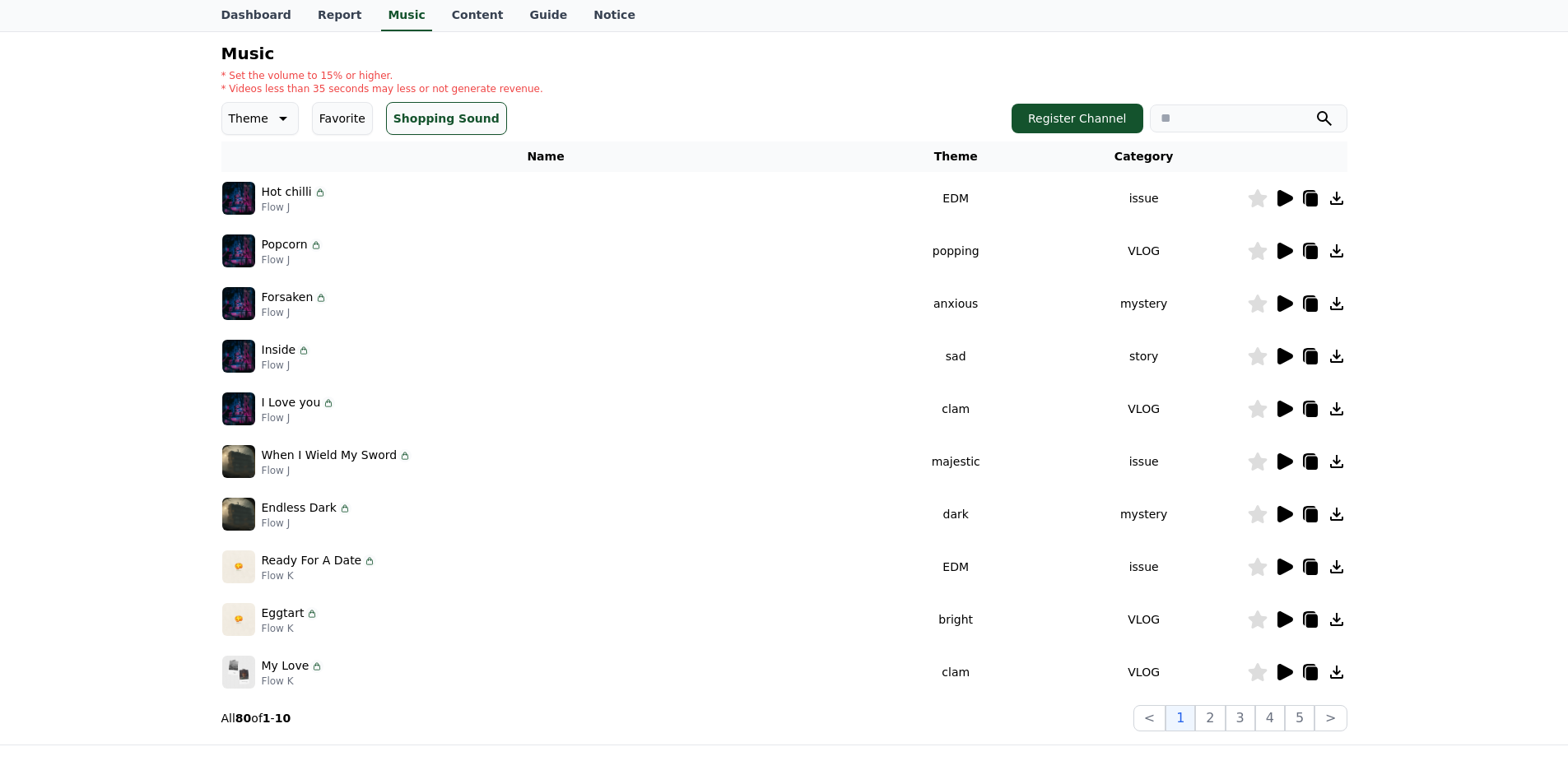
click at [1288, 679] on icon at bounding box center [1283, 672] width 20 height 20
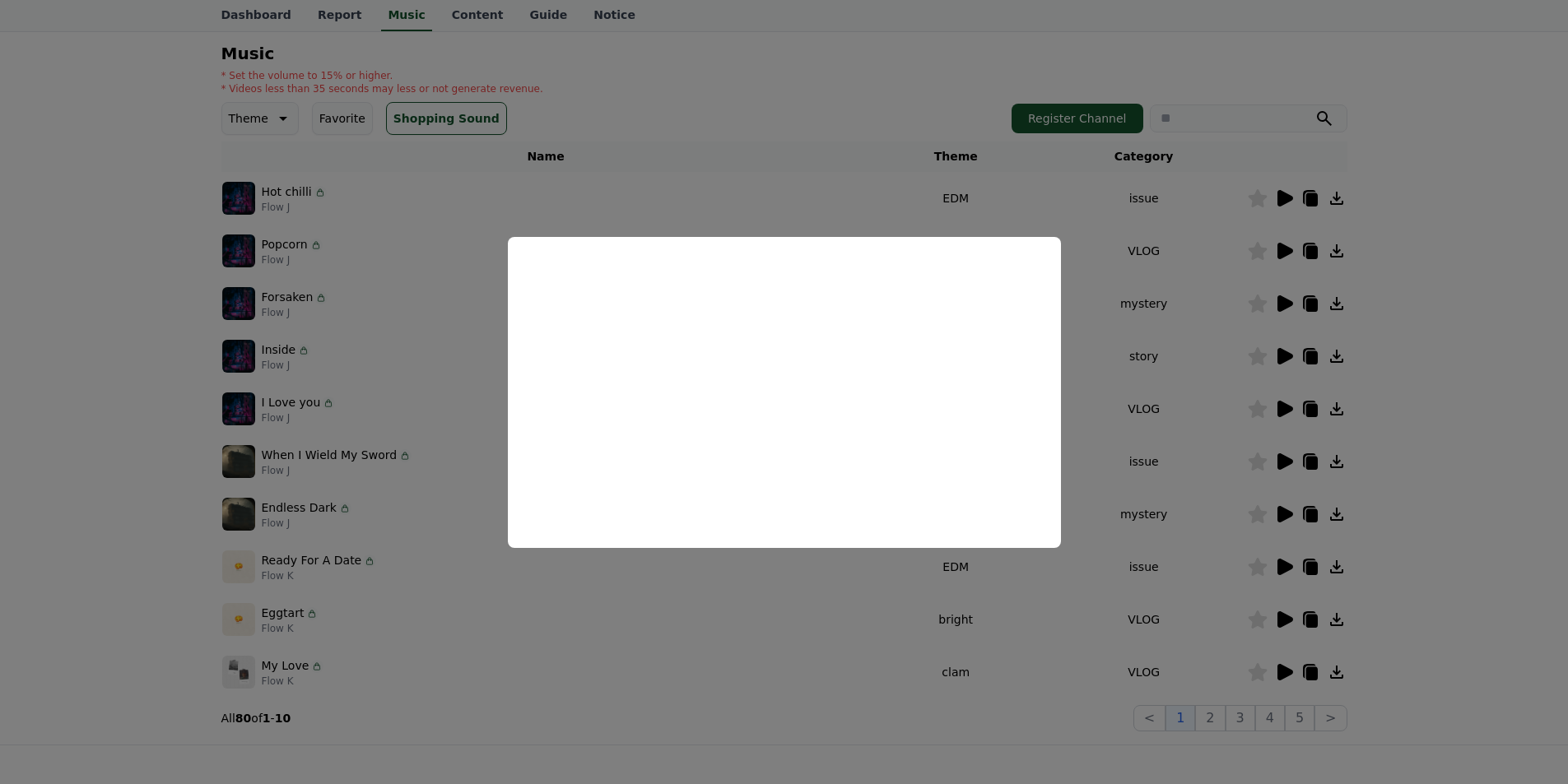
click at [82, 396] on button "close modal" at bounding box center [784, 392] width 1568 height 784
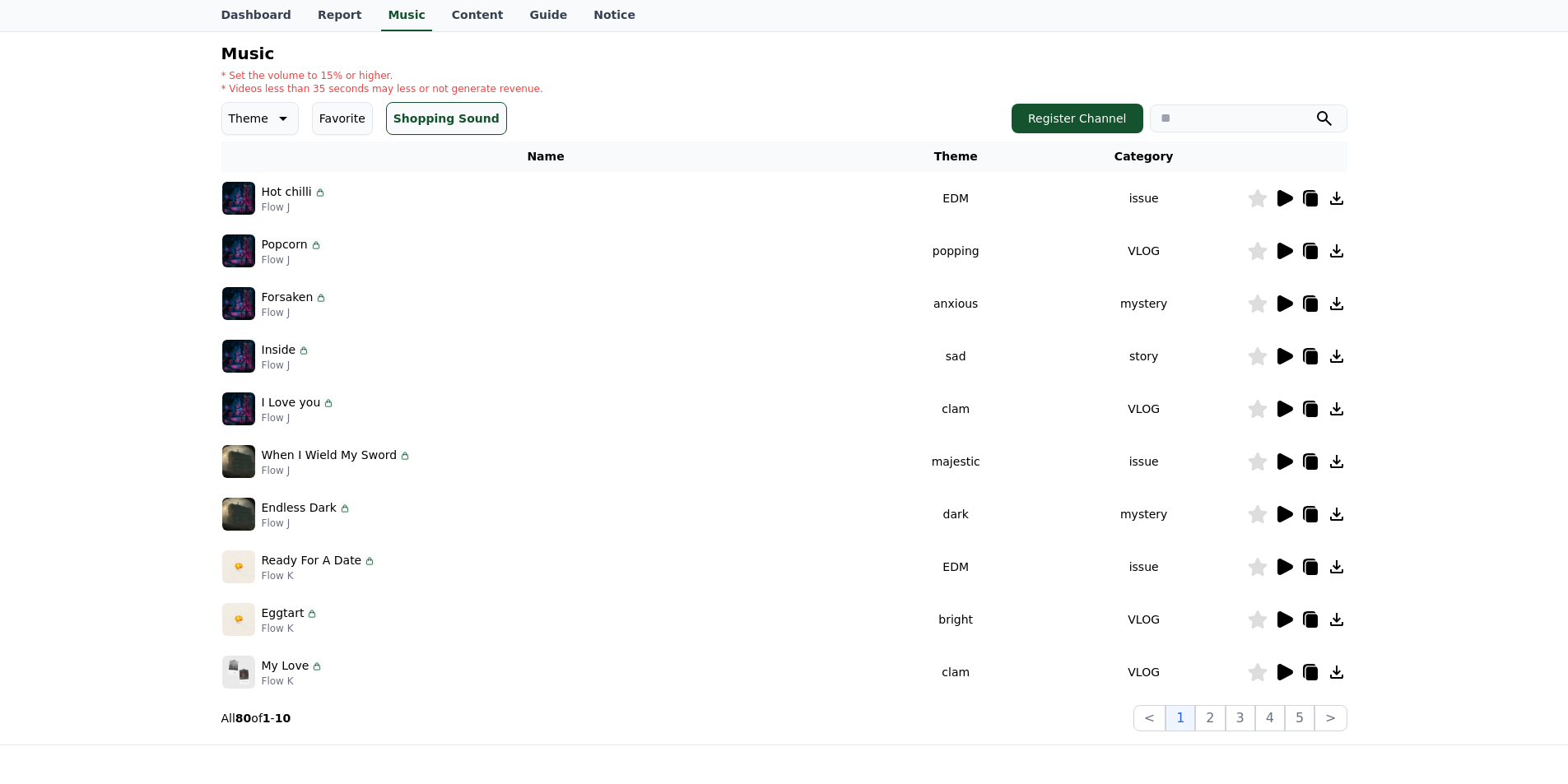
click at [269, 129] on button "Theme" at bounding box center [261, 118] width 78 height 33
click at [267, 204] on button "Fantasy" at bounding box center [252, 204] width 58 height 36
click at [453, 129] on button "Shopping Sound" at bounding box center [450, 118] width 121 height 33
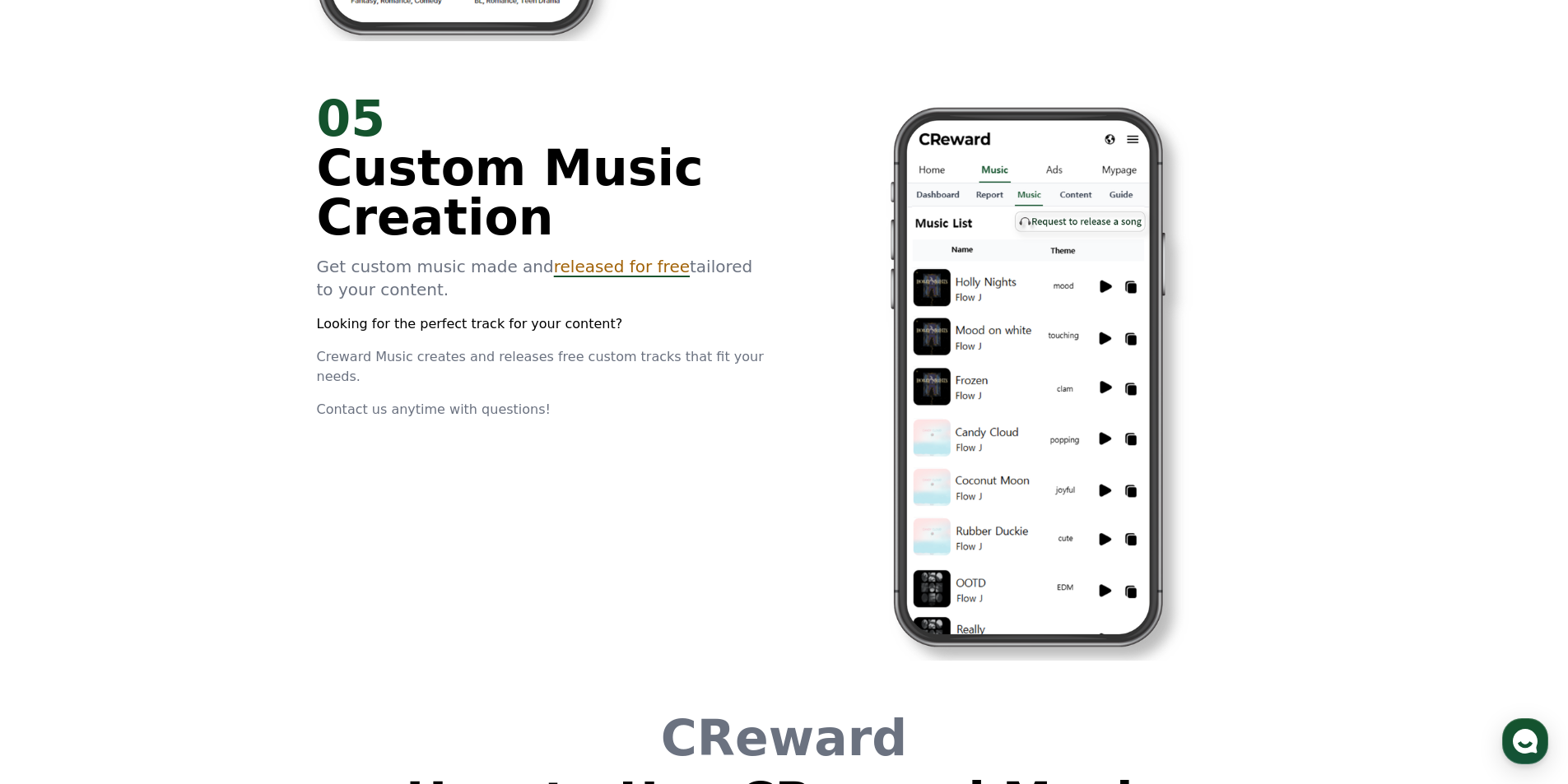
scroll to position [3866, 0]
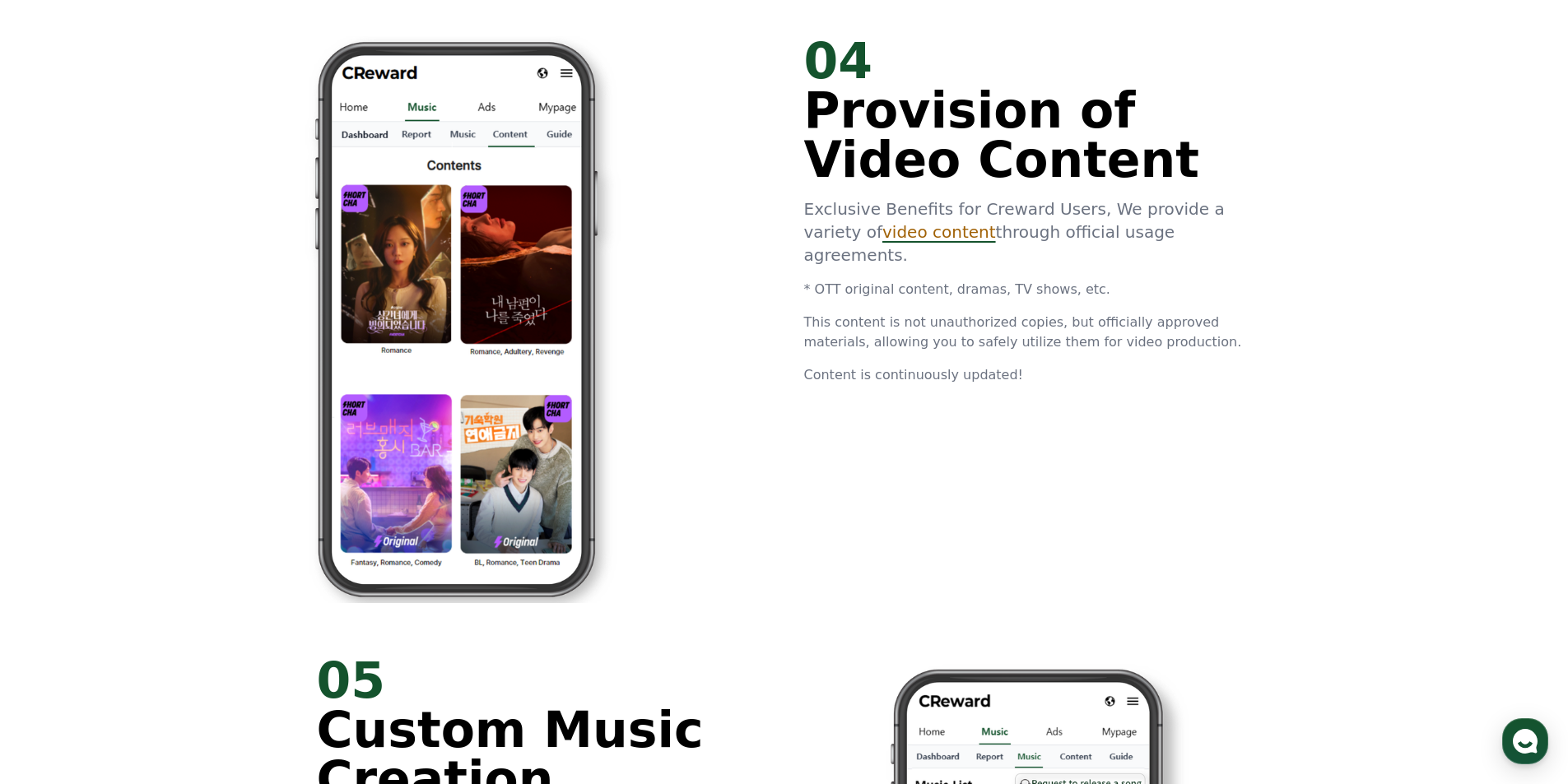
drag, startPoint x: 1250, startPoint y: 406, endPoint x: 1335, endPoint y: 41, distance: 374.8
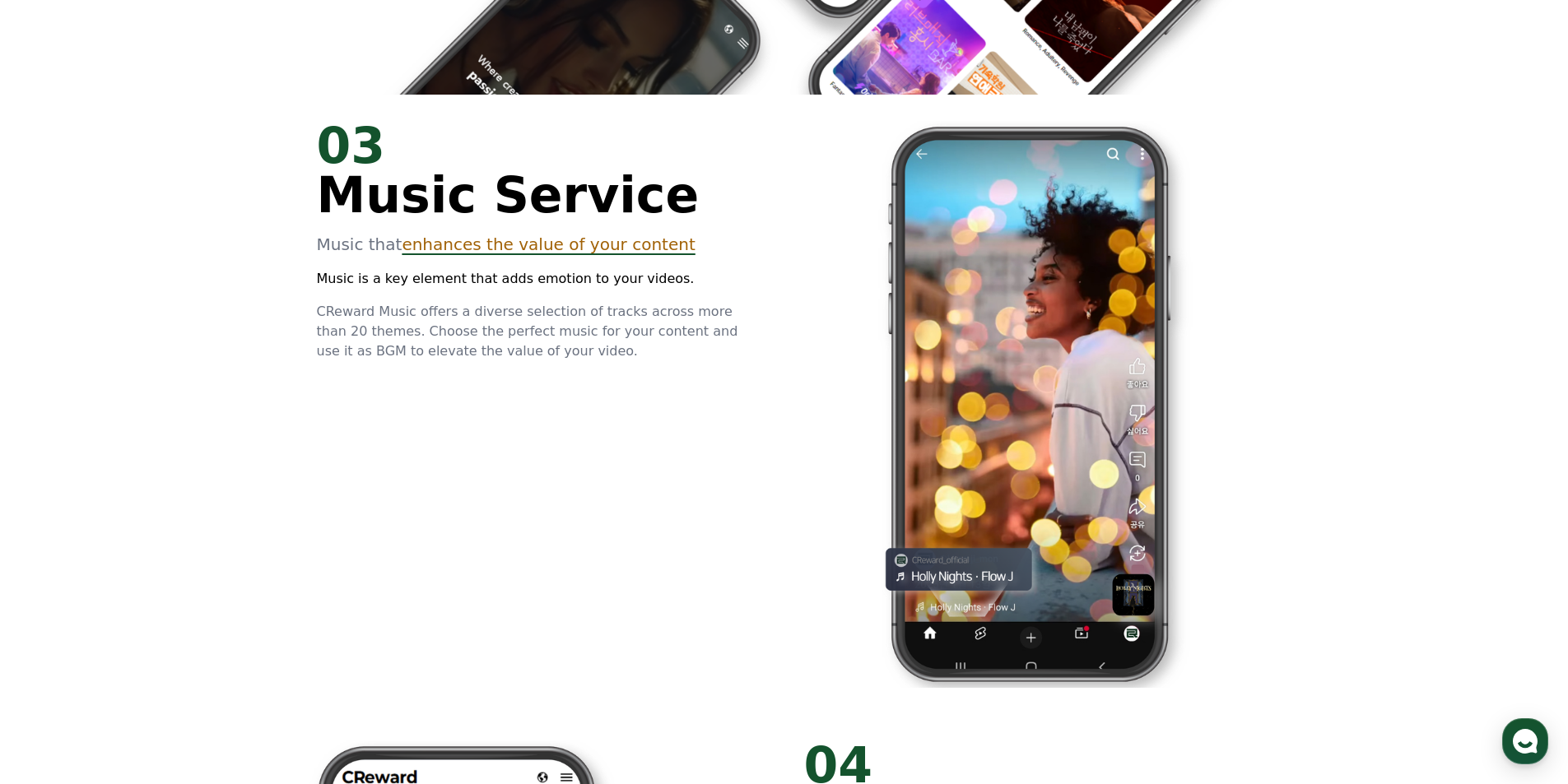
scroll to position [0, 0]
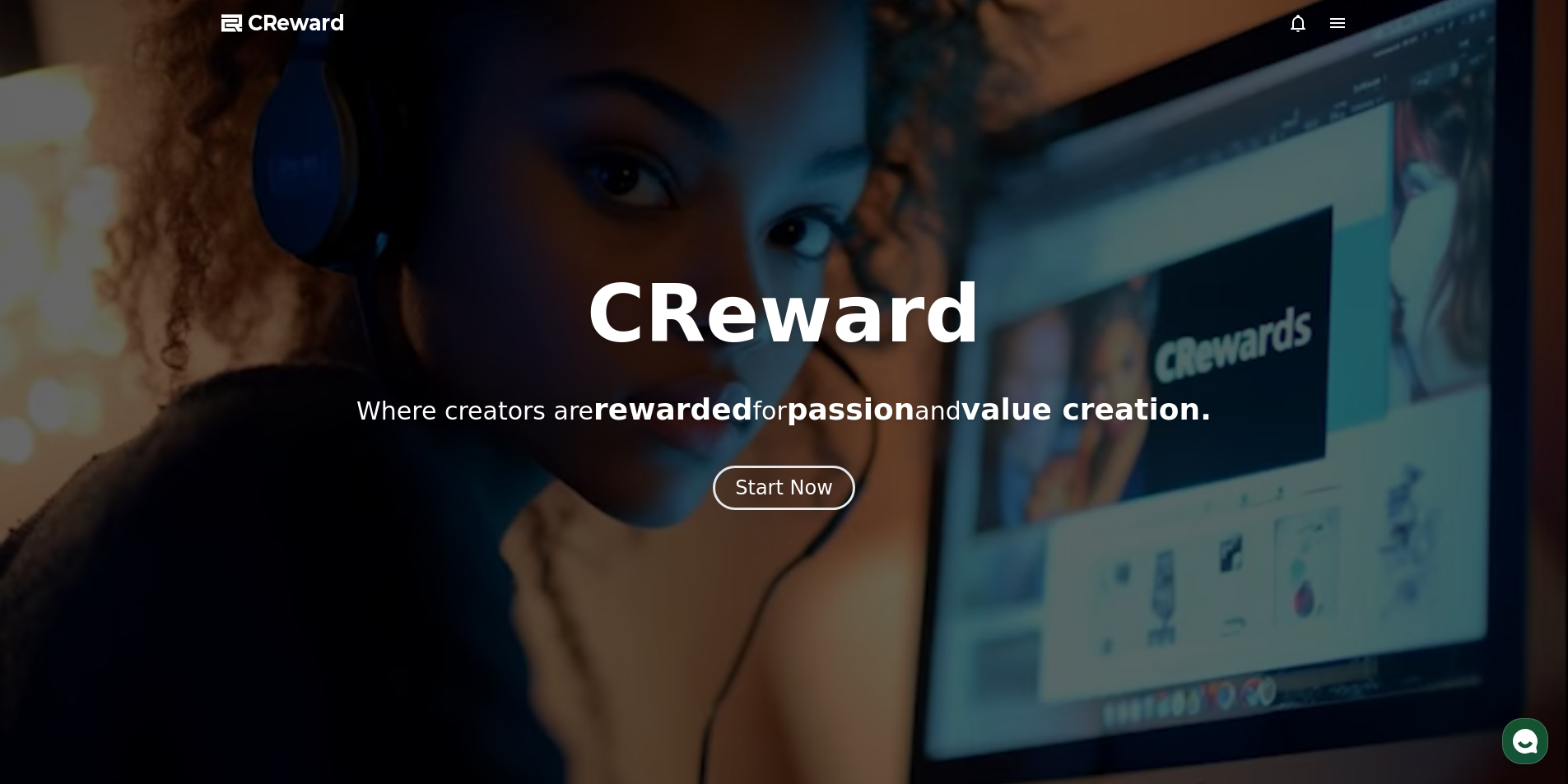
click at [1344, 30] on icon at bounding box center [1337, 22] width 20 height 20
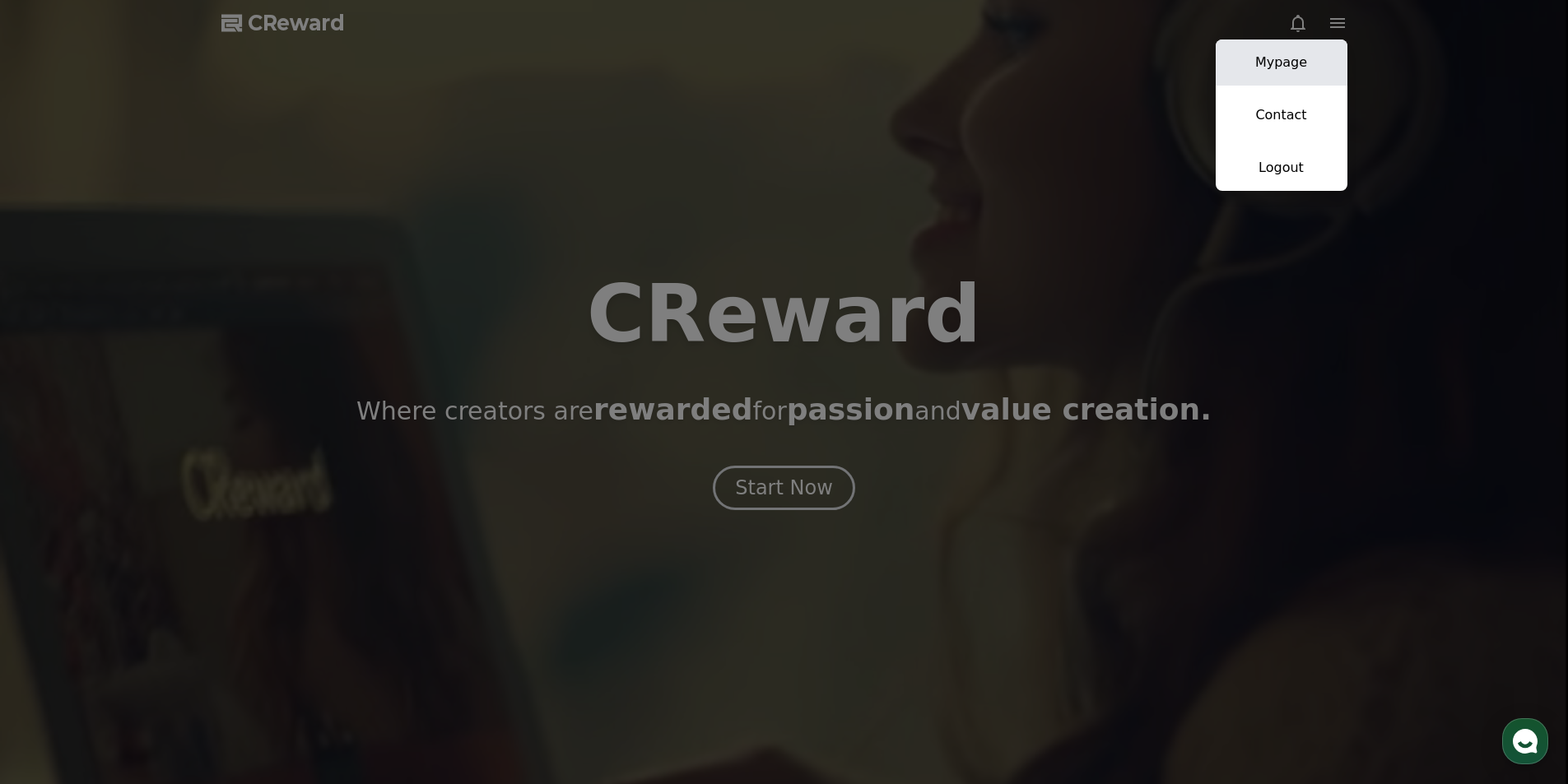
click at [1314, 60] on link "Mypage" at bounding box center [1281, 62] width 132 height 46
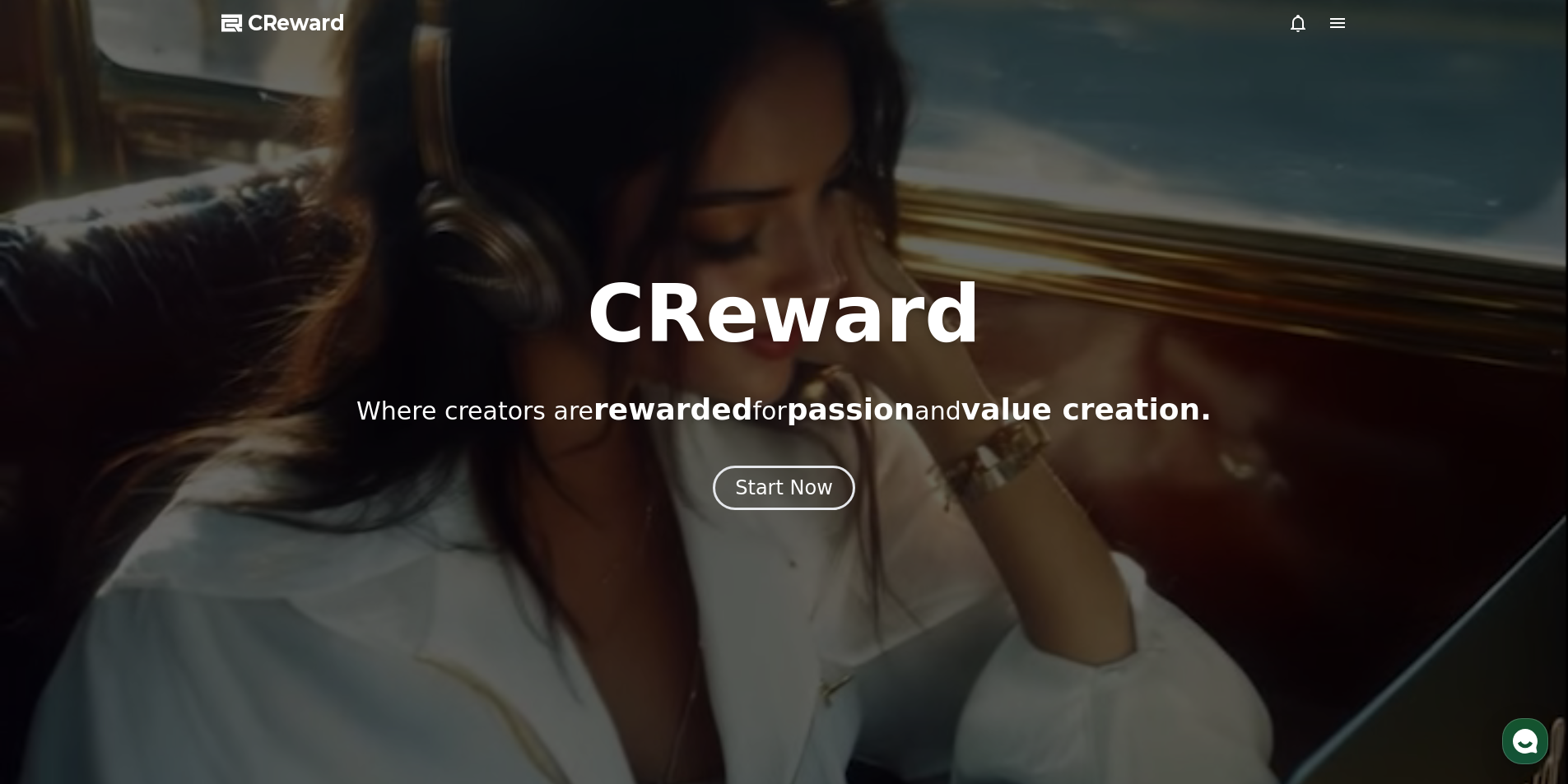
select select "**********"
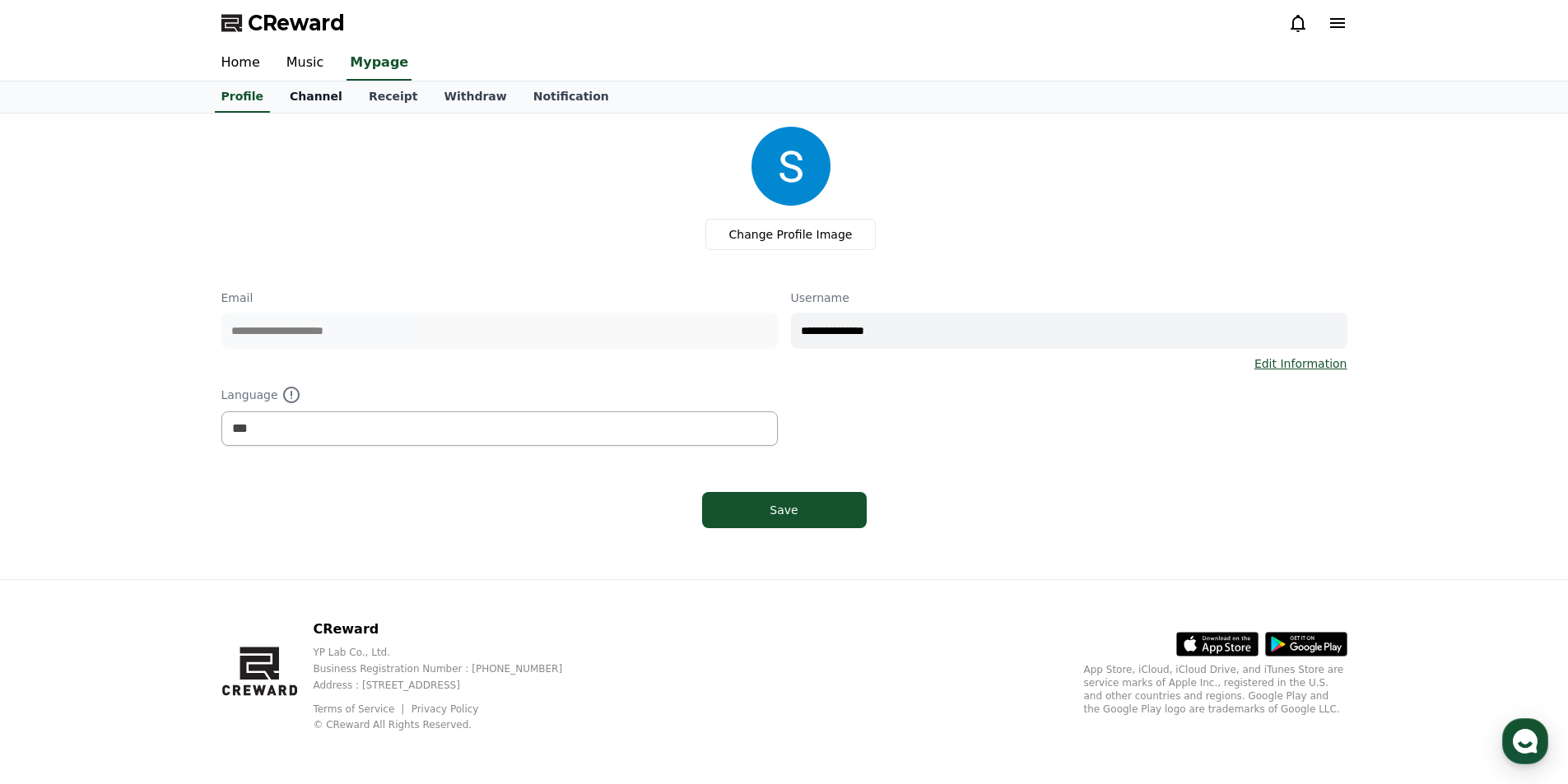
click at [327, 100] on link "Channel" at bounding box center [316, 97] width 79 height 31
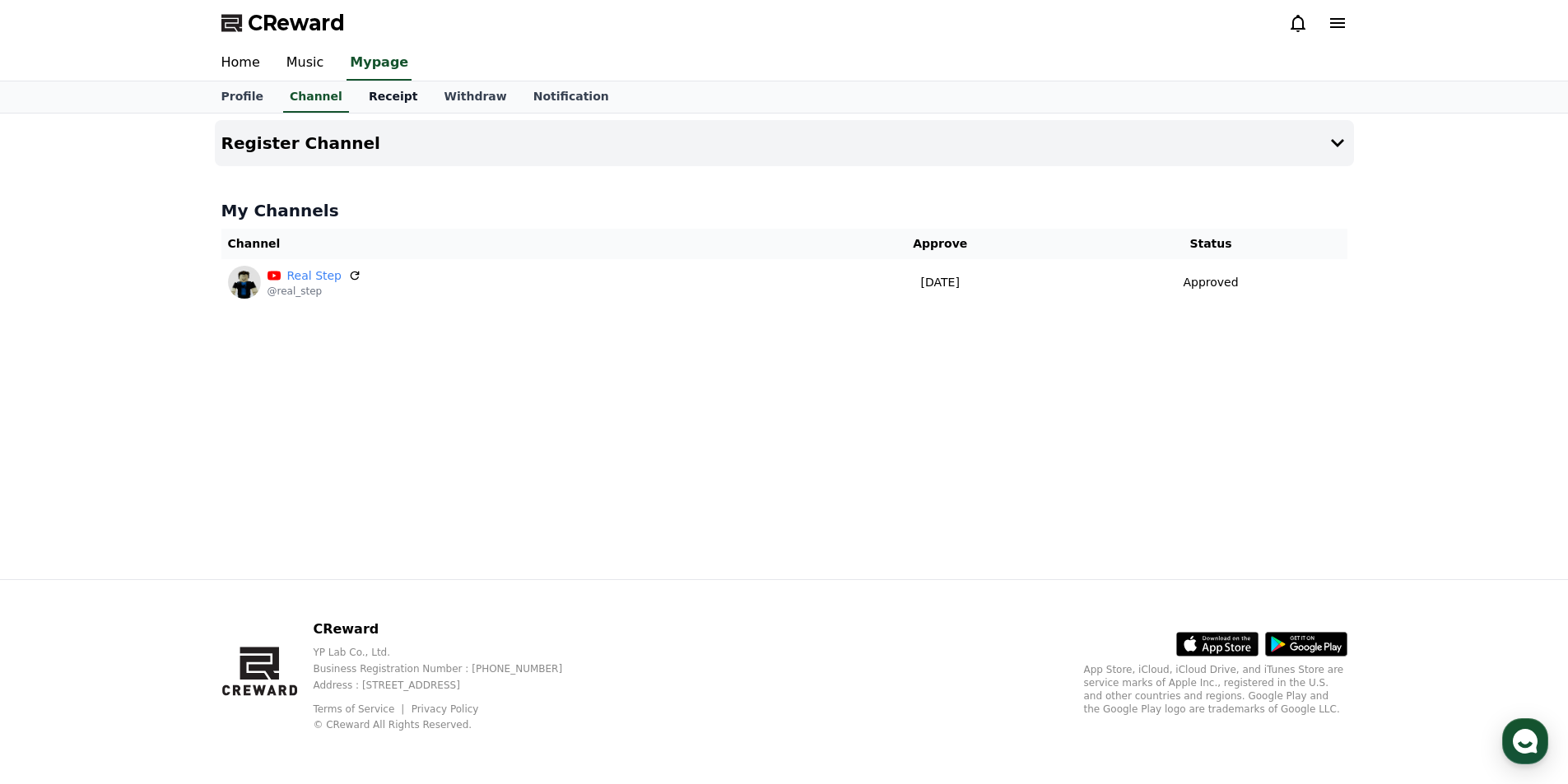
click at [356, 97] on link "Receipt" at bounding box center [394, 97] width 76 height 31
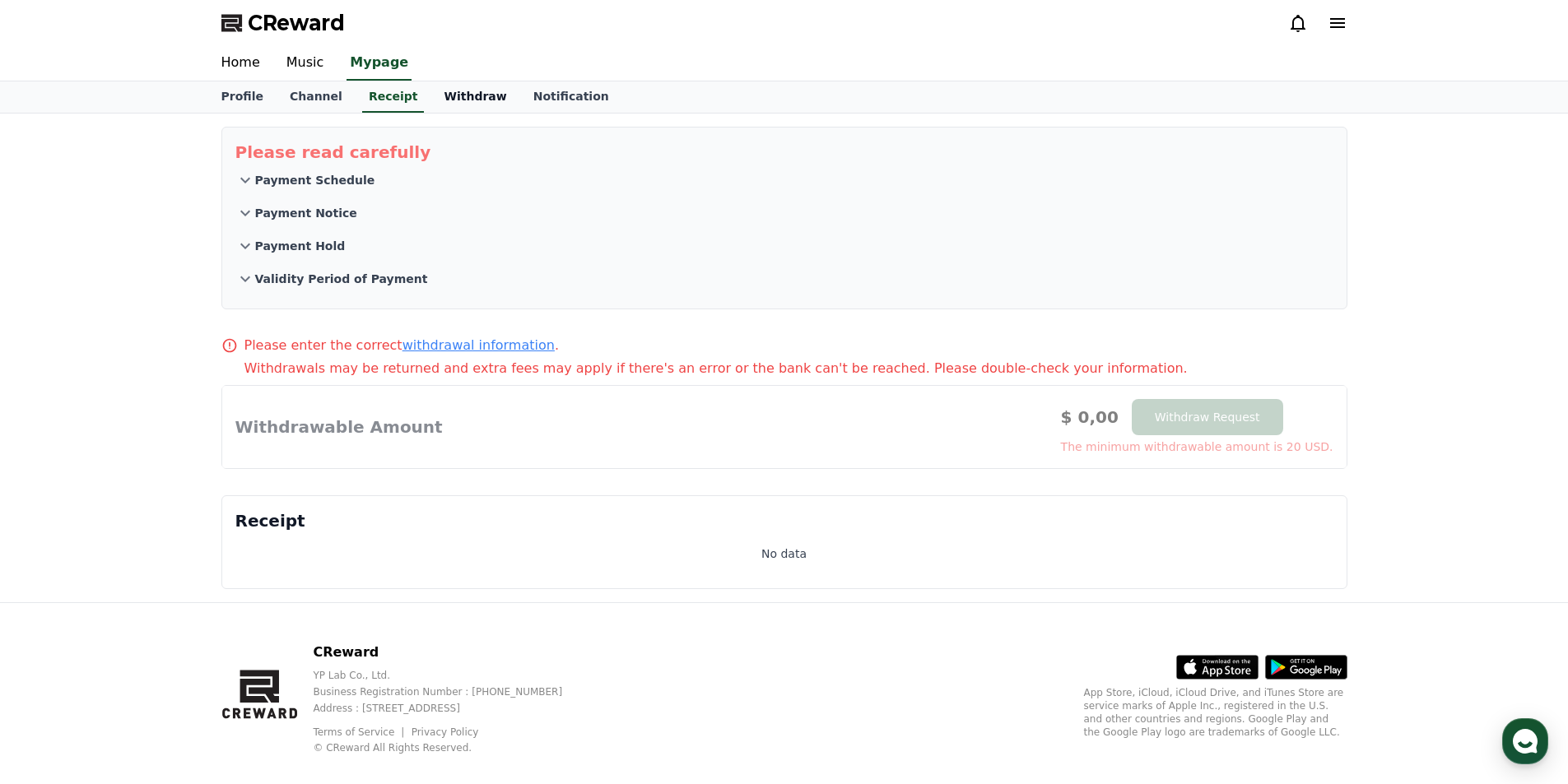
click at [432, 97] on link "Withdraw" at bounding box center [475, 97] width 89 height 31
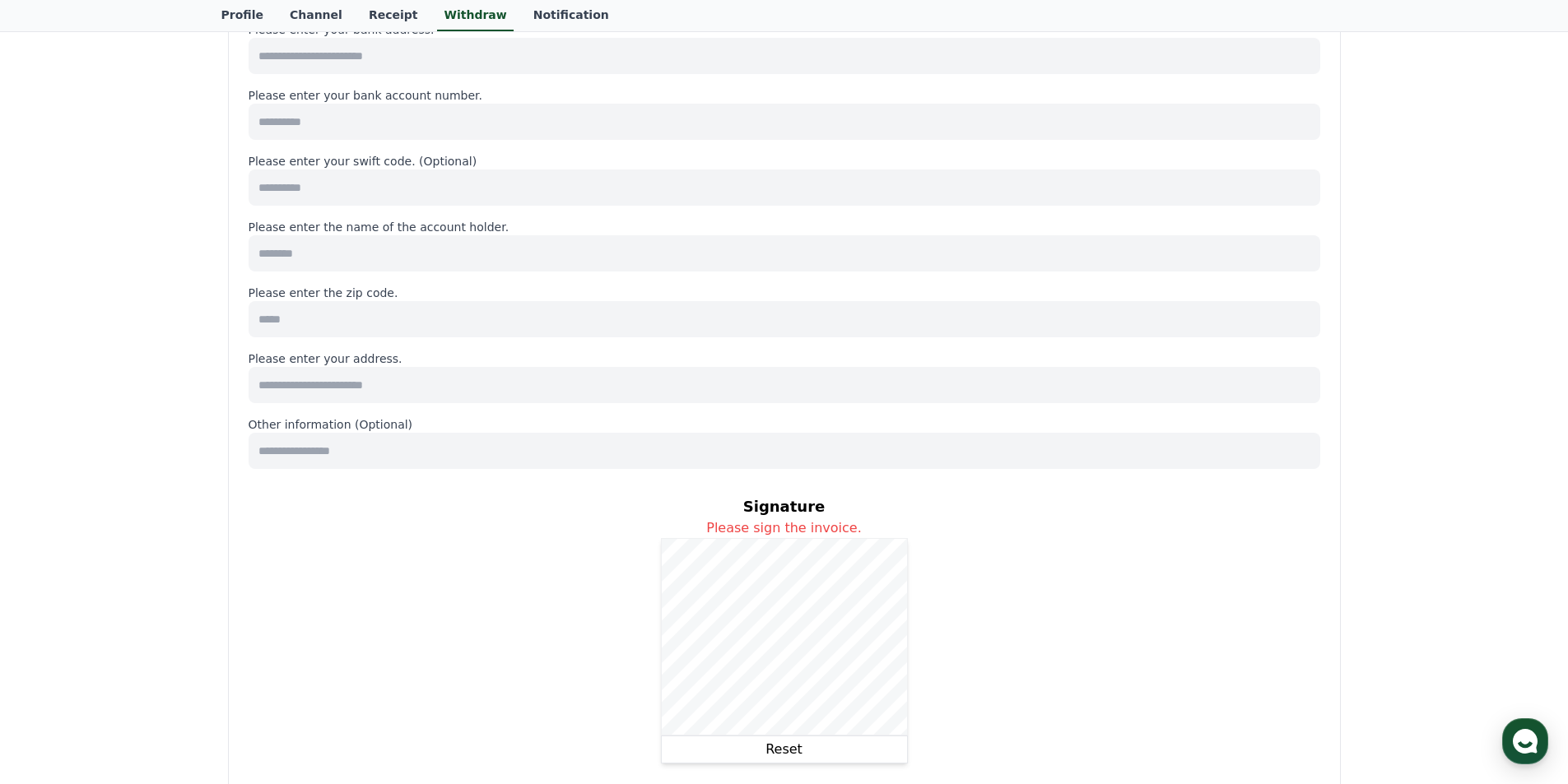
scroll to position [740, 0]
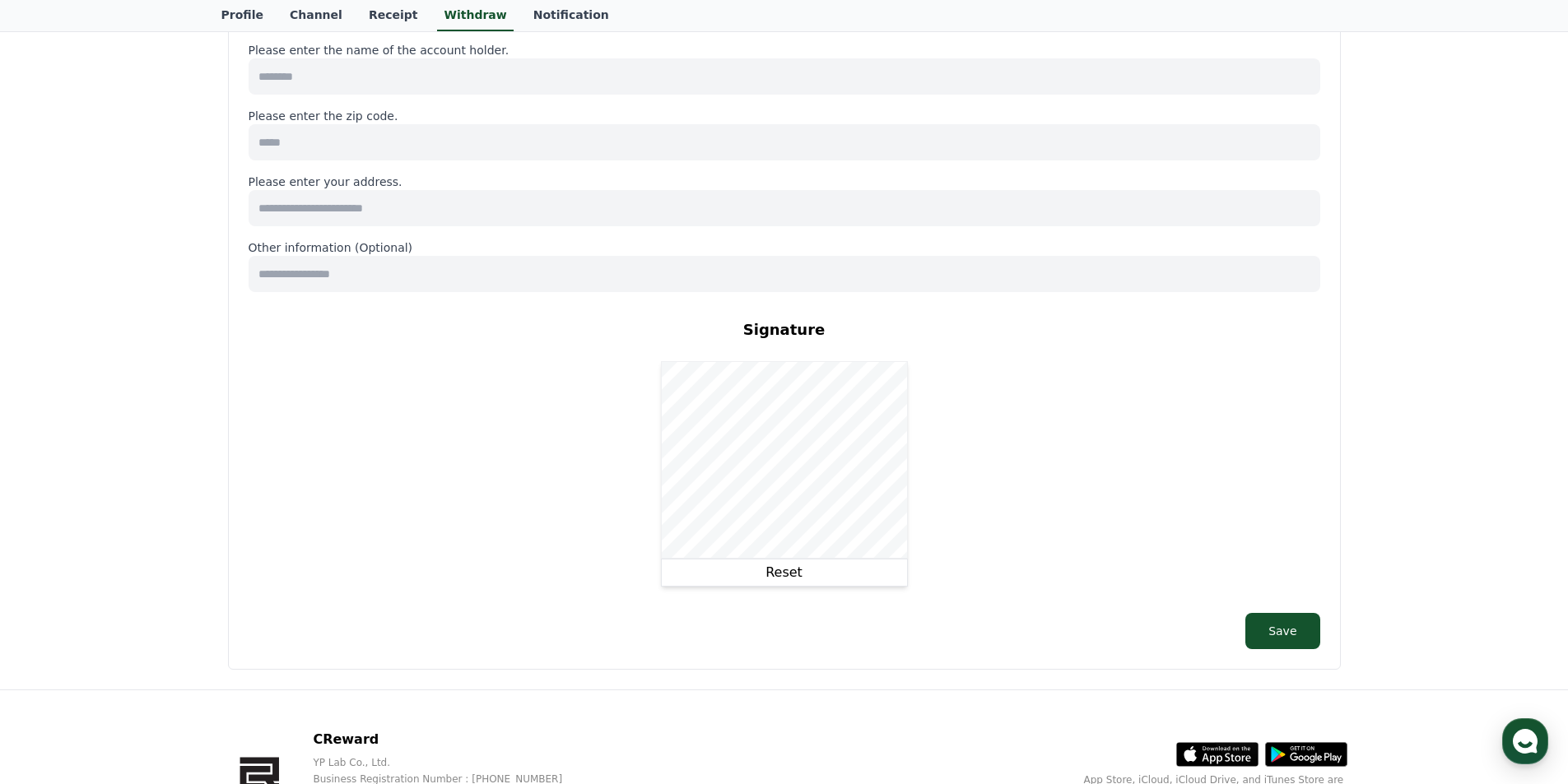
click at [809, 578] on button "Reset" at bounding box center [784, 573] width 247 height 28
click at [692, 574] on button "Reset" at bounding box center [784, 573] width 247 height 28
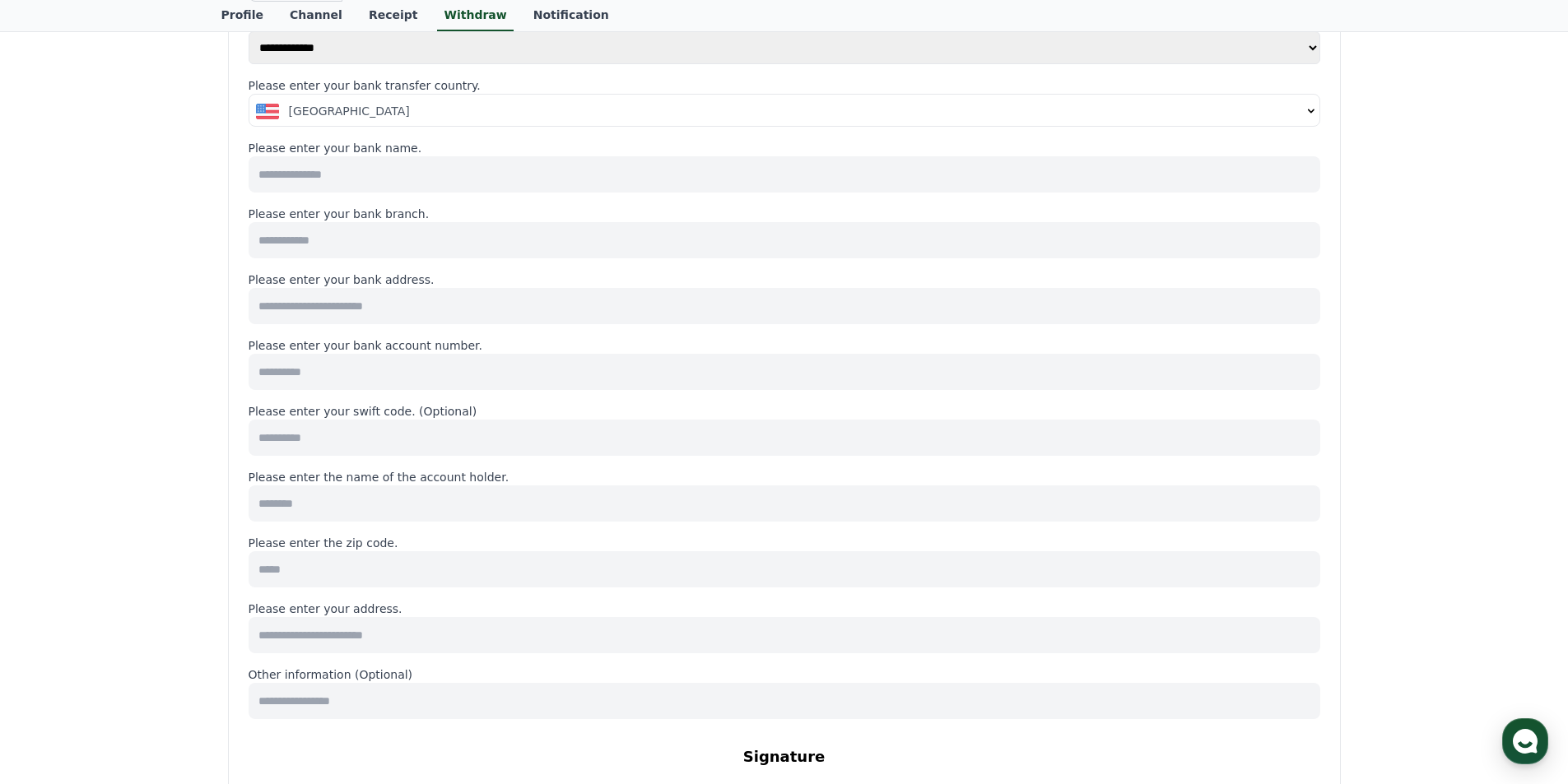
scroll to position [165, 0]
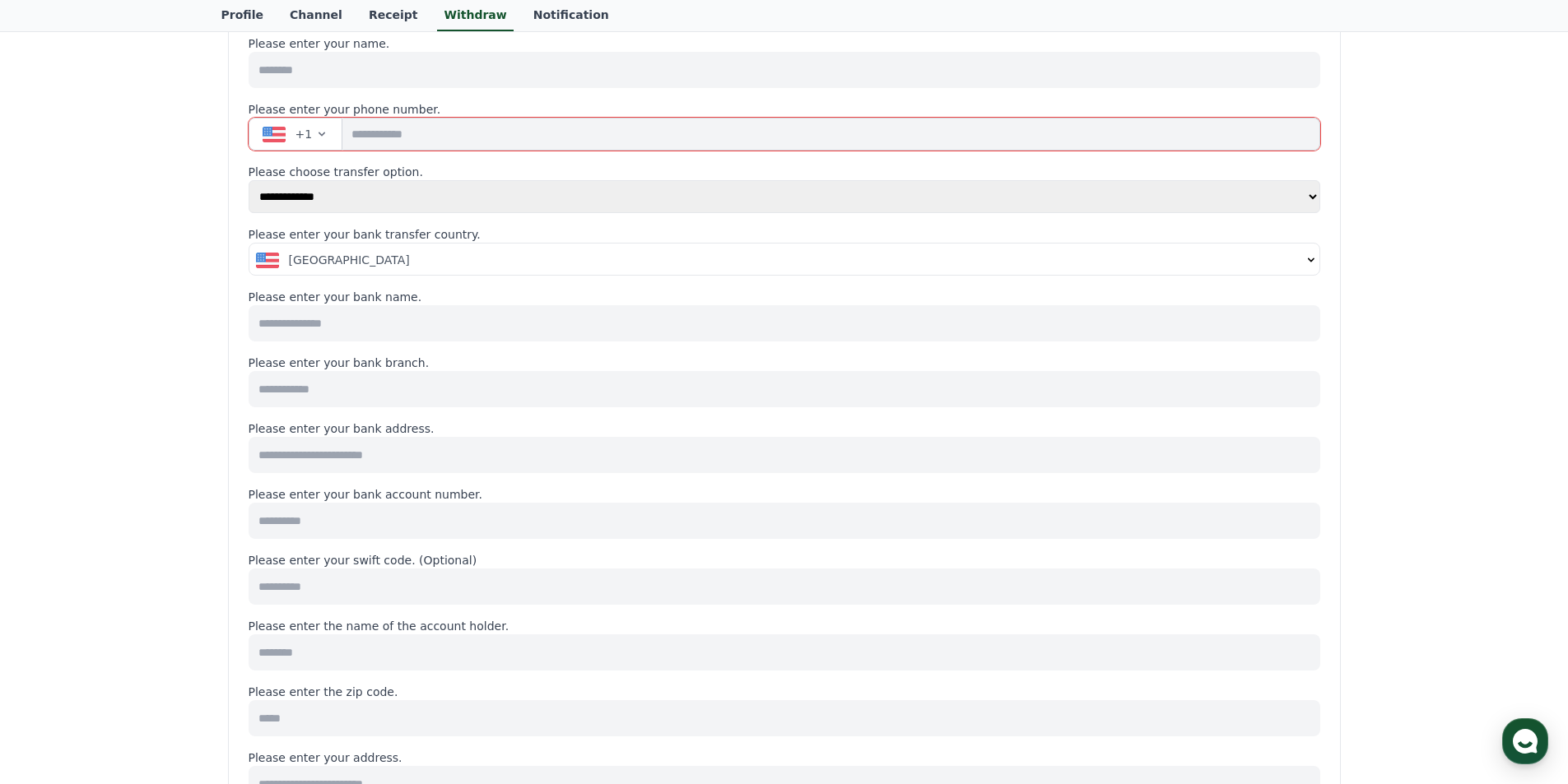
click at [307, 147] on button "+1" at bounding box center [296, 134] width 95 height 33
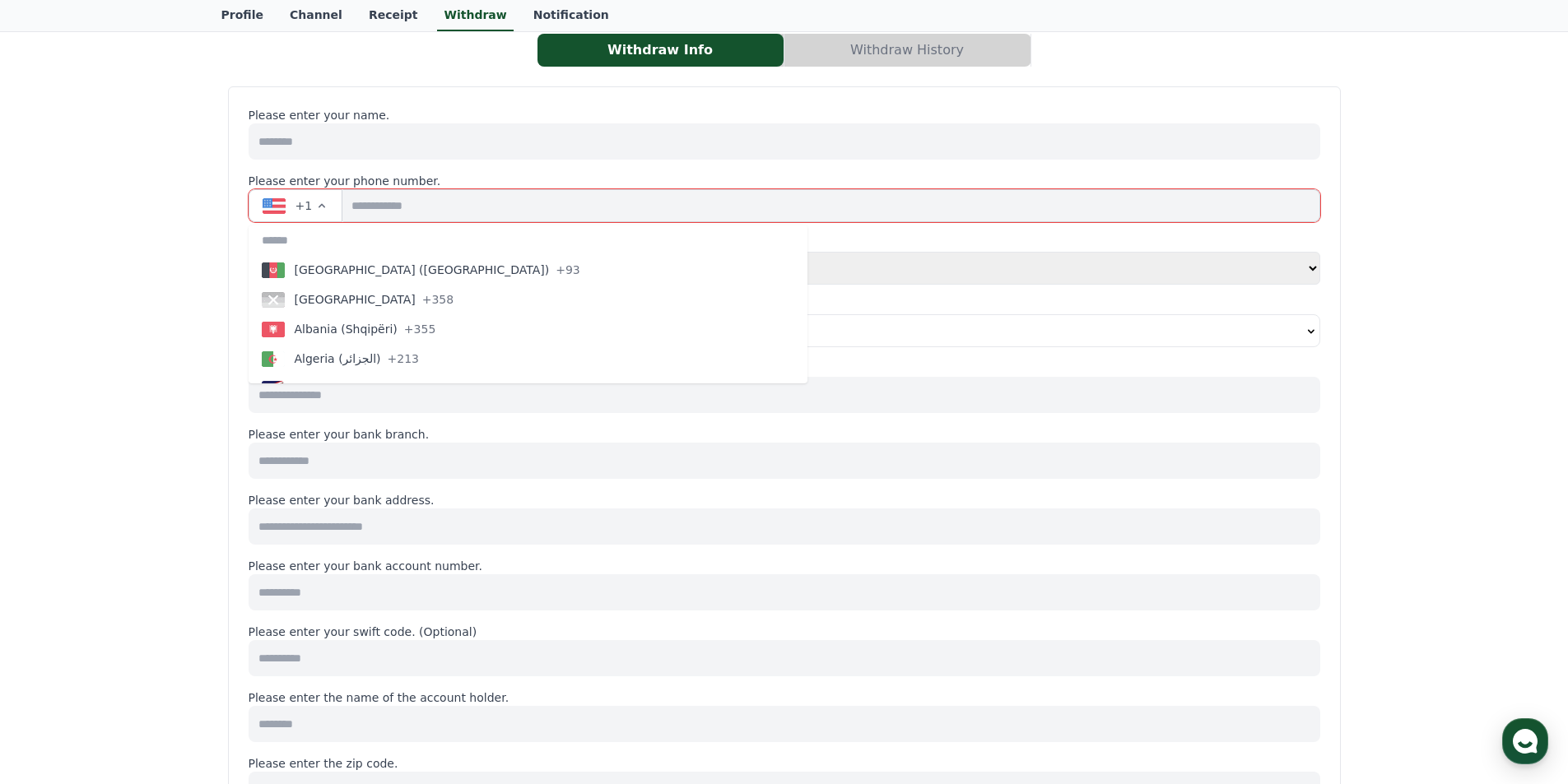
scroll to position [0, 0]
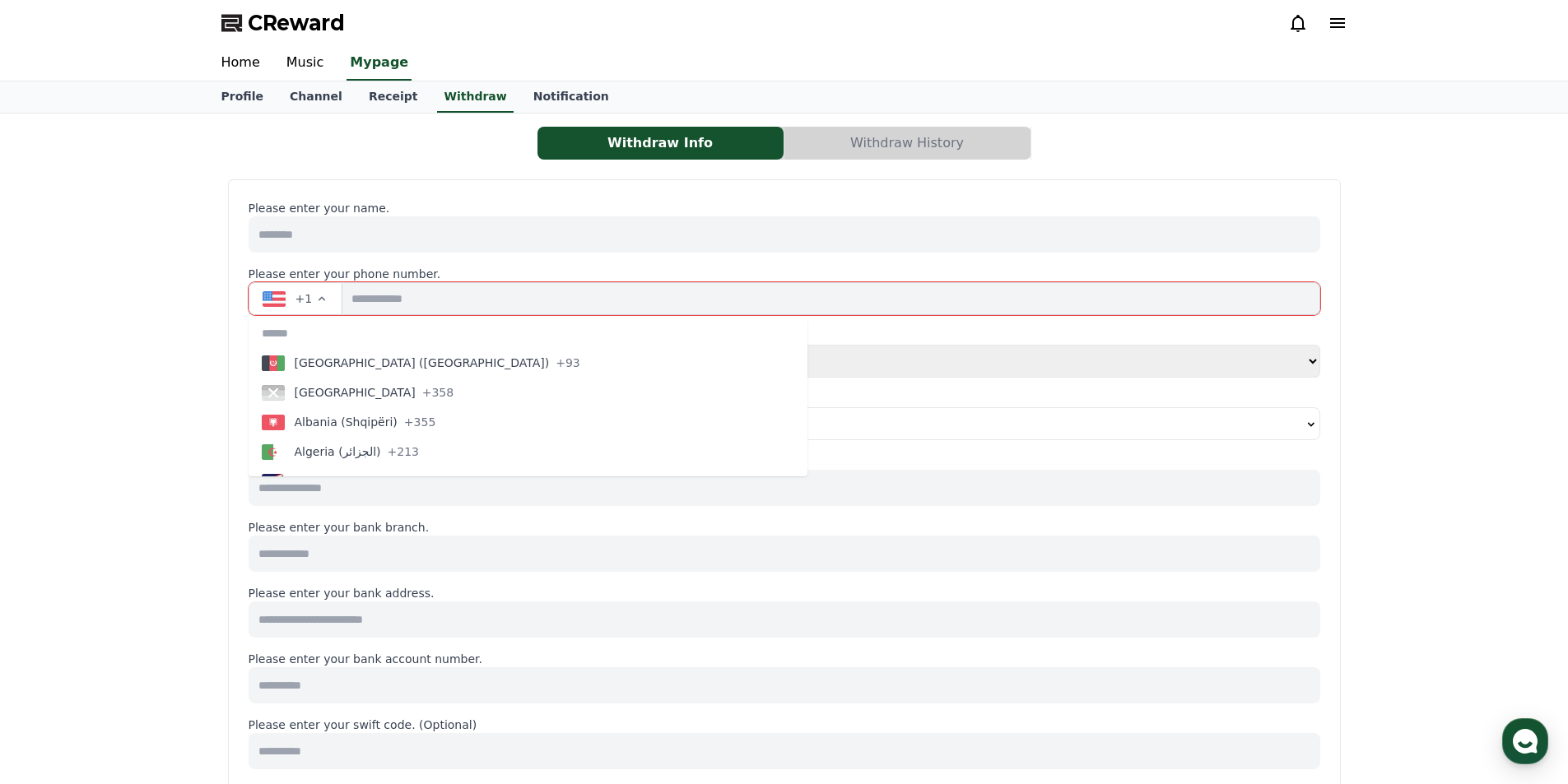
click at [82, 432] on div "Withdraw Info Withdraw History Please enter your name. Please enter your phone …" at bounding box center [784, 772] width 1568 height 1316
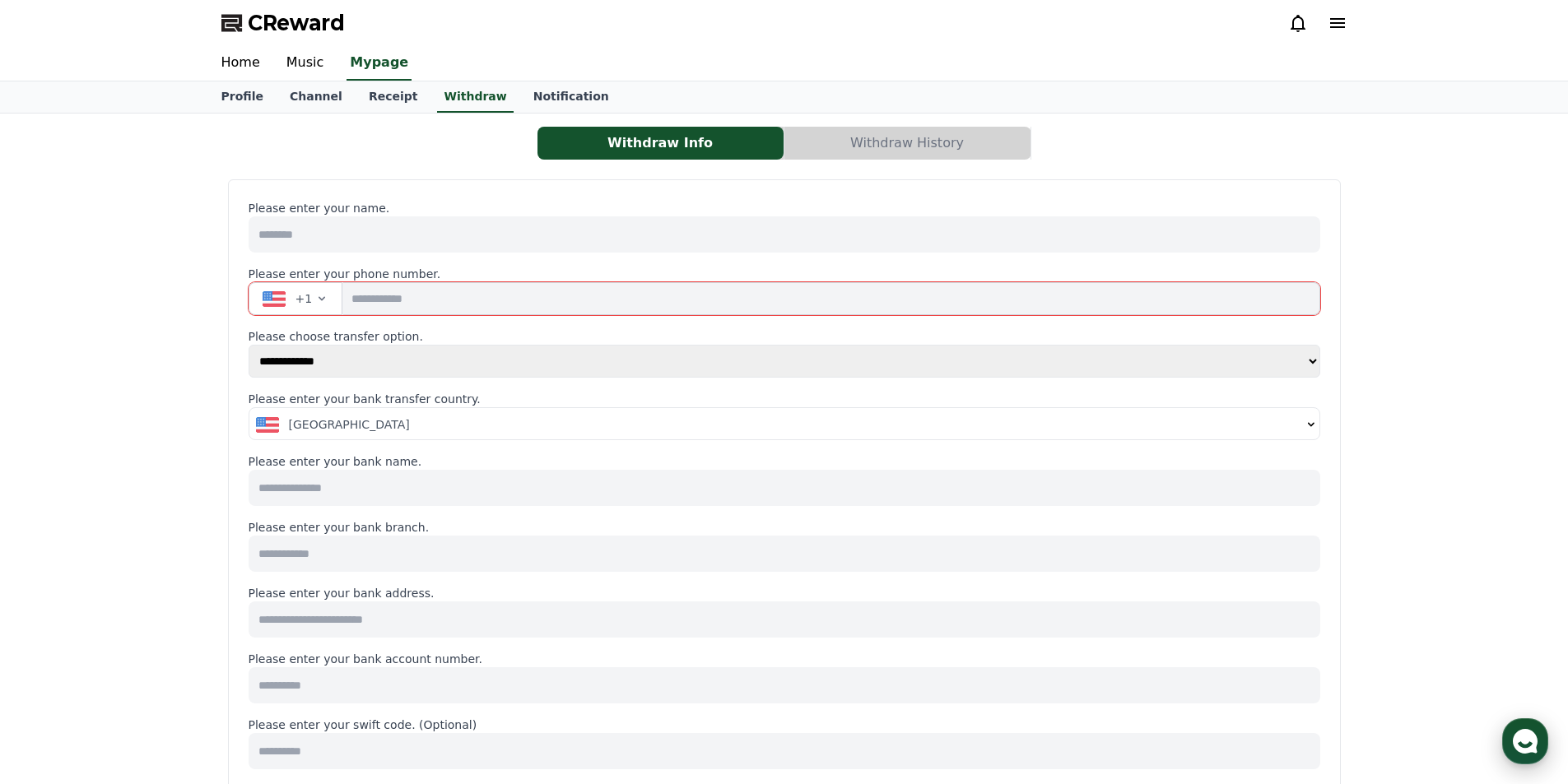
click at [1531, 729] on icon "button" at bounding box center [1525, 741] width 29 height 29
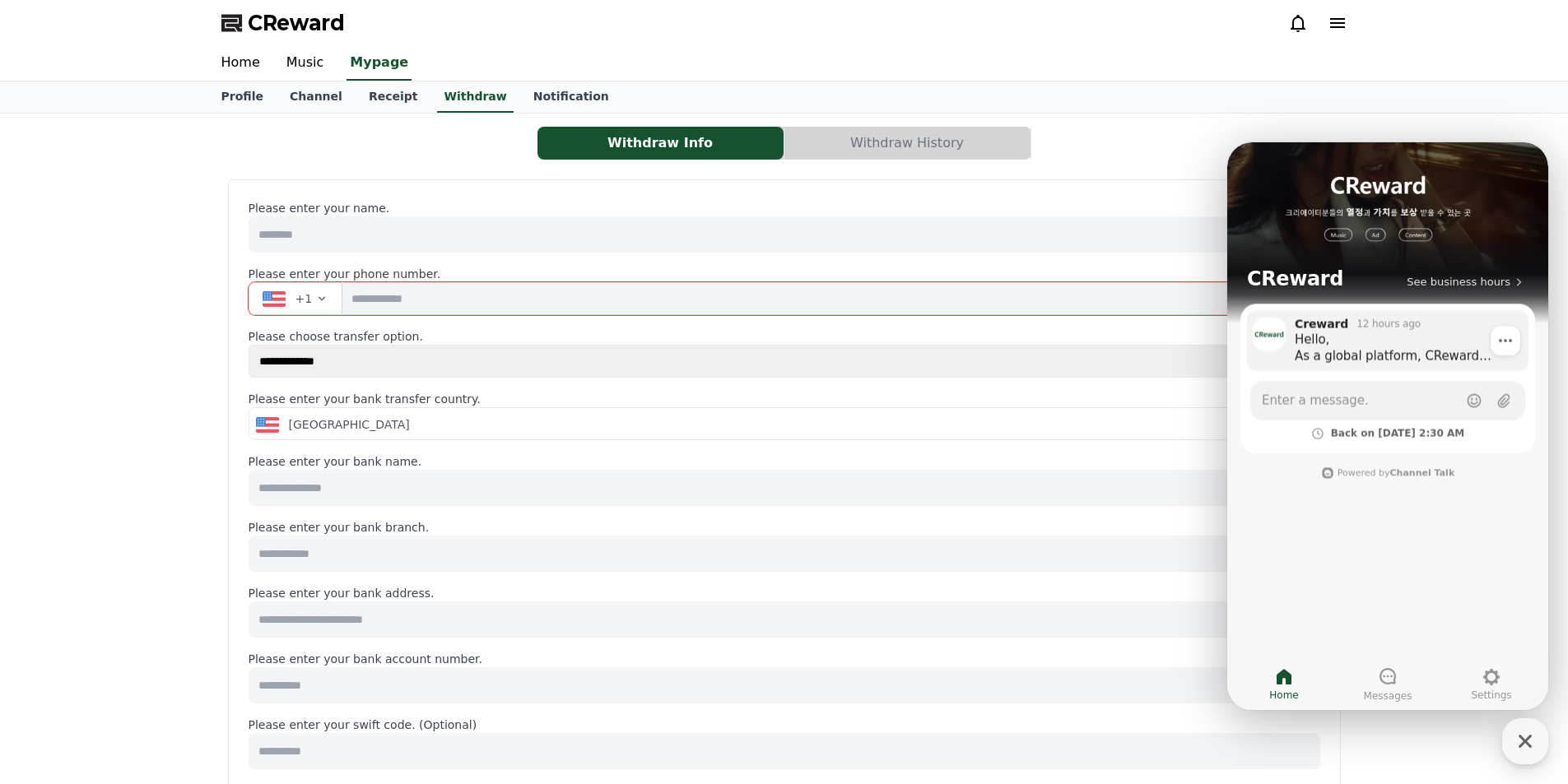
click at [1343, 346] on div "Hello, As a global platform, CReward supports both bank transfers and PayPal." at bounding box center [1406, 348] width 223 height 33
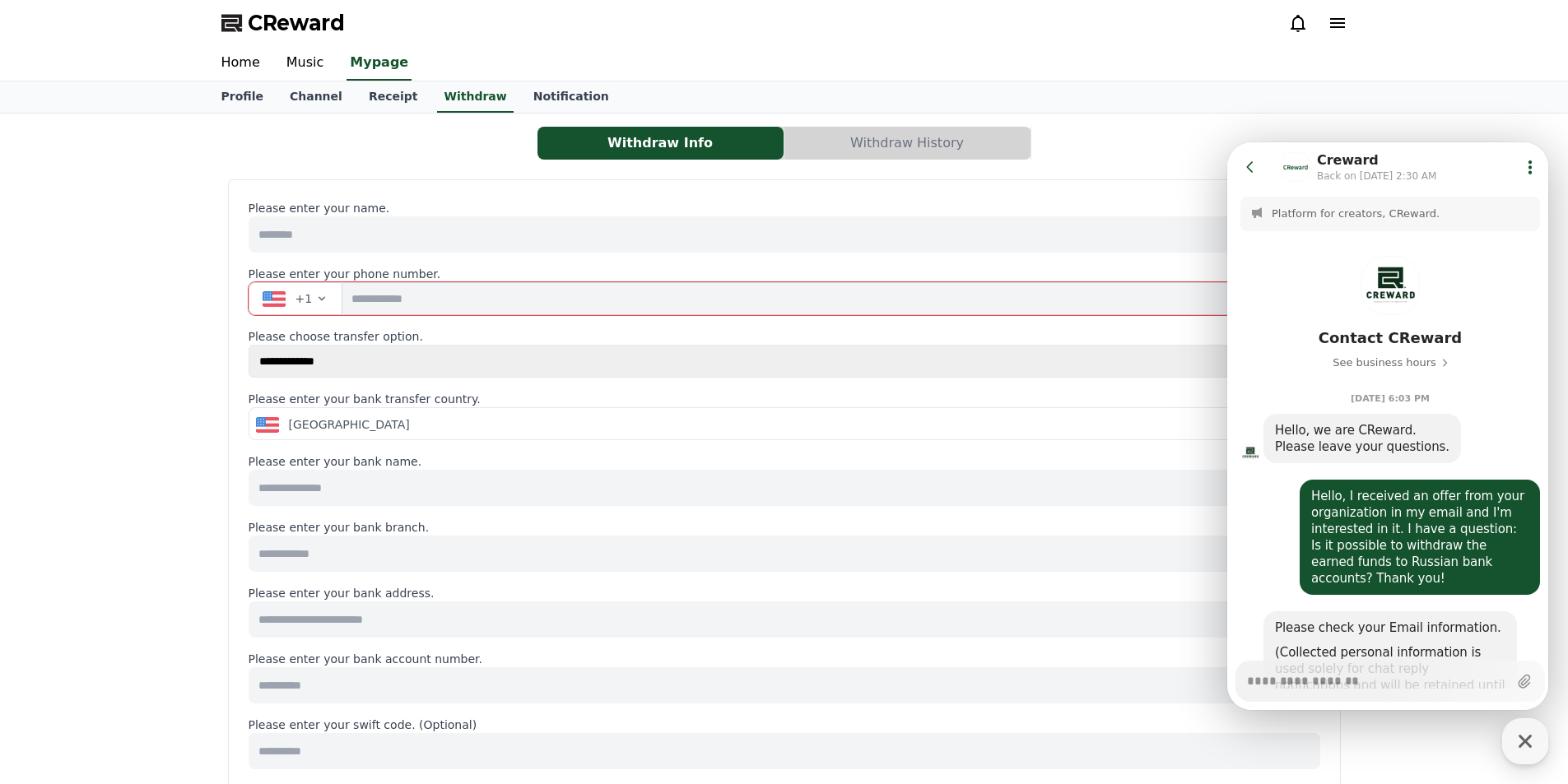
scroll to position [441, 0]
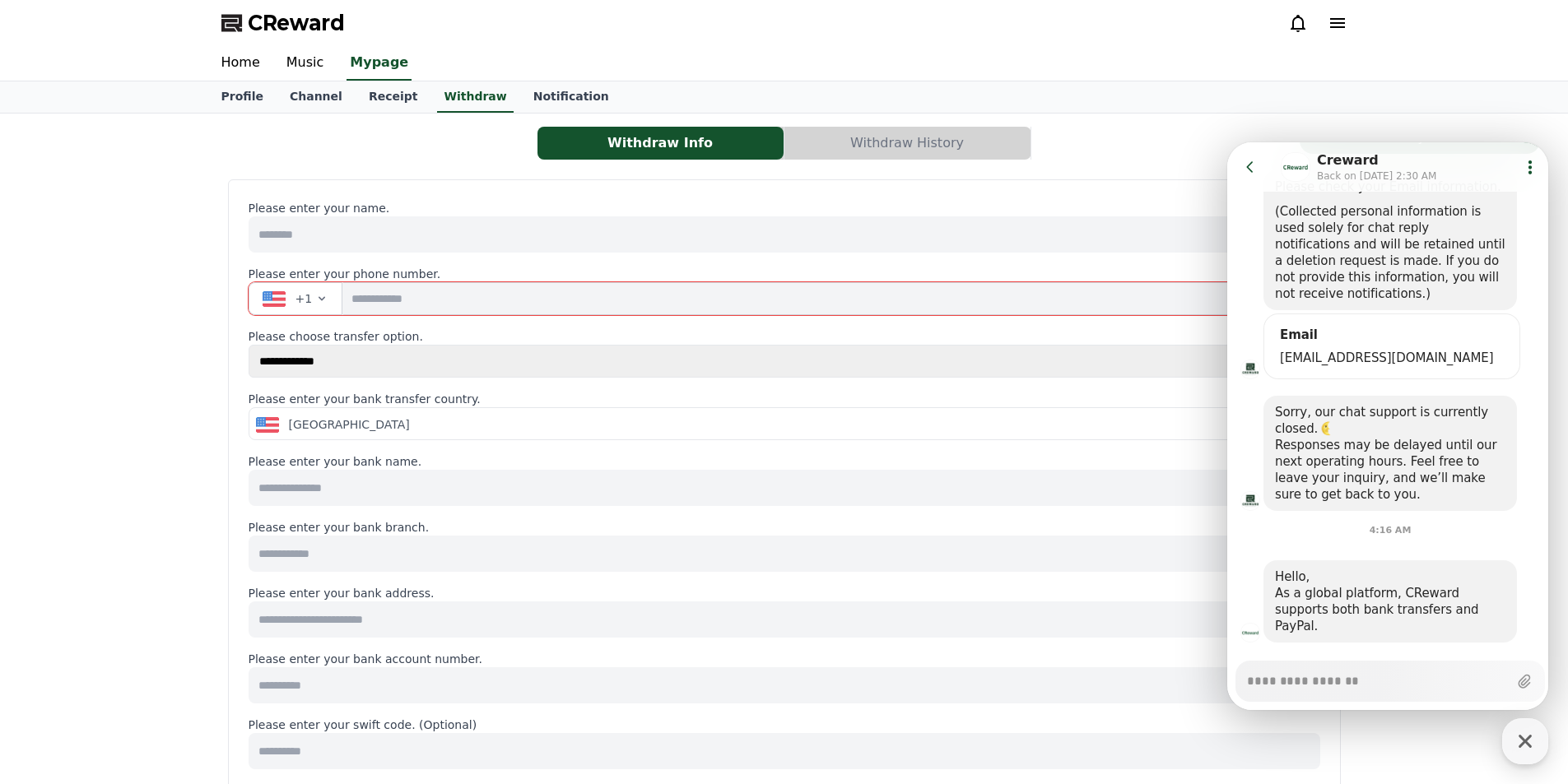
type textarea "*"
click at [1163, 199] on div "**********" at bounding box center [784, 794] width 1112 height 1231
click at [1250, 166] on icon at bounding box center [1250, 166] width 16 height 16
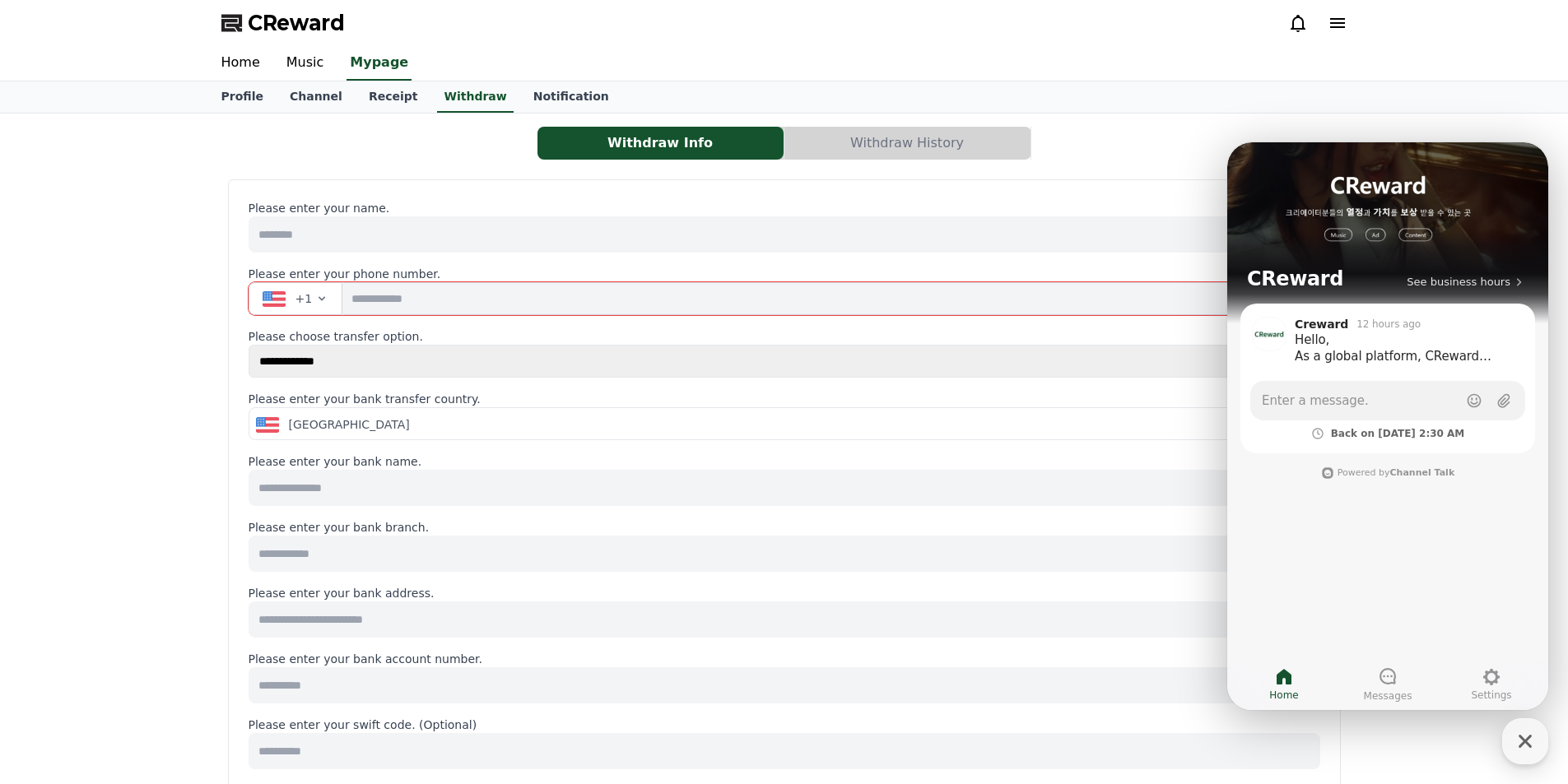
click at [1190, 223] on input at bounding box center [784, 235] width 1072 height 36
click at [1189, 137] on div "Withdraw Info Withdraw History" at bounding box center [784, 143] width 1126 height 33
click at [1531, 737] on icon "button" at bounding box center [1525, 741] width 29 height 29
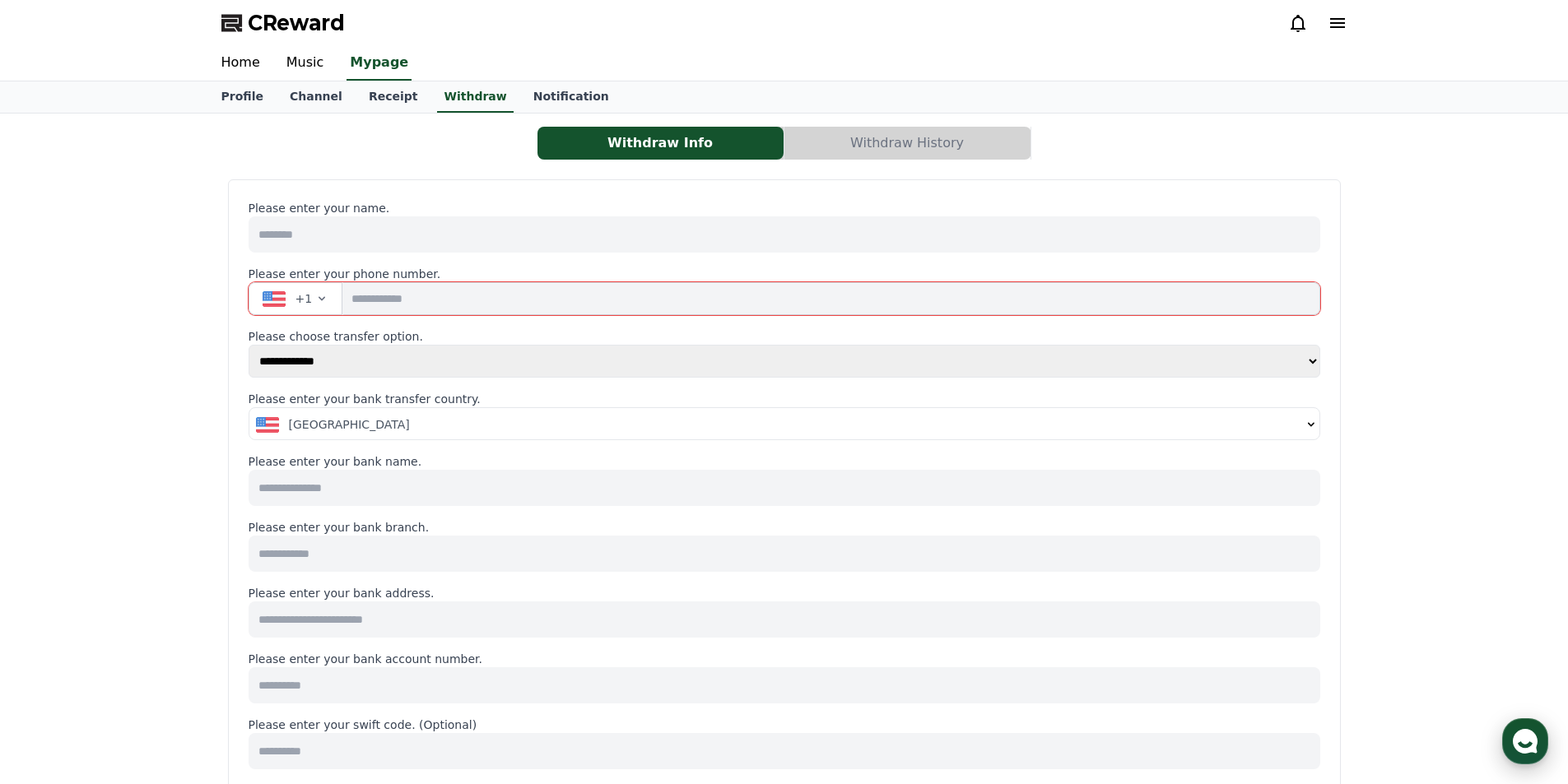
click at [1531, 737] on use "button" at bounding box center [1525, 741] width 25 height 25
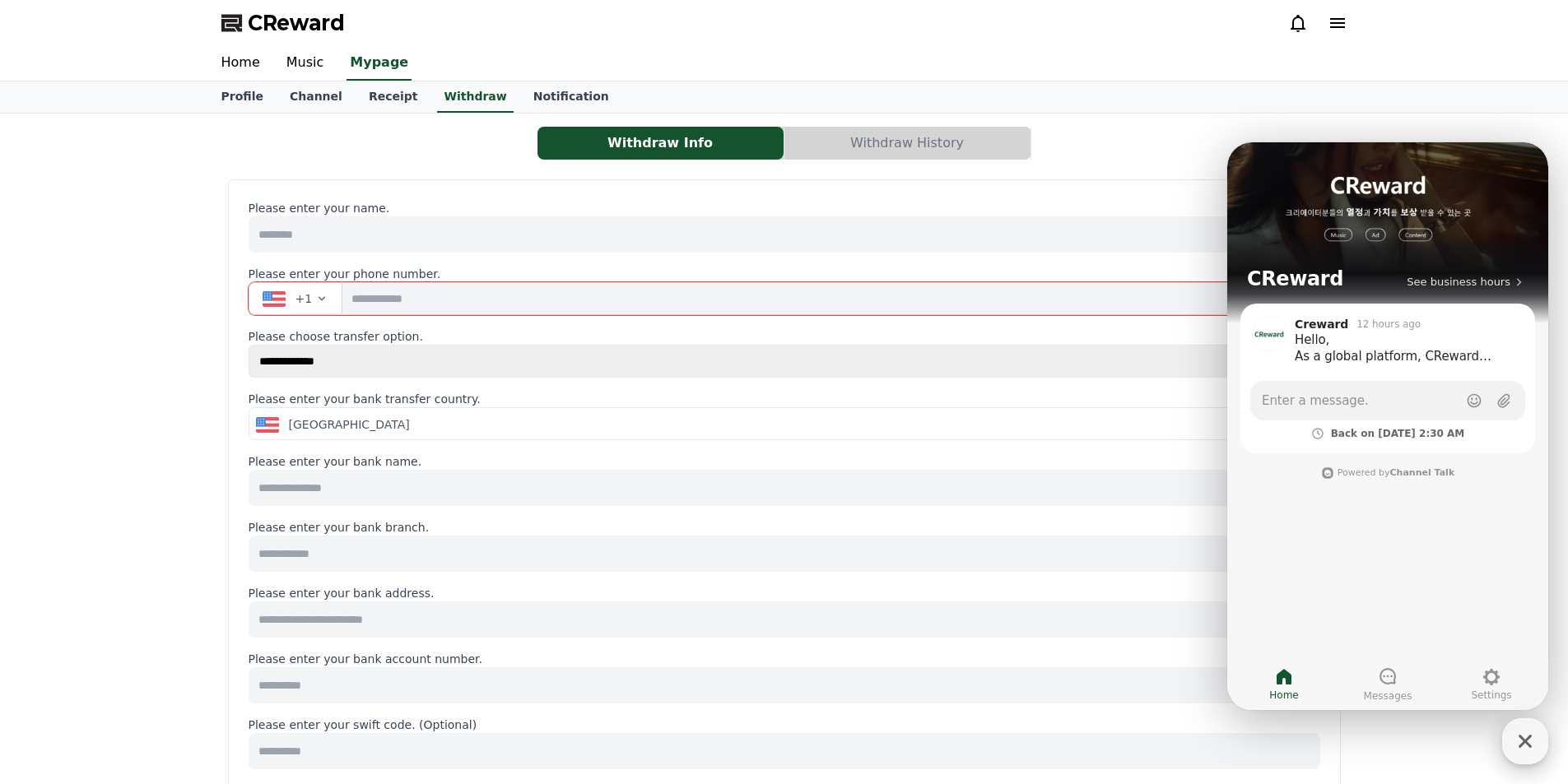
click at [1531, 735] on icon "button" at bounding box center [1525, 741] width 29 height 29
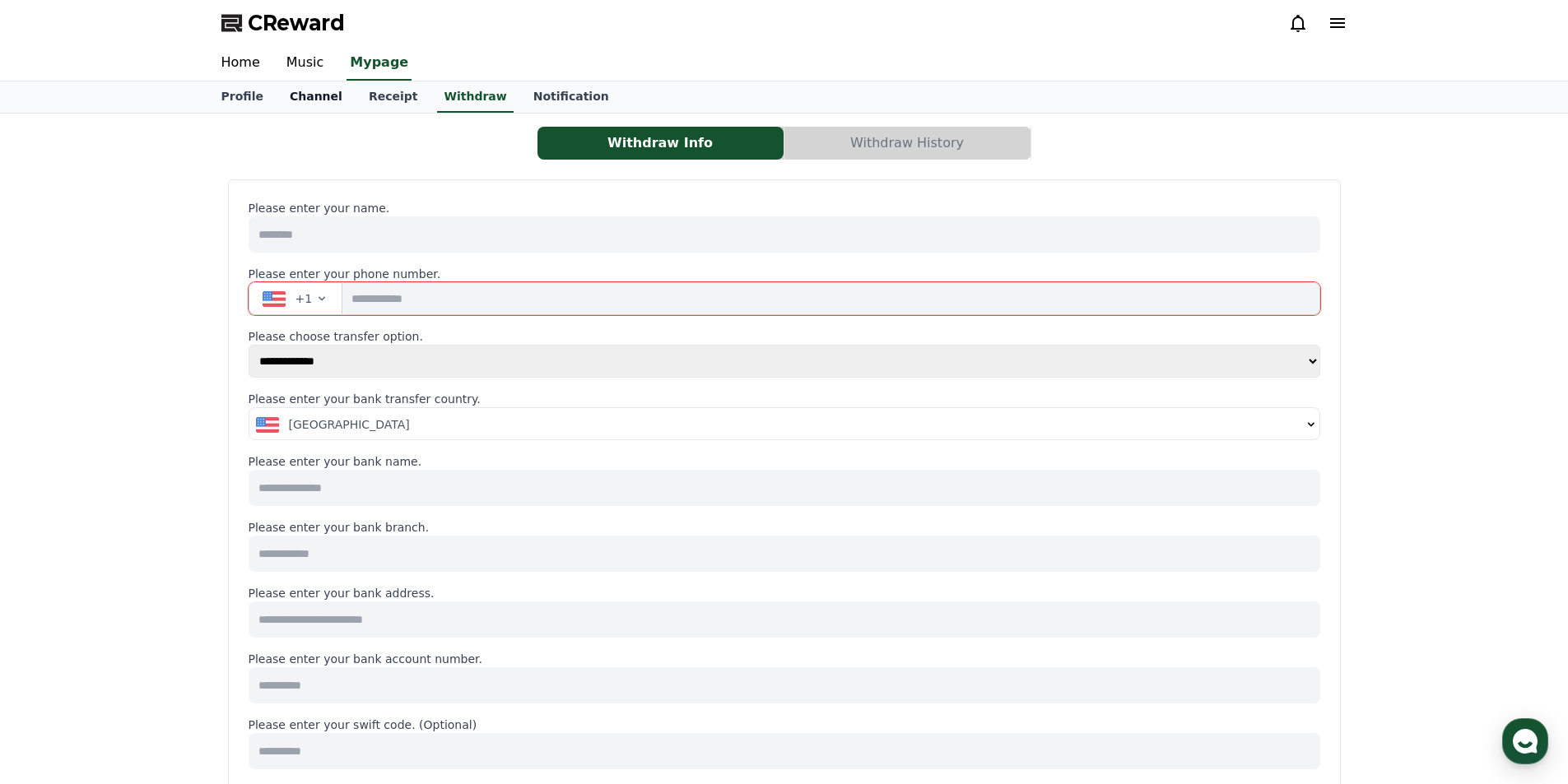
click at [308, 91] on link "Channel" at bounding box center [316, 97] width 79 height 31
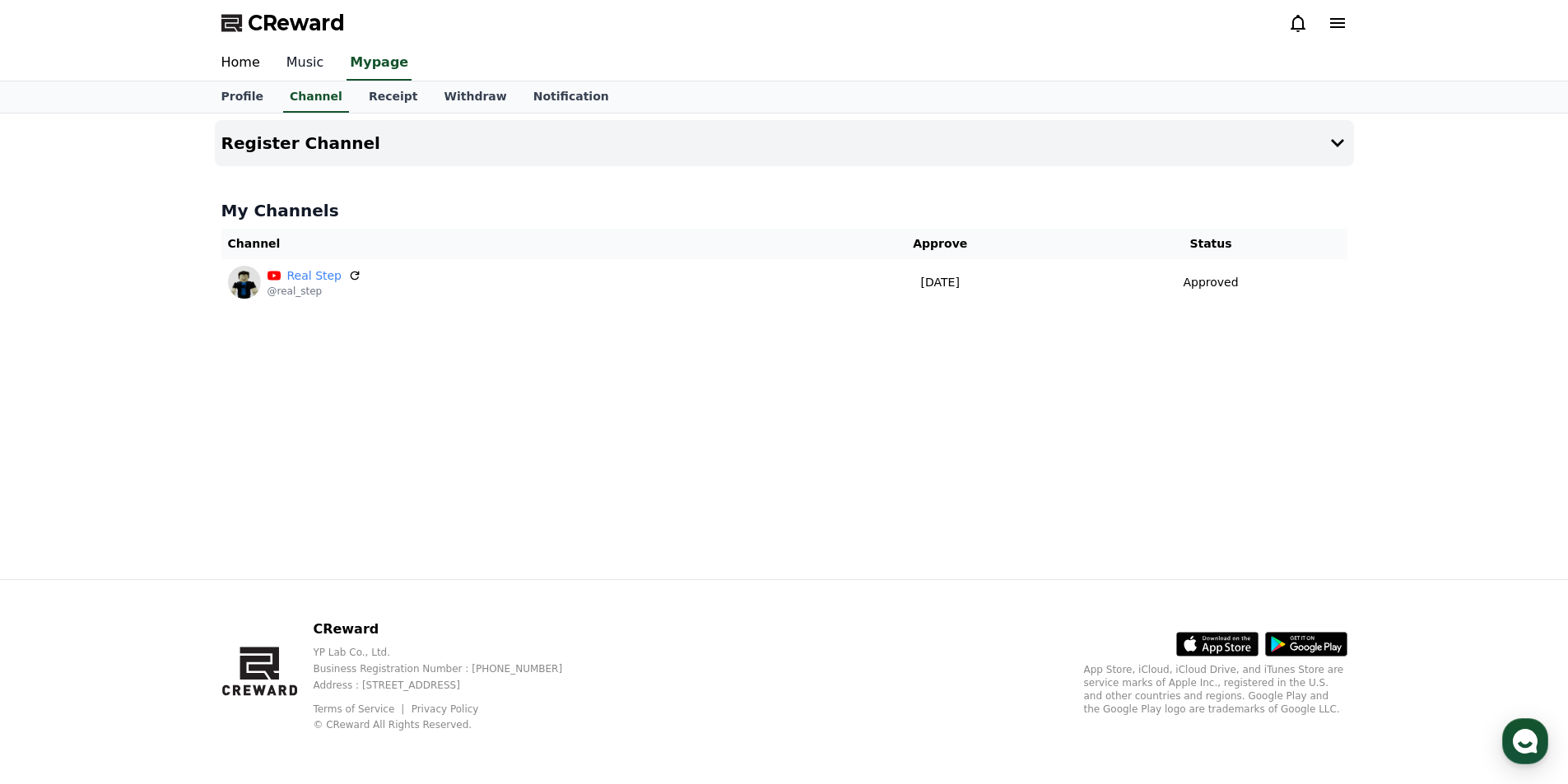
click at [299, 59] on link "Music" at bounding box center [305, 63] width 64 height 34
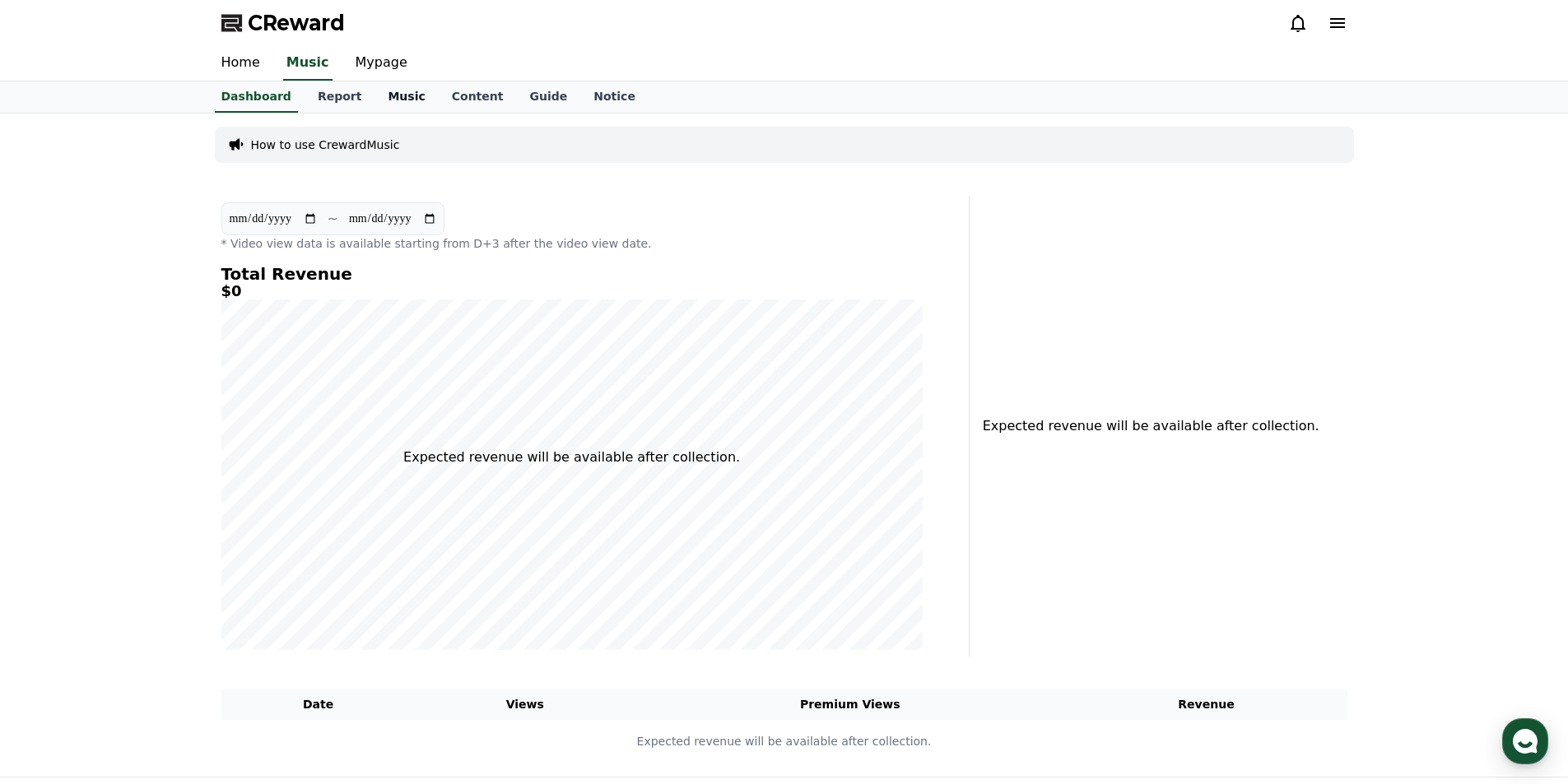
click at [389, 96] on link "Music" at bounding box center [406, 97] width 63 height 31
